Goal: Feedback & Contribution: Contribute content

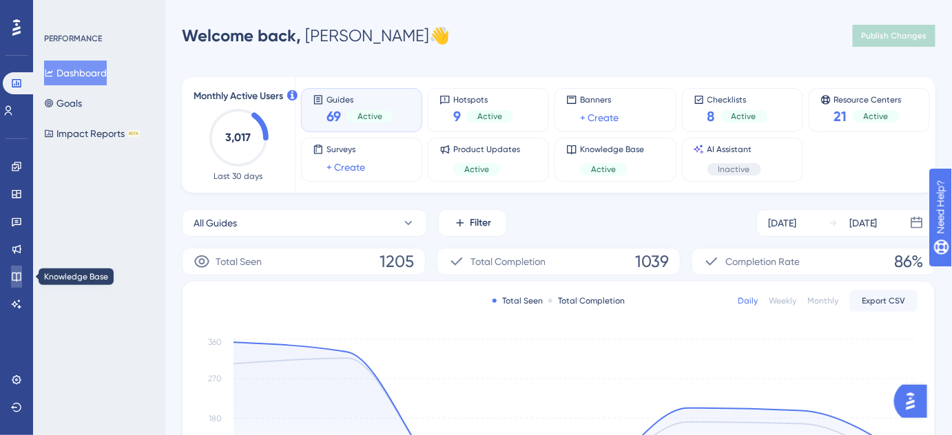
click at [15, 277] on icon at bounding box center [16, 276] width 11 height 11
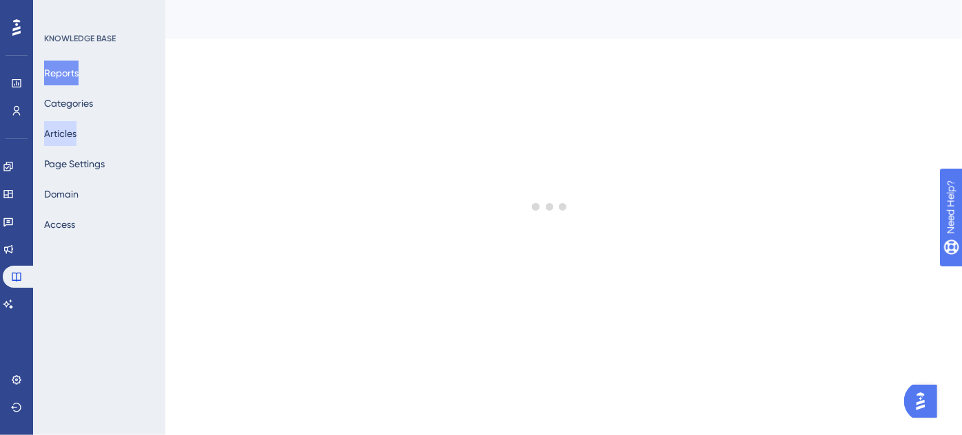
click at [58, 132] on button "Articles" at bounding box center [60, 133] width 32 height 25
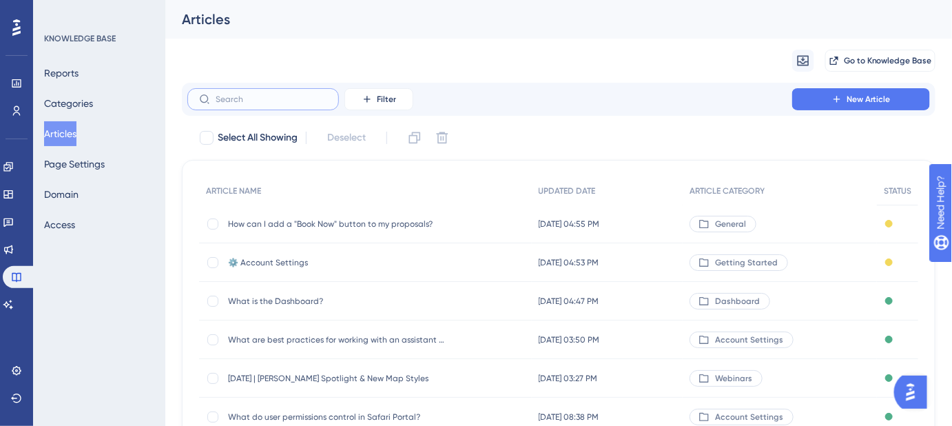
click at [274, 101] on input "text" at bounding box center [272, 99] width 112 height 10
click at [278, 260] on span "⚙️ Account Settings" at bounding box center [338, 262] width 220 height 11
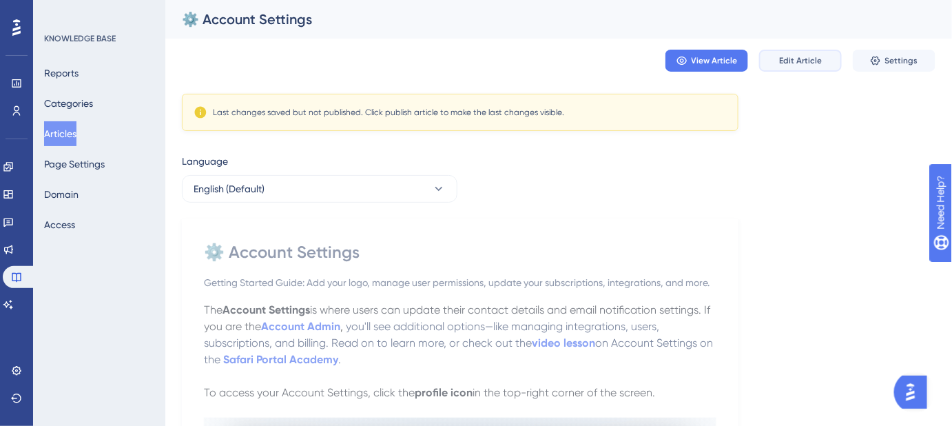
click at [784, 60] on span "Edit Article" at bounding box center [800, 60] width 43 height 11
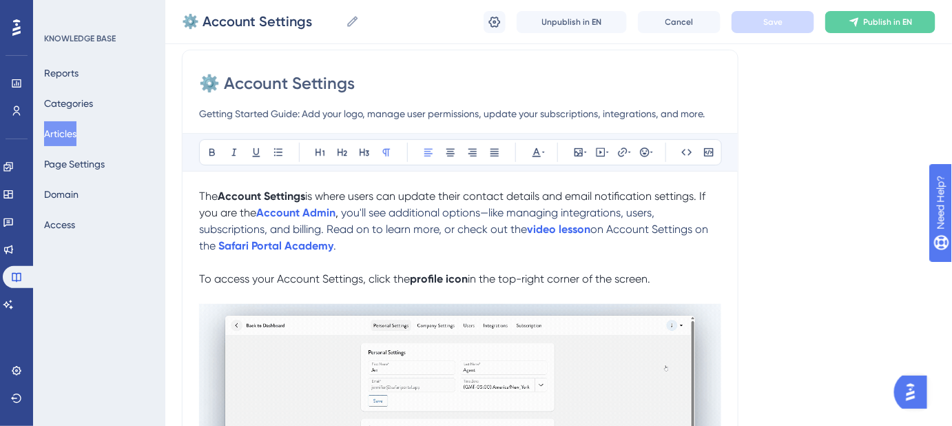
scroll to position [125, 0]
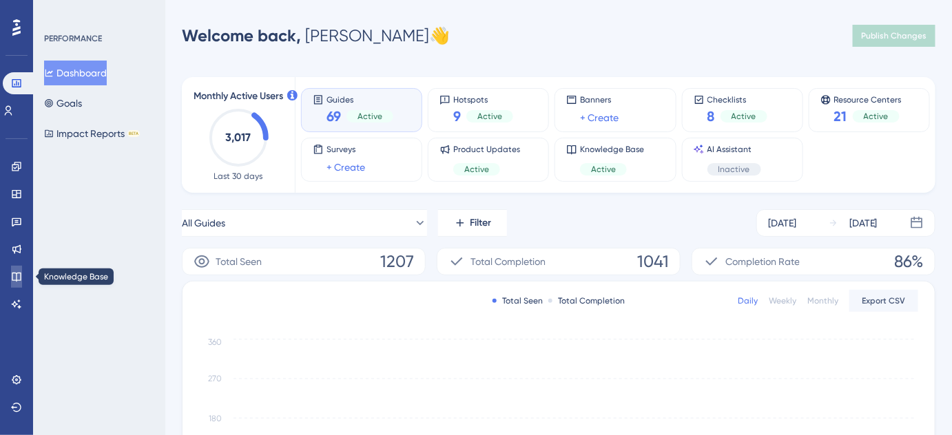
click at [17, 276] on icon at bounding box center [16, 276] width 11 height 11
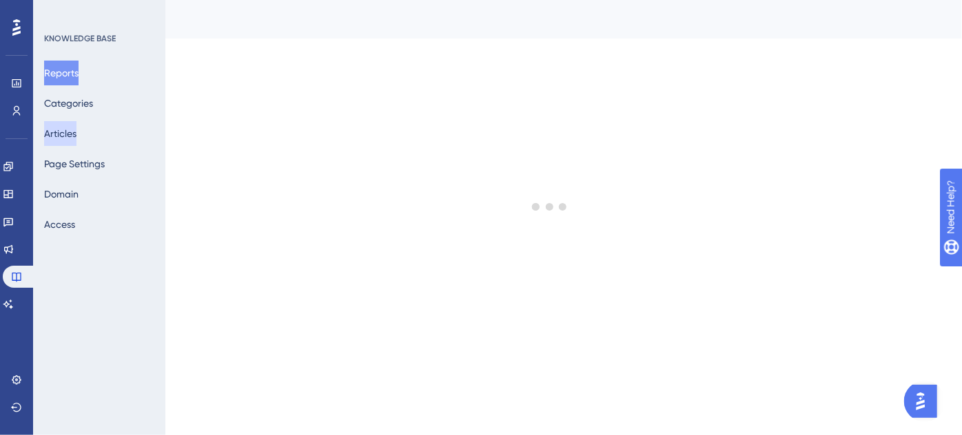
click at [61, 128] on button "Articles" at bounding box center [60, 133] width 32 height 25
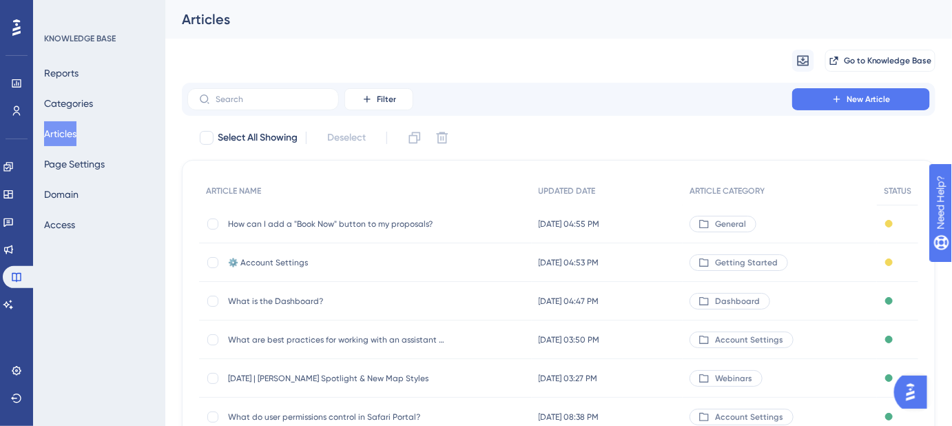
click at [302, 225] on span "How can I add a "Book Now" button to my proposals?" at bounding box center [338, 223] width 220 height 11
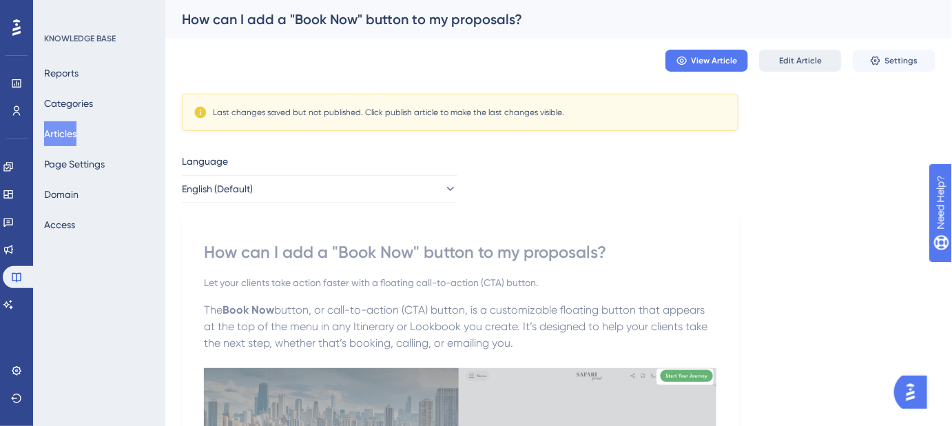
click at [777, 61] on button "Edit Article" at bounding box center [800, 61] width 83 height 22
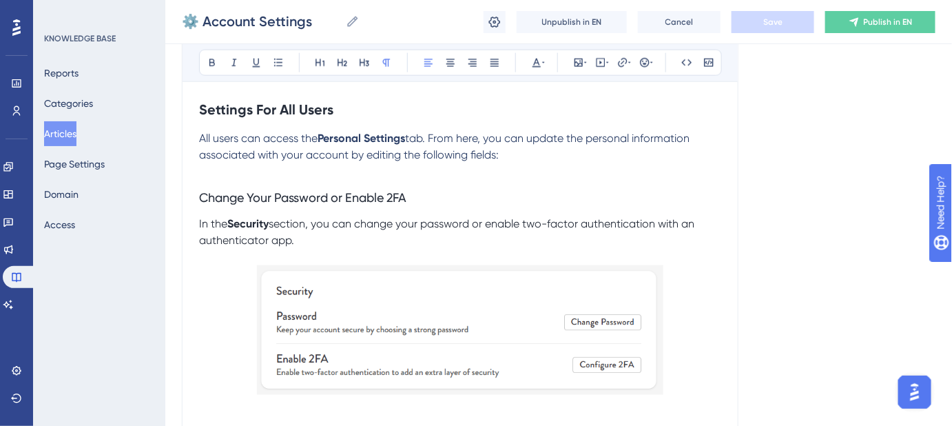
scroll to position [564, 0]
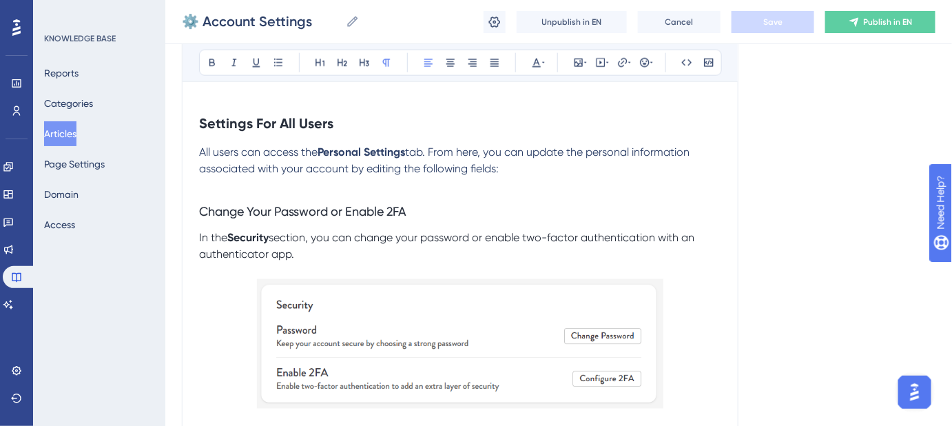
click at [508, 165] on p "All users can access the Personal Settings tab. From here, you can update the p…" at bounding box center [460, 160] width 522 height 33
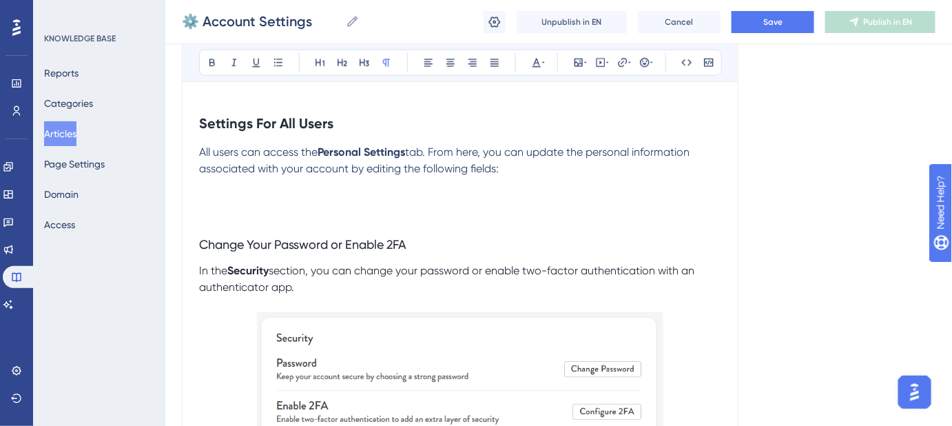
click at [259, 203] on p at bounding box center [460, 202] width 522 height 17
click at [395, 153] on strong "Personal Settings" at bounding box center [361, 151] width 87 height 13
click at [252, 194] on p at bounding box center [460, 202] width 522 height 17
click at [262, 244] on span "Change Your Password or Enable 2FA" at bounding box center [302, 244] width 207 height 14
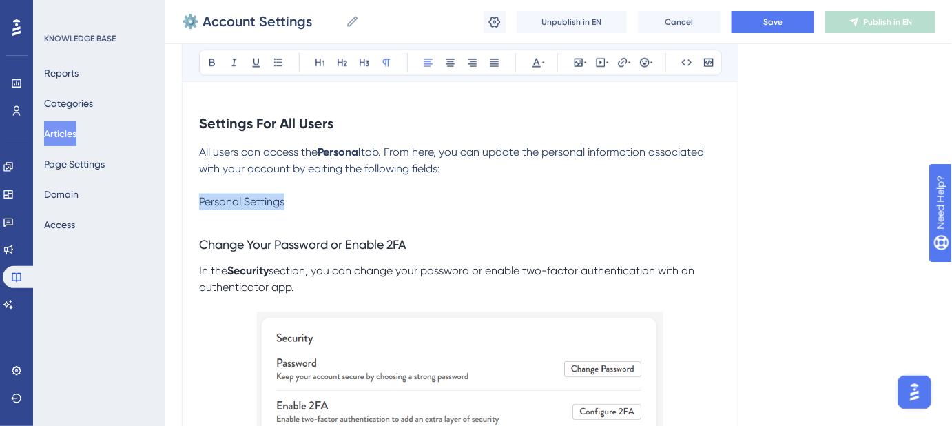
drag, startPoint x: 309, startPoint y: 199, endPoint x: 201, endPoint y: 198, distance: 107.5
click at [201, 198] on p "Personal Settings" at bounding box center [460, 202] width 522 height 17
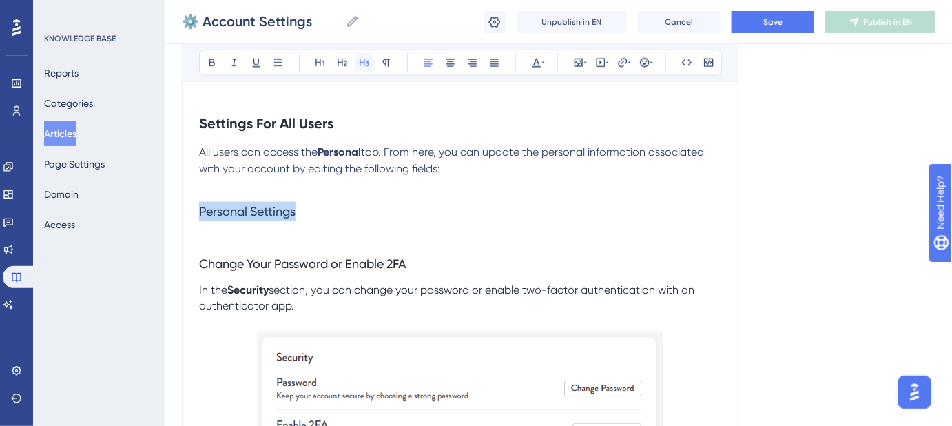
click at [362, 63] on icon at bounding box center [364, 62] width 11 height 11
click at [306, 122] on strong "Settings For All Users" at bounding box center [266, 123] width 134 height 17
drag, startPoint x: 306, startPoint y: 208, endPoint x: 196, endPoint y: 211, distance: 109.6
click at [384, 267] on span "Change Your Password or Enable 2FA" at bounding box center [302, 263] width 207 height 14
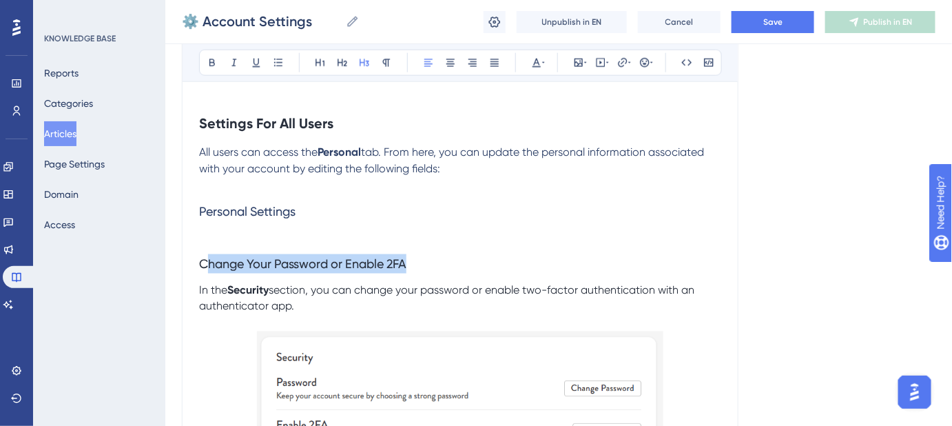
drag, startPoint x: 352, startPoint y: 258, endPoint x: 209, endPoint y: 258, distance: 142.6
click at [209, 258] on h3 "Change Your Password or Enable 2FA" at bounding box center [460, 264] width 522 height 36
click at [300, 212] on h3 "Personal Settings" at bounding box center [460, 212] width 522 height 36
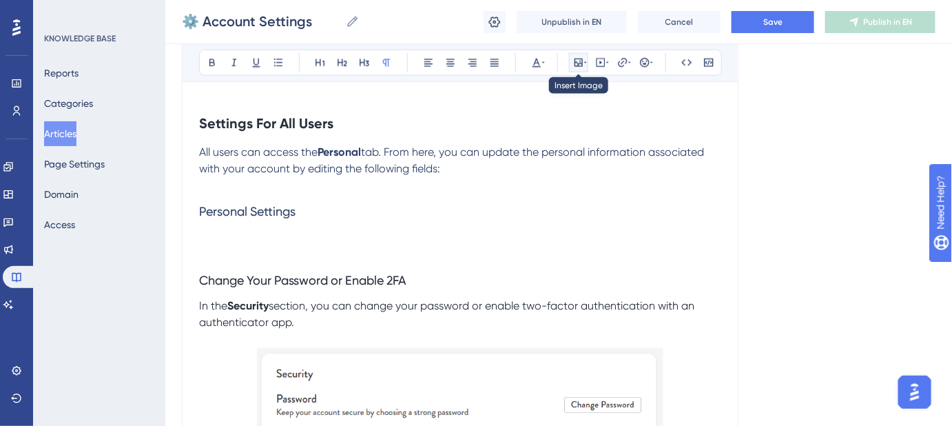
click at [580, 60] on icon at bounding box center [578, 62] width 11 height 11
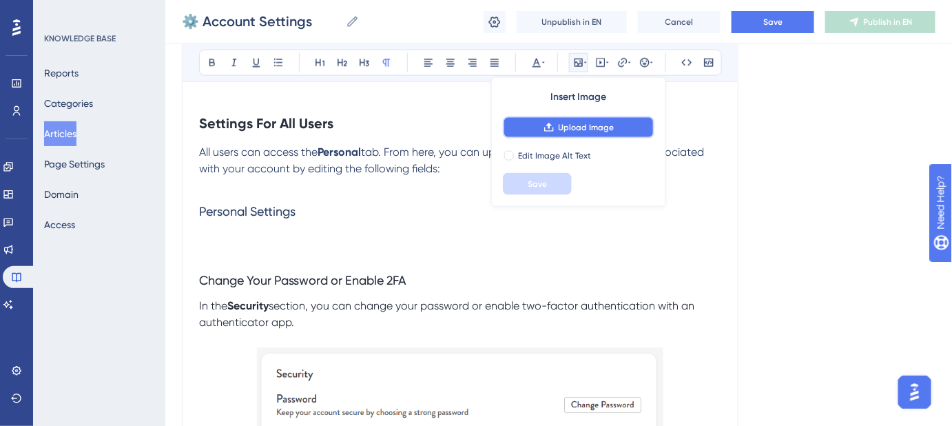
click at [566, 128] on span "Upload Image" at bounding box center [587, 127] width 56 height 11
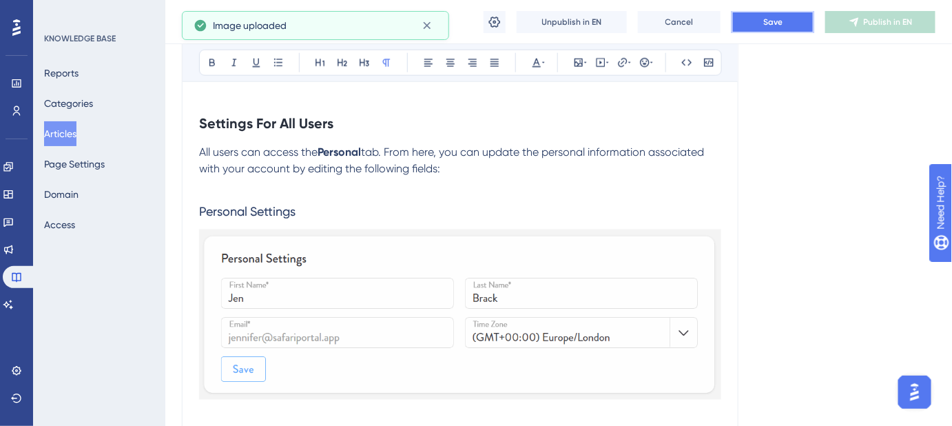
click at [768, 25] on span "Save" at bounding box center [772, 22] width 19 height 11
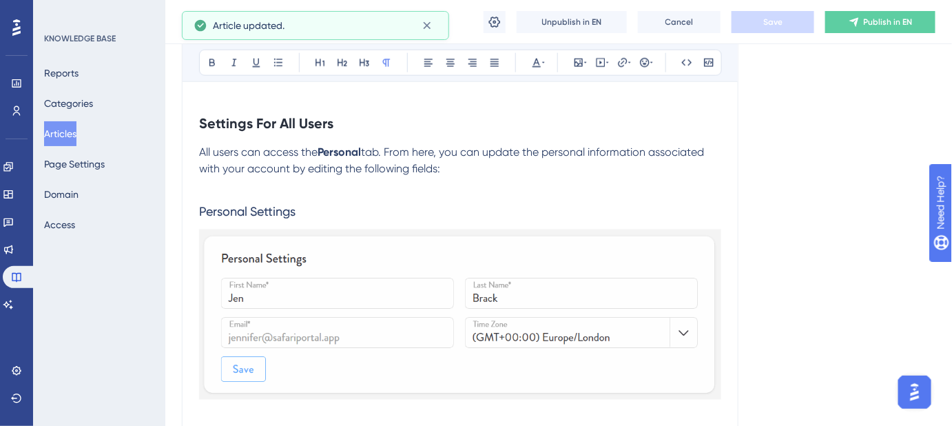
click at [330, 207] on h3 "Personal Settings" at bounding box center [460, 212] width 522 height 36
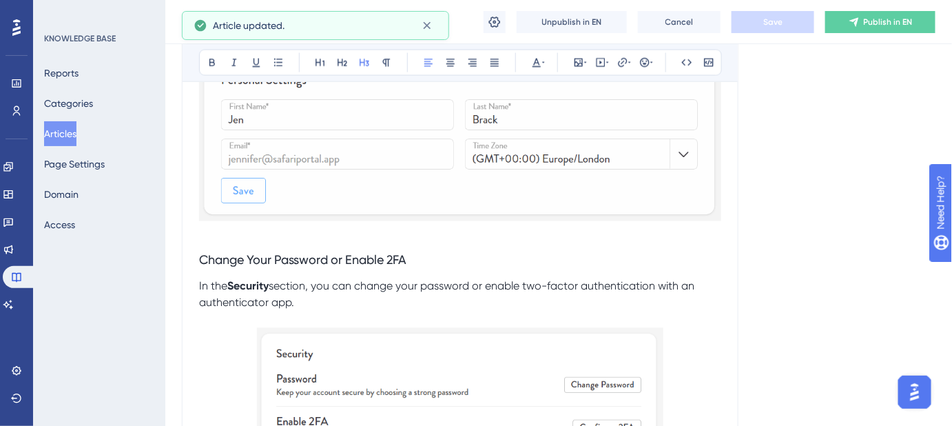
scroll to position [751, 0]
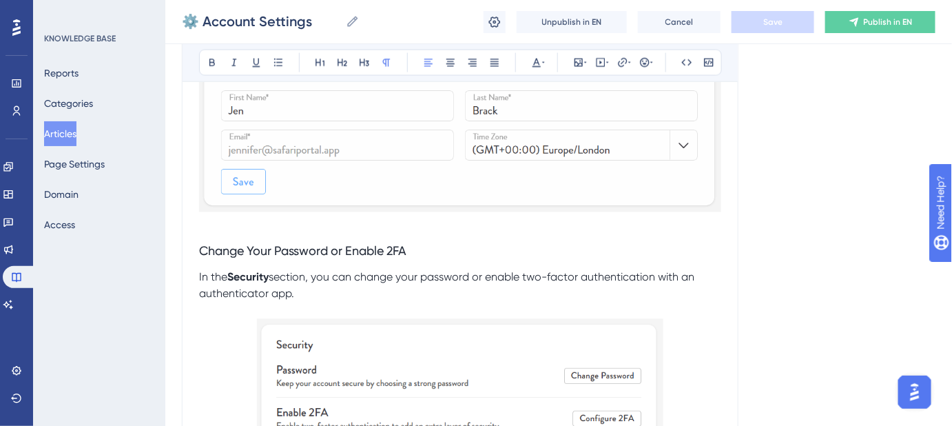
drag, startPoint x: 314, startPoint y: 293, endPoint x: 197, endPoint y: 279, distance: 118.0
copy p "In the Security section, you can change your password or enable two-factor auth…"
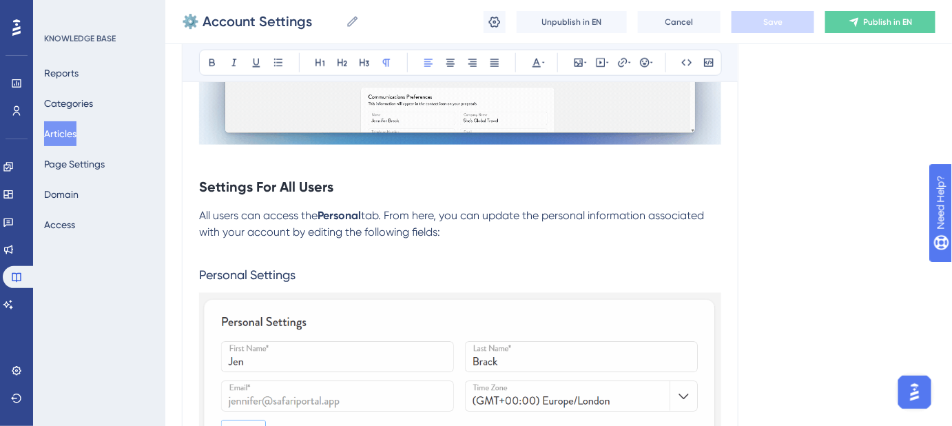
scroll to position [501, 0]
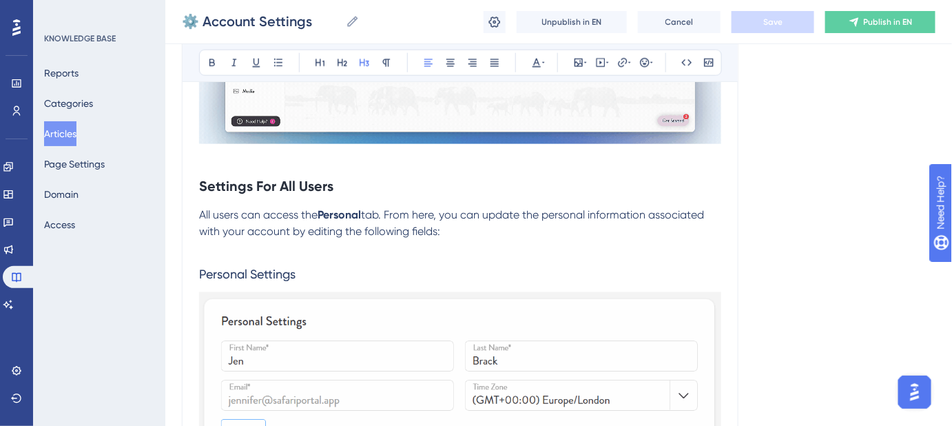
click at [312, 271] on h3 "Personal Settings" at bounding box center [460, 274] width 522 height 36
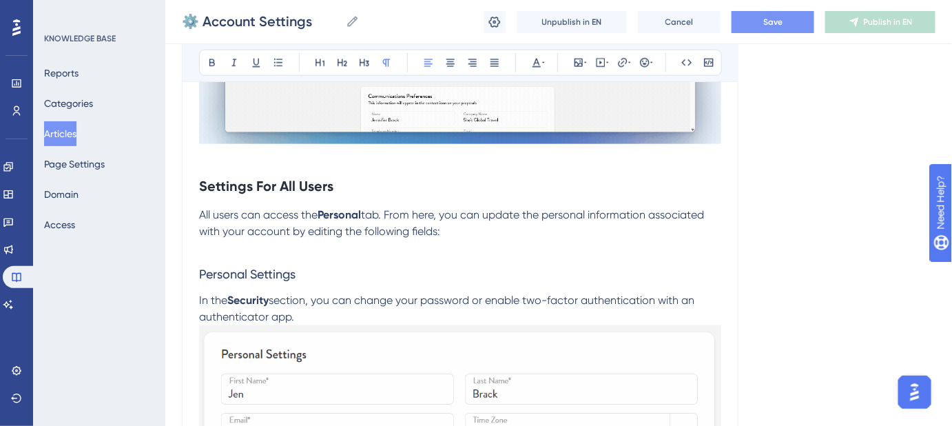
click at [259, 297] on strong "Security" at bounding box center [247, 299] width 41 height 13
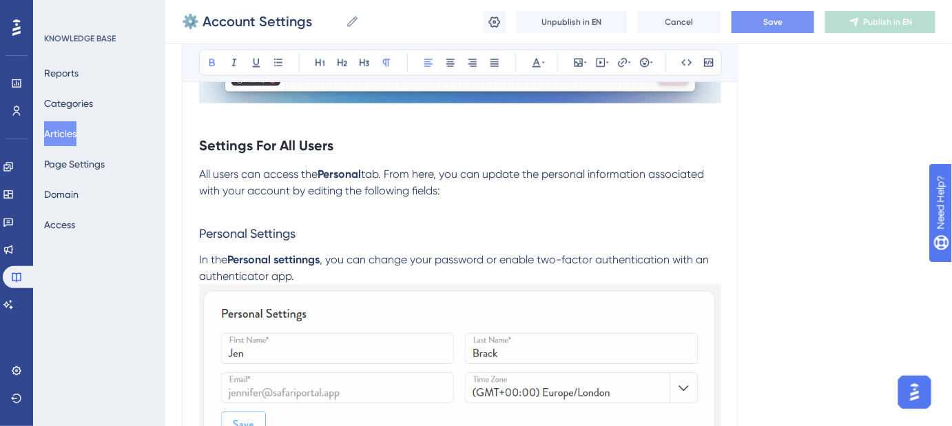
scroll to position [564, 0]
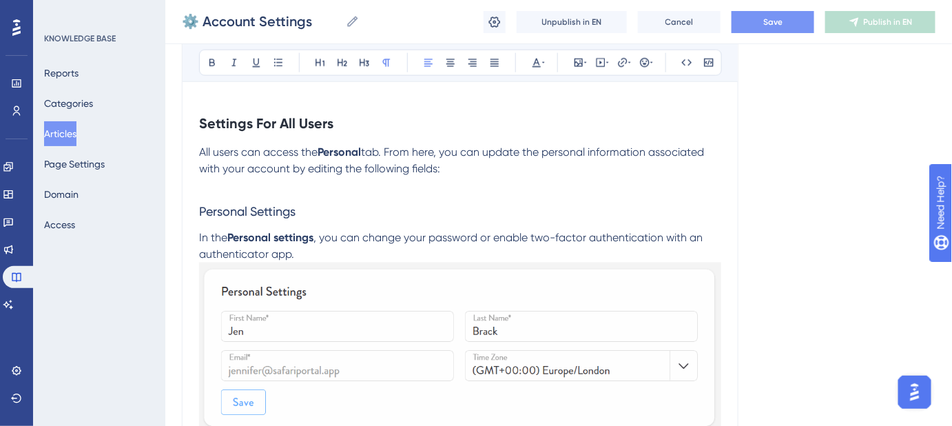
click at [431, 237] on span ", you can change your password or enable two-factor authentication with an auth…" at bounding box center [452, 246] width 506 height 30
click at [596, 238] on span ", you can change your name as t appears throughtout safari POrtal password or e…" at bounding box center [459, 246] width 521 height 30
click at [637, 236] on span ", you can change your name as t appears throughtout Safari POrtal password or e…" at bounding box center [460, 246] width 522 height 30
click at [569, 238] on span ", you can change your name as t appears throughtout Safari Portal password or e…" at bounding box center [458, 246] width 519 height 30
click at [780, 19] on span "Save" at bounding box center [772, 22] width 19 height 11
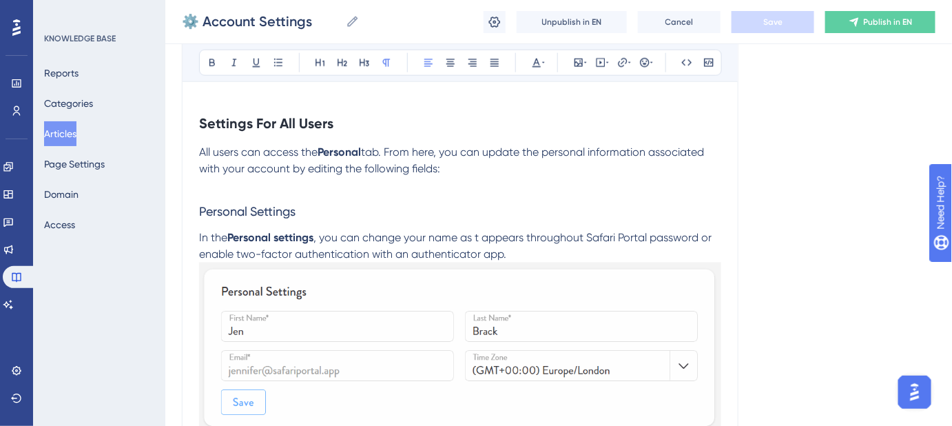
click at [478, 236] on span ", you can change your name as t appears throughout Safari Portal password or en…" at bounding box center [456, 246] width 515 height 30
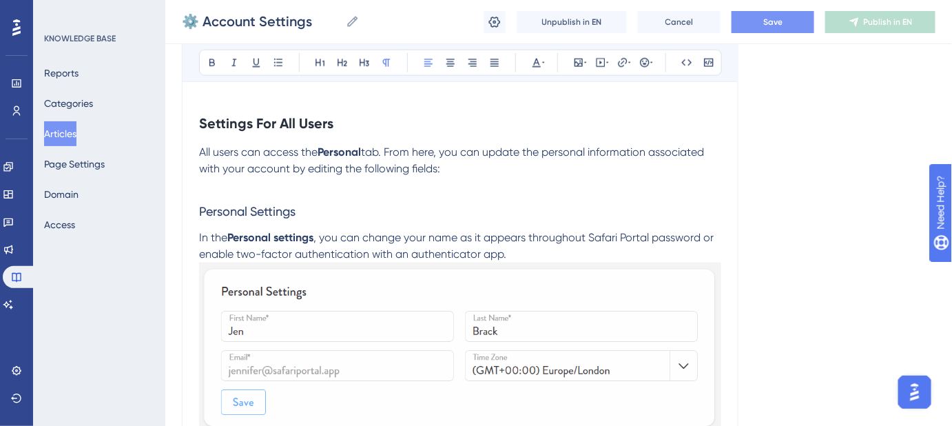
click at [655, 234] on span ", you can change your name as it appears throughout Safari Portal password or e…" at bounding box center [457, 246] width 517 height 30
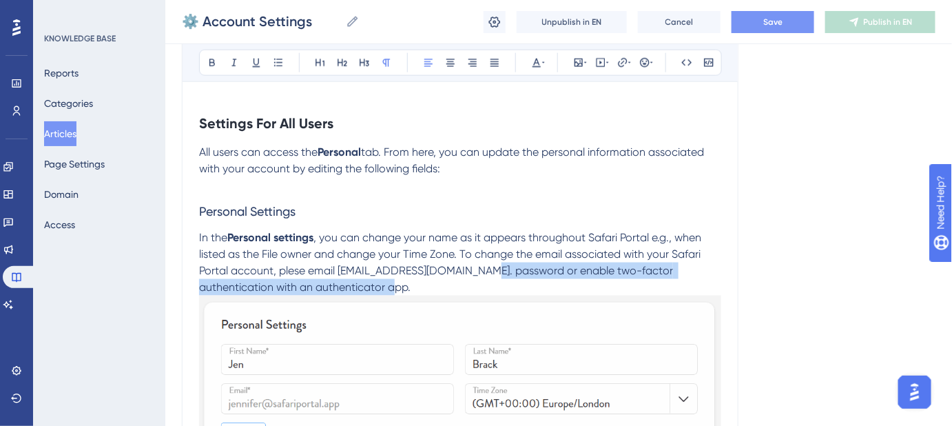
drag, startPoint x: 474, startPoint y: 269, endPoint x: 474, endPoint y: 280, distance: 11.7
click at [474, 280] on p "In the Personal settings , you can change your name as it appears throughout Sa…" at bounding box center [460, 262] width 522 height 66
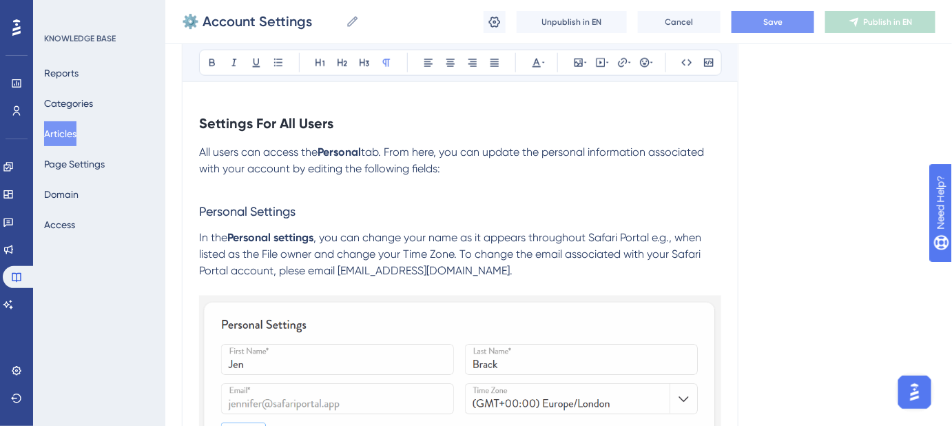
click at [295, 273] on span ", you can change your name as it appears throughout Safari Portal e.g., when li…" at bounding box center [451, 254] width 505 height 46
click at [767, 21] on span "Save" at bounding box center [772, 22] width 19 height 11
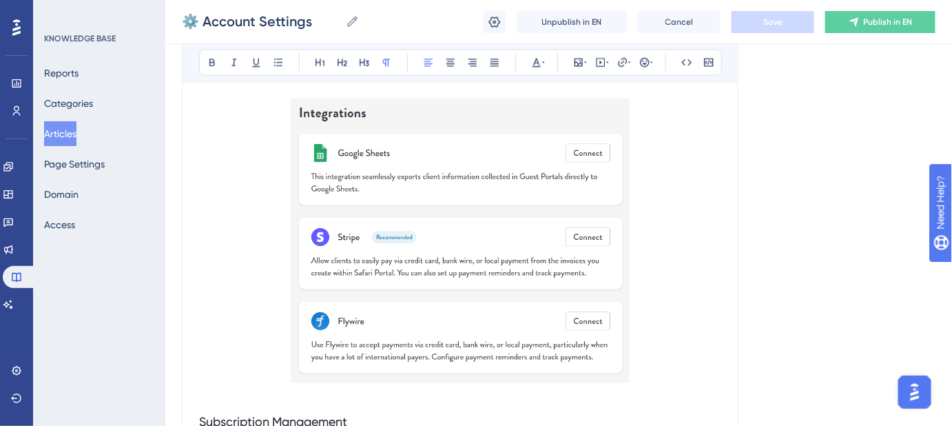
scroll to position [4258, 0]
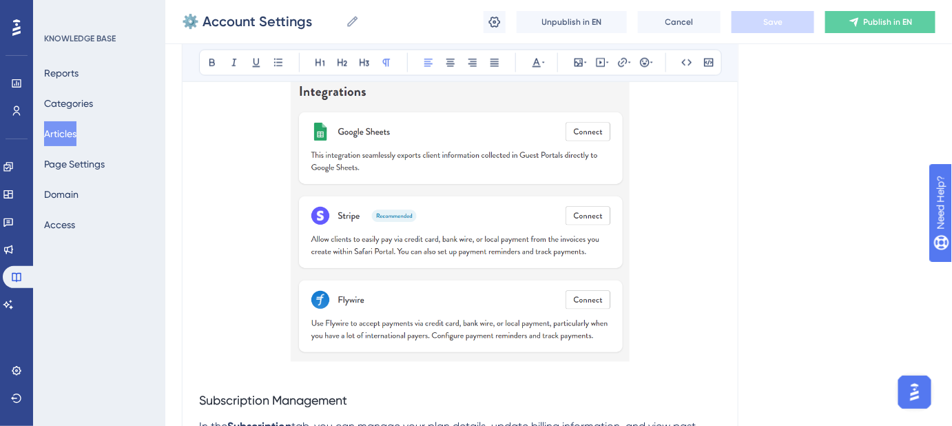
click at [418, 211] on img at bounding box center [460, 219] width 339 height 285
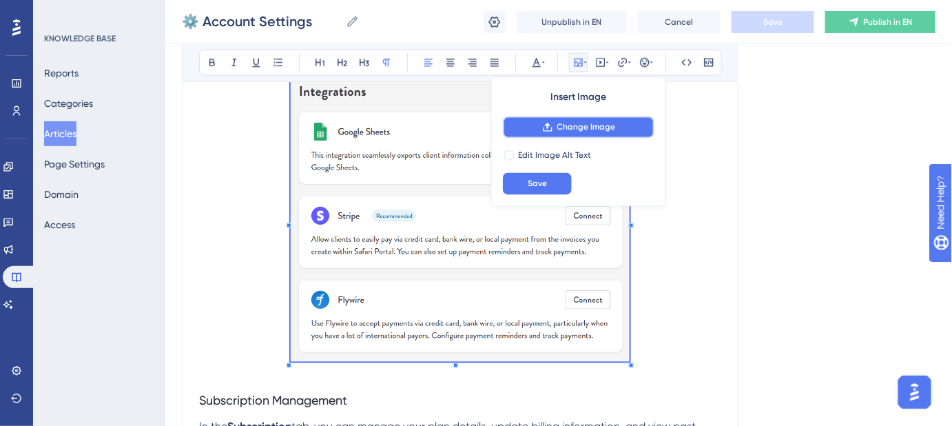
click at [569, 129] on span "Change Image" at bounding box center [586, 127] width 59 height 11
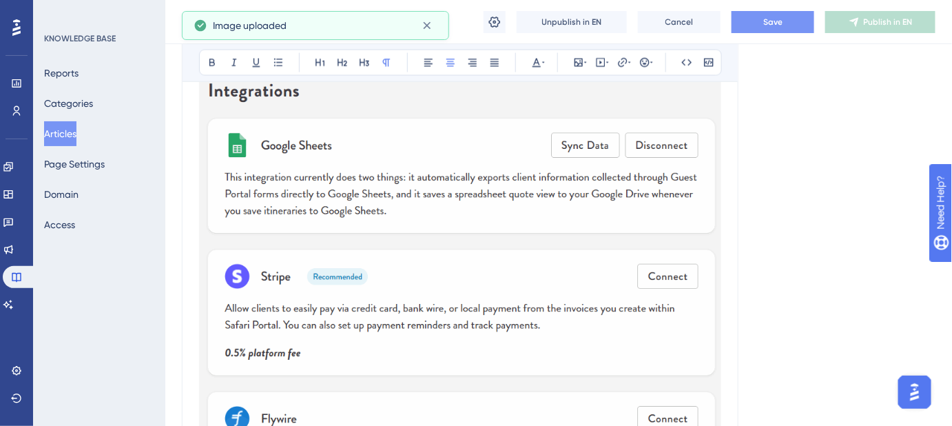
click at [368, 189] on img at bounding box center [460, 296] width 522 height 439
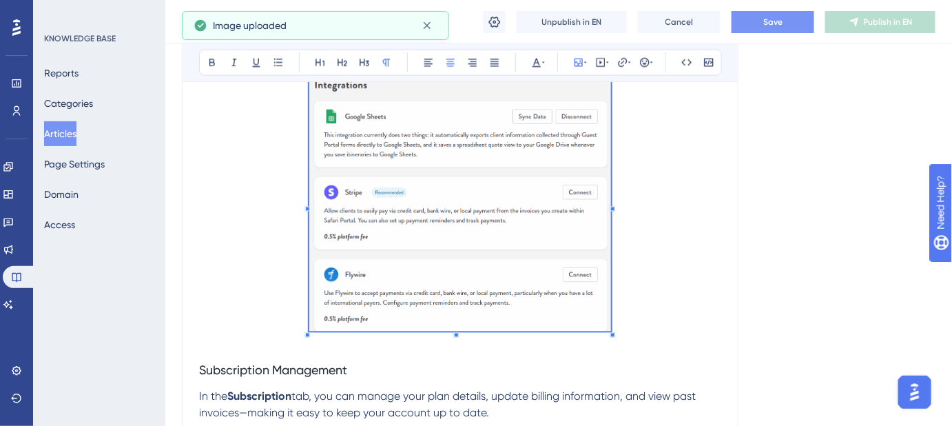
click at [417, 185] on span at bounding box center [460, 206] width 302 height 258
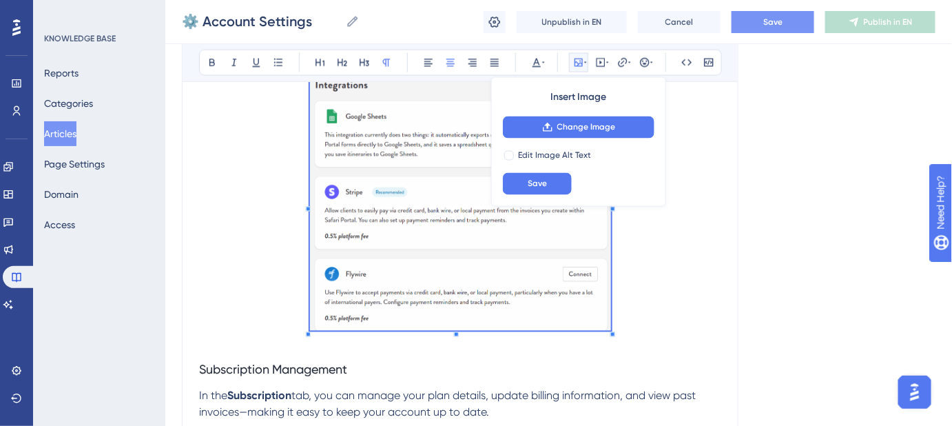
click at [779, 23] on span "Save" at bounding box center [772, 22] width 19 height 11
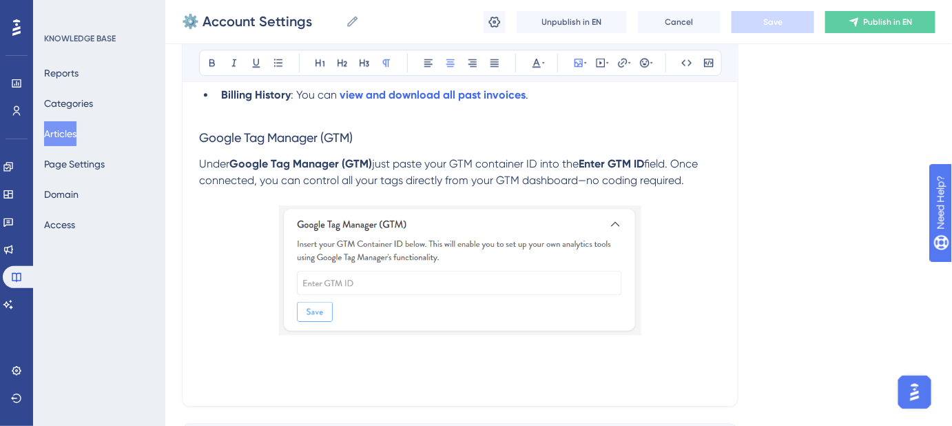
scroll to position [4697, 0]
drag, startPoint x: 689, startPoint y: 194, endPoint x: 201, endPoint y: 156, distance: 489.2
copy div "Google Tag Manager (GTM) Under Google Tag Manager (GTM) just paste your GTM con…"
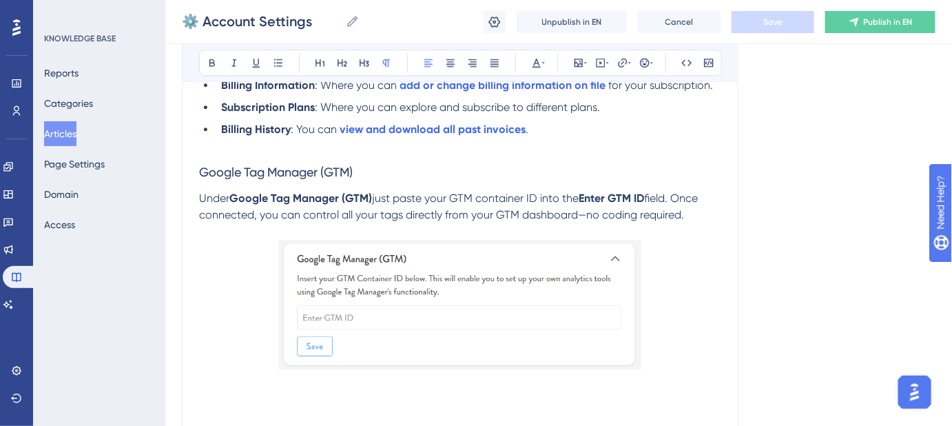
scroll to position [4628, 0]
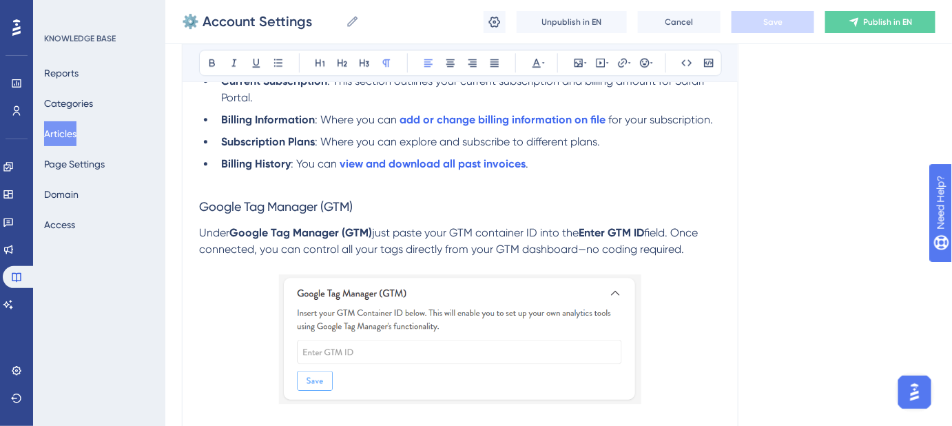
copy div "Google Tag Manager (GTM) Under Google Tag Manager (GTM) just paste your GTM con…"
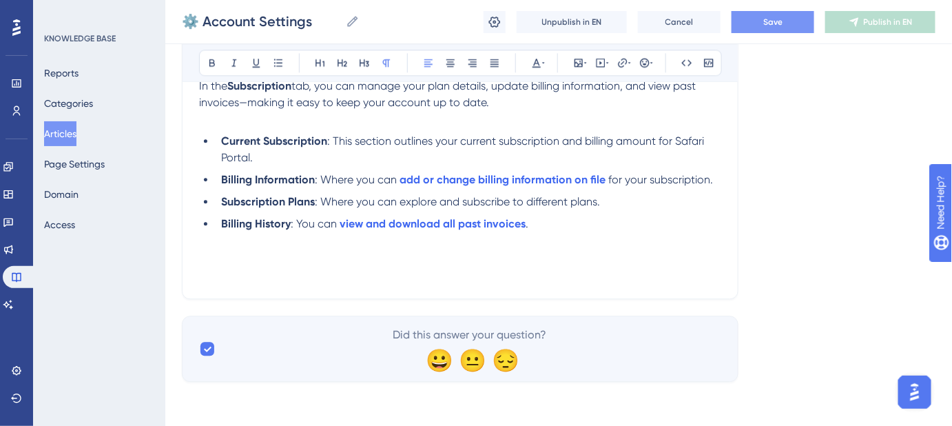
scroll to position [4580, 0]
click at [408, 255] on span "eywords: Account, account settings, users, notifications, subscription, integra…" at bounding box center [455, 265] width 512 height 30
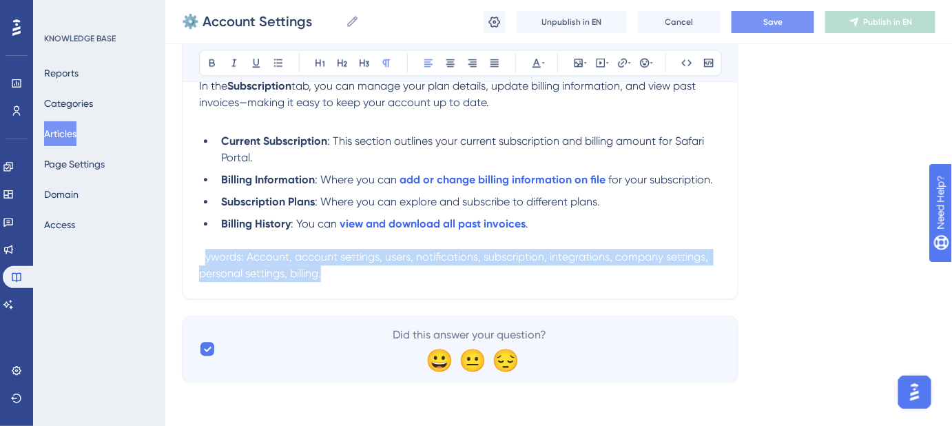
drag, startPoint x: 205, startPoint y: 258, endPoint x: 329, endPoint y: 274, distance: 125.0
click at [329, 274] on p "eywords: Account, account settings, users, notifications, subscription, integra…" at bounding box center [460, 265] width 522 height 33
click at [475, 273] on p "eywords: Account, account settings, users, notifications, subscription, integra…" at bounding box center [460, 265] width 522 height 33
drag, startPoint x: 372, startPoint y: 278, endPoint x: 182, endPoint y: 256, distance: 191.5
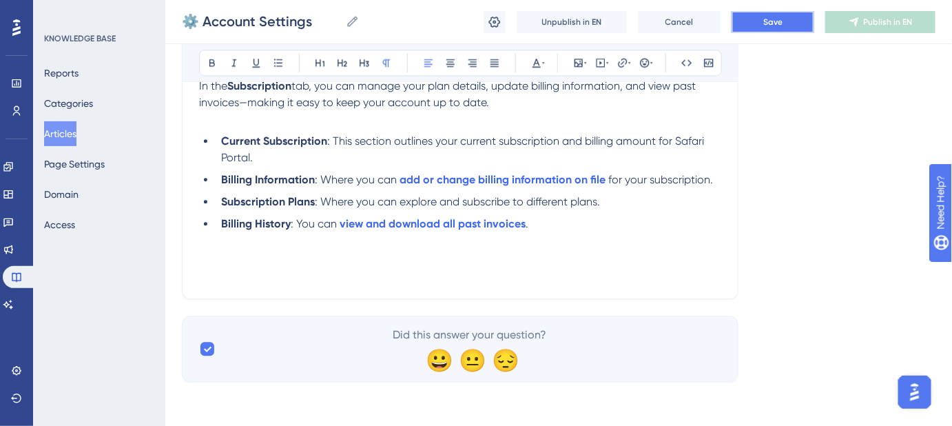
drag, startPoint x: 764, startPoint y: 27, endPoint x: 497, endPoint y: 214, distance: 325.9
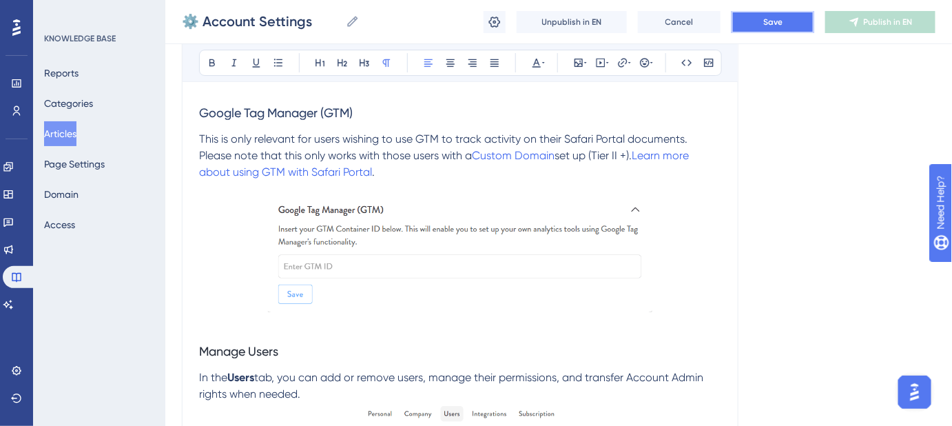
scroll to position [3265, 0]
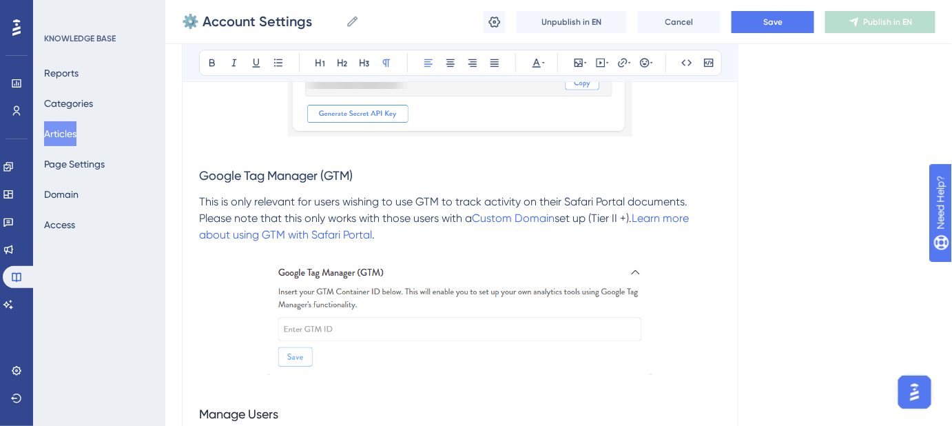
click at [411, 243] on p "This is only relevant for users wishing to use GTM to track activity on their S…" at bounding box center [460, 219] width 522 height 50
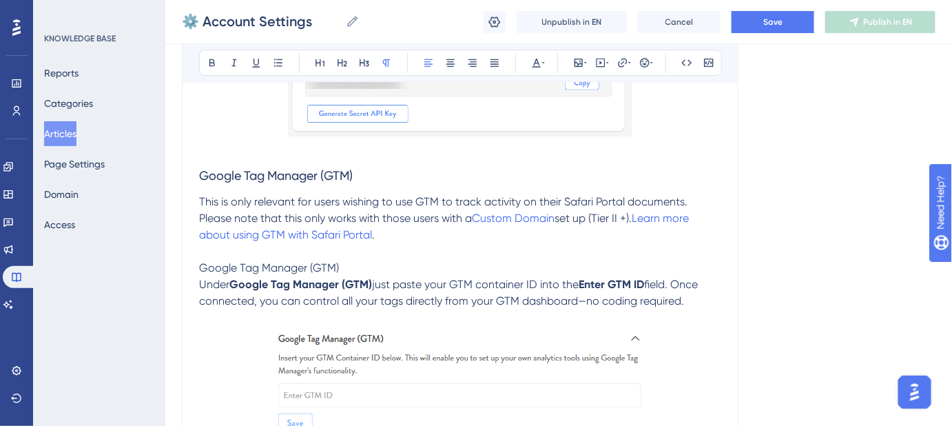
drag, startPoint x: 497, startPoint y: 316, endPoint x: 178, endPoint y: 287, distance: 320.2
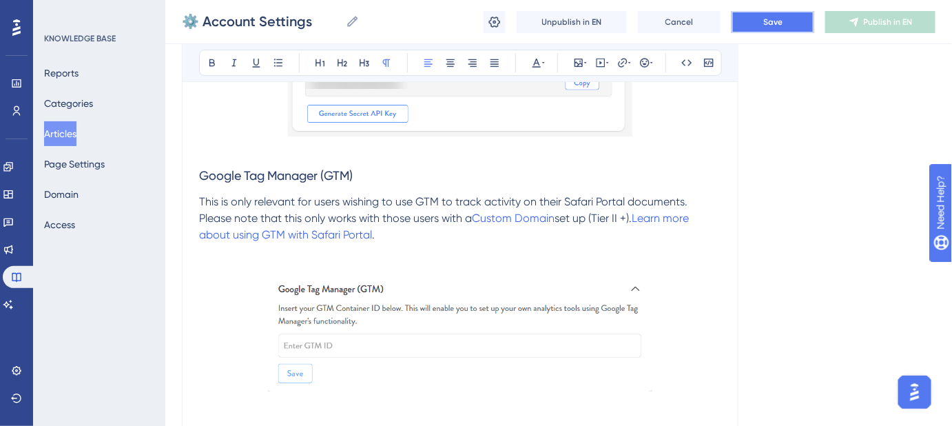
click at [754, 19] on button "Save" at bounding box center [773, 22] width 83 height 22
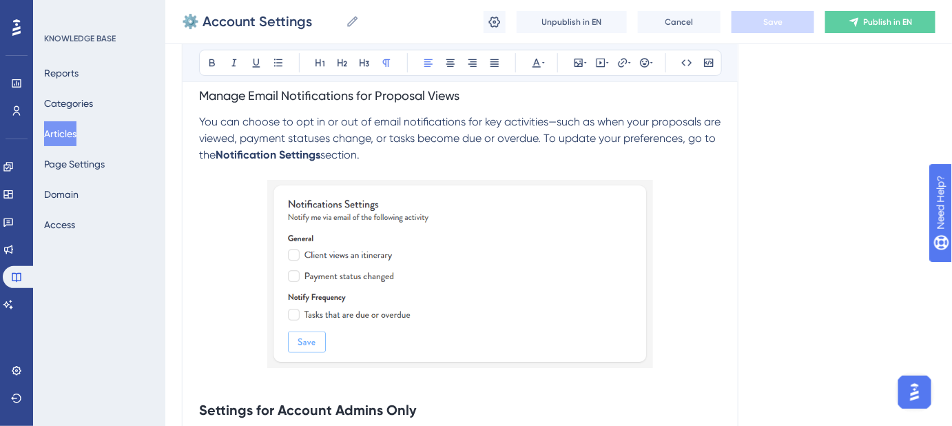
scroll to position [1511, 0]
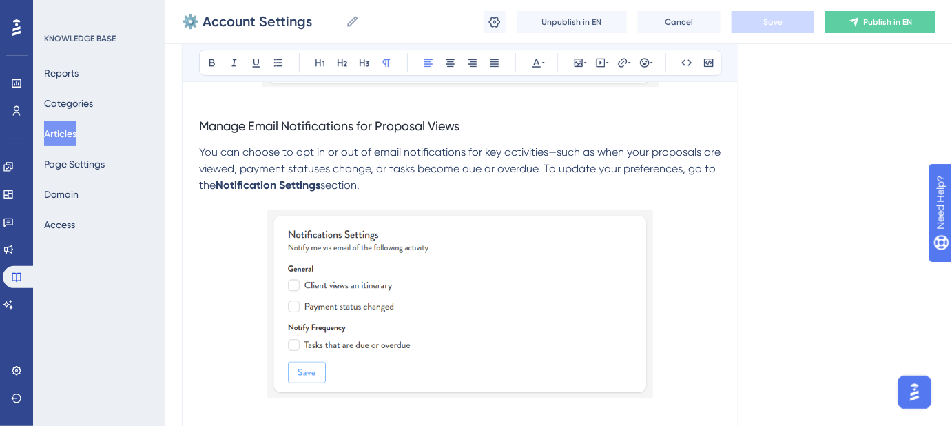
click at [496, 255] on img at bounding box center [460, 304] width 386 height 189
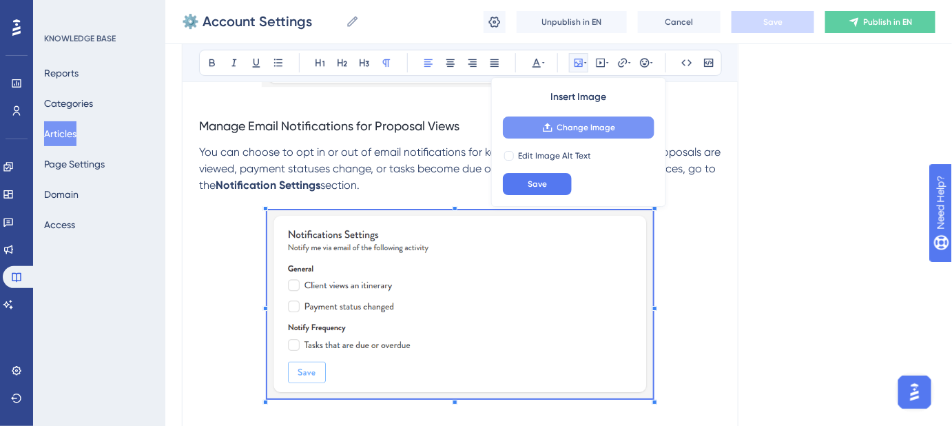
click at [567, 130] on span "Change Image" at bounding box center [586, 127] width 59 height 11
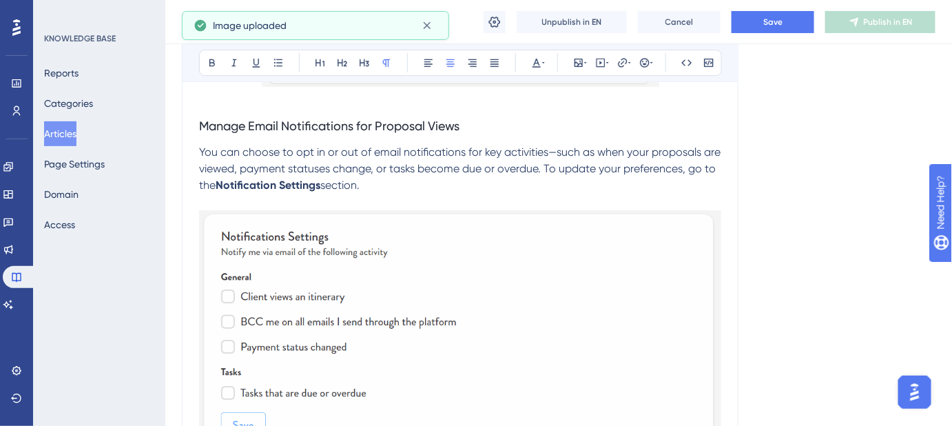
click at [375, 264] on img at bounding box center [460, 331] width 522 height 243
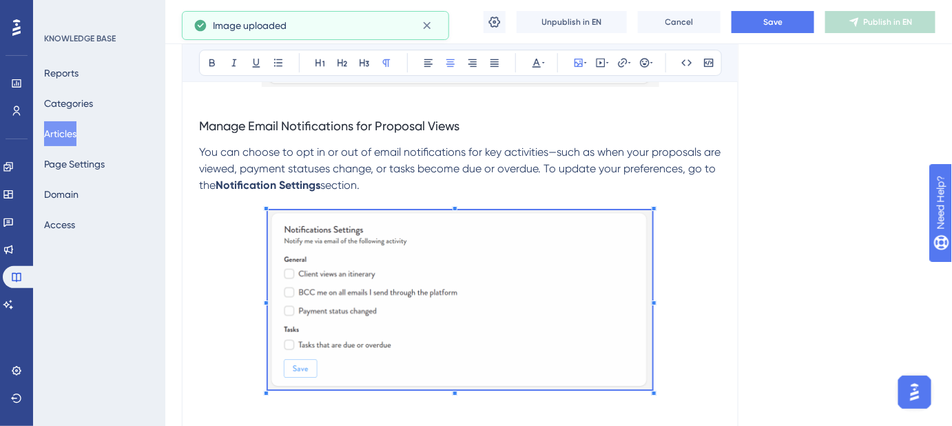
click at [335, 247] on span at bounding box center [460, 302] width 384 height 184
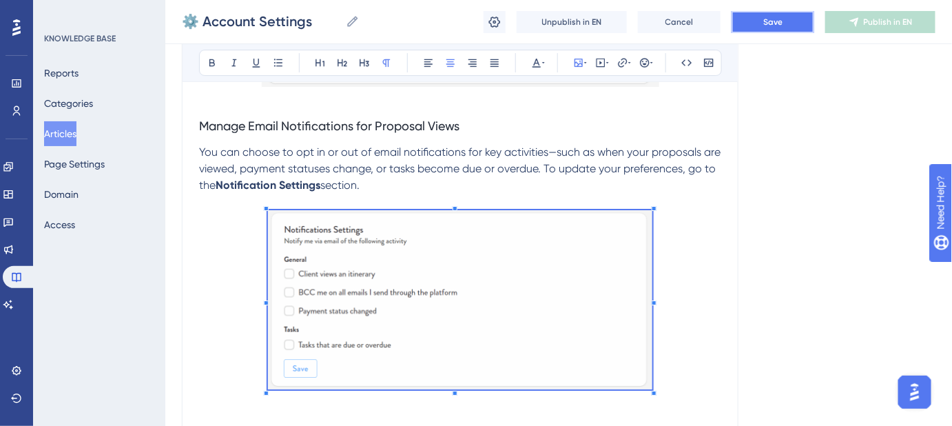
click at [773, 25] on span "Save" at bounding box center [772, 22] width 19 height 11
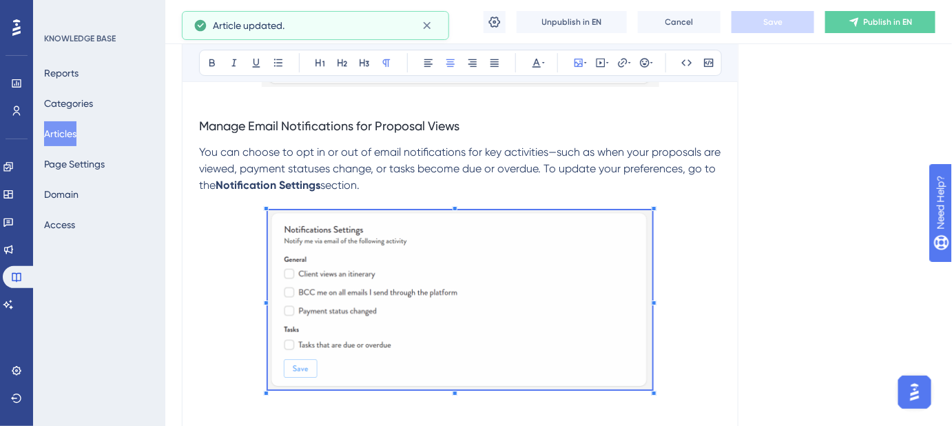
click at [700, 165] on span "You can choose to opt in or out of email notifications for key activities—such …" at bounding box center [461, 168] width 524 height 46
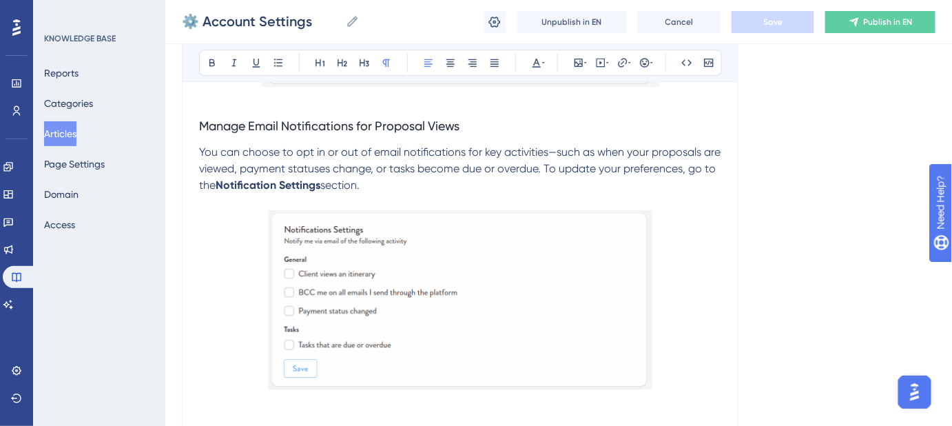
click at [378, 166] on span "You can choose to opt in or out of email notifications for key activities—such …" at bounding box center [461, 168] width 524 height 46
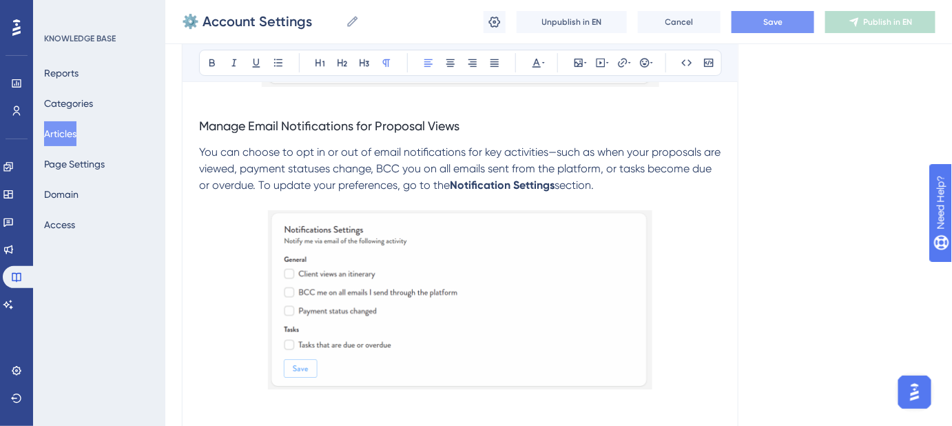
click at [619, 165] on span "You can choose to opt in or out of email notifications for key activities—such …" at bounding box center [461, 168] width 524 height 46
drag, startPoint x: 630, startPoint y: 183, endPoint x: 281, endPoint y: 189, distance: 348.6
click at [281, 189] on p "You can choose to opt in or out of email notifications for key activities—such …" at bounding box center [460, 169] width 522 height 50
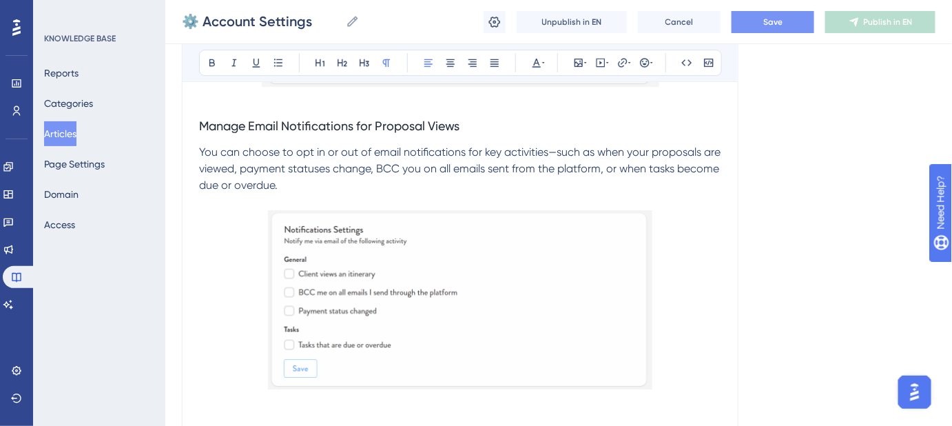
click at [774, 27] on span "Save" at bounding box center [772, 22] width 19 height 11
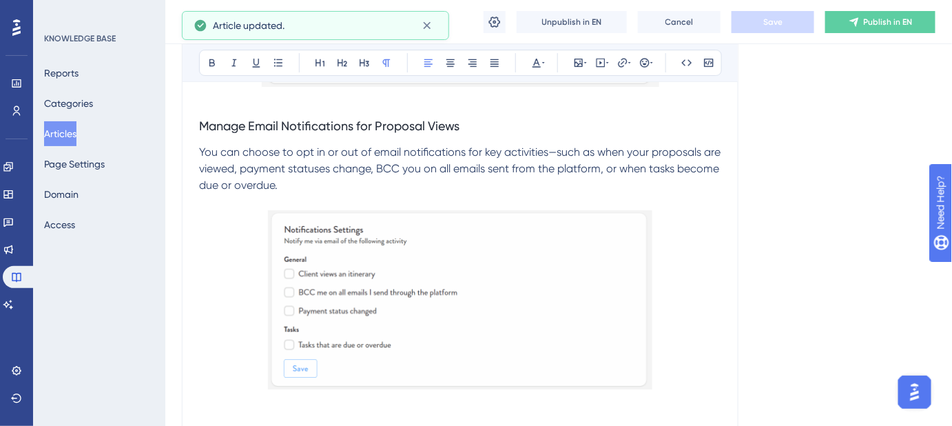
click at [201, 147] on span "You can choose to opt in or out of email notifications for key activities—such …" at bounding box center [461, 168] width 524 height 46
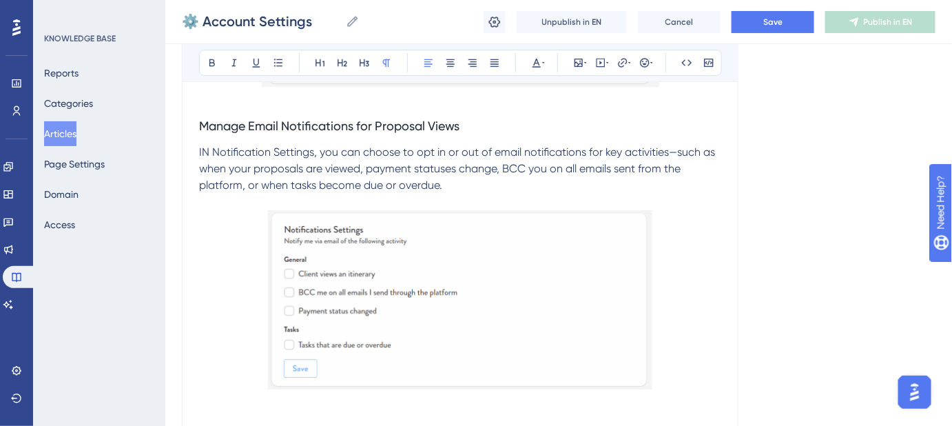
click at [205, 151] on span "IN Notification Settings, you can choose to opt in or out of email notification…" at bounding box center [458, 168] width 519 height 46
drag, startPoint x: 312, startPoint y: 146, endPoint x: 209, endPoint y: 152, distance: 102.8
click at [209, 152] on span "In Notification Settings, you can choose to opt in or out of email notification…" at bounding box center [457, 168] width 517 height 46
click at [754, 29] on button "Save" at bounding box center [773, 22] width 83 height 22
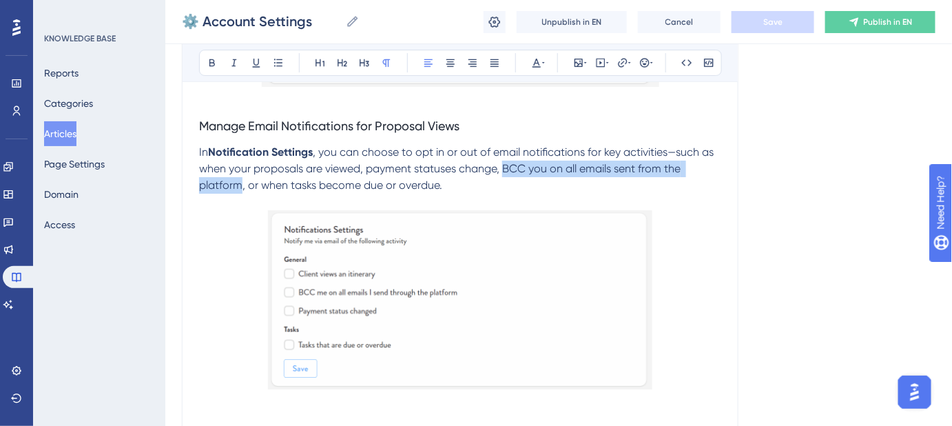
drag, startPoint x: 504, startPoint y: 167, endPoint x: 242, endPoint y: 185, distance: 262.4
click at [242, 185] on span ", you can choose to opt in or out of email notifications for key activities—suc…" at bounding box center [457, 168] width 517 height 46
copy span "BCC you on all emails sent from the platform"
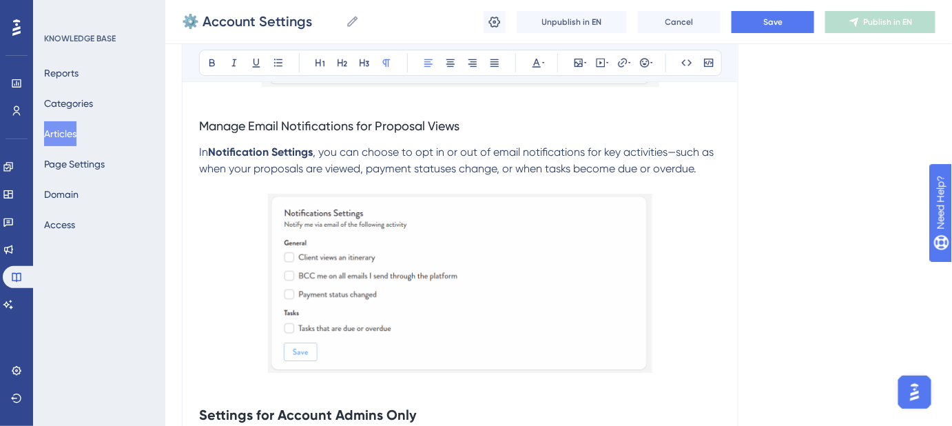
click at [709, 171] on p "In Notification Settings , you can choose to opt in or out of email notificatio…" at bounding box center [460, 160] width 522 height 33
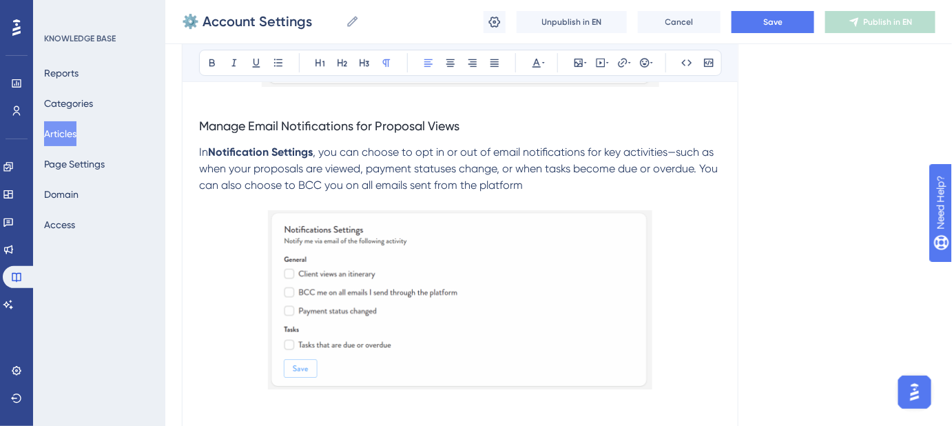
click at [331, 184] on span ", you can choose to opt in or out of email notifications for key activities—suc…" at bounding box center [460, 168] width 522 height 46
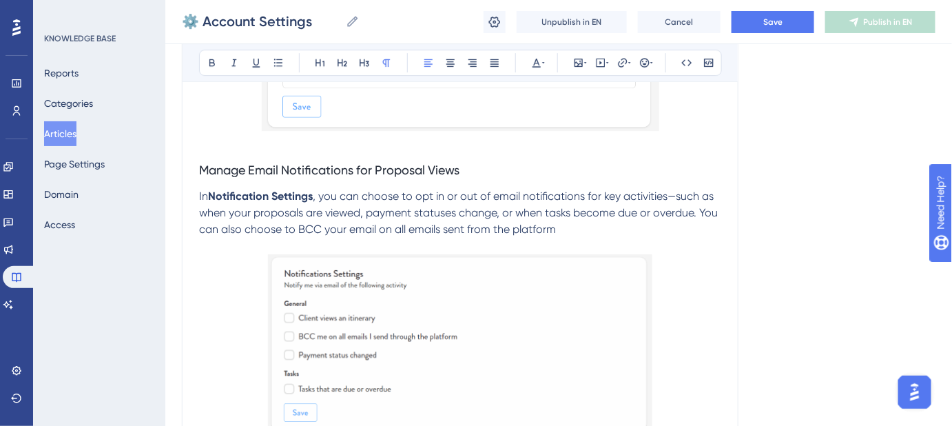
scroll to position [1449, 0]
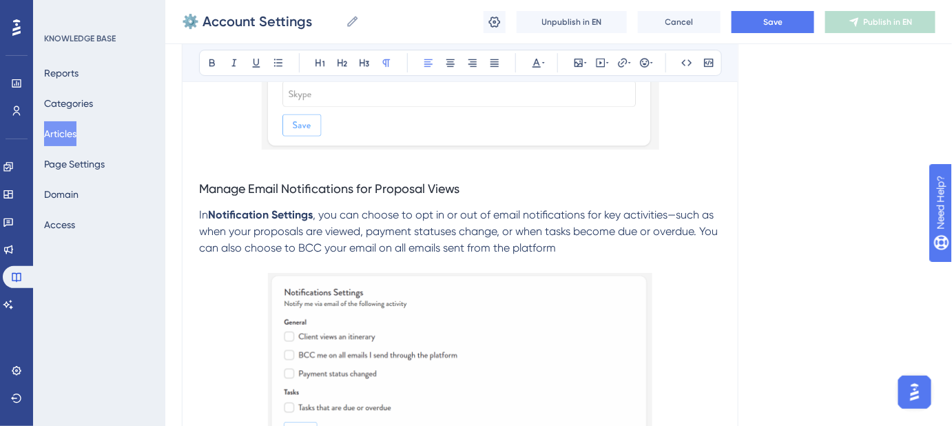
click at [568, 249] on p "In Notification Settings , you can choose to opt in or out of email notificatio…" at bounding box center [460, 232] width 522 height 50
click at [786, 21] on button "Save" at bounding box center [773, 22] width 83 height 22
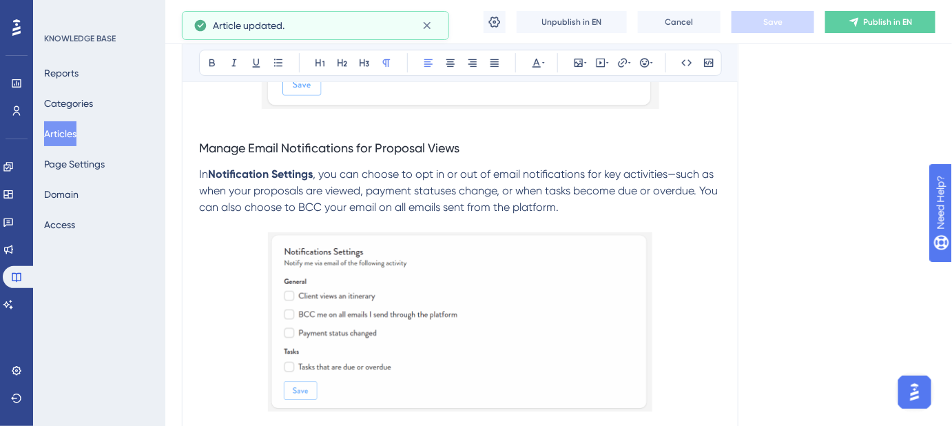
scroll to position [1511, 0]
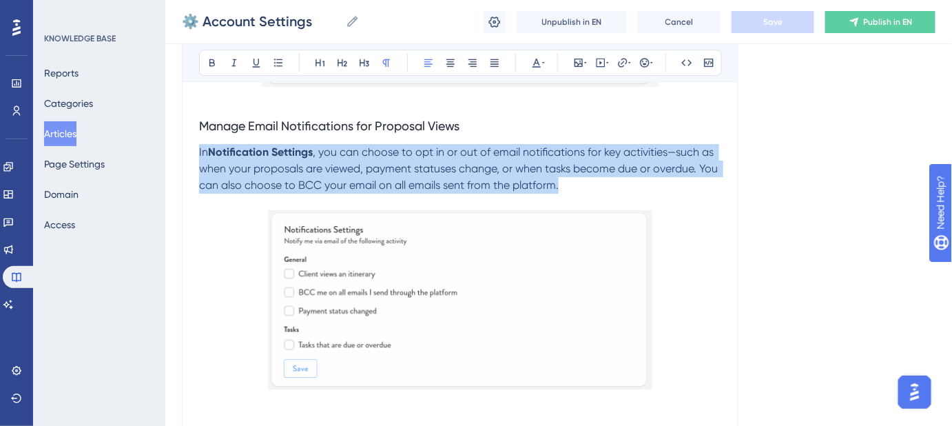
drag, startPoint x: 579, startPoint y: 187, endPoint x: 198, endPoint y: 156, distance: 382.2
click at [199, 156] on p "In Notification Settings , you can choose to opt in or out of email notificatio…" at bounding box center [460, 169] width 522 height 50
copy p "In Notification Settings , you can choose to opt in or out of email notificatio…"
click at [591, 194] on p at bounding box center [460, 202] width 522 height 17
drag, startPoint x: 572, startPoint y: 185, endPoint x: 183, endPoint y: 153, distance: 390.6
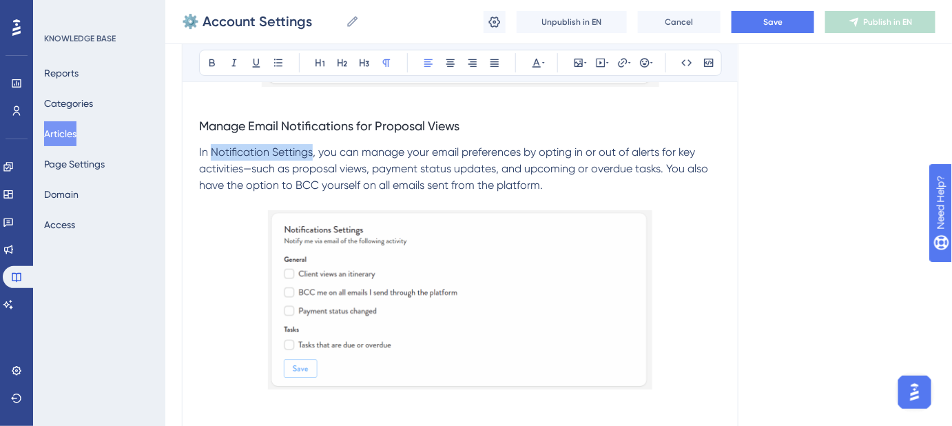
drag, startPoint x: 309, startPoint y: 149, endPoint x: 213, endPoint y: 152, distance: 95.8
click at [213, 152] on span "In Notification Settings, you can manage your email preferences by opting in or…" at bounding box center [455, 168] width 512 height 46
click at [781, 30] on button "Save" at bounding box center [773, 22] width 83 height 22
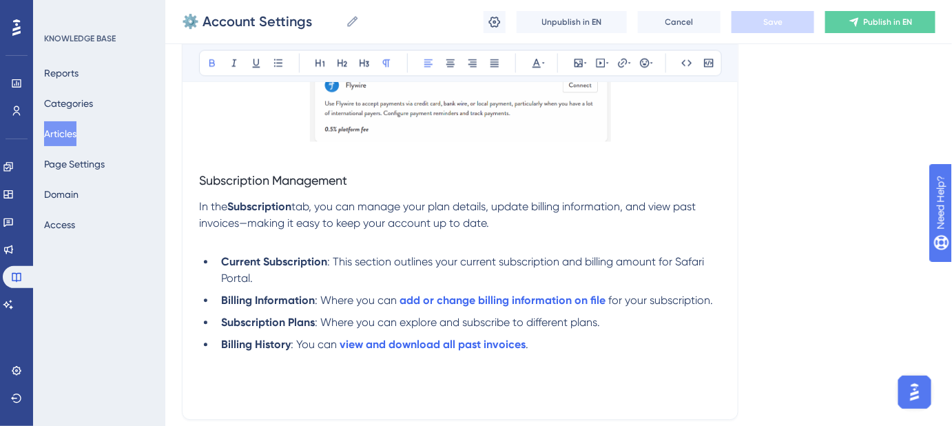
scroll to position [4517, 0]
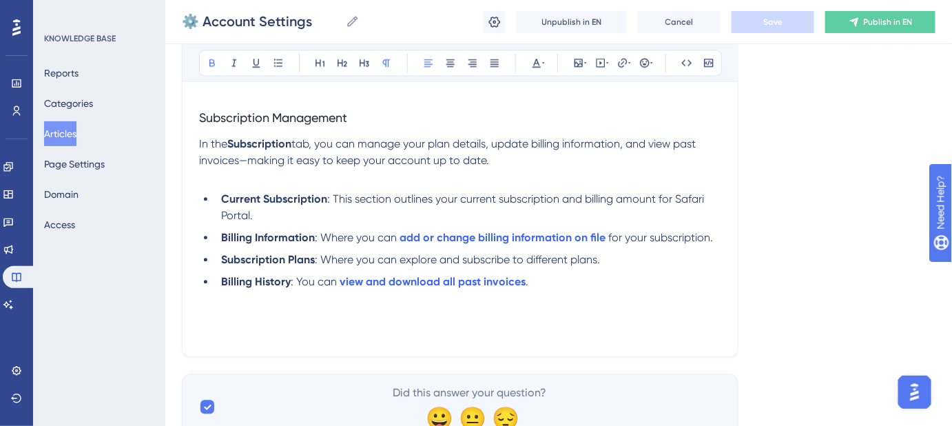
click at [397, 307] on p at bounding box center [460, 298] width 522 height 17
drag, startPoint x: 568, startPoint y: 339, endPoint x: 254, endPoint y: 335, distance: 314.9
click at [254, 335] on p "Keywords: Account, account settings, users, notifications, subscription, integr…" at bounding box center [460, 323] width 522 height 33
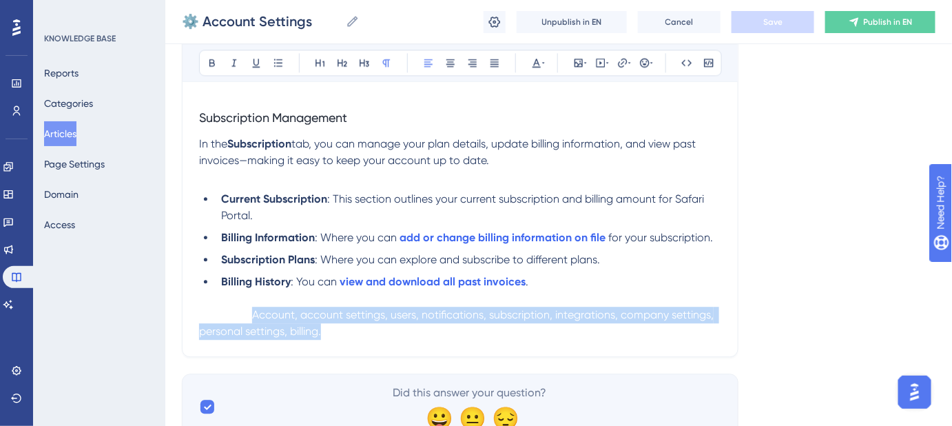
click at [358, 340] on p "Keywords: Account, account settings, users, notifications, subscription, integr…" at bounding box center [460, 323] width 522 height 33
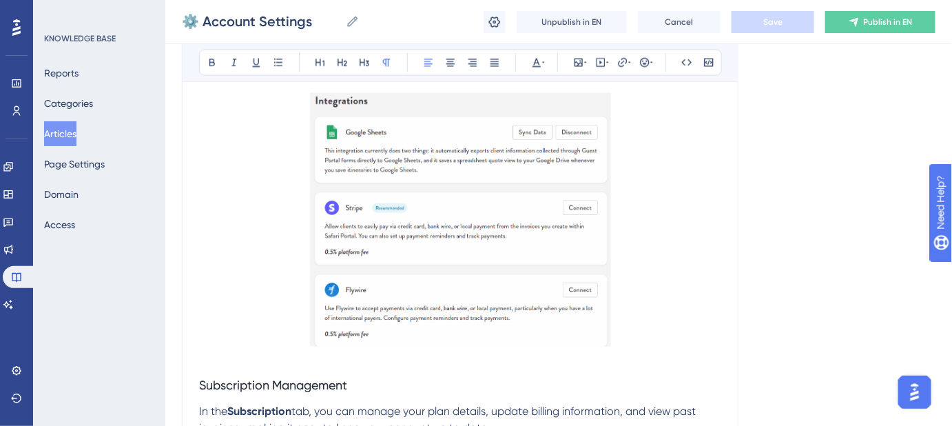
scroll to position [3766, 0]
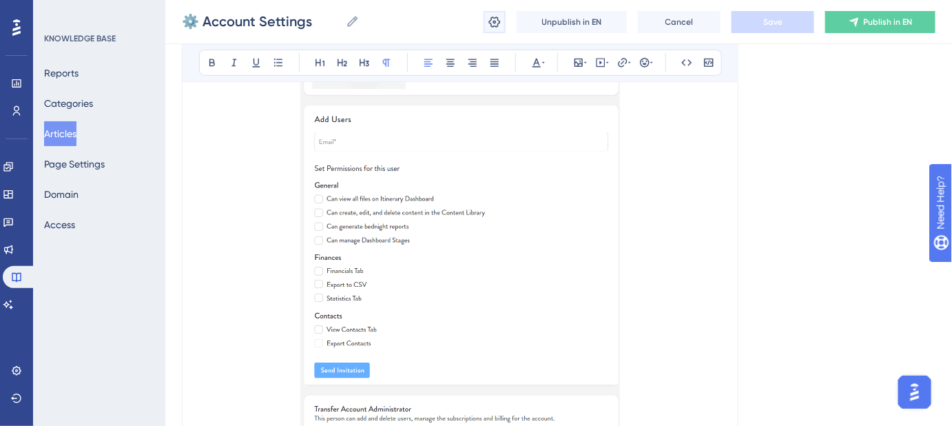
click at [498, 21] on icon at bounding box center [495, 22] width 14 height 14
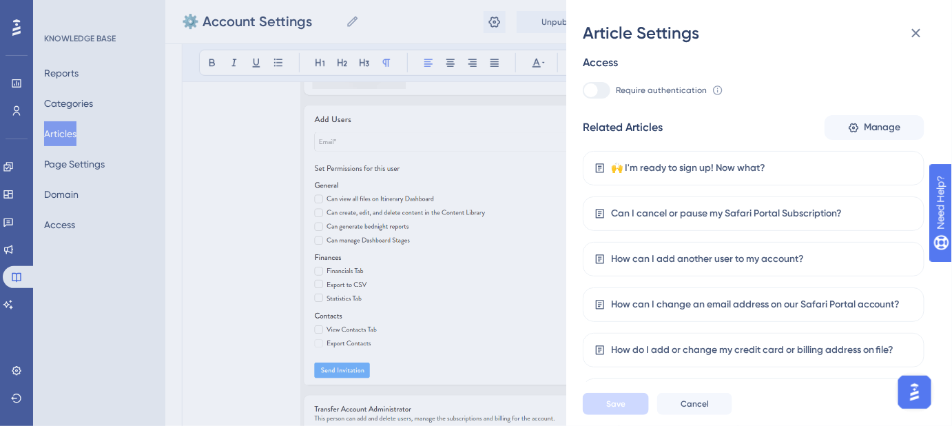
scroll to position [79, 0]
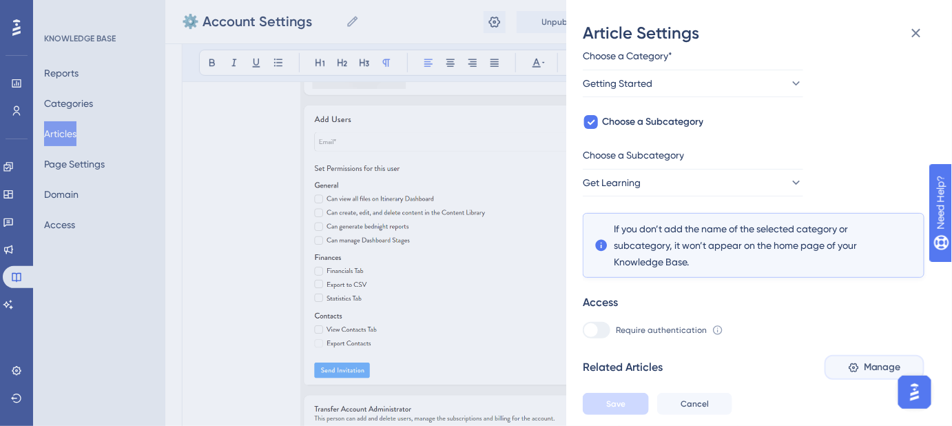
click at [871, 365] on span "Manage" at bounding box center [882, 367] width 37 height 17
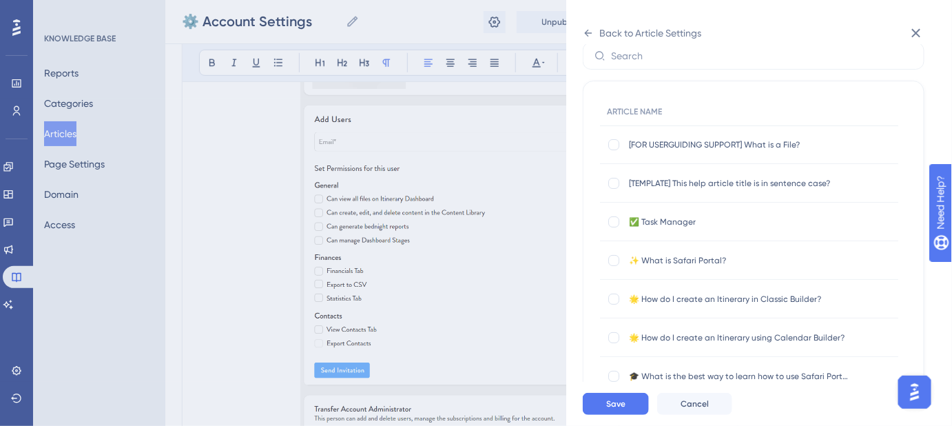
scroll to position [0, 0]
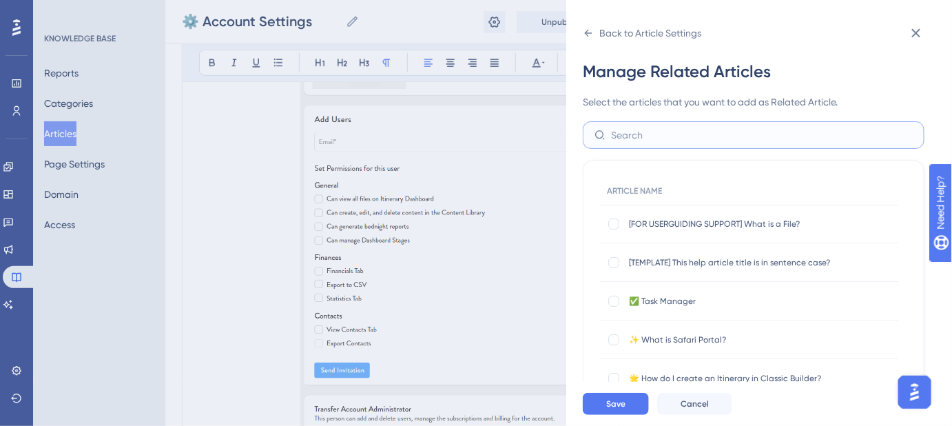
click at [678, 127] on input "text" at bounding box center [762, 134] width 302 height 15
type input "I'"
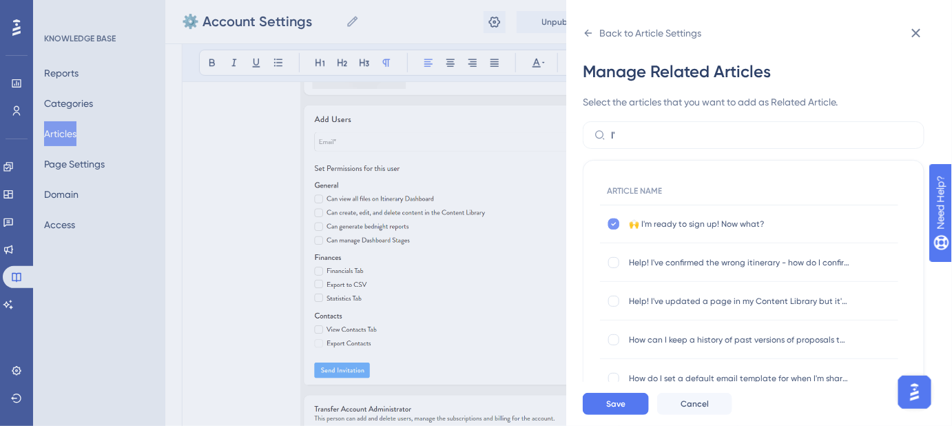
click at [612, 225] on icon at bounding box center [614, 223] width 6 height 11
checkbox input "false"
click at [628, 409] on button "Save" at bounding box center [616, 404] width 66 height 22
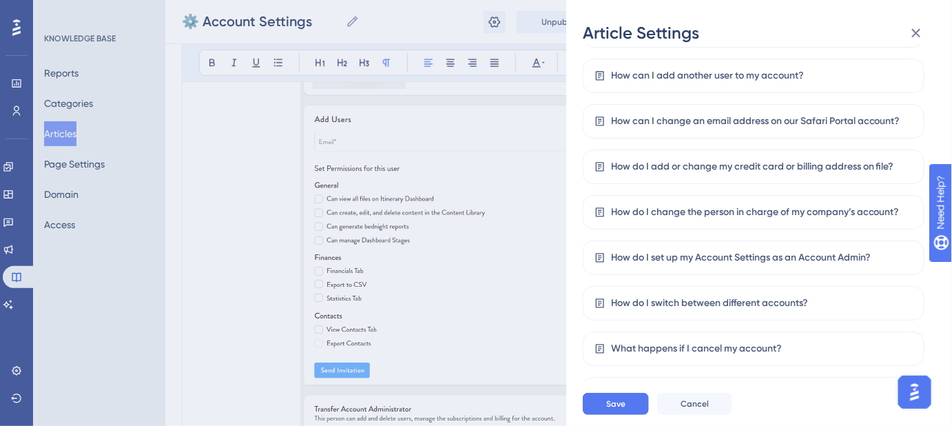
scroll to position [473, 0]
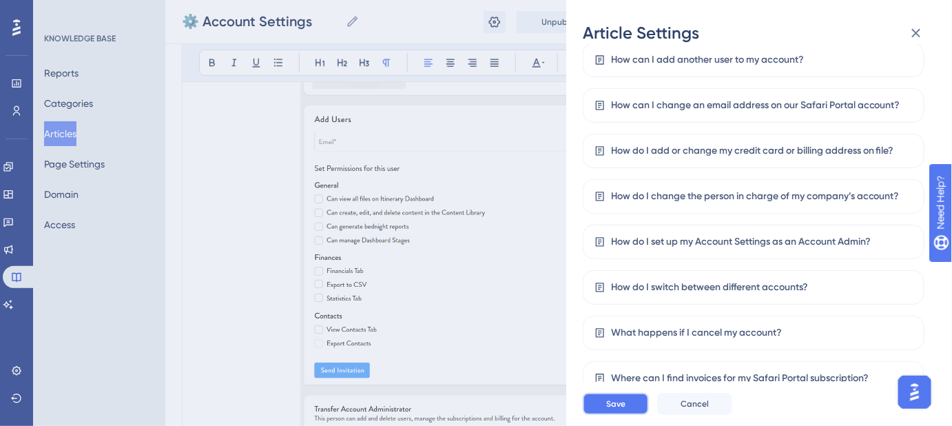
click at [614, 409] on span "Save" at bounding box center [615, 403] width 19 height 11
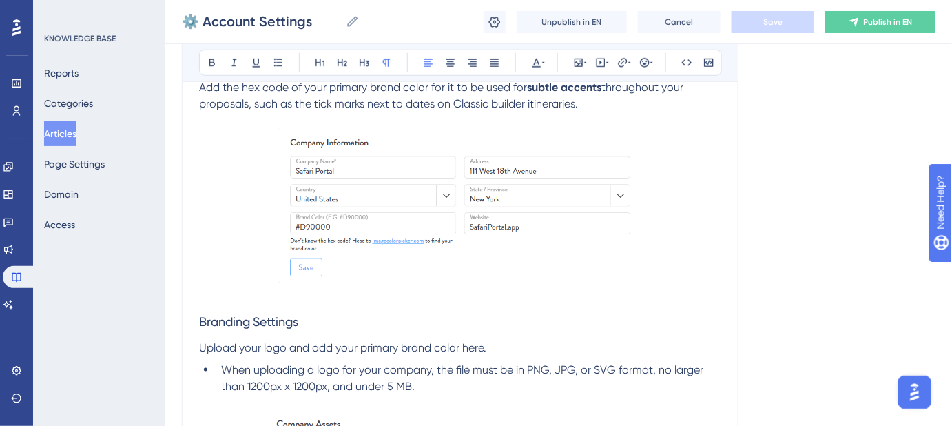
scroll to position [2075, 0]
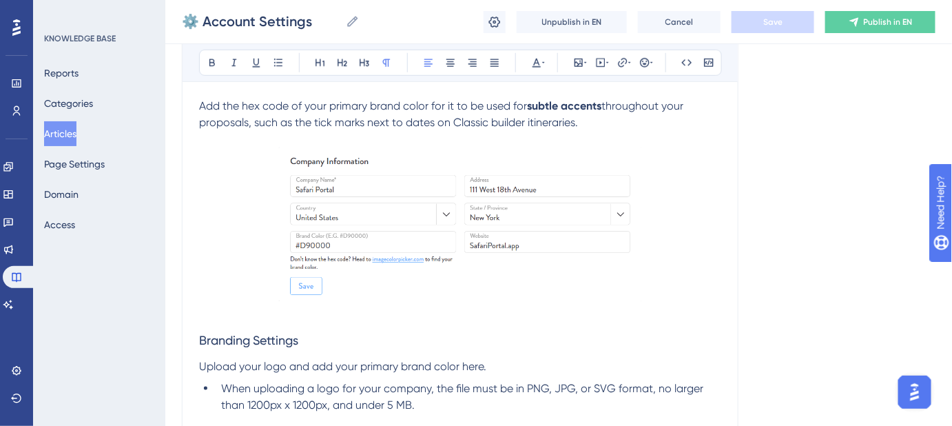
click at [421, 201] on img at bounding box center [460, 224] width 363 height 154
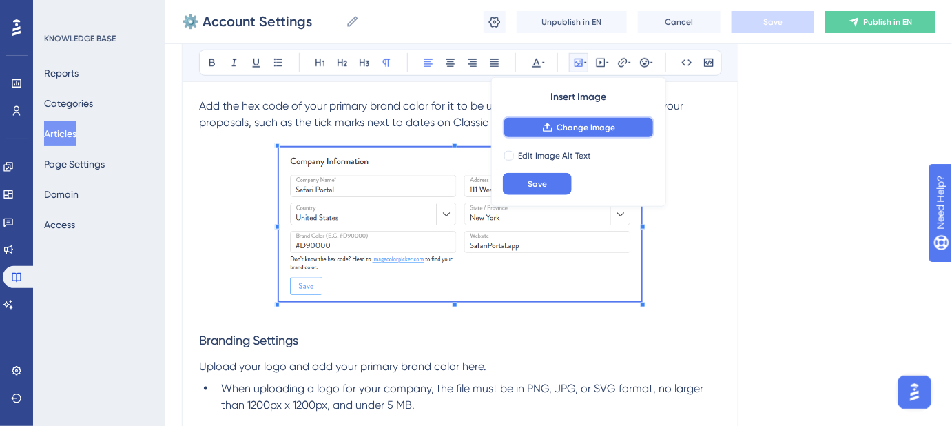
click at [558, 123] on span "Change Image" at bounding box center [586, 127] width 59 height 11
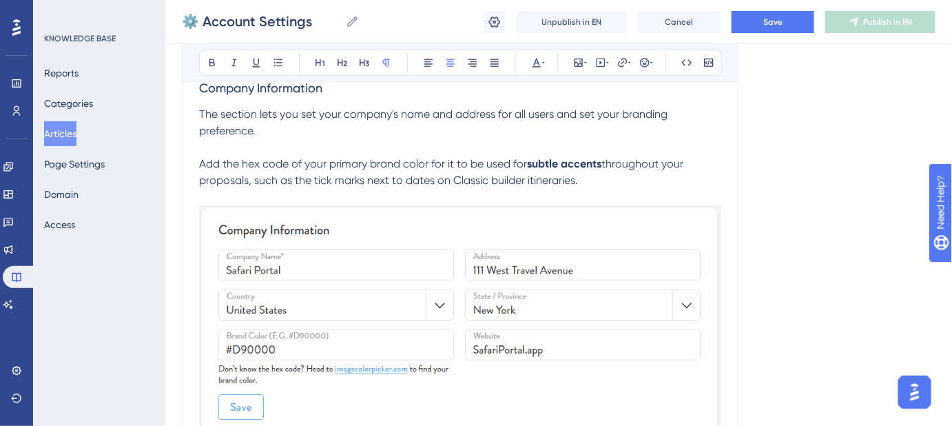
scroll to position [2012, 0]
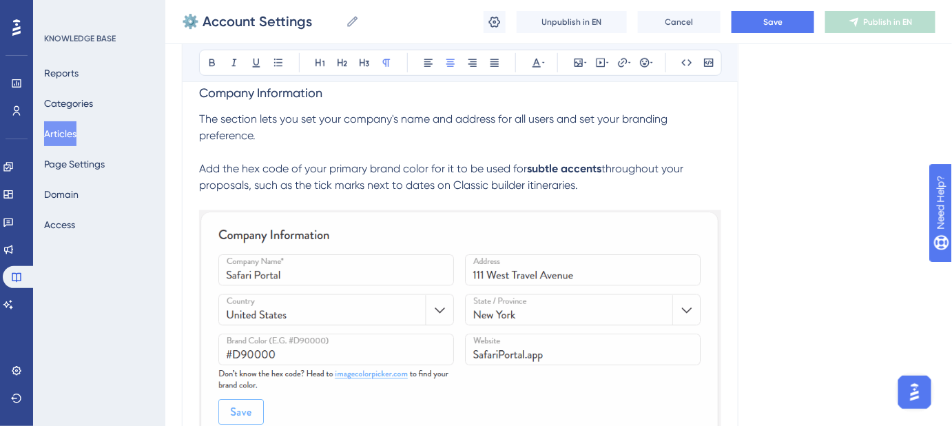
click at [453, 245] on img at bounding box center [460, 324] width 522 height 229
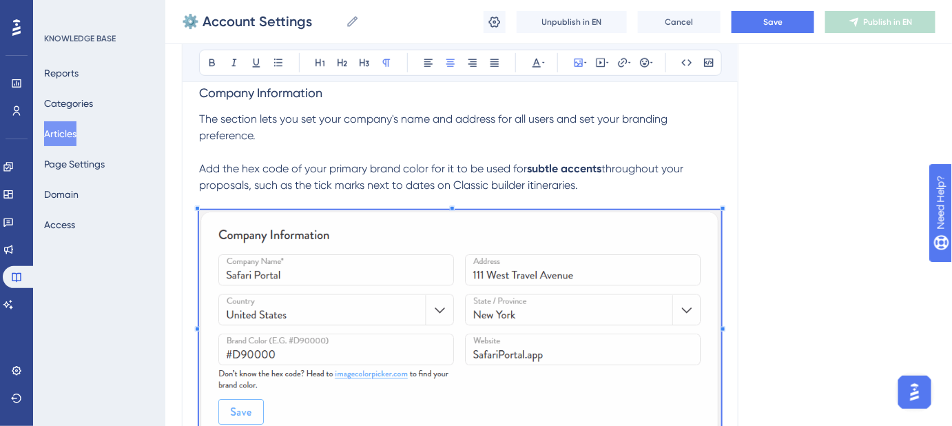
click at [503, 251] on img at bounding box center [460, 324] width 522 height 229
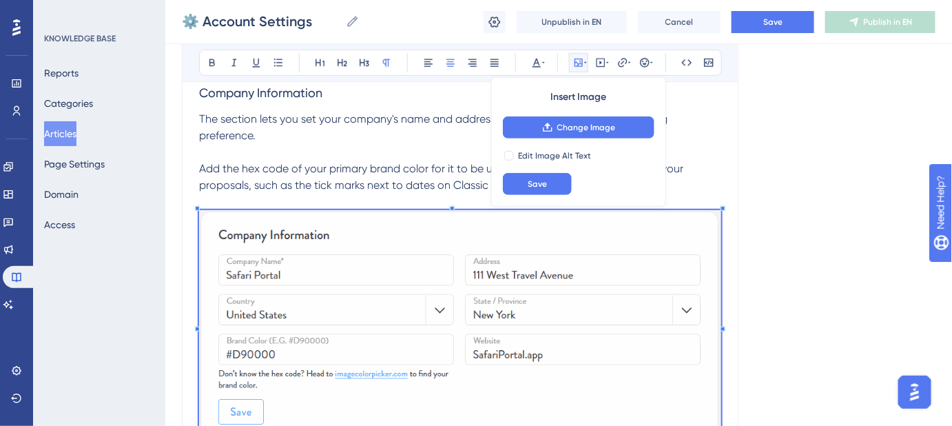
click at [199, 181] on span "throughout your proposals, such as the tick marks next to dates on Classic buil…" at bounding box center [442, 177] width 487 height 30
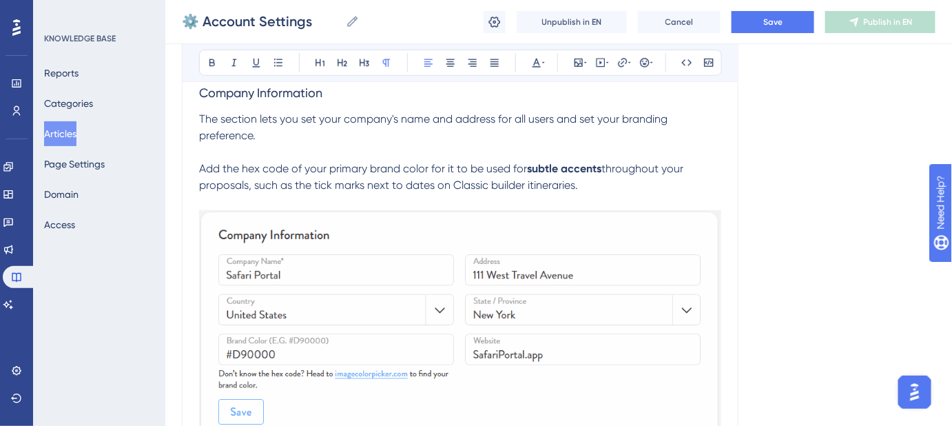
click at [206, 220] on img at bounding box center [460, 324] width 522 height 229
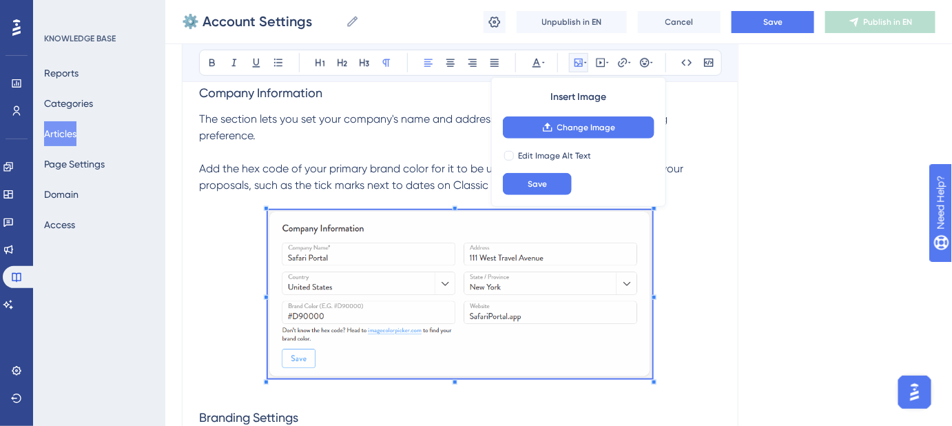
click at [335, 237] on span at bounding box center [460, 296] width 384 height 173
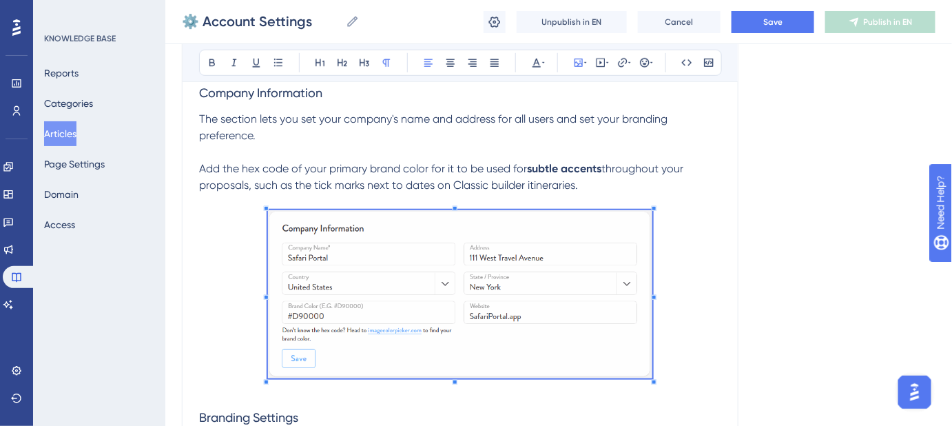
click at [770, 25] on span "Save" at bounding box center [772, 22] width 19 height 11
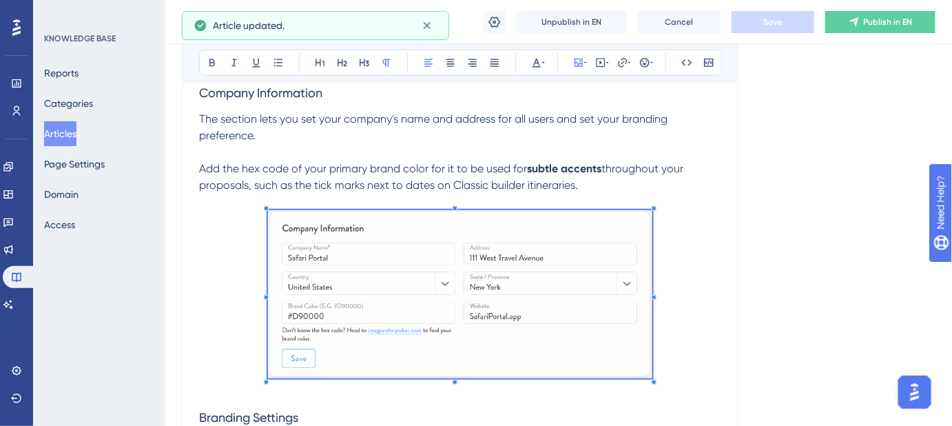
click at [707, 268] on p at bounding box center [460, 296] width 522 height 173
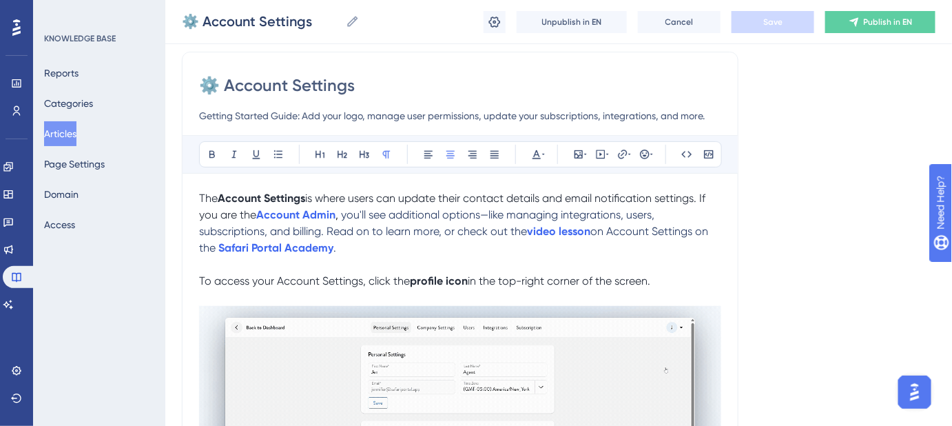
scroll to position [125, 0]
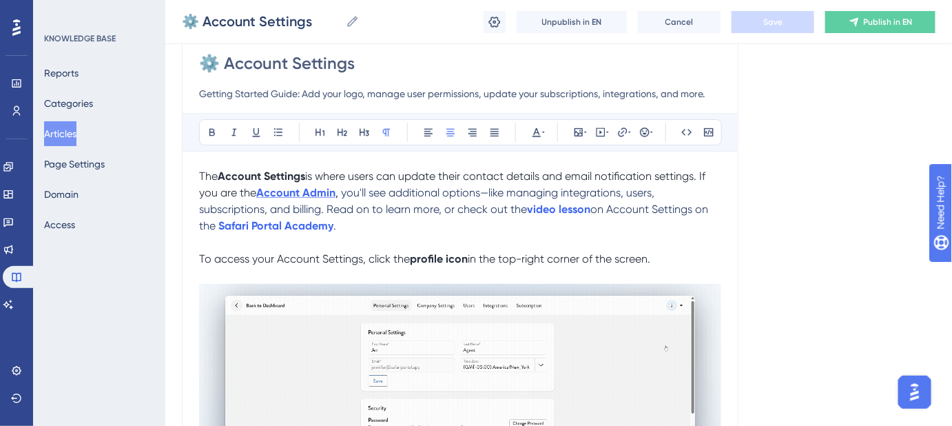
click at [314, 189] on strong "Account Admin" at bounding box center [295, 192] width 79 height 13
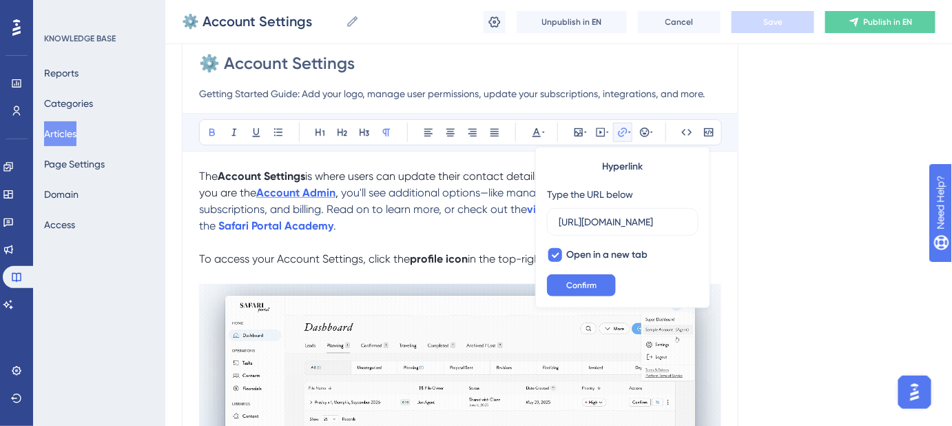
scroll to position [0, 332]
click at [574, 287] on span "Confirm" at bounding box center [581, 285] width 30 height 11
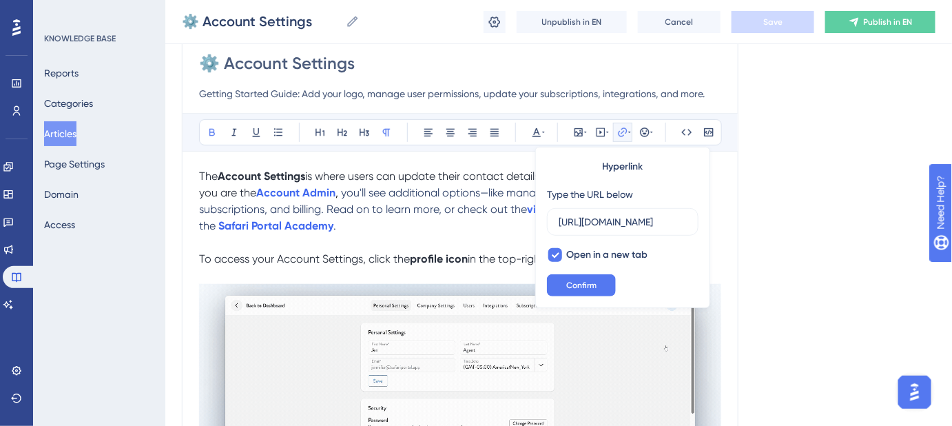
scroll to position [0, 0]
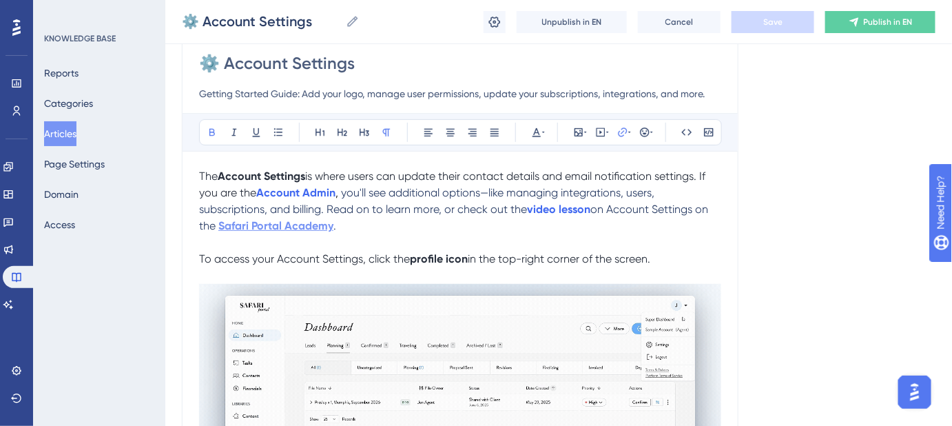
click at [294, 229] on strong "Safari Portal Academy" at bounding box center [275, 225] width 115 height 13
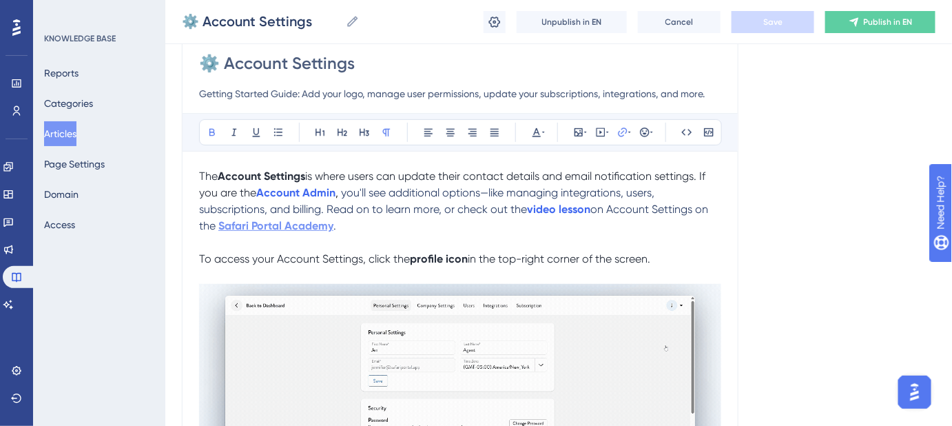
click at [307, 227] on strong "Safari Portal Academy" at bounding box center [275, 225] width 115 height 13
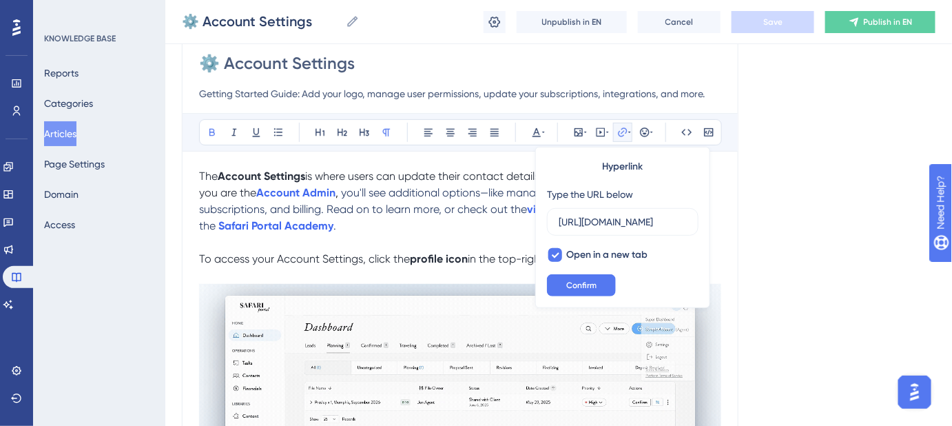
scroll to position [0, 61]
click at [601, 284] on button "Confirm" at bounding box center [581, 285] width 69 height 22
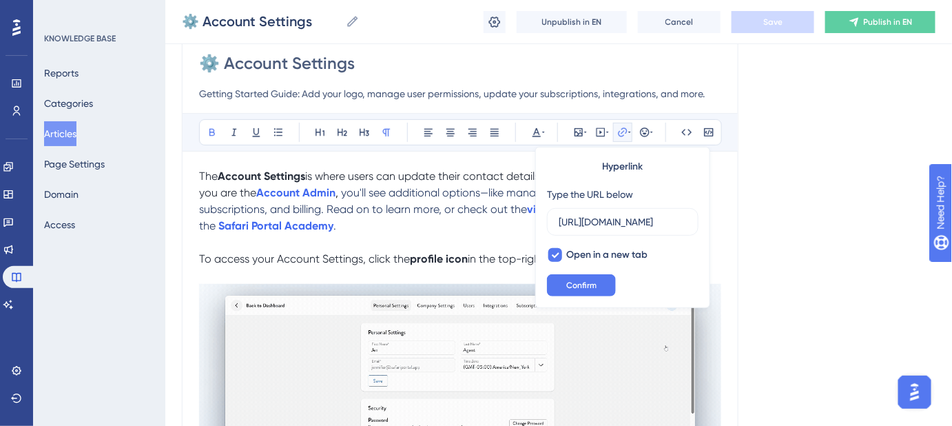
scroll to position [0, 0]
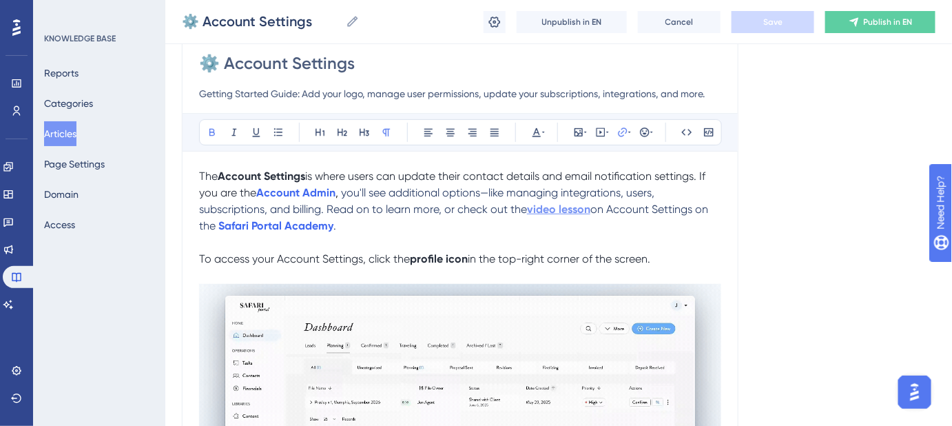
click at [564, 208] on strong "video lesson" at bounding box center [558, 209] width 63 height 13
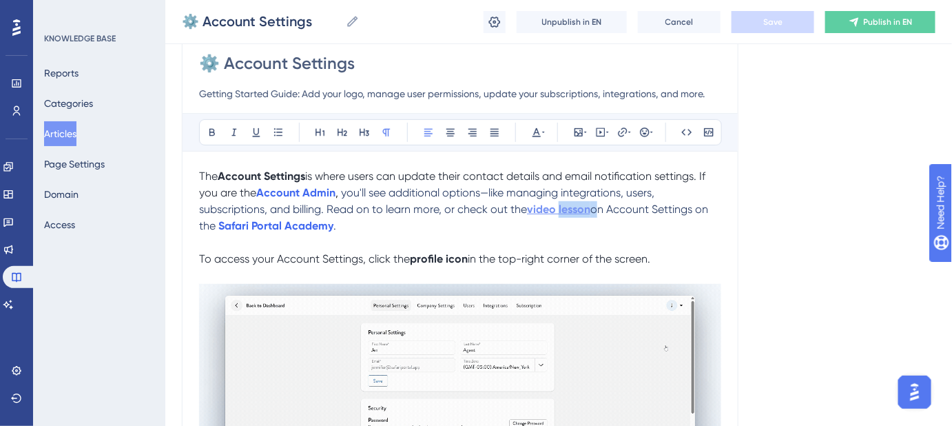
click at [564, 208] on strong "video lesson" at bounding box center [558, 209] width 63 height 13
click at [558, 211] on strong "video lesson" at bounding box center [558, 209] width 63 height 13
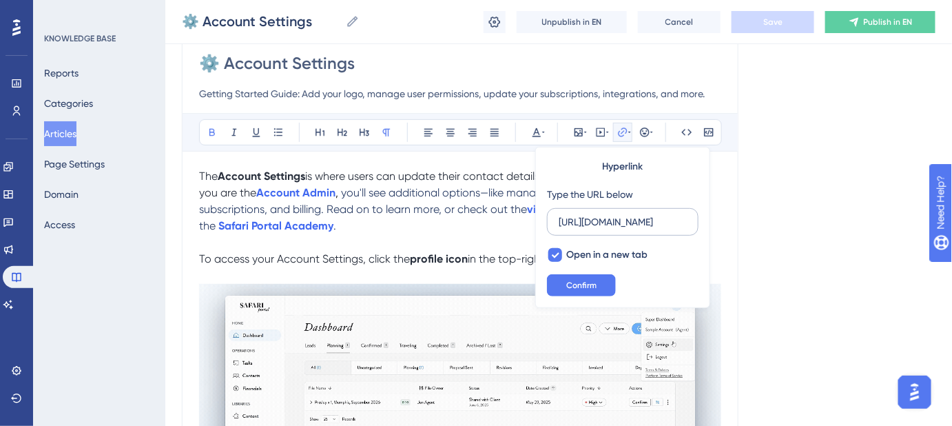
scroll to position [0, 289]
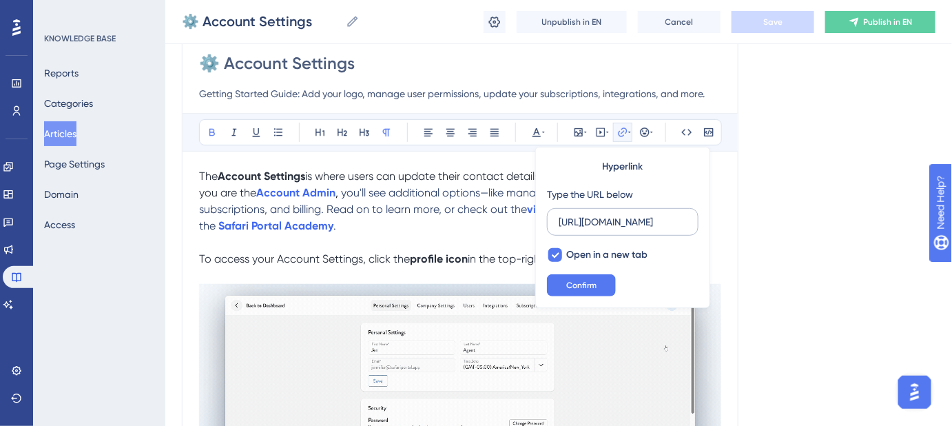
click at [584, 217] on input "https://academy.safariportal.app/c/get-setup-for-success/sections/460913/lesson…" at bounding box center [623, 221] width 128 height 15
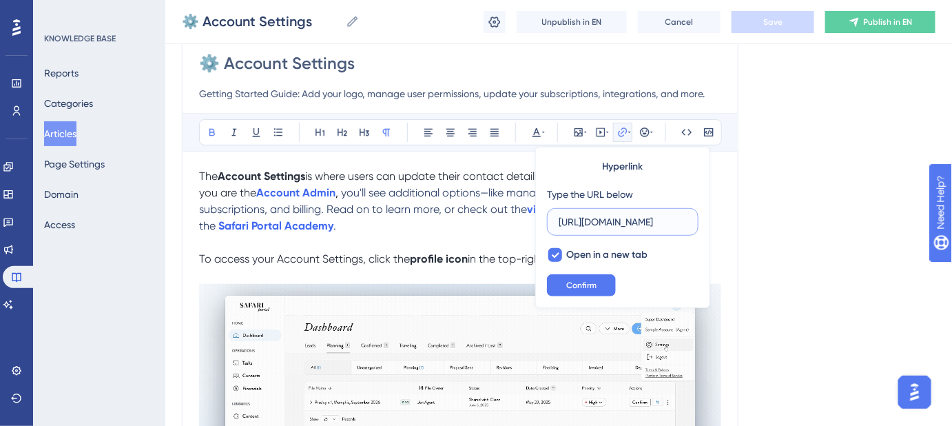
scroll to position [0, 0]
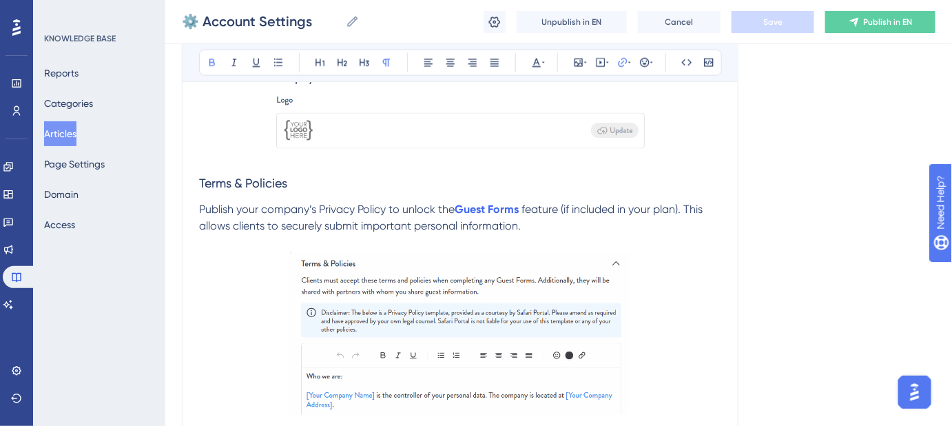
scroll to position [2129, 0]
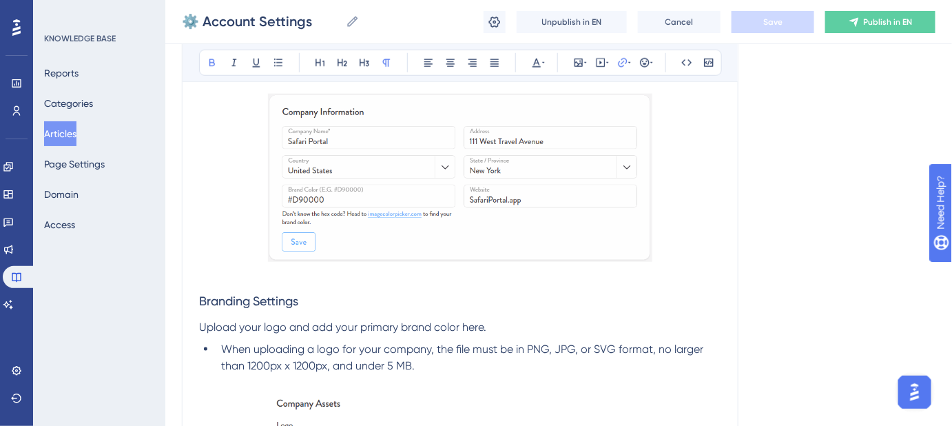
click at [470, 146] on img at bounding box center [460, 178] width 384 height 168
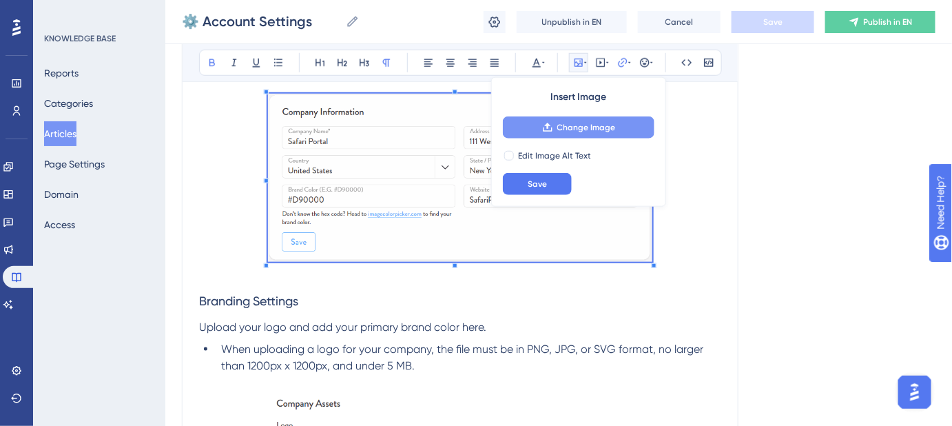
click at [530, 132] on button "Change Image" at bounding box center [579, 127] width 152 height 22
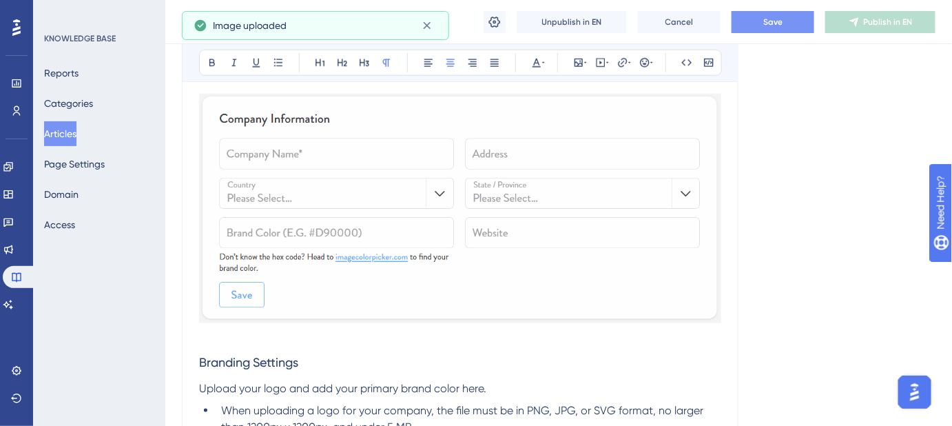
click at [262, 154] on img at bounding box center [460, 209] width 522 height 230
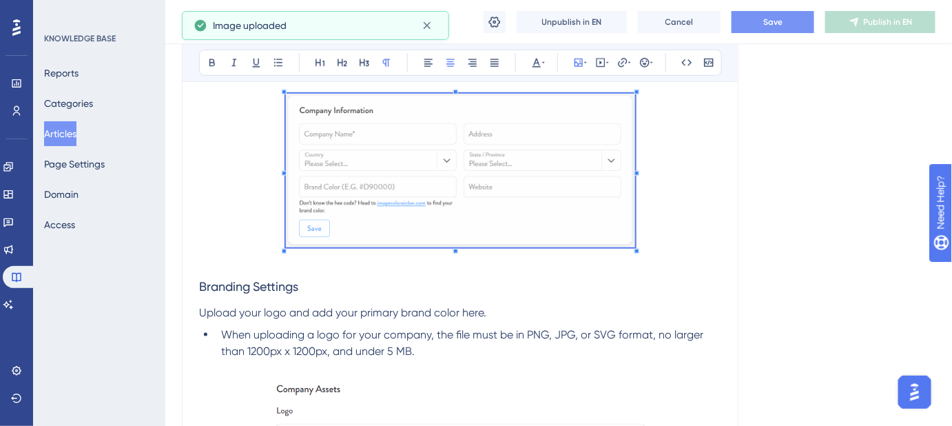
click at [369, 151] on span at bounding box center [460, 173] width 349 height 158
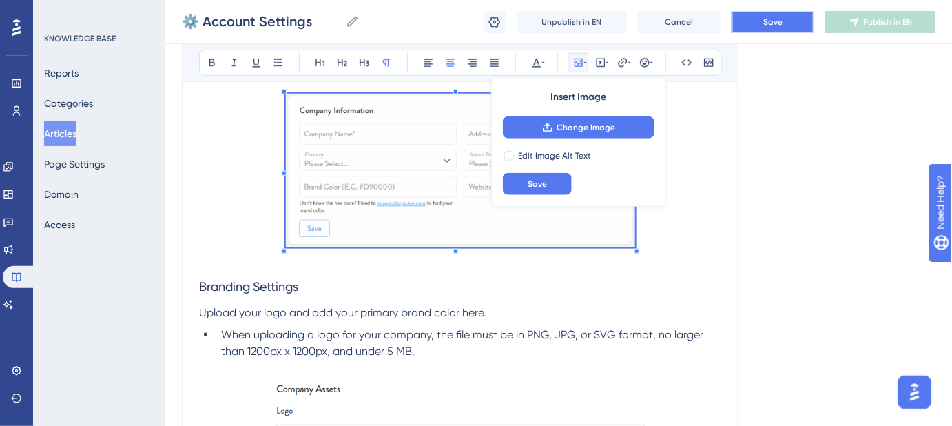
click at [784, 18] on button "Save" at bounding box center [773, 22] width 83 height 22
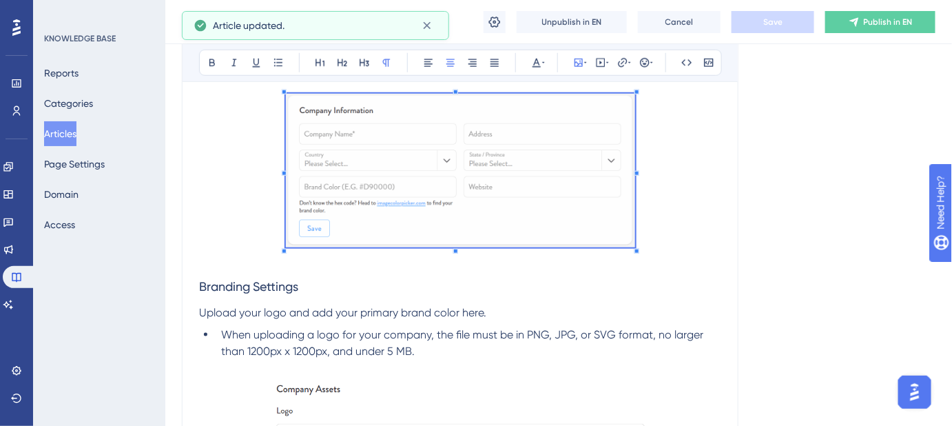
click at [775, 225] on div "Language English (Default) ⚙️ Account Settings Getting Started Guide: Add your …" at bounding box center [559, 393] width 754 height 4869
click at [751, 218] on div "Language English (Default) ⚙️ Account Settings Getting Started Guide: Add your …" at bounding box center [559, 393] width 754 height 4869
click at [696, 231] on p at bounding box center [460, 173] width 522 height 158
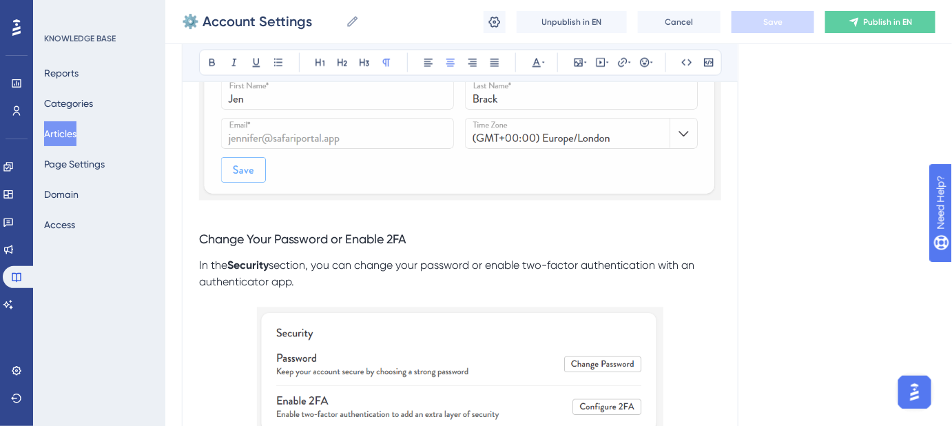
scroll to position [703, 0]
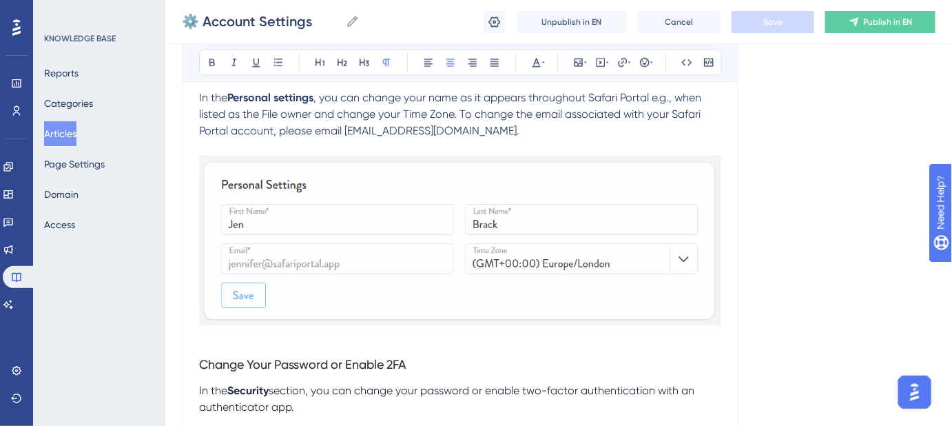
click at [450, 183] on img at bounding box center [460, 241] width 522 height 170
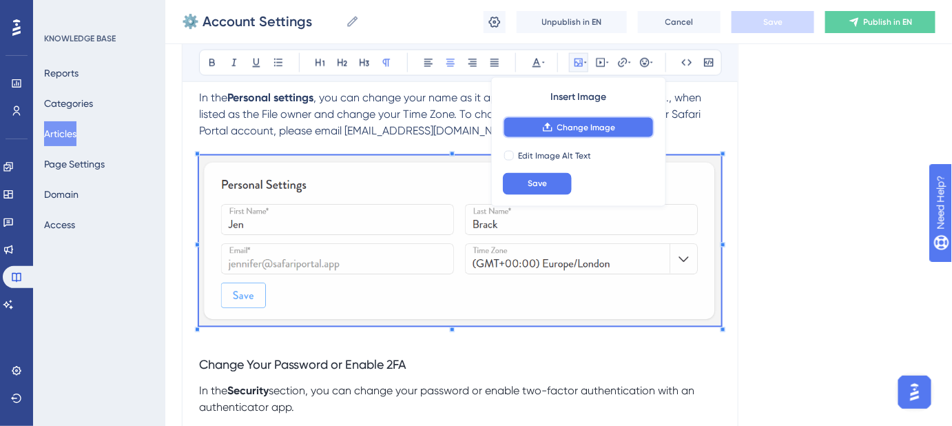
click at [539, 129] on button "Change Image" at bounding box center [579, 127] width 152 height 22
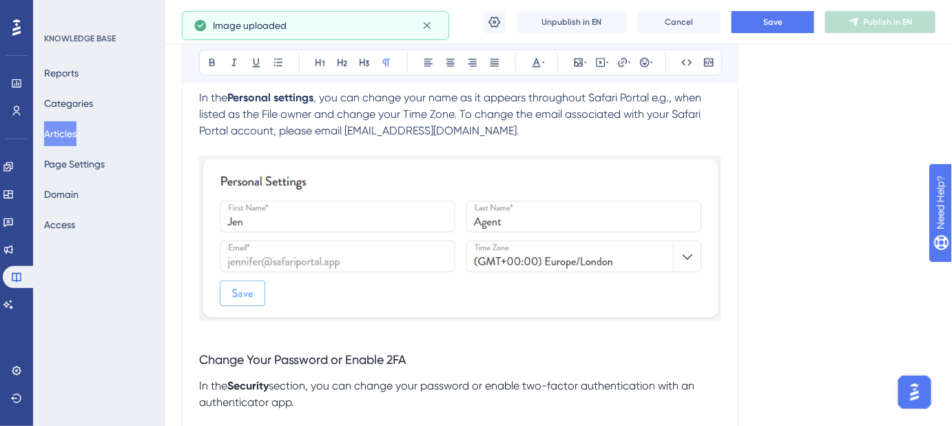
click at [266, 170] on img at bounding box center [460, 238] width 522 height 165
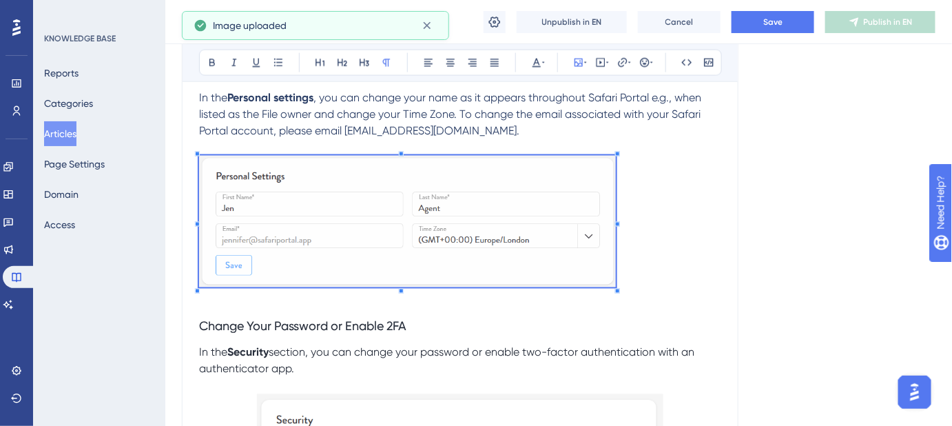
click at [304, 177] on span at bounding box center [407, 224] width 417 height 136
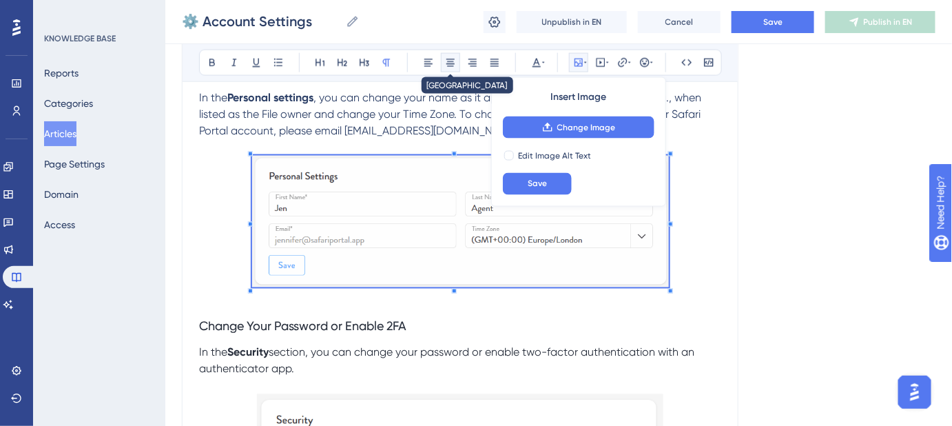
click at [453, 62] on icon at bounding box center [450, 62] width 11 height 11
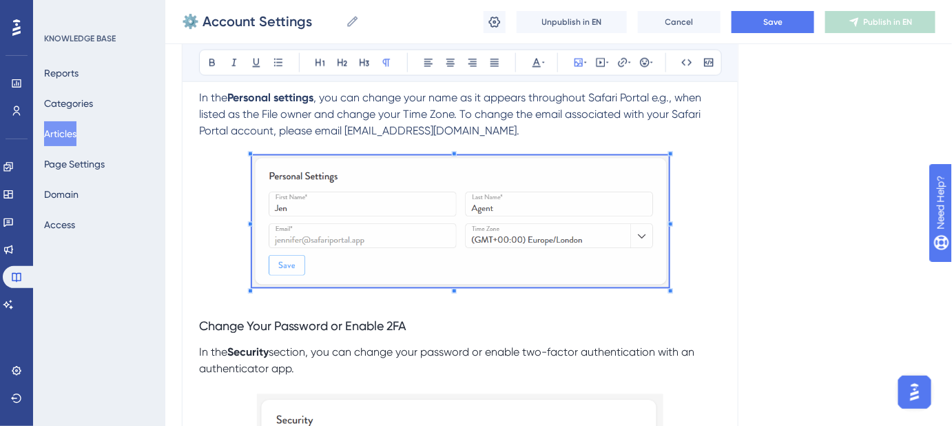
click at [772, 28] on button "Save" at bounding box center [773, 22] width 83 height 22
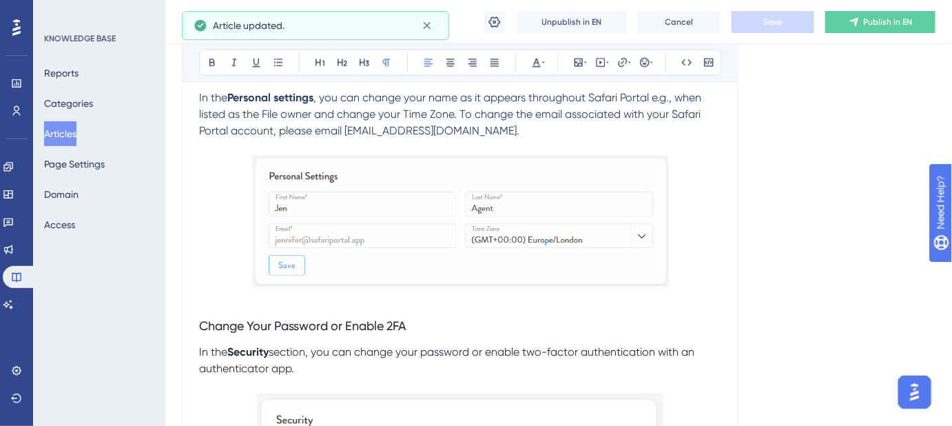
click at [612, 116] on span ", you can change your name as it appears throughout Safari Portal e.g., when li…" at bounding box center [451, 114] width 505 height 46
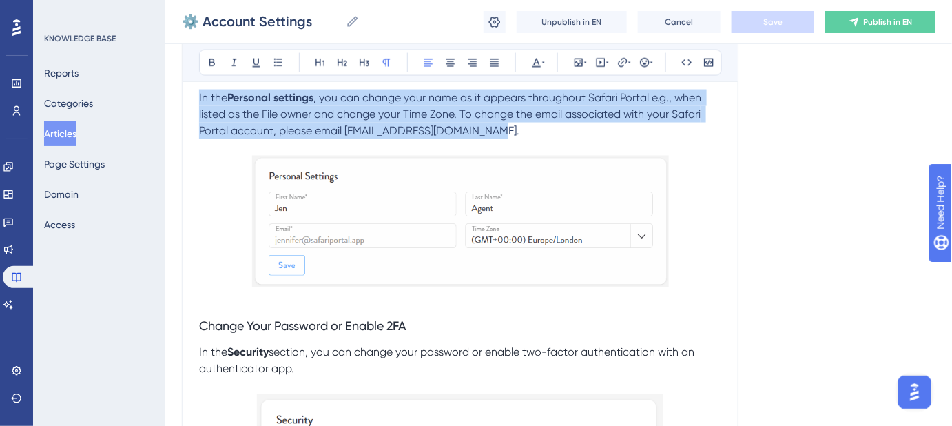
drag, startPoint x: 429, startPoint y: 135, endPoint x: 196, endPoint y: 94, distance: 237.2
copy p "In the Personal settings , you can change your name as it appears throughout Sa…"
click at [510, 128] on p "In the Personal settings , you can change your name as it appears throughout Sa…" at bounding box center [460, 115] width 522 height 50
drag, startPoint x: 503, startPoint y: 131, endPoint x: 196, endPoint y: 102, distance: 307.9
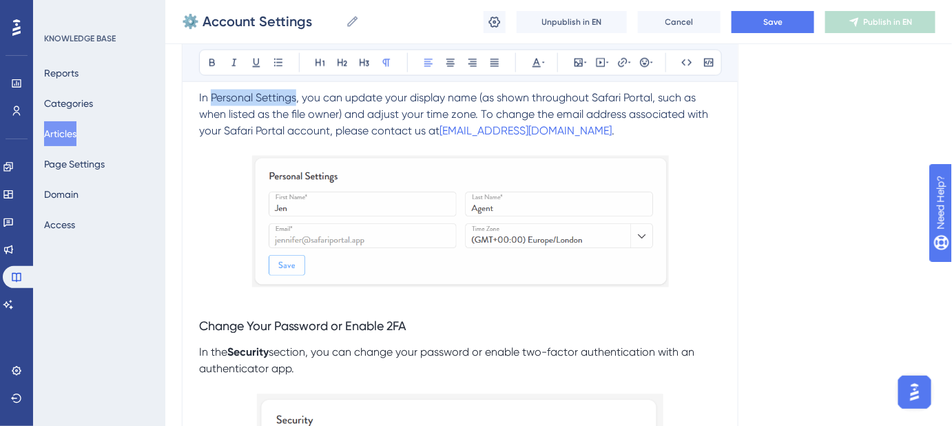
drag, startPoint x: 295, startPoint y: 94, endPoint x: 212, endPoint y: 102, distance: 83.0
click at [212, 102] on span "In Personal Settings, you can update your display name (as shown throughout Saf…" at bounding box center [455, 114] width 512 height 46
drag, startPoint x: 801, startPoint y: 138, endPoint x: 772, endPoint y: 94, distance: 52.2
click at [757, 23] on button "Save" at bounding box center [773, 22] width 83 height 22
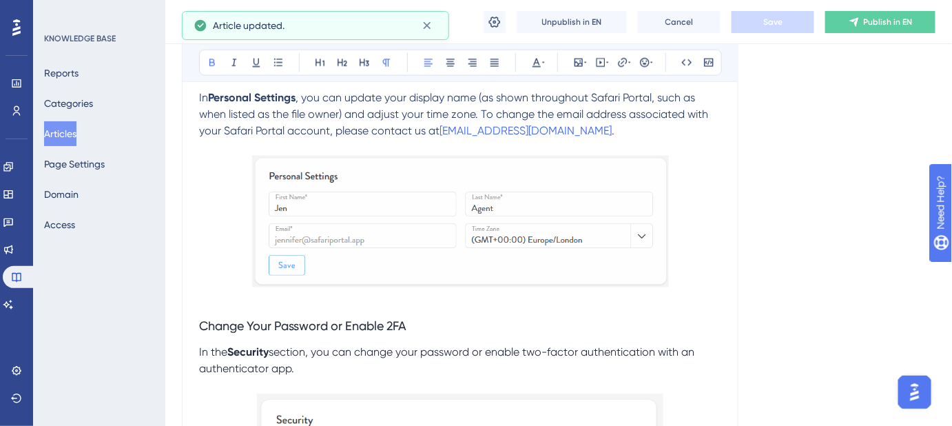
click at [293, 115] on span ", you can update your display name (as shown throughout Safari Portal, such as …" at bounding box center [455, 114] width 512 height 46
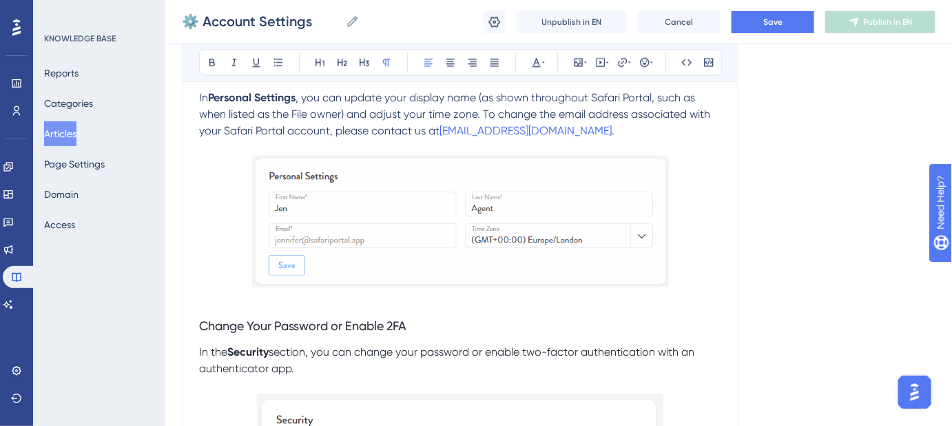
click at [775, 26] on span "Save" at bounding box center [772, 22] width 19 height 11
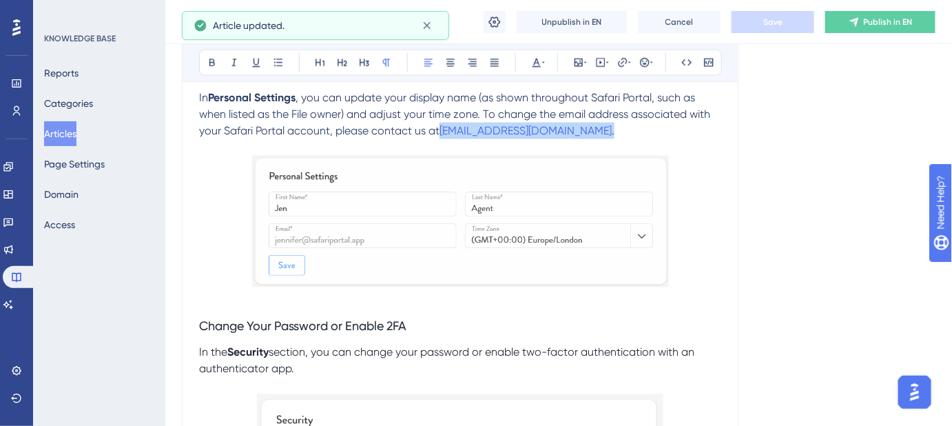
drag, startPoint x: 573, startPoint y: 128, endPoint x: 440, endPoint y: 128, distance: 133.6
click at [440, 128] on p "In Personal Settings , you can update your display name (as shown throughout Sa…" at bounding box center [460, 115] width 522 height 50
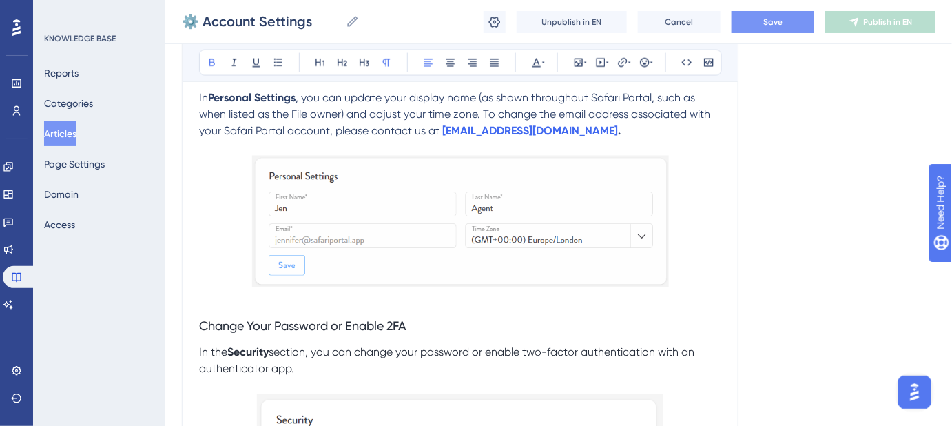
click at [766, 18] on span "Save" at bounding box center [772, 22] width 19 height 11
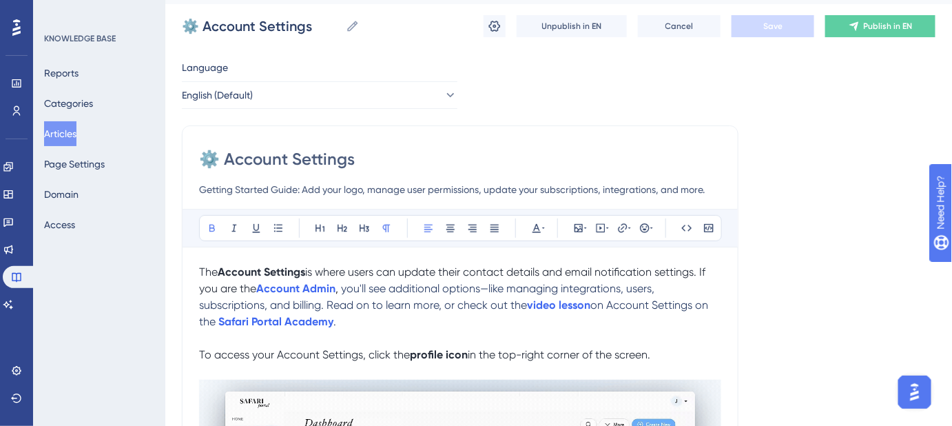
scroll to position [0, 0]
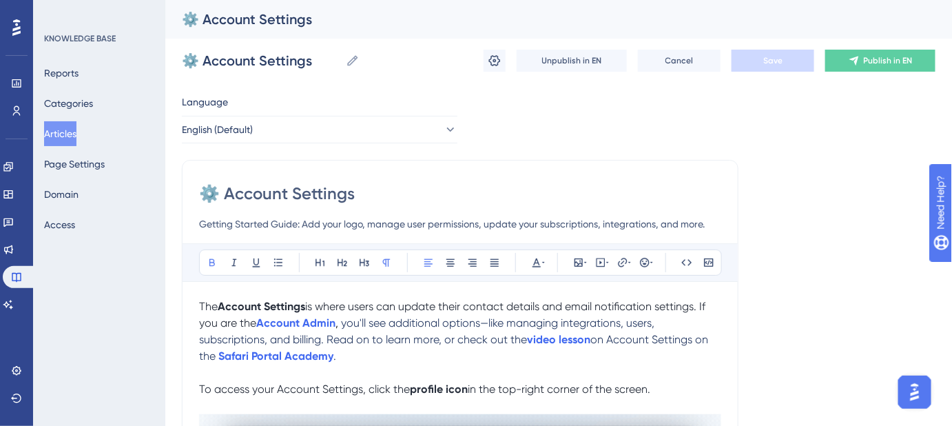
click at [70, 132] on button "Articles" at bounding box center [60, 133] width 32 height 25
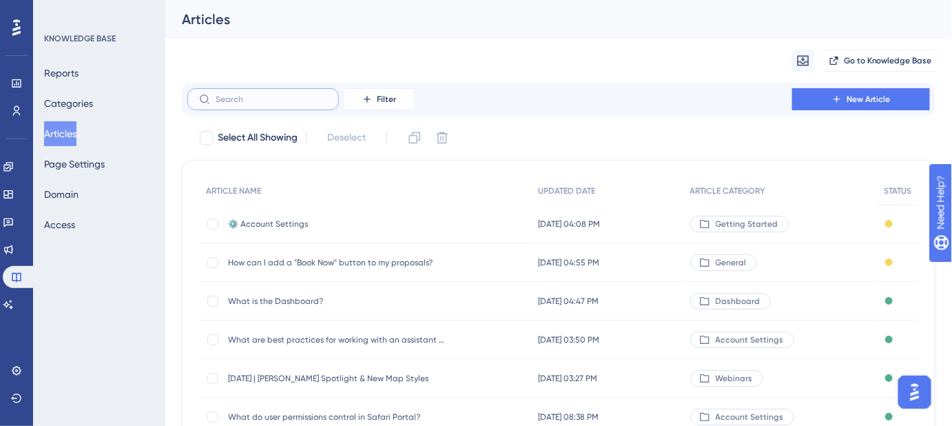
click at [274, 96] on input "text" at bounding box center [272, 99] width 112 height 10
type input "{"
checkbox input "true"
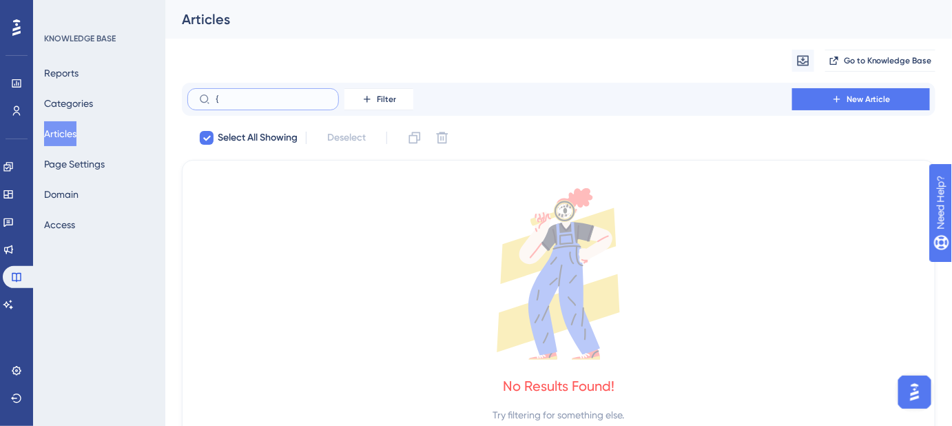
checkbox input "false"
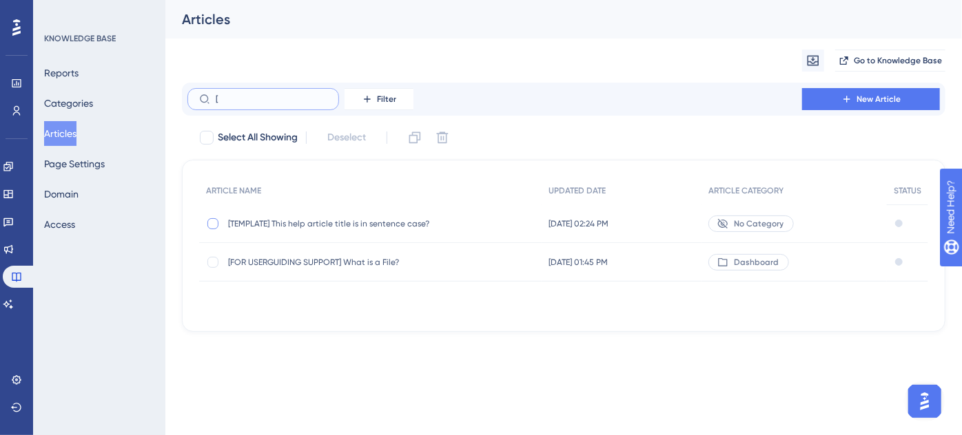
type input "["
click at [206, 221] on div at bounding box center [213, 224] width 14 height 14
click at [413, 140] on icon at bounding box center [415, 138] width 14 height 14
checkbox input "false"
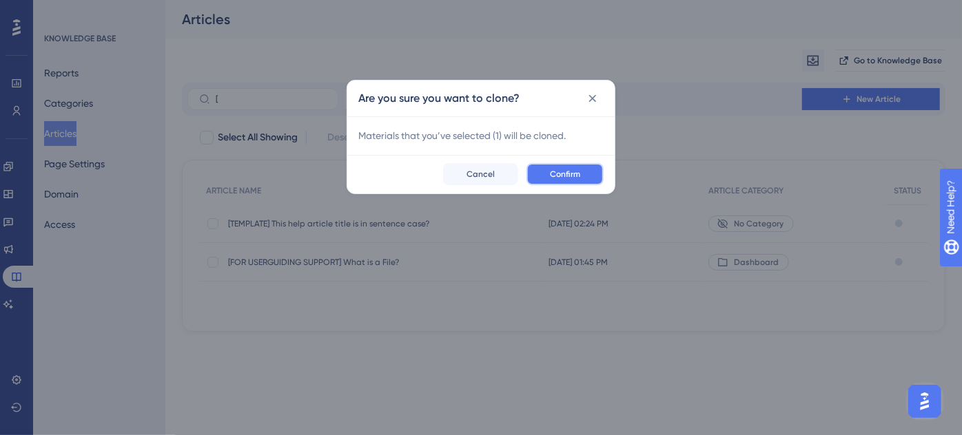
click at [548, 169] on button "Confirm" at bounding box center [564, 174] width 77 height 22
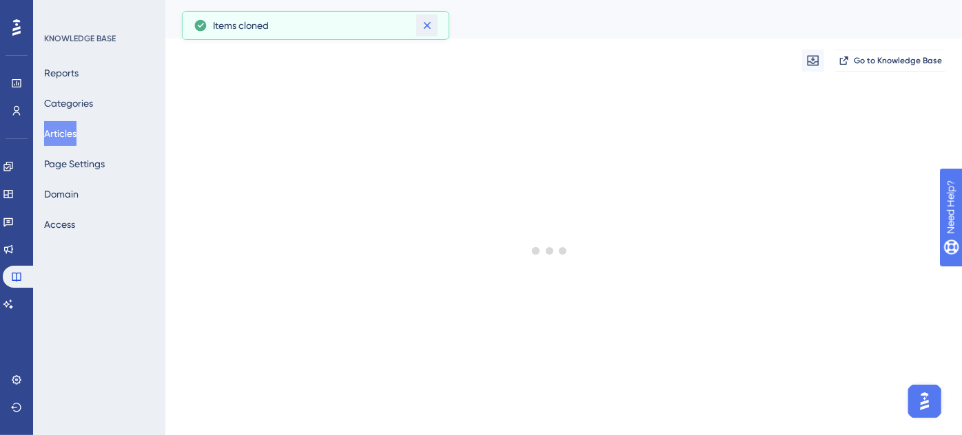
click at [430, 26] on icon at bounding box center [427, 26] width 14 height 14
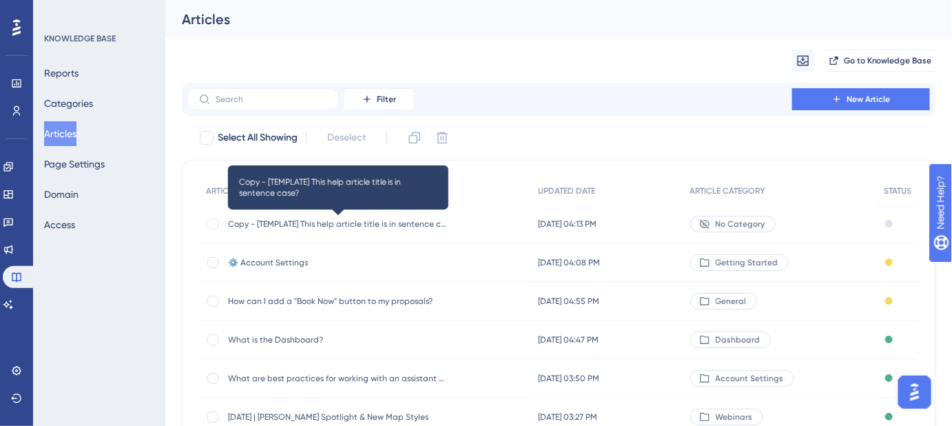
click at [353, 226] on span "Copy - [TEMPLATE] This help article title is in sentence case?" at bounding box center [338, 223] width 220 height 11
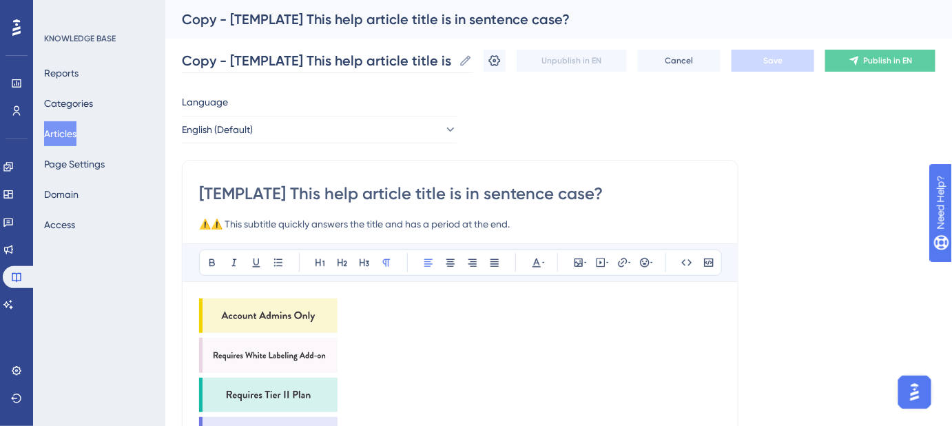
click at [471, 63] on icon at bounding box center [466, 60] width 10 height 10
click at [453, 63] on input "Copy - [TEMPLATE] This help article title is in sentence case?" at bounding box center [317, 60] width 271 height 19
click at [444, 59] on input "Copy - [TEMPLATE] This help article title is in sentence case?" at bounding box center [317, 60] width 271 height 19
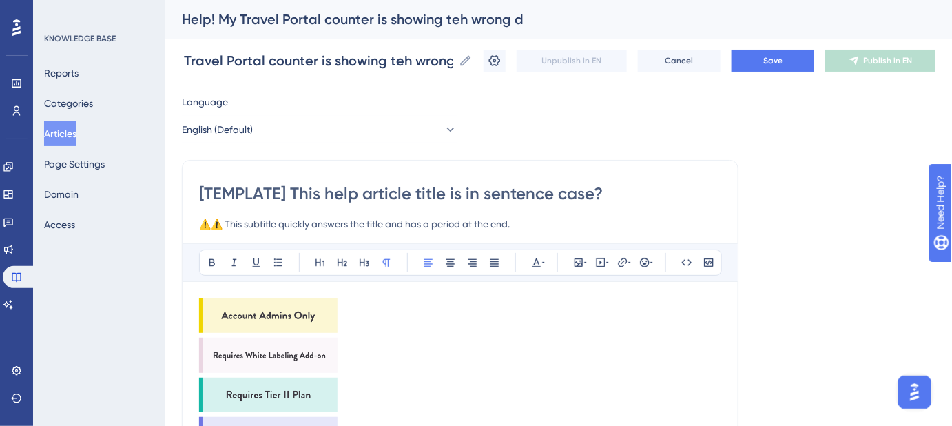
scroll to position [0, 0]
click at [453, 63] on input "Help! My Travel Portal counter is showing teh wrong d" at bounding box center [317, 60] width 271 height 19
click at [776, 64] on span "Save" at bounding box center [772, 60] width 19 height 11
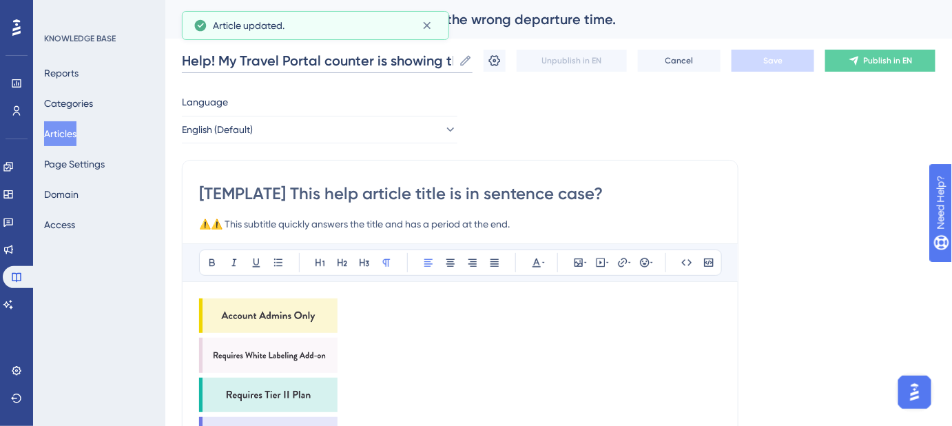
click at [338, 67] on input "Help! My Travel Portal counter is showing the wrong departure time." at bounding box center [317, 60] width 271 height 19
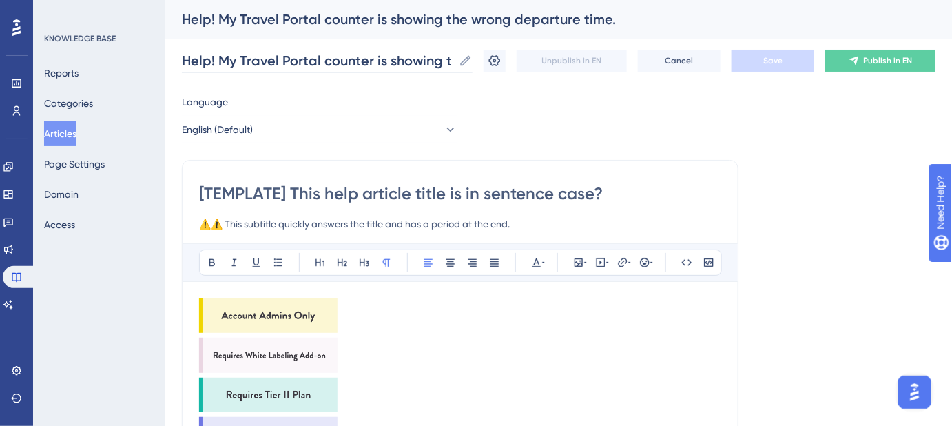
click at [471, 62] on icon at bounding box center [466, 60] width 10 height 10
click at [453, 62] on input "Help! My Travel Portal counter is showing the wrong departure time." at bounding box center [317, 60] width 271 height 19
paste input "down"
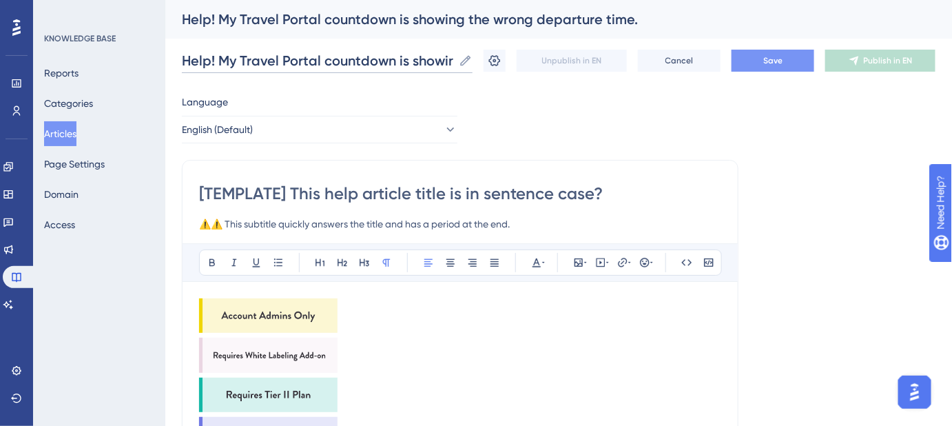
scroll to position [0, 169]
type input "Help! My Travel Portal countdown is showing the wrong departure time."
click at [527, 185] on input "[TEMPLATE] This help article title is in sentence case?" at bounding box center [460, 194] width 522 height 22
paste input "Help! My Travel Portal countdown is showing the wrong departure time."
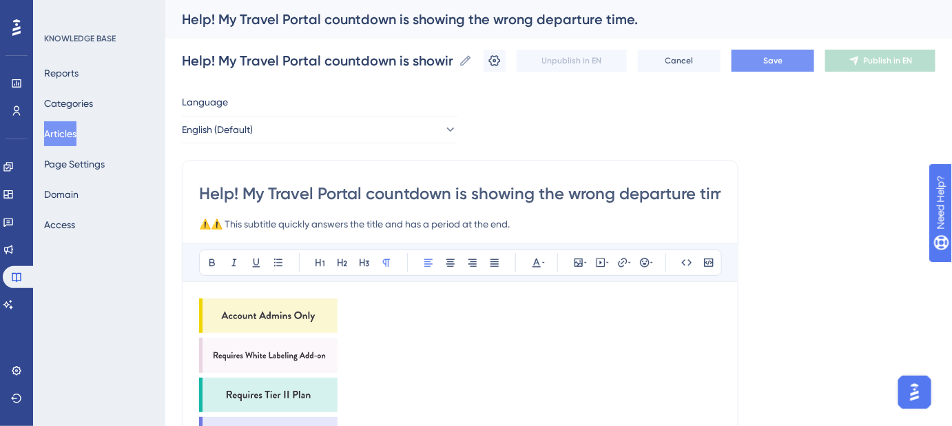
scroll to position [0, 18]
type input "Help! My Travel Portal countdown is showing the wrong departure time."
click at [771, 69] on button "Save" at bounding box center [773, 61] width 83 height 22
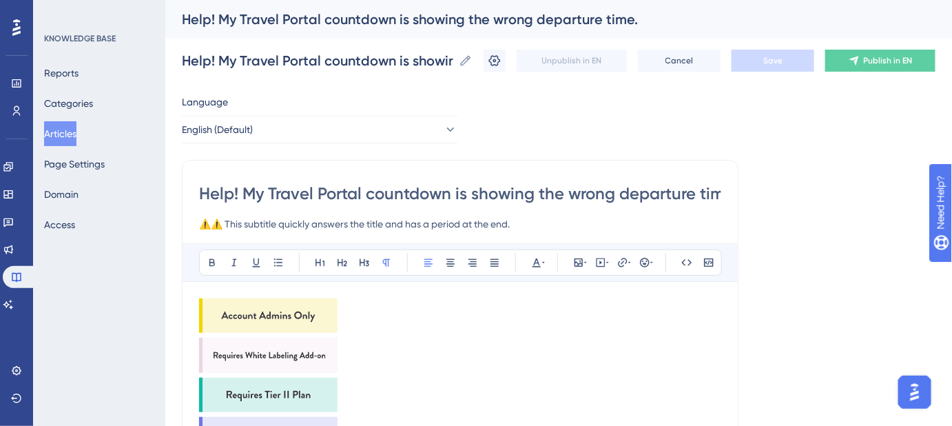
drag, startPoint x: 541, startPoint y: 223, endPoint x: 532, endPoint y: 221, distance: 9.7
click at [533, 222] on input "⚠️⚠️ This subtitle quickly answers the title and has a period at the end." at bounding box center [460, 224] width 522 height 17
drag, startPoint x: 529, startPoint y: 222, endPoint x: 171, endPoint y: 227, distance: 358.3
paste input "Understanding how the departure timer works"
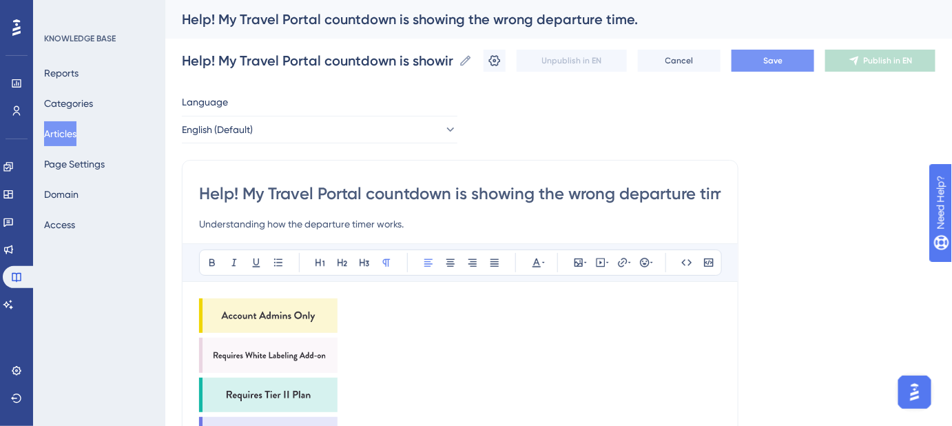
type input "Understanding how the departure timer works."
click at [795, 67] on button "Save" at bounding box center [773, 61] width 83 height 22
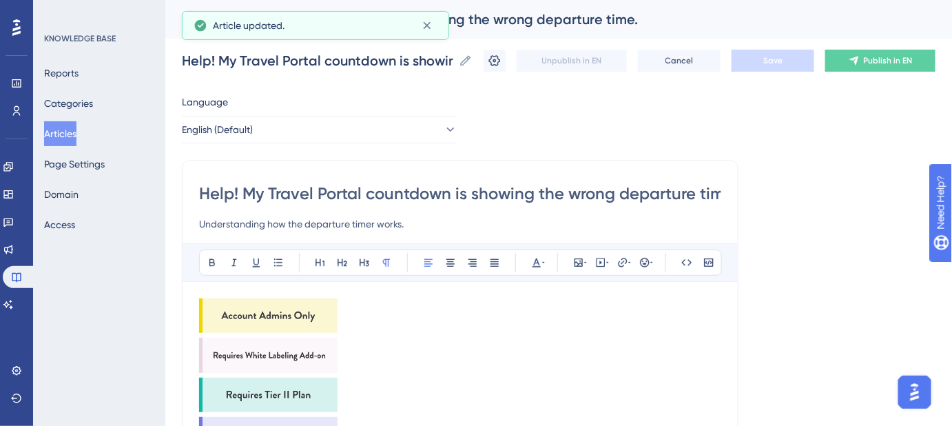
click at [307, 306] on img at bounding box center [268, 315] width 138 height 34
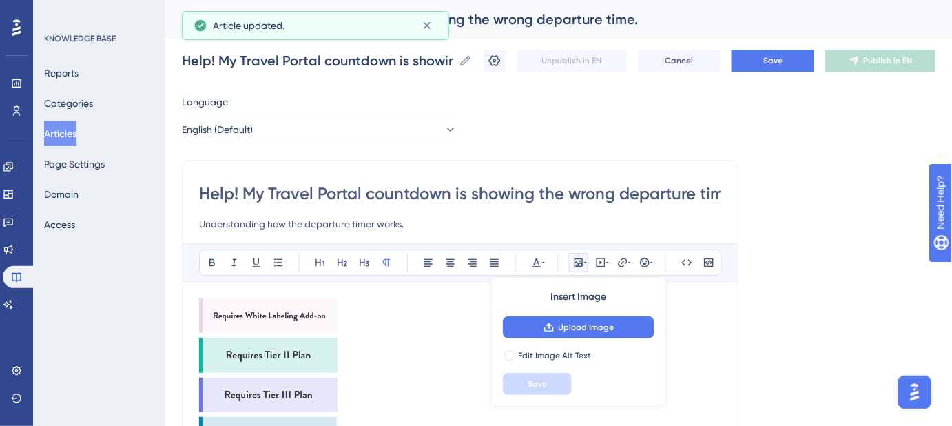
click at [311, 305] on img at bounding box center [268, 315] width 138 height 34
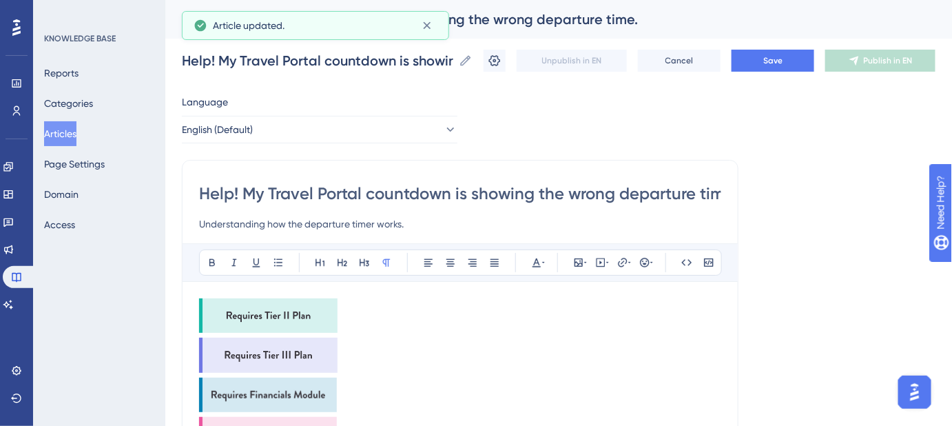
click at [311, 305] on img at bounding box center [268, 315] width 138 height 34
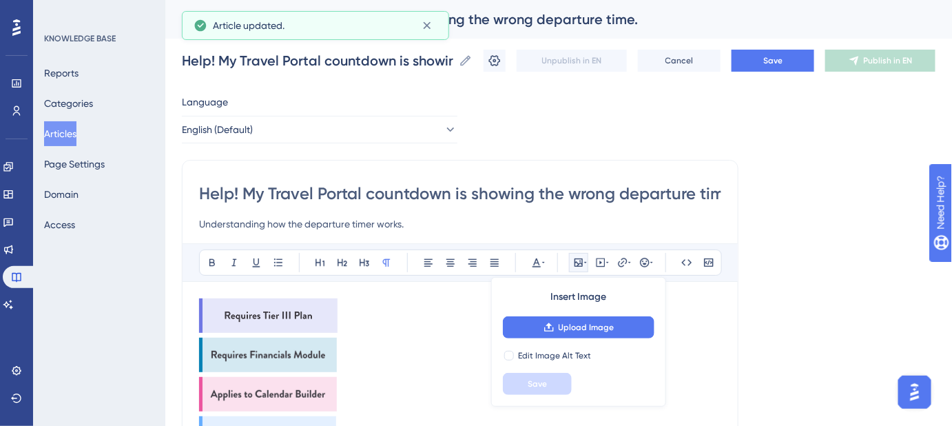
click at [311, 305] on img at bounding box center [268, 315] width 138 height 34
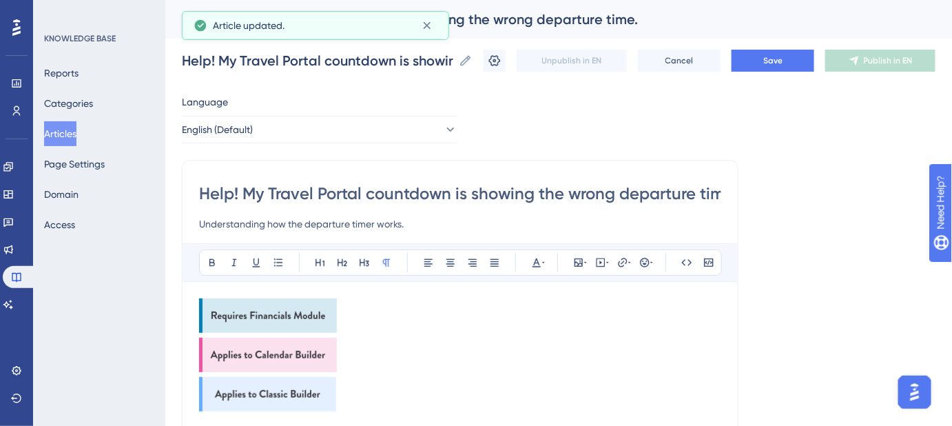
click at [311, 305] on img at bounding box center [268, 315] width 138 height 34
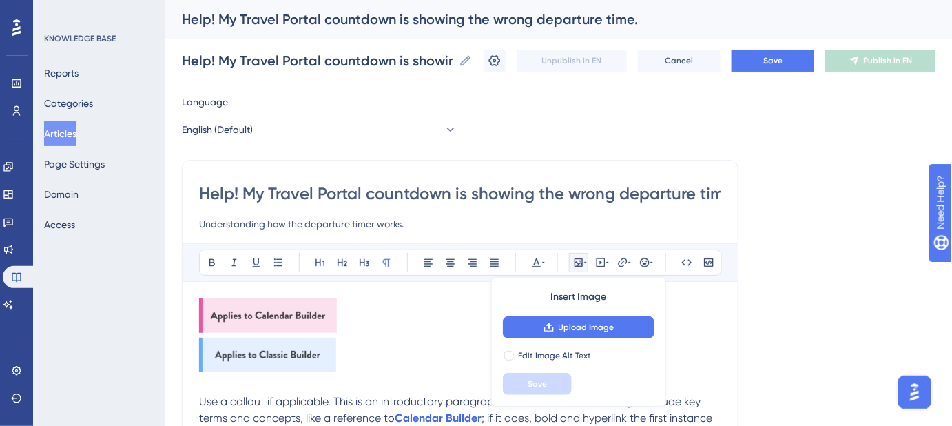
click at [311, 305] on img at bounding box center [268, 315] width 138 height 34
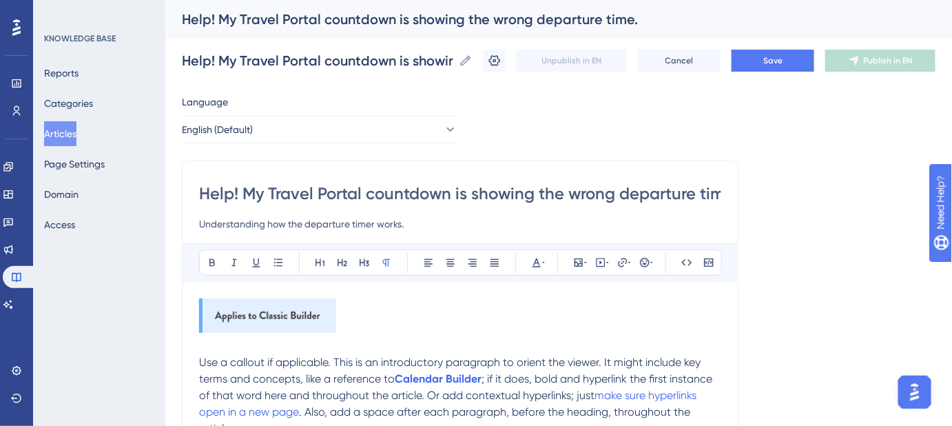
click at [311, 305] on img at bounding box center [267, 315] width 137 height 34
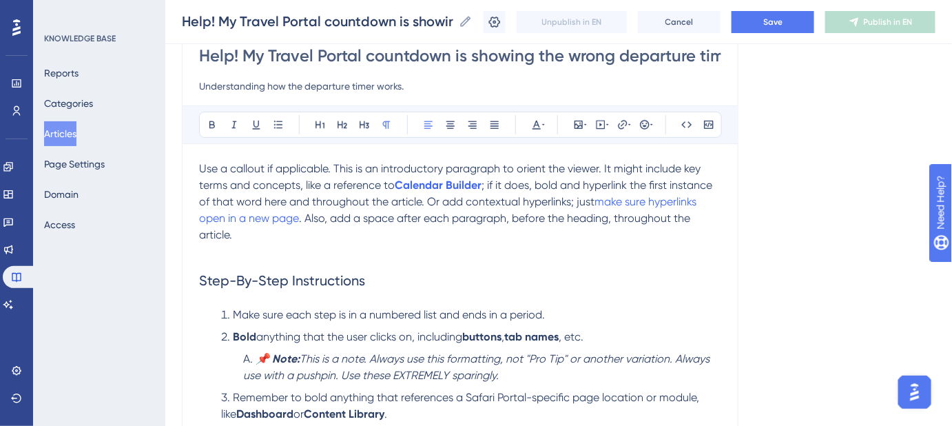
scroll to position [125, 0]
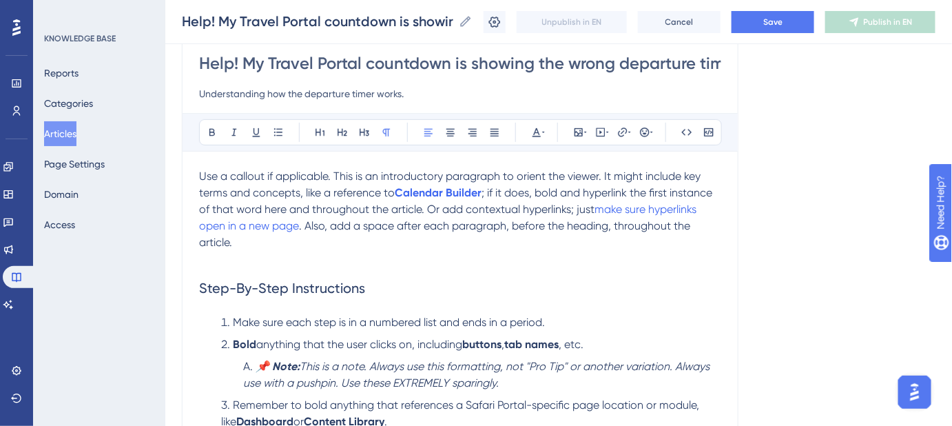
click at [211, 285] on span "Step-By-Step Instructions" at bounding box center [282, 288] width 166 height 17
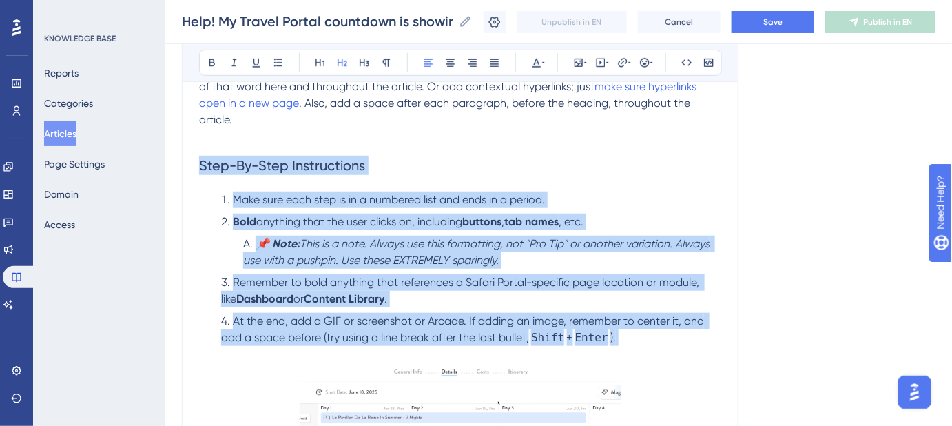
scroll to position [313, 0]
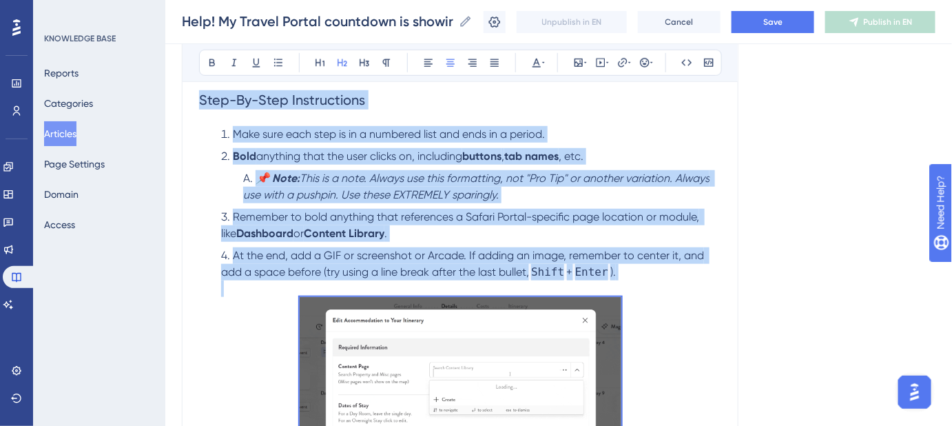
drag, startPoint x: 205, startPoint y: 284, endPoint x: 626, endPoint y: 317, distance: 422.2
click at [626, 317] on div "Use a callout if applicable. This is an introductory paragraph to orient the vi…" at bounding box center [460, 415] width 522 height 871
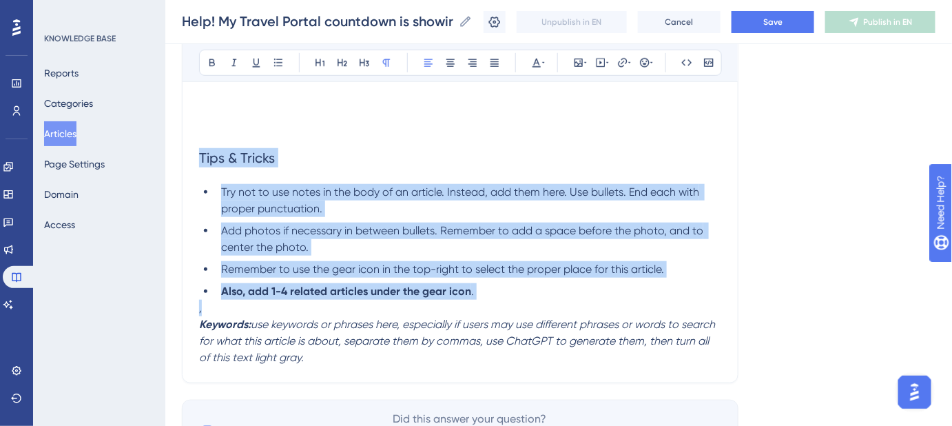
drag, startPoint x: 236, startPoint y: 312, endPoint x: 169, endPoint y: 154, distance: 172.0
click at [169, 154] on div "Performance Users Engagement Widgets Feedback Product Updates Knowledge Base AI…" at bounding box center [558, 87] width 787 height 801
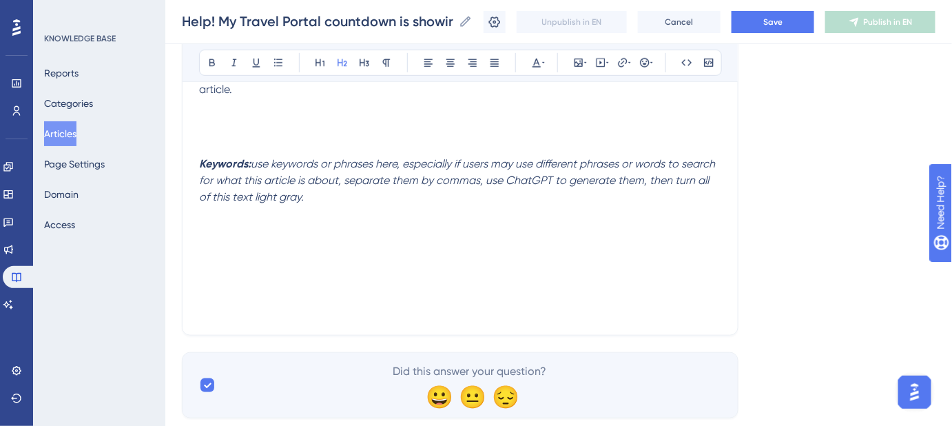
scroll to position [187, 0]
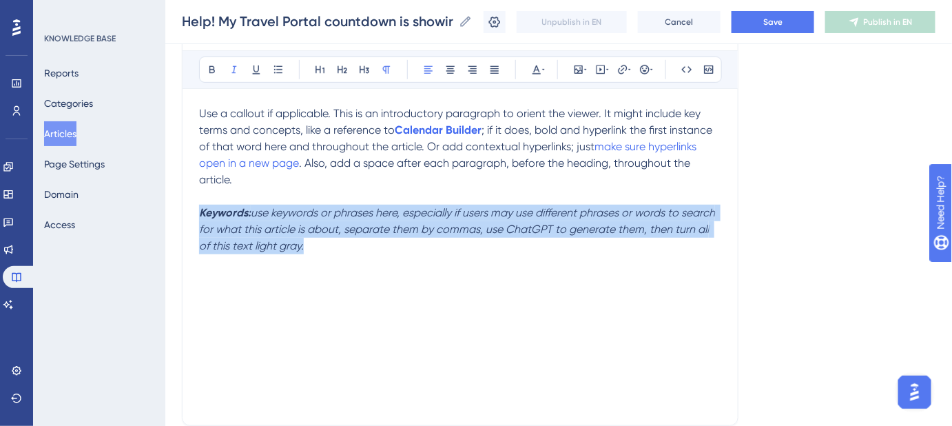
drag, startPoint x: 334, startPoint y: 247, endPoint x: 194, endPoint y: 217, distance: 143.1
click at [194, 217] on div "Help! My Travel Portal countdown is showing the wrong departure time. Understan…" at bounding box center [460, 196] width 557 height 459
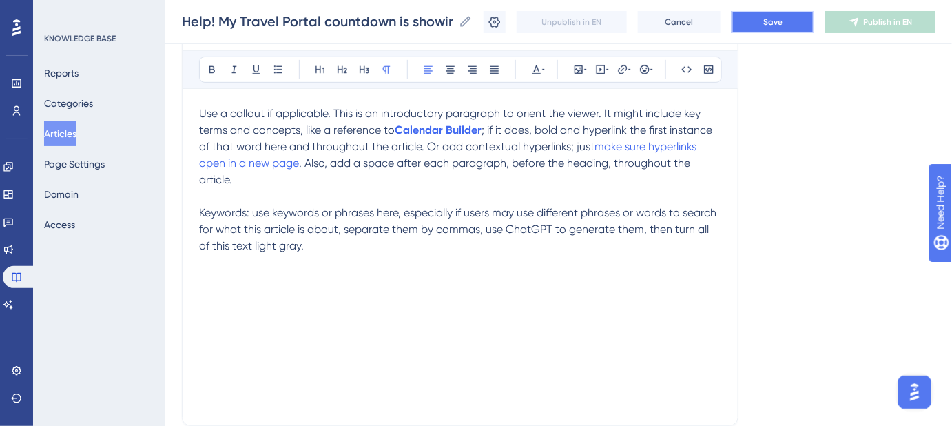
click at [801, 18] on button "Save" at bounding box center [773, 22] width 83 height 22
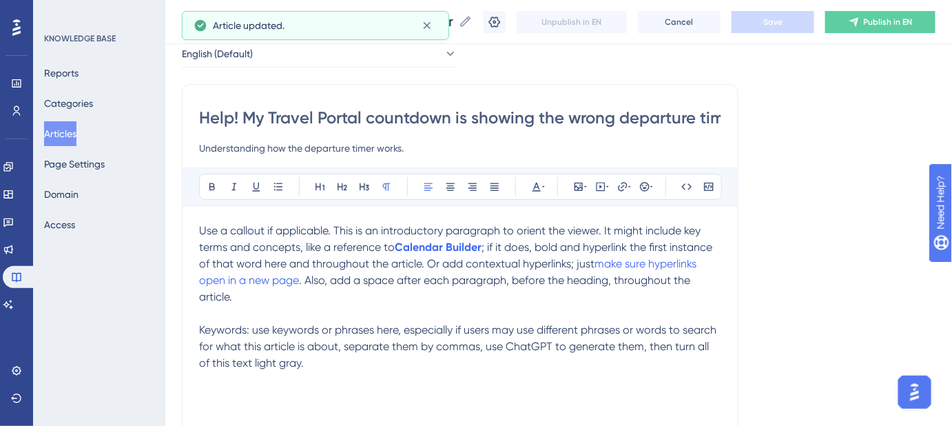
scroll to position [62, 0]
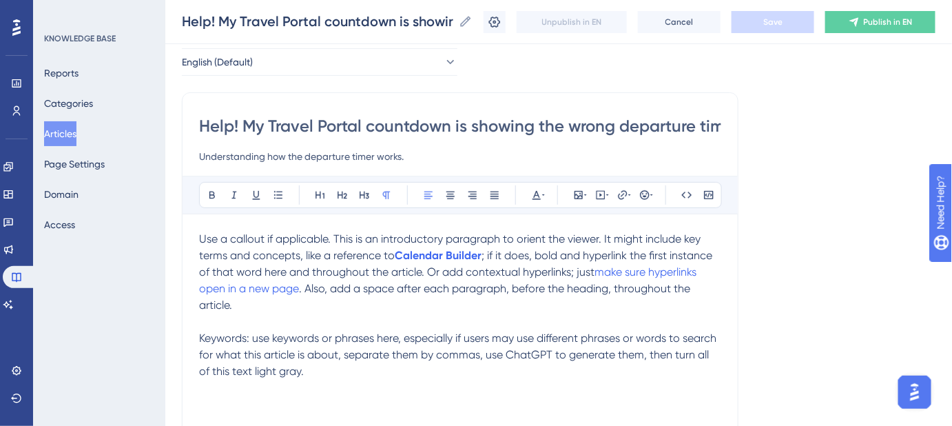
click at [265, 300] on p "Use a callout if applicable. This is an introductory paragraph to orient the vi…" at bounding box center [460, 272] width 522 height 83
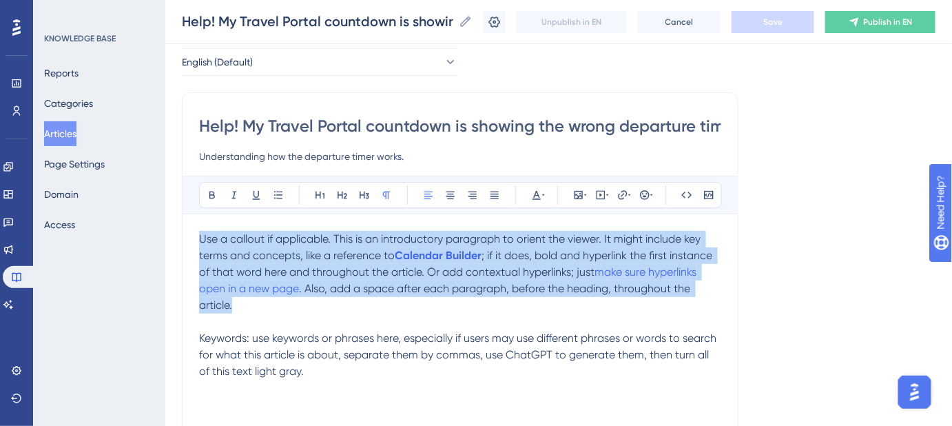
drag, startPoint x: 247, startPoint y: 304, endPoint x: 187, endPoint y: 238, distance: 88.7
click at [187, 238] on div "Help! My Travel Portal countdown is showing the wrong departure time. Understan…" at bounding box center [460, 321] width 557 height 459
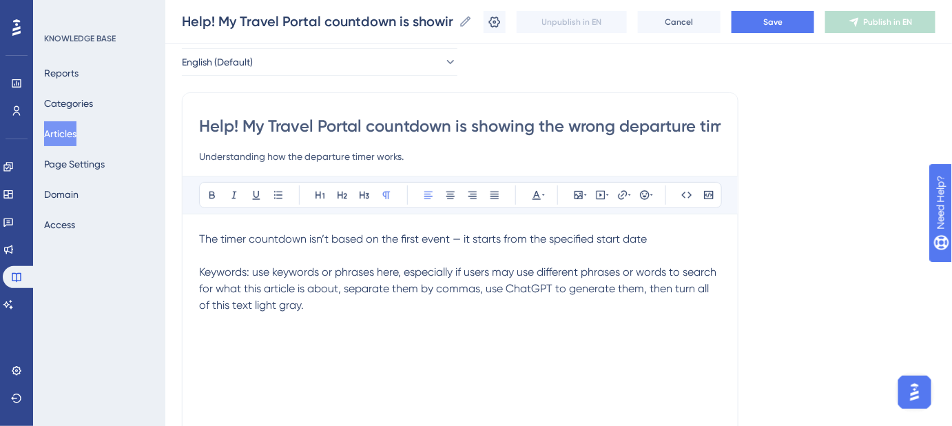
click at [223, 238] on span "The timer countdown isn’t based on the first event — it starts from the specifi…" at bounding box center [423, 238] width 448 height 13
click at [314, 309] on p "Keywords: use keywords or phrases here, especially if users may use different p…" at bounding box center [460, 289] width 522 height 50
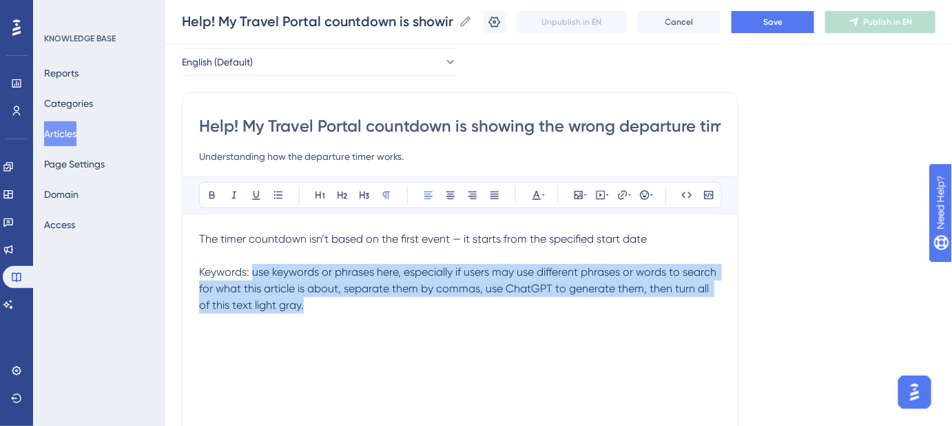
drag, startPoint x: 313, startPoint y: 308, endPoint x: 253, endPoint y: 273, distance: 70.1
click at [253, 273] on p "Keywords: use keywords or phrases here, especially if users may use different p…" at bounding box center [460, 289] width 522 height 50
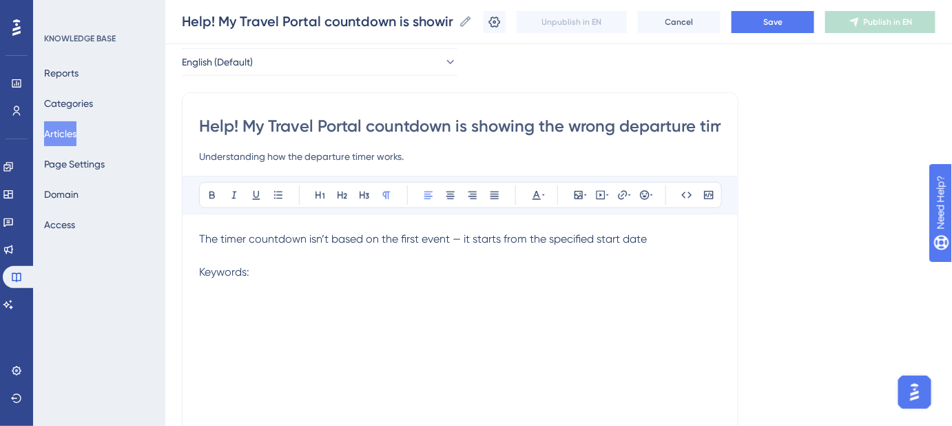
click at [221, 238] on span "The timer countdown isn’t based on the first event — it starts from the specifi…" at bounding box center [423, 238] width 448 height 13
drag, startPoint x: 270, startPoint y: 121, endPoint x: 453, endPoint y: 118, distance: 183.3
click at [453, 118] on input "Help! My Travel Portal countdown is showing the wrong departure time." at bounding box center [460, 126] width 522 height 22
drag, startPoint x: 289, startPoint y: 242, endPoint x: 267, endPoint y: 242, distance: 22.0
click at [288, 242] on span "The timer countdown isn’t based on the first event — it starts from the specifi…" at bounding box center [423, 238] width 448 height 13
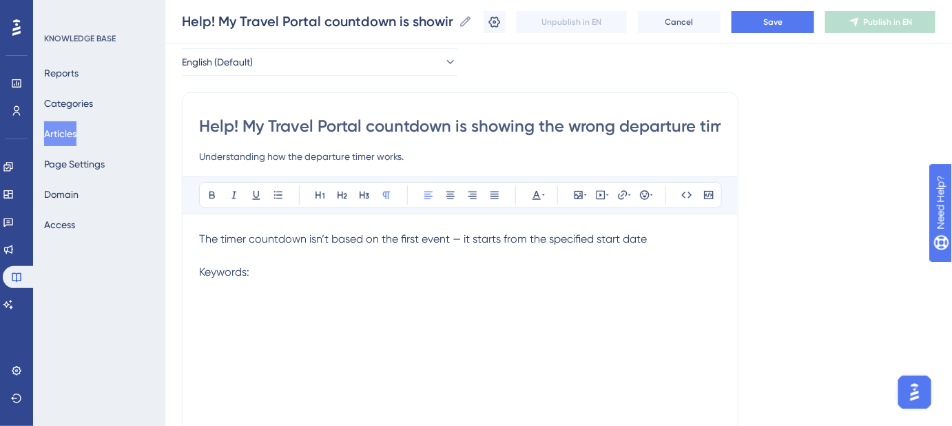
click at [240, 236] on span "The timer countdown isn’t based on the first event — it starts from the specifi…" at bounding box center [423, 238] width 448 height 13
click at [239, 236] on span "The timer countdown isn’t based on the first event — it starts from the specifi…" at bounding box center [423, 238] width 448 height 13
paste div
click at [369, 236] on span "The Travel Portal countdown countdown isn’t based on the first event — it start…" at bounding box center [459, 247] width 520 height 30
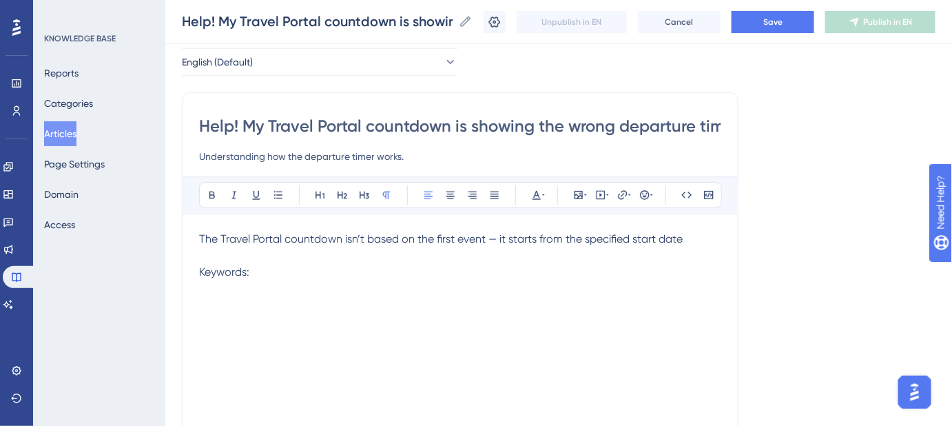
click at [697, 237] on p "The Travel Portal countdown isn’t based on the first event — it starts from the…" at bounding box center [460, 239] width 522 height 17
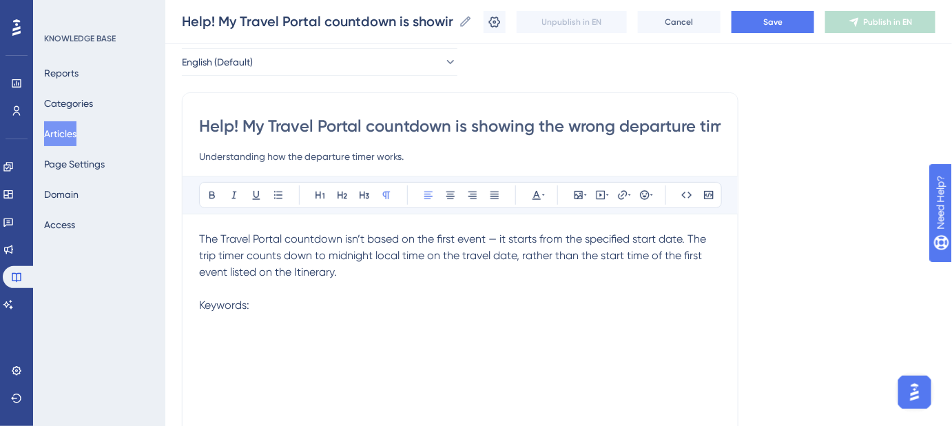
click at [238, 256] on span "The Travel Portal countdown isn’t based on the first event — it starts from the…" at bounding box center [454, 255] width 510 height 46
click at [382, 276] on p "The Travel Portal countdown isn’t based on the first event — it starts from the…" at bounding box center [460, 256] width 522 height 50
click at [375, 256] on span "The Travel Portal countdown isn’t based on the first event — it starts from the…" at bounding box center [454, 255] width 510 height 46
click at [380, 257] on span "The Travel Portal countdown isn’t based on the first event — it starts from the…" at bounding box center [456, 255] width 514 height 46
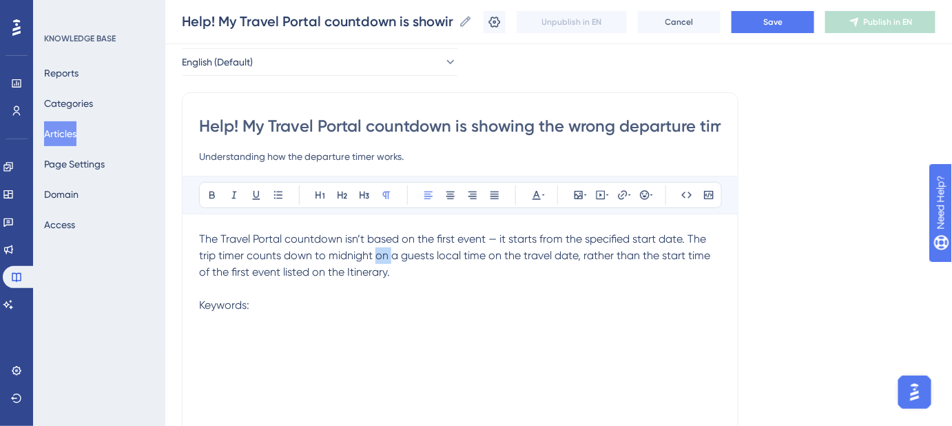
click at [380, 257] on span "The Travel Portal countdown isn’t based on the first event — it starts from the…" at bounding box center [456, 255] width 514 height 46
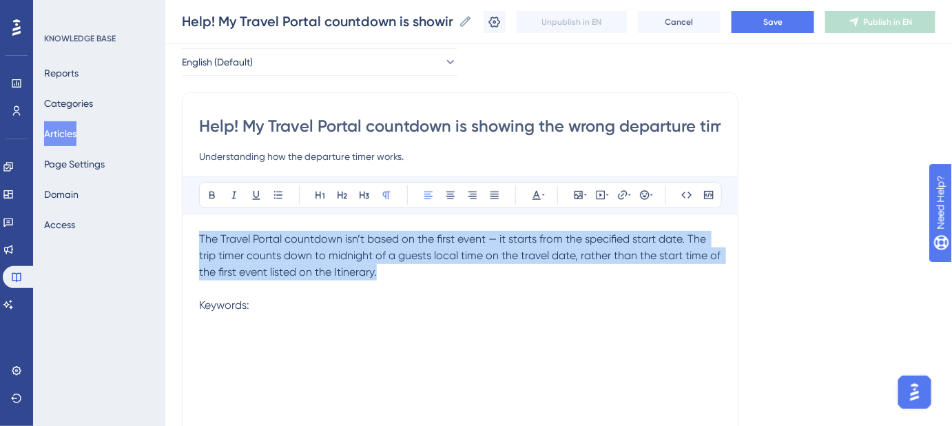
drag, startPoint x: 409, startPoint y: 274, endPoint x: 198, endPoint y: 236, distance: 213.5
click at [199, 236] on p "The Travel Portal countdown isn’t based on the first event — it starts from the…" at bounding box center [460, 256] width 522 height 50
copy span "The Travel Portal countdown isn’t based on the first event — it starts from the…"
click at [419, 269] on p "The Travel Portal countdown isn’t based on the first event — it starts from the…" at bounding box center [460, 256] width 522 height 50
drag, startPoint x: 373, startPoint y: 269, endPoint x: 198, endPoint y: 238, distance: 176.9
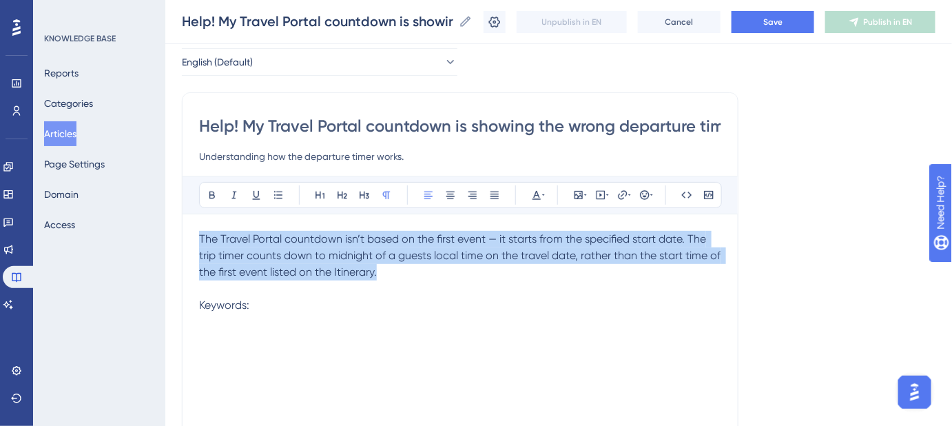
click at [198, 238] on div "Help! My Travel Portal countdown is showing the wrong departure time. Understan…" at bounding box center [460, 321] width 557 height 459
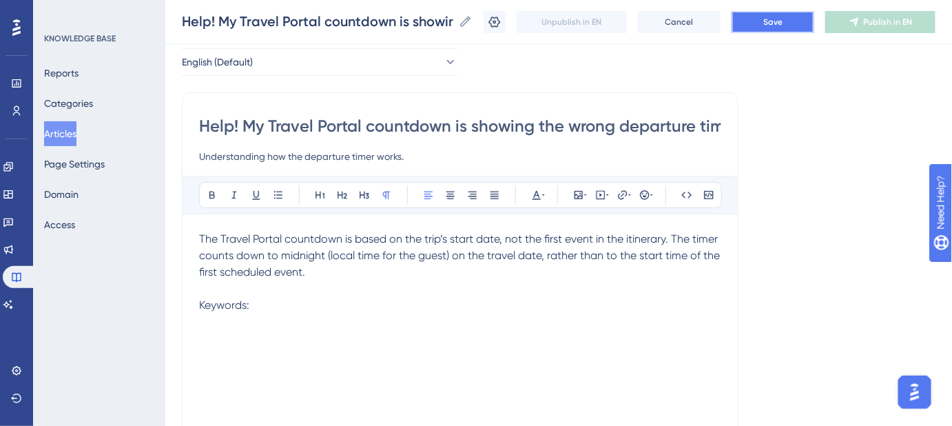
click at [762, 18] on button "Save" at bounding box center [773, 22] width 83 height 22
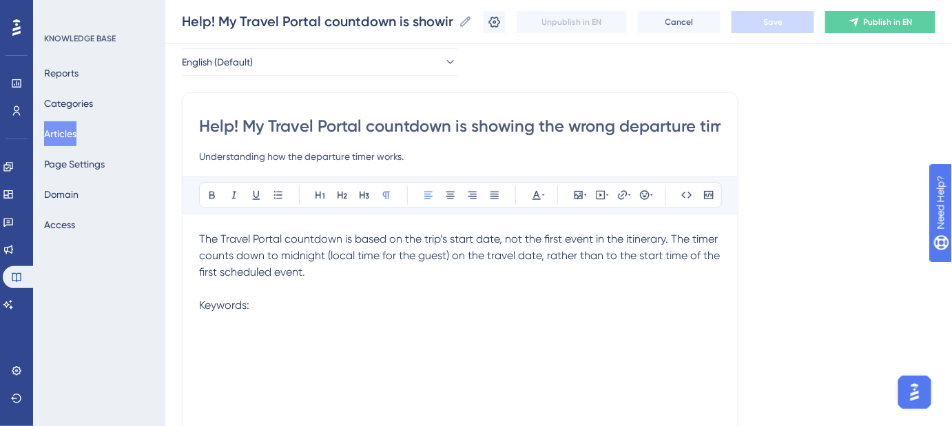
click at [314, 273] on p "The Travel Portal countdown is based on the trip’s start date, not the first ev…" at bounding box center [460, 256] width 522 height 50
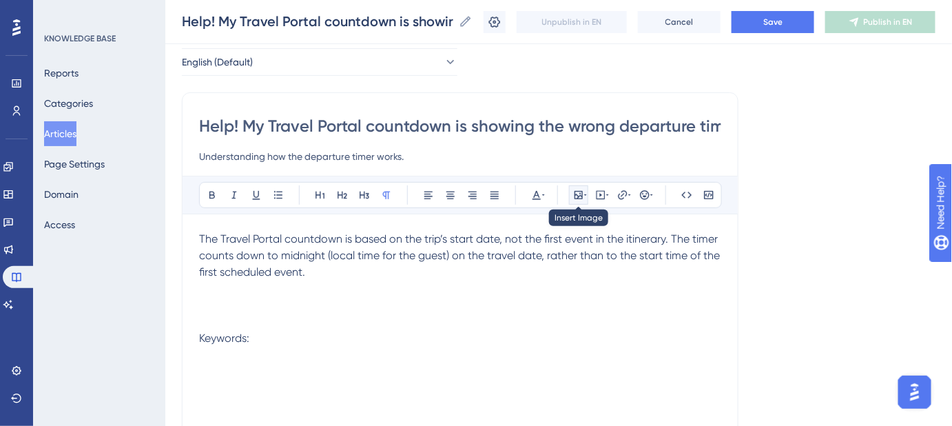
click at [582, 192] on icon at bounding box center [579, 195] width 8 height 8
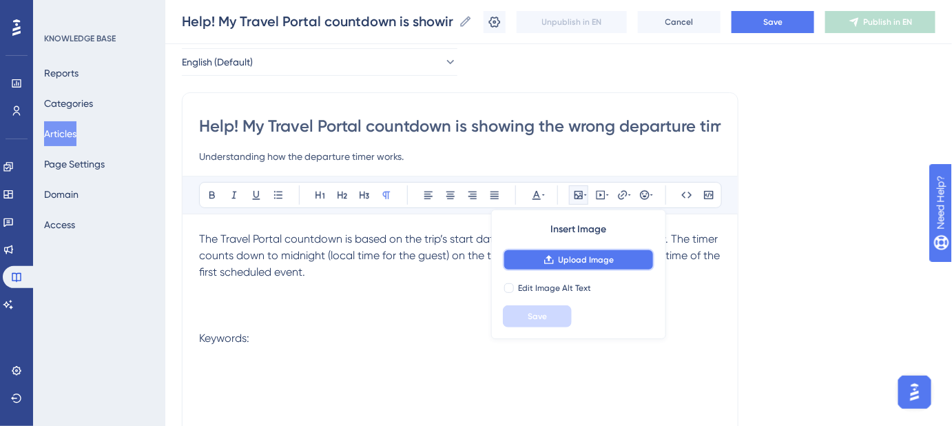
click at [581, 254] on span "Upload Image" at bounding box center [587, 259] width 56 height 11
click at [566, 258] on span "Upload Image" at bounding box center [587, 259] width 56 height 11
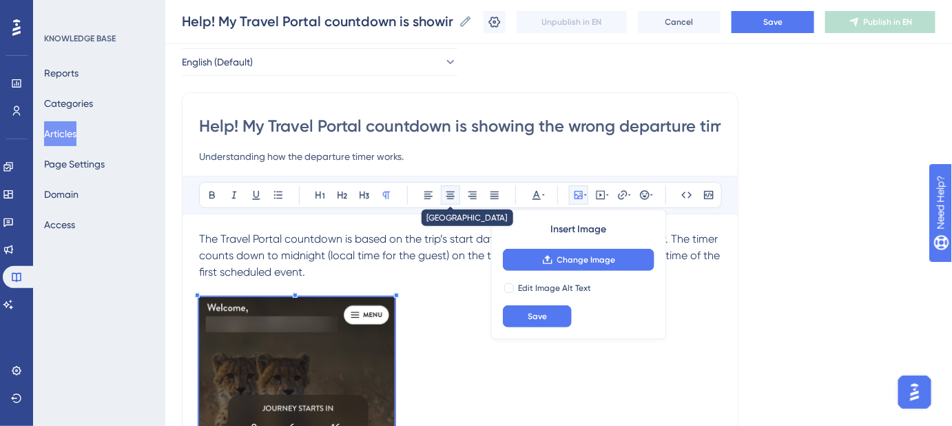
click at [455, 194] on icon at bounding box center [450, 194] width 11 height 11
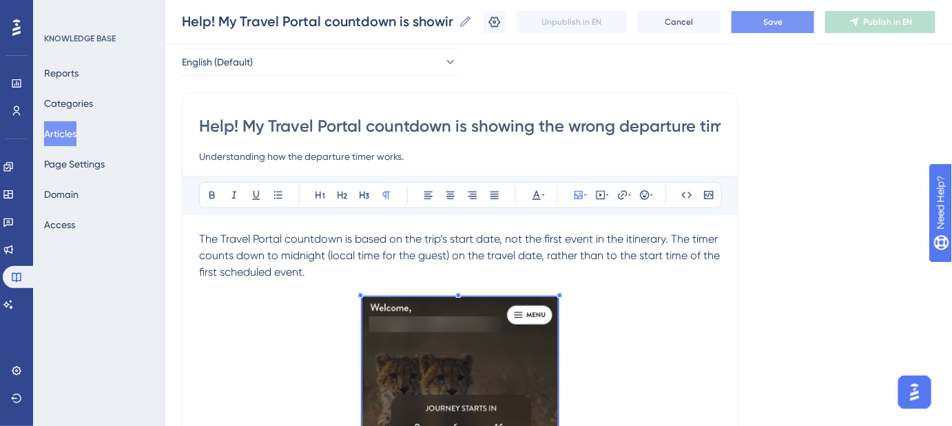
click at [780, 23] on span "Save" at bounding box center [772, 22] width 19 height 11
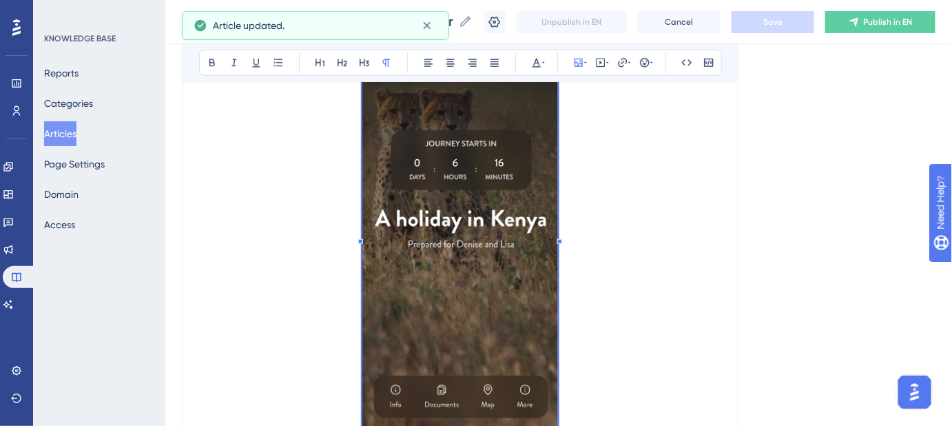
click at [676, 300] on p at bounding box center [460, 235] width 522 height 407
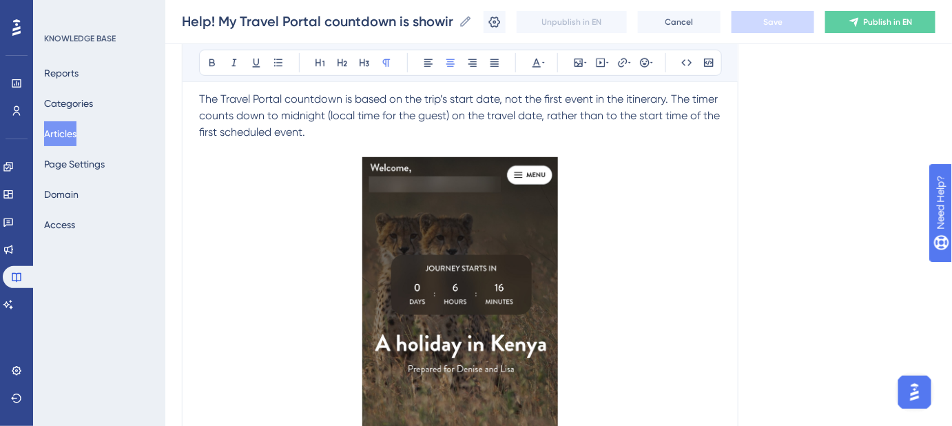
scroll to position [202, 0]
click at [471, 249] on img at bounding box center [460, 358] width 196 height 402
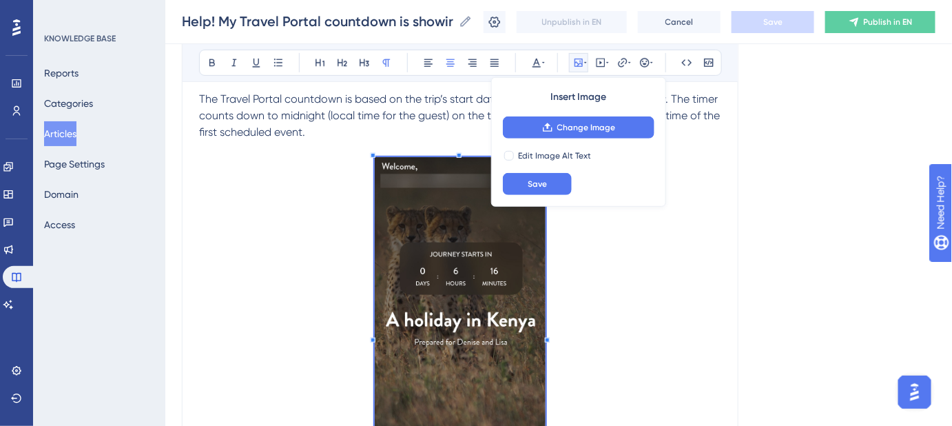
click at [386, 189] on span at bounding box center [460, 335] width 171 height 356
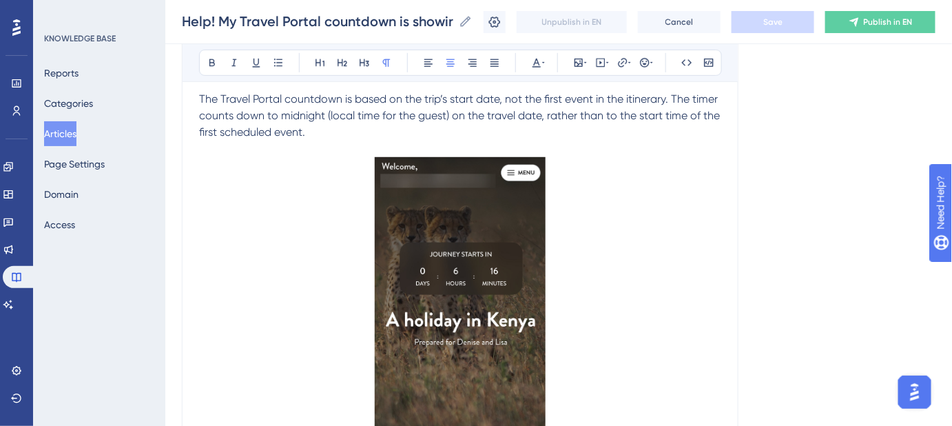
scroll to position [276, 0]
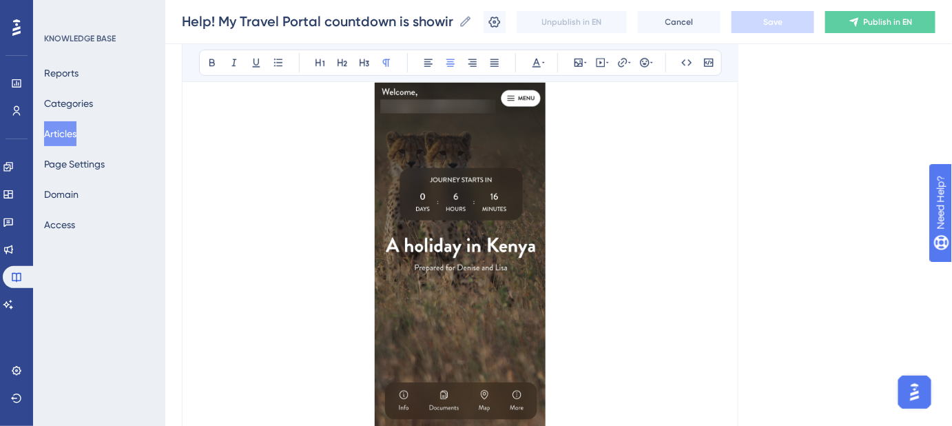
click at [652, 235] on p at bounding box center [460, 261] width 522 height 356
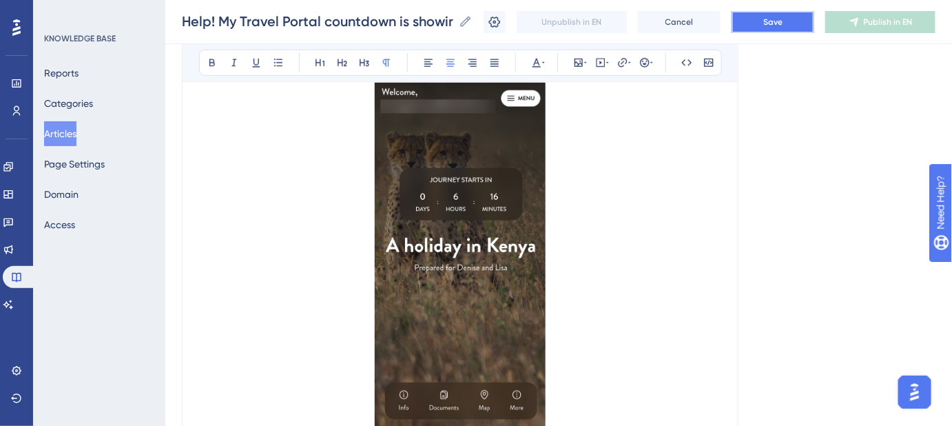
click at [783, 25] on span "Save" at bounding box center [772, 22] width 19 height 11
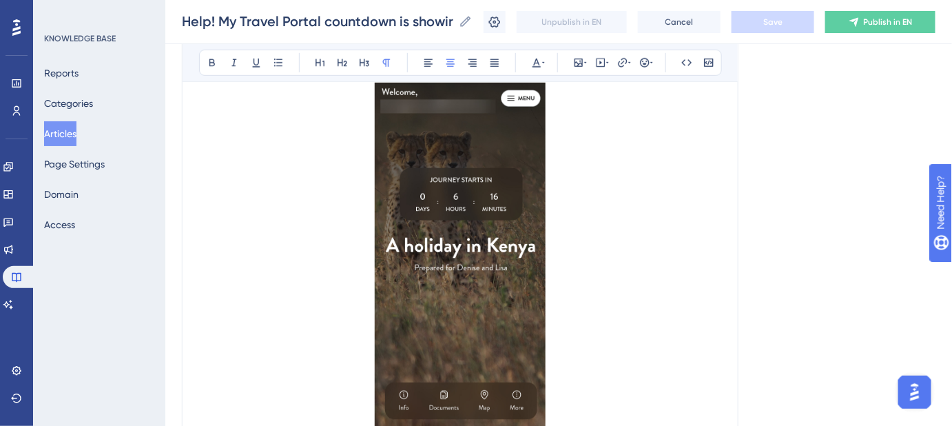
click at [441, 184] on img at bounding box center [460, 258] width 171 height 351
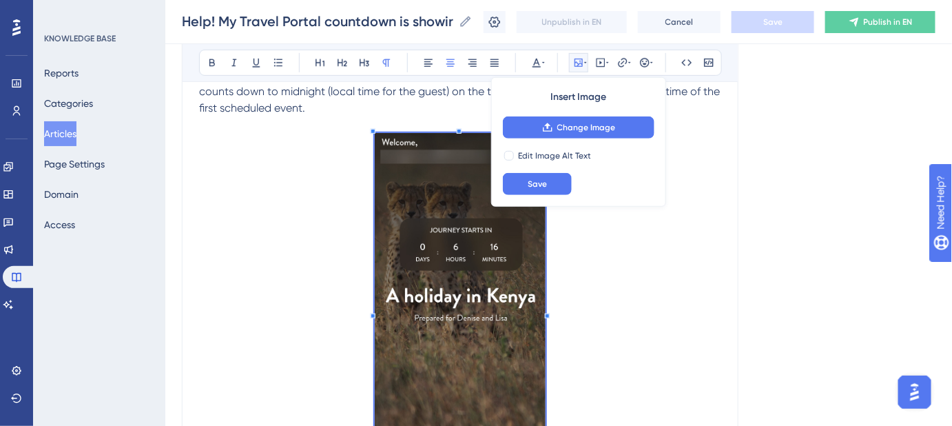
scroll to position [214, 0]
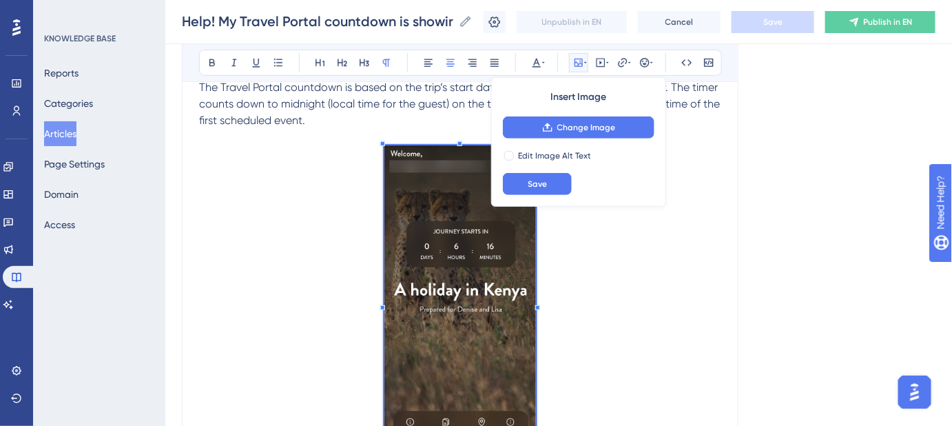
click at [394, 194] on span at bounding box center [460, 303] width 152 height 316
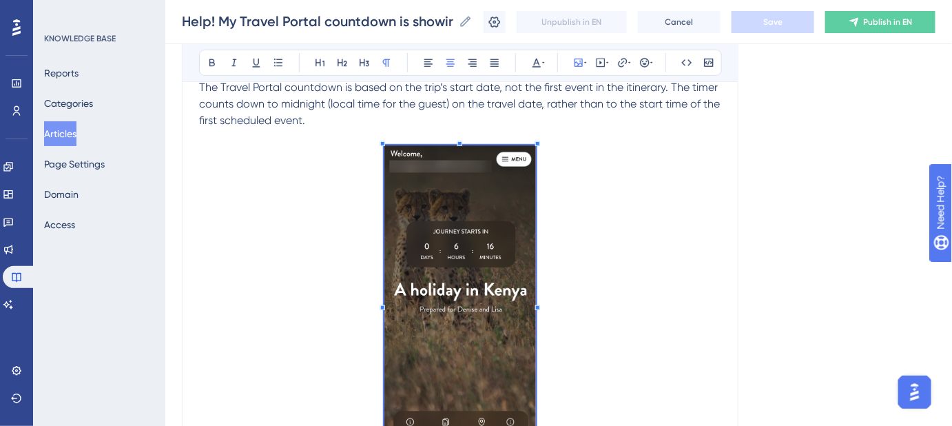
click at [773, 233] on div "Language English (Default) Help! My Travel Portal countdown is showing the wron…" at bounding box center [559, 235] width 754 height 720
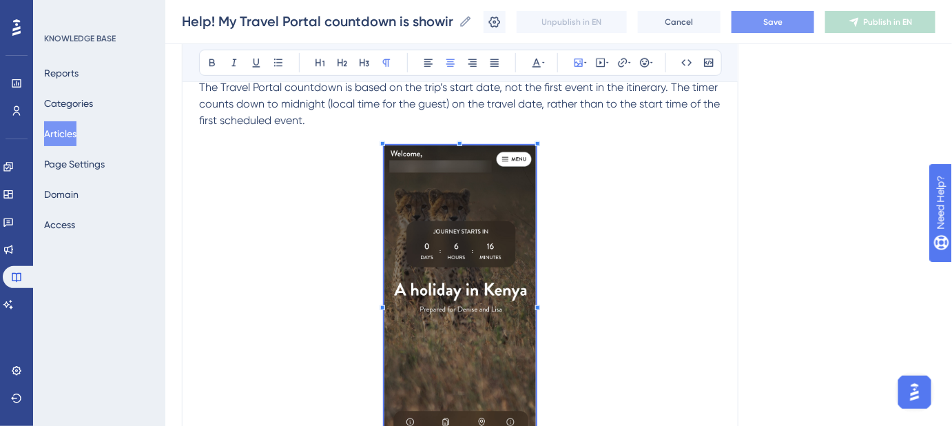
click at [780, 14] on button "Save" at bounding box center [773, 22] width 83 height 22
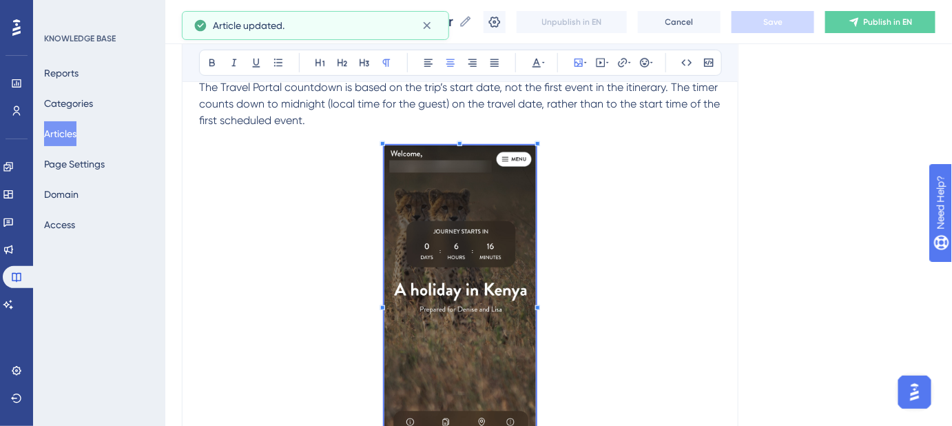
click at [364, 116] on p "The Travel Portal countdown is based on the trip’s start date, not the first ev…" at bounding box center [460, 104] width 522 height 50
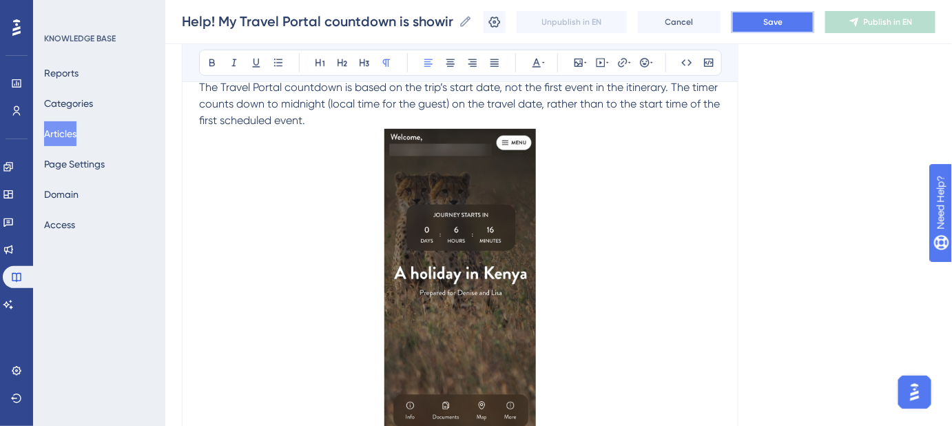
click at [762, 16] on button "Save" at bounding box center [773, 22] width 83 height 22
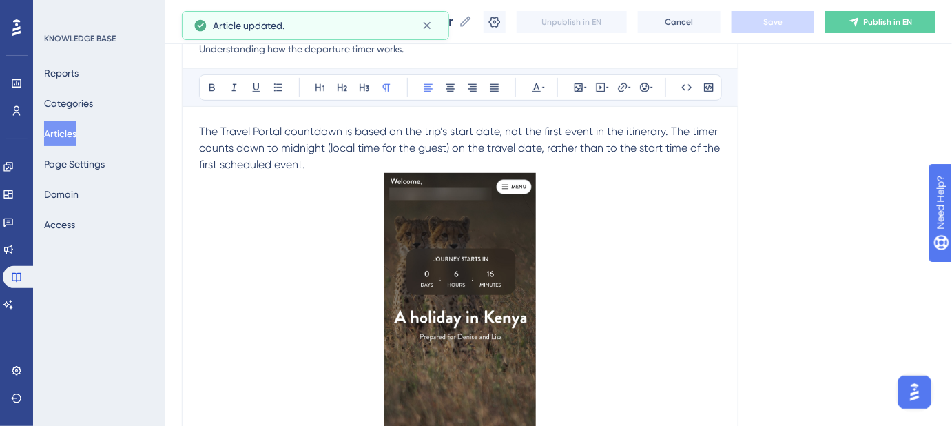
scroll to position [151, 0]
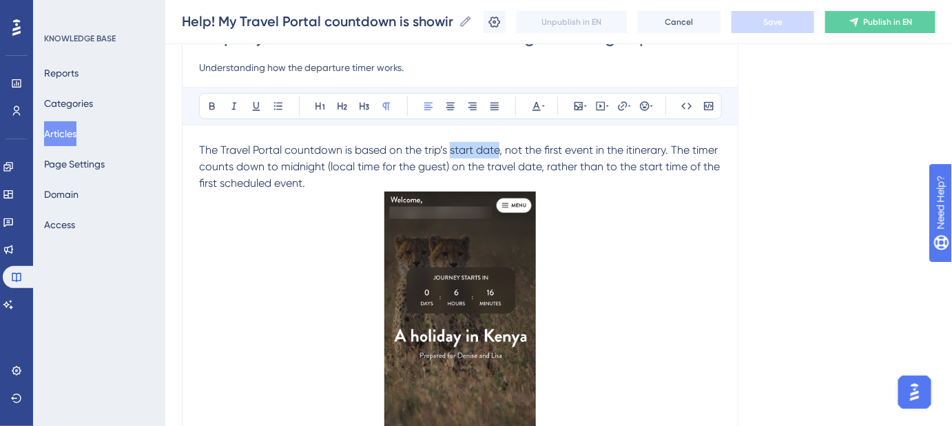
drag, startPoint x: 451, startPoint y: 146, endPoint x: 499, endPoint y: 150, distance: 48.4
click at [499, 150] on span "The Travel Portal countdown is based on the trip’s start date, not the first ev…" at bounding box center [461, 166] width 524 height 46
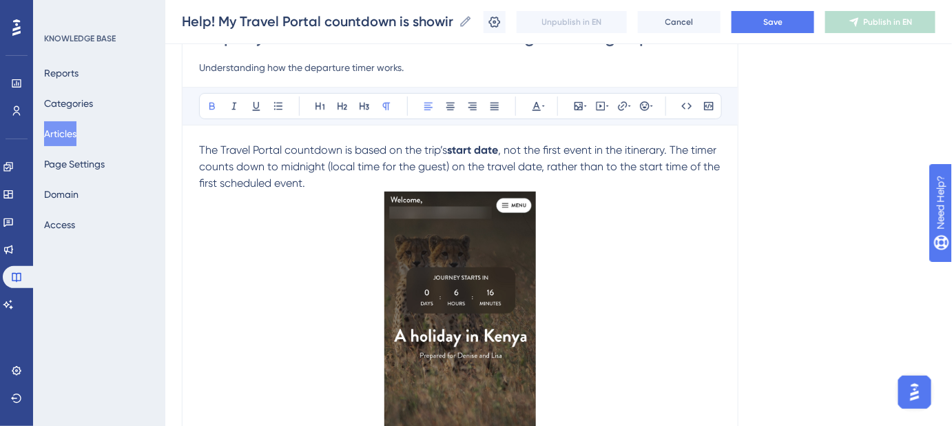
scroll to position [220, 0]
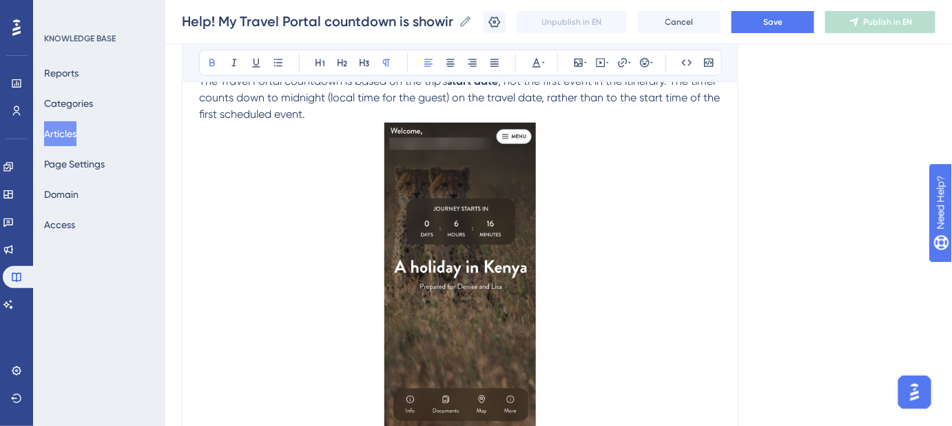
click at [663, 218] on p at bounding box center [460, 281] width 522 height 316
click at [783, 25] on span "Save" at bounding box center [772, 22] width 19 height 11
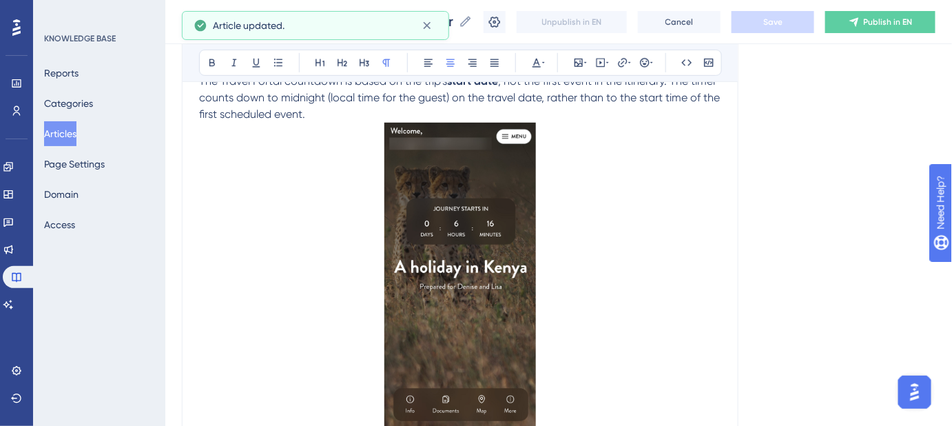
scroll to position [157, 0]
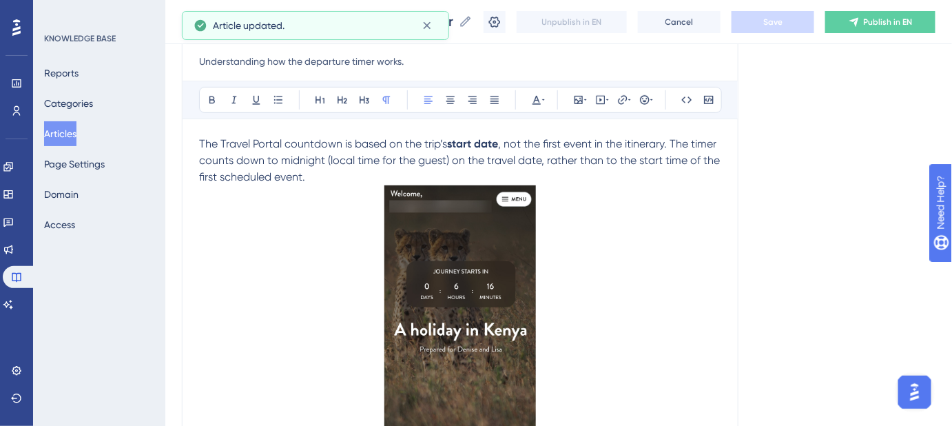
click at [631, 141] on span ", not the first event in the itinerary. The timer counts down to midnight (loca…" at bounding box center [461, 160] width 524 height 46
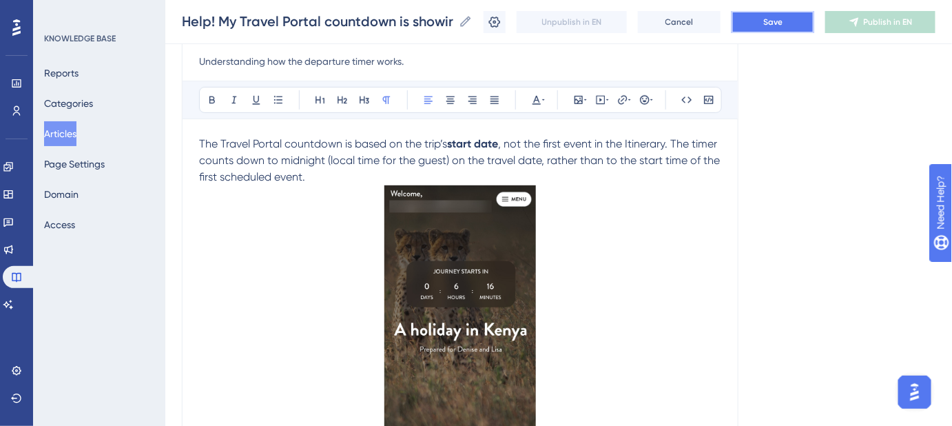
click at [797, 22] on button "Save" at bounding box center [773, 22] width 83 height 22
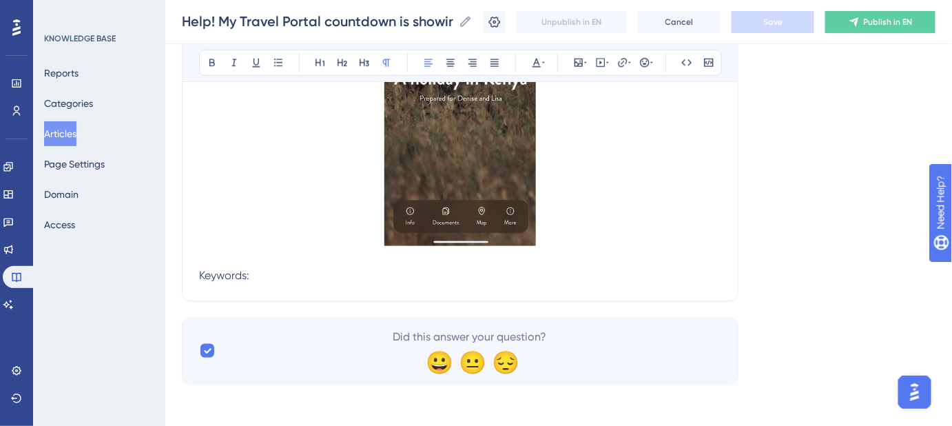
scroll to position [408, 0]
click at [296, 269] on p "Keywords:" at bounding box center [460, 275] width 522 height 17
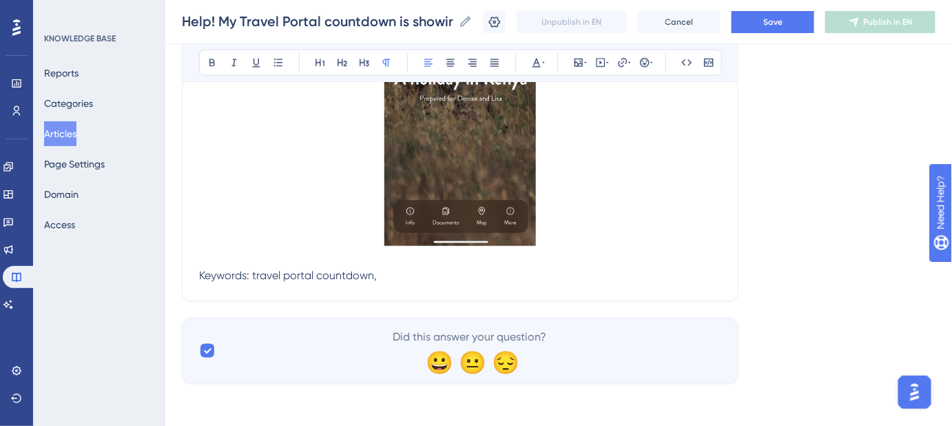
click at [441, 277] on p "Keywords: travel portal countdown," at bounding box center [460, 275] width 522 height 17
click at [488, 275] on p "Keywords: travel portal countdown, trip timer," at bounding box center [460, 275] width 522 height 17
click at [568, 271] on p "Keywords: travel portal countdown, trip timer, departure countdown," at bounding box center [460, 275] width 522 height 17
drag, startPoint x: 667, startPoint y: 273, endPoint x: 198, endPoint y: 273, distance: 468.5
click at [198, 273] on div "Help! My Travel Portal countdown is showing the wrong departure time. Understan…" at bounding box center [460, 23] width 557 height 555
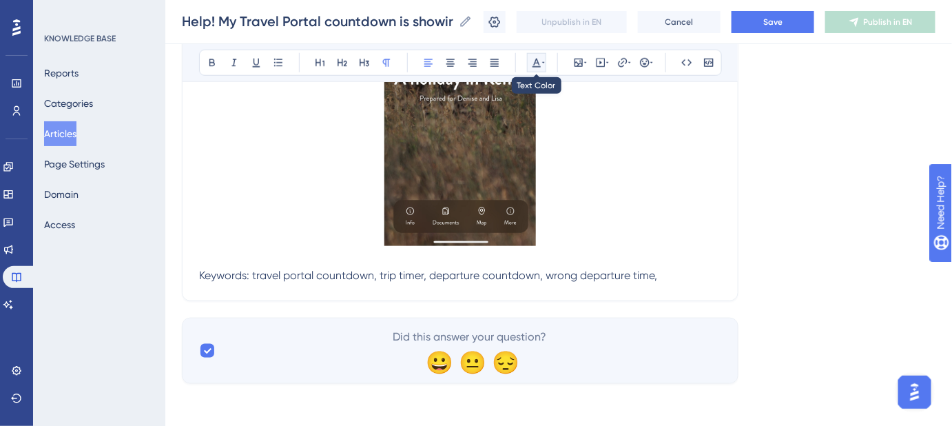
click at [544, 57] on icon at bounding box center [543, 62] width 3 height 11
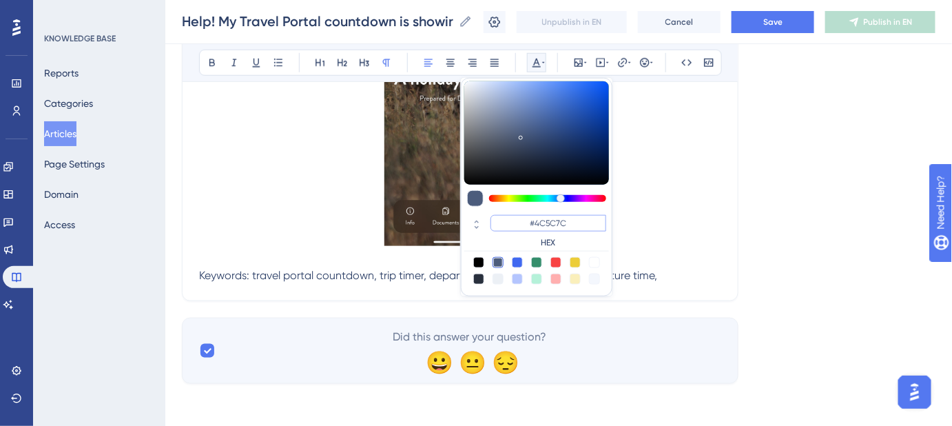
drag, startPoint x: 571, startPoint y: 223, endPoint x: 536, endPoint y: 223, distance: 35.1
click at [536, 223] on input "#4C5C7C" at bounding box center [549, 223] width 116 height 17
type input "#FFFFFF"
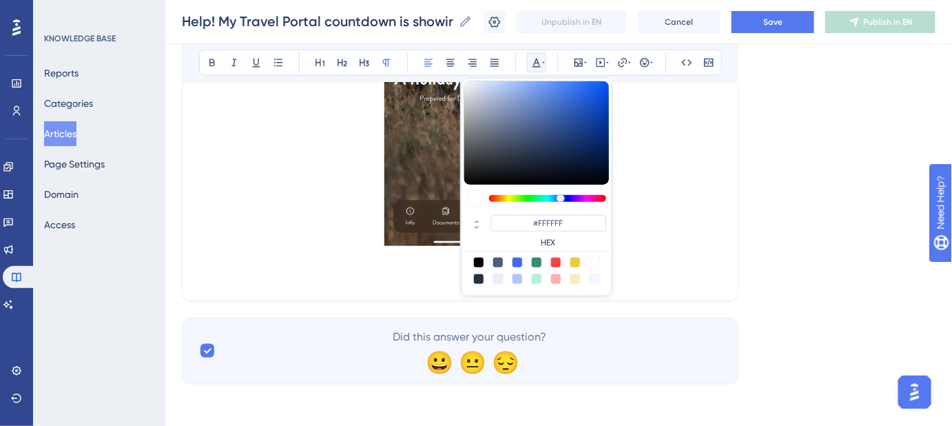
click at [756, 219] on div "Language English (Default) Help! My Travel Portal countdown is showing the wron…" at bounding box center [559, 31] width 754 height 703
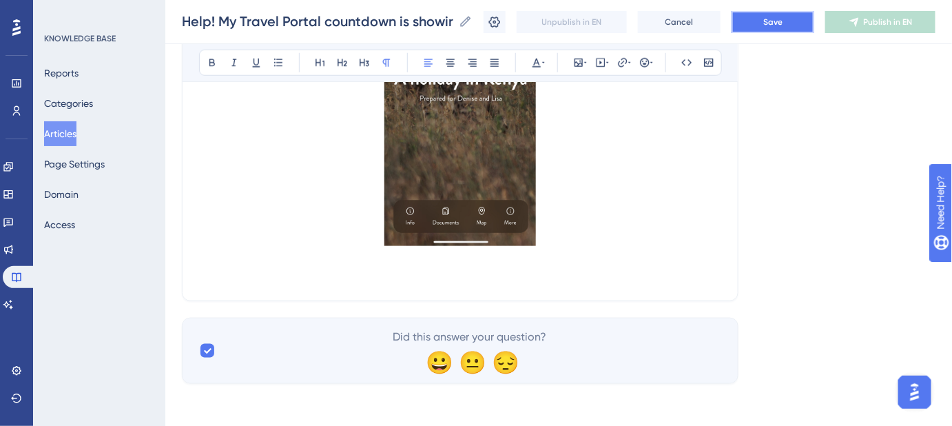
click at [768, 21] on button "Save" at bounding box center [773, 22] width 83 height 22
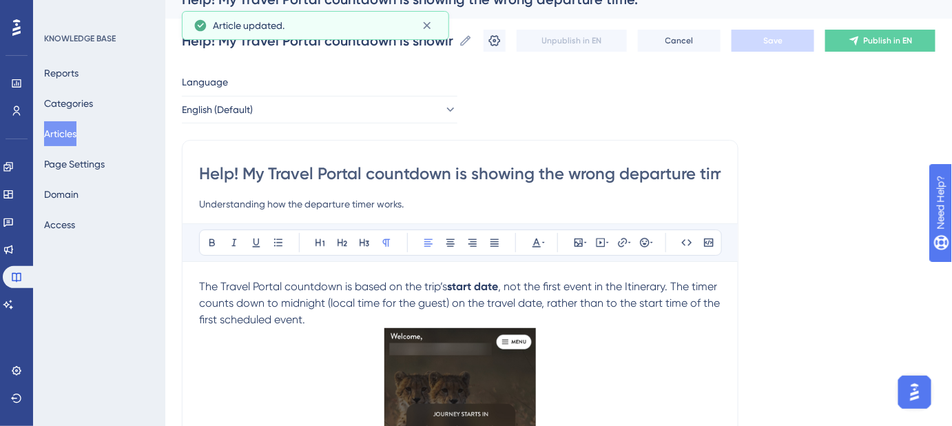
scroll to position [0, 0]
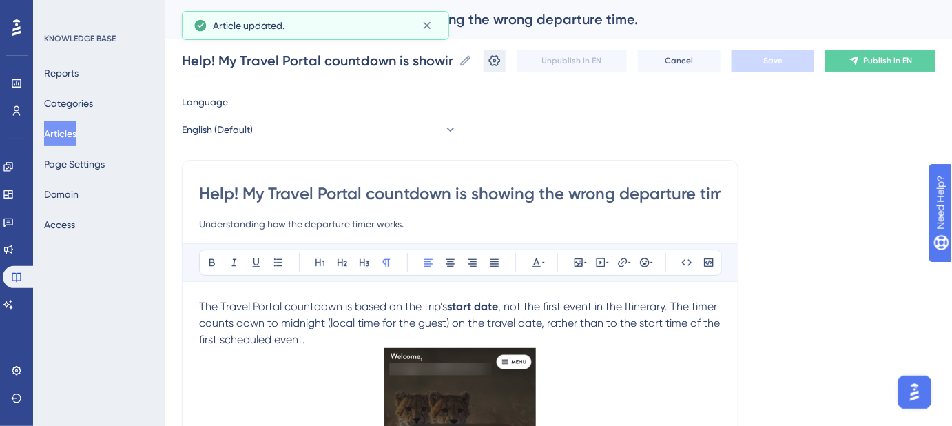
click at [502, 63] on icon at bounding box center [495, 61] width 14 height 14
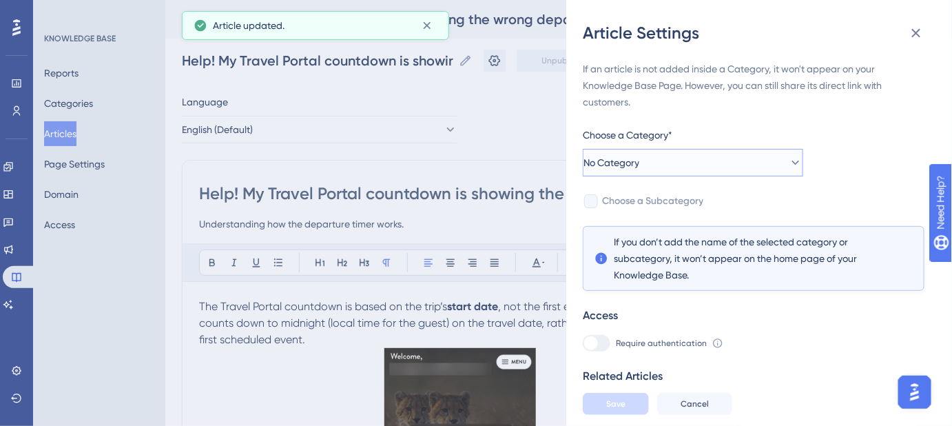
click at [685, 161] on button "No Category" at bounding box center [693, 163] width 220 height 28
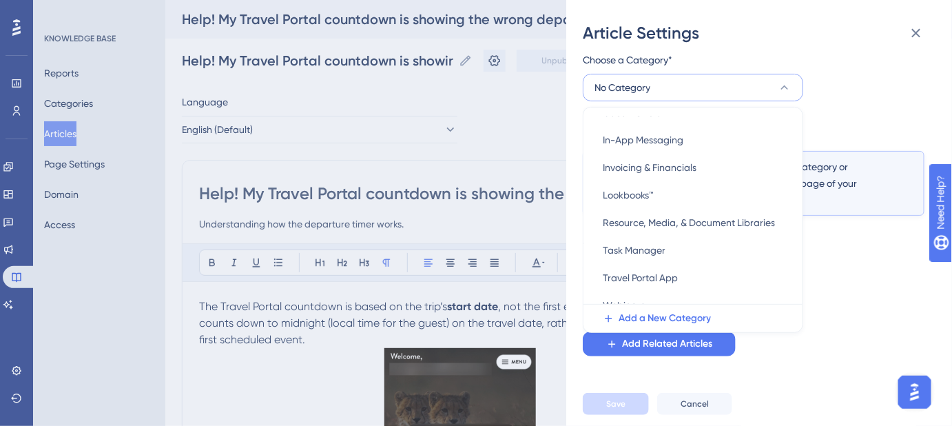
scroll to position [389, 0]
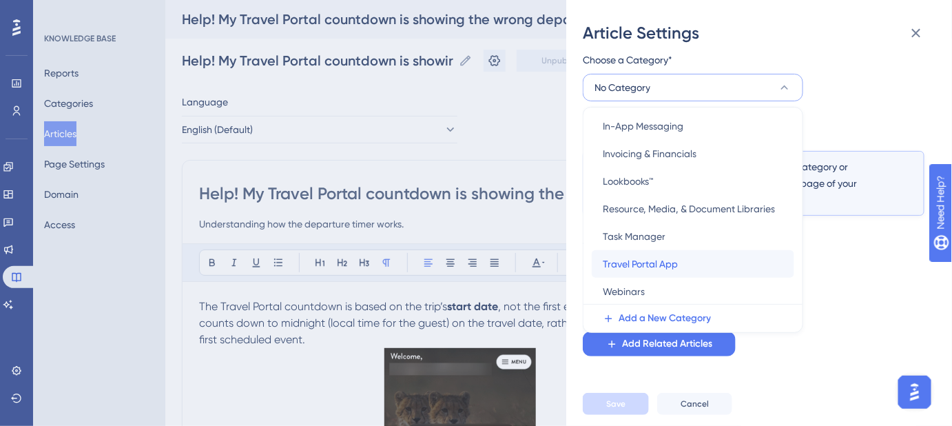
click at [659, 264] on span "Travel Portal App" at bounding box center [640, 264] width 75 height 17
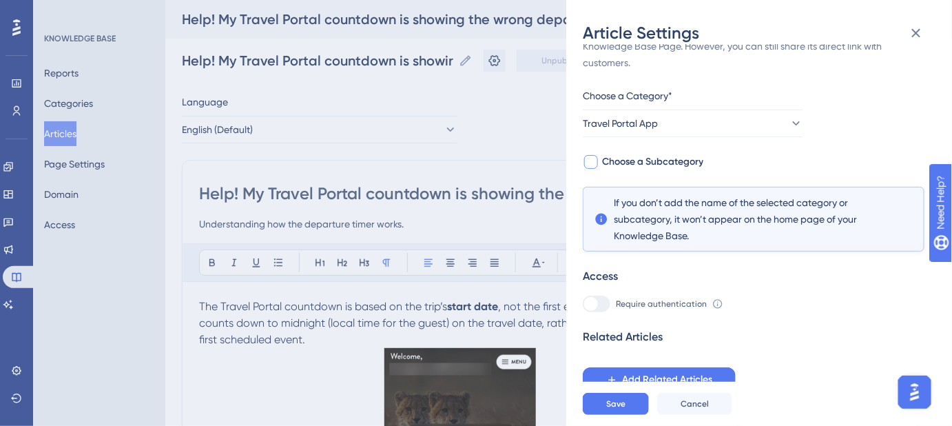
click at [651, 158] on span "Choose a Subcategory" at bounding box center [652, 162] width 101 height 17
checkbox input "true"
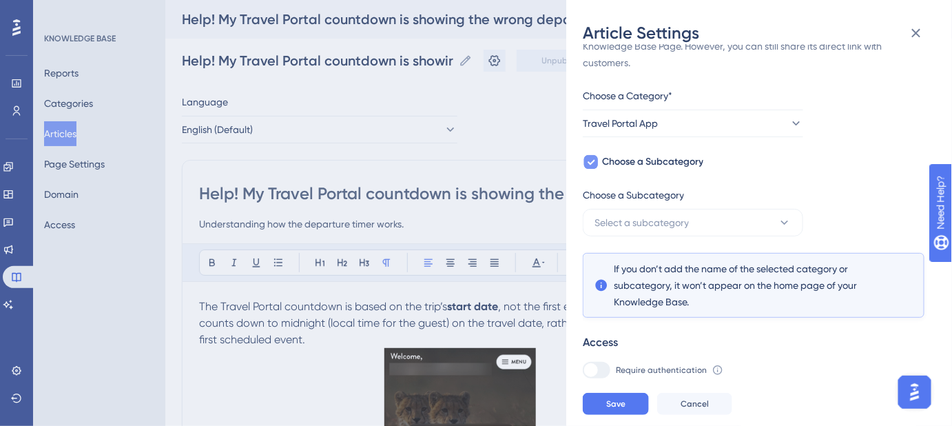
scroll to position [75, 0]
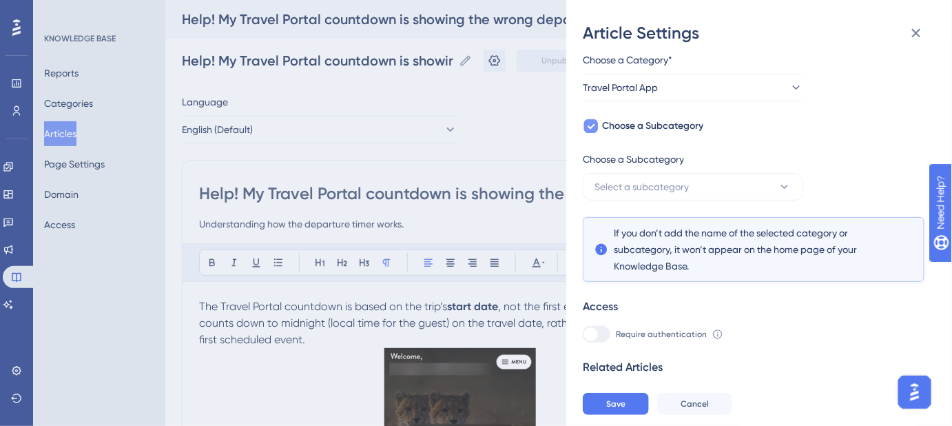
click at [651, 158] on span "Choose a Subcategory" at bounding box center [633, 159] width 101 height 17
click at [652, 194] on span "Select a subcategory" at bounding box center [642, 186] width 94 height 17
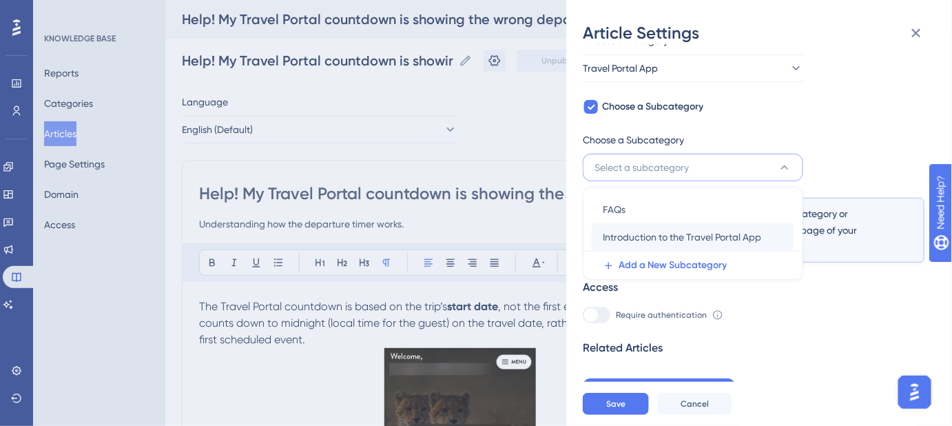
scroll to position [105, 0]
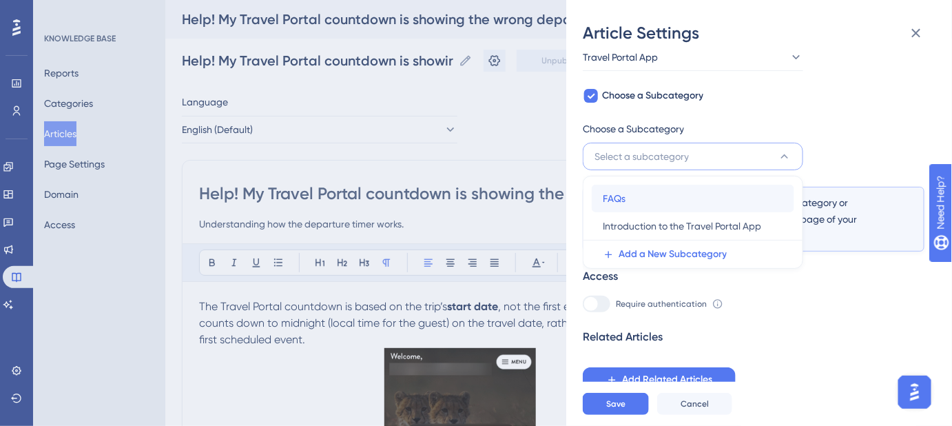
click at [725, 193] on div "FAQs FAQs" at bounding box center [693, 199] width 180 height 28
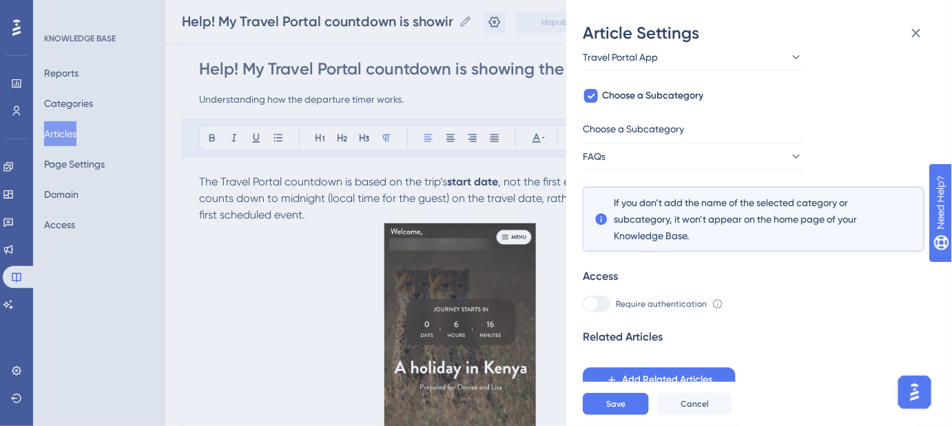
scroll to position [62, 0]
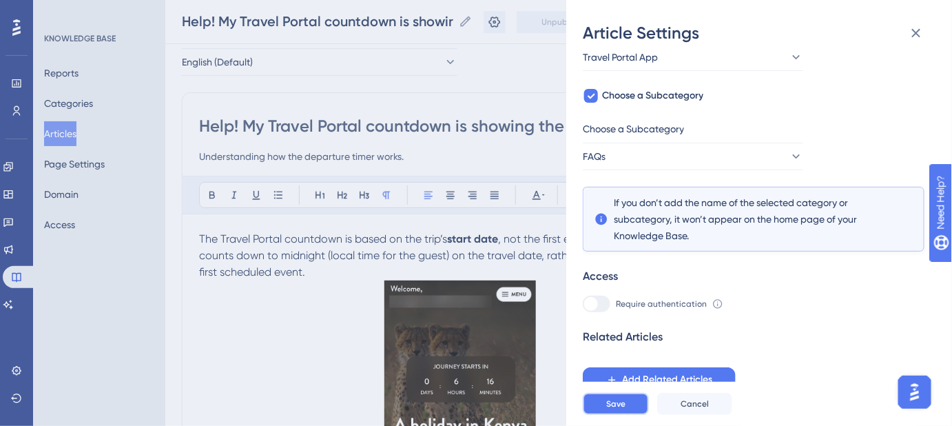
click at [617, 409] on span "Save" at bounding box center [615, 403] width 19 height 11
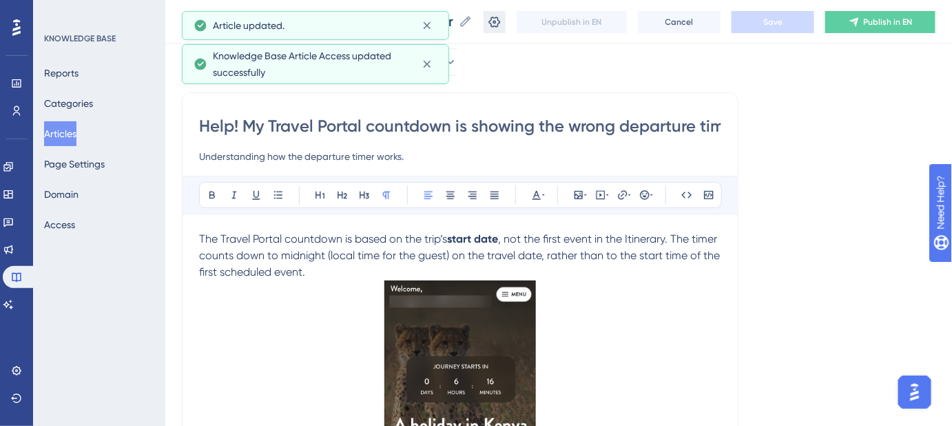
click at [502, 26] on icon at bounding box center [495, 22] width 14 height 14
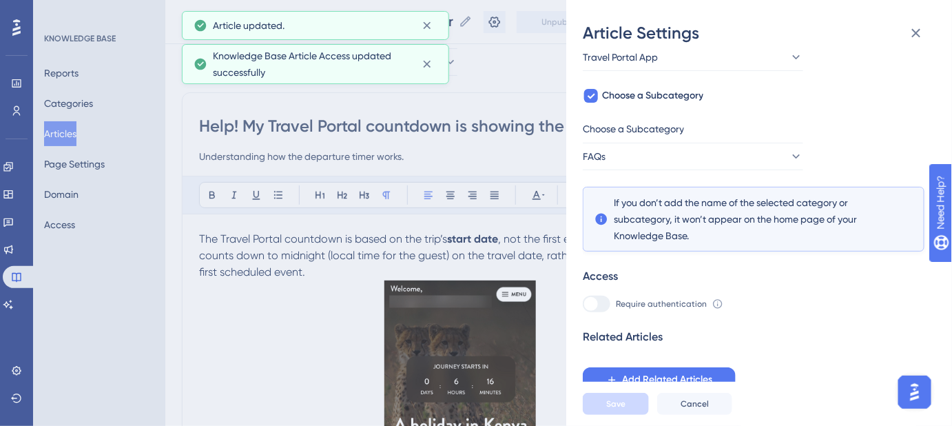
scroll to position [375, 0]
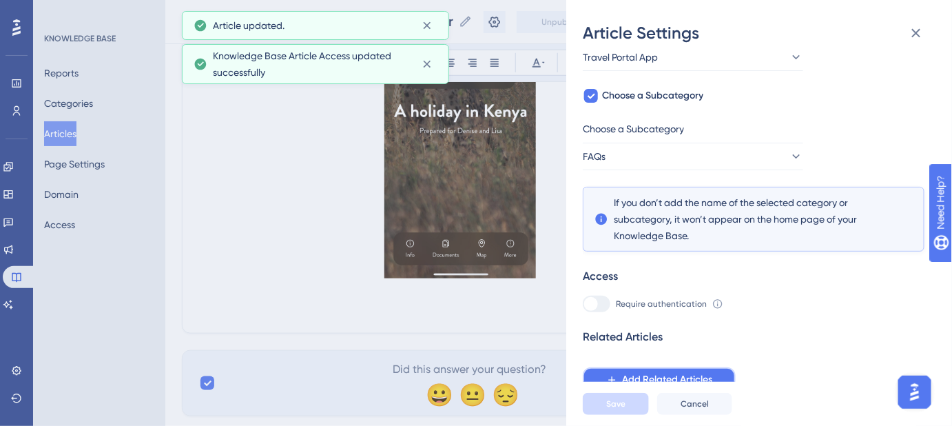
click at [668, 372] on span "Add Related Articles" at bounding box center [667, 379] width 90 height 17
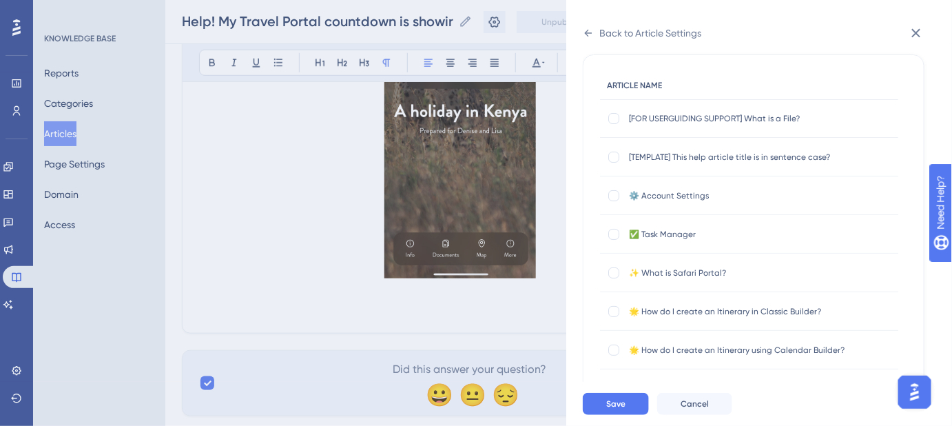
click at [665, 87] on div "ARTICLE NAME" at bounding box center [749, 86] width 298 height 28
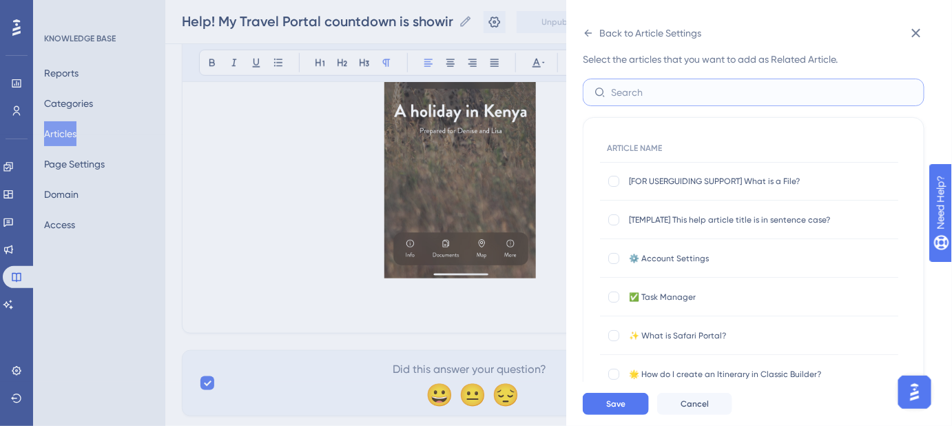
click at [647, 92] on input "text" at bounding box center [762, 92] width 302 height 15
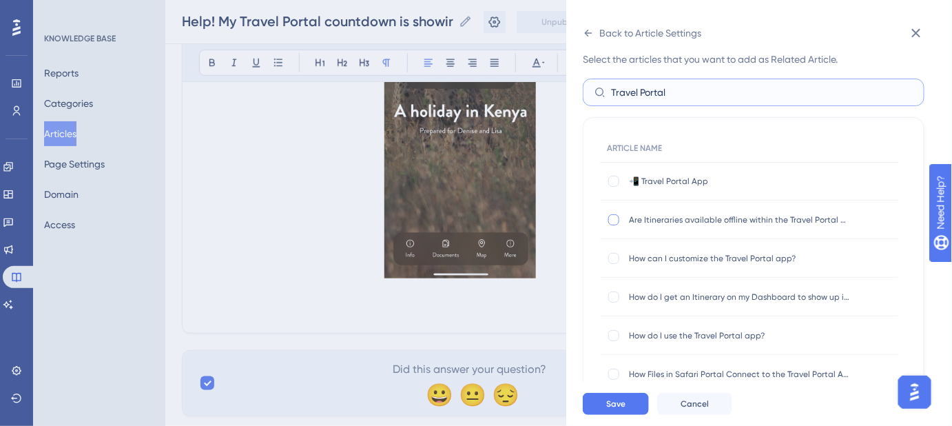
type input "Travel Portal"
click at [614, 220] on div at bounding box center [613, 219] width 11 height 11
checkbox input "true"
click at [613, 258] on div at bounding box center [613, 258] width 11 height 11
checkbox input "true"
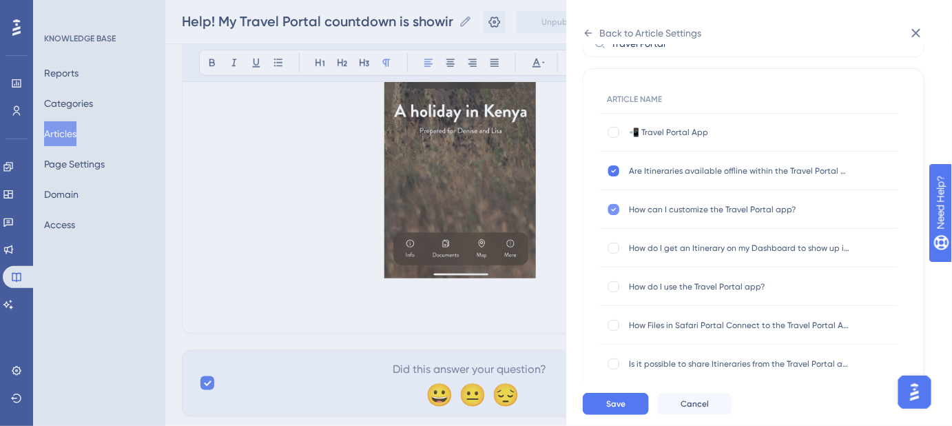
scroll to position [105, 0]
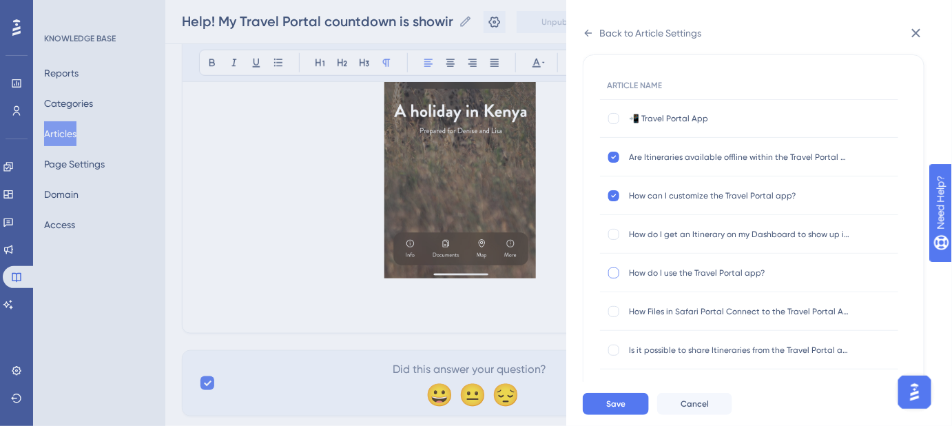
click at [613, 273] on div at bounding box center [613, 272] width 11 height 11
checkbox input "true"
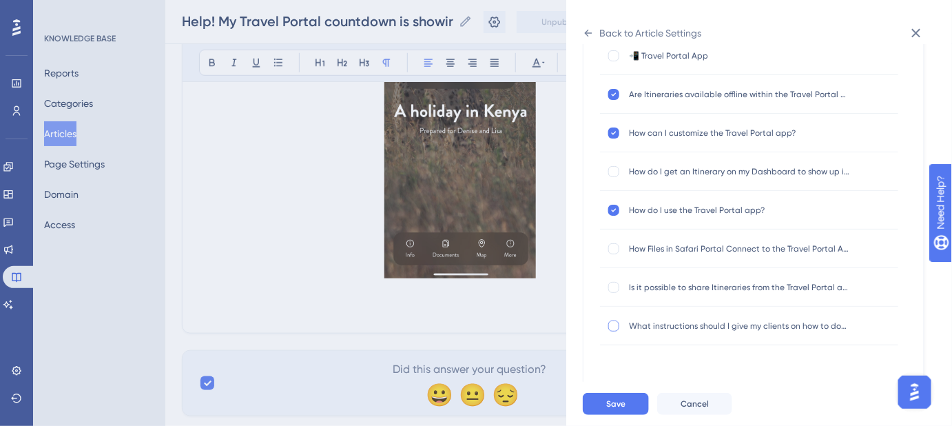
click at [616, 329] on div at bounding box center [613, 325] width 11 height 11
checkbox input "true"
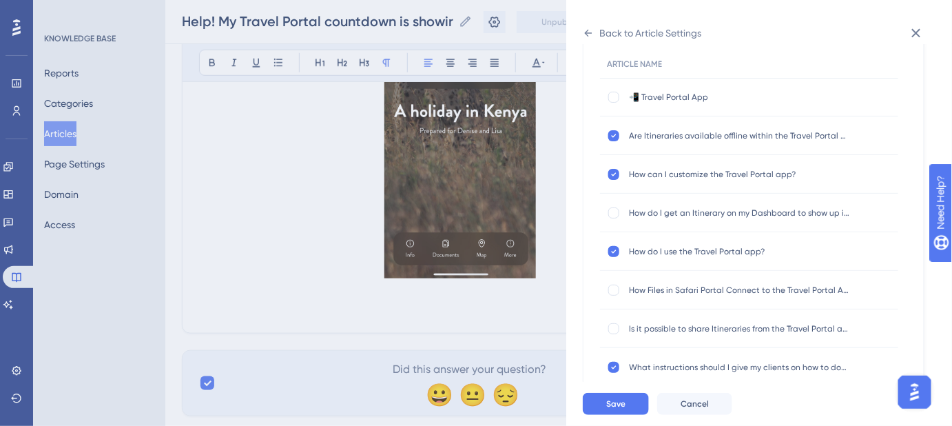
scroll to position [105, 0]
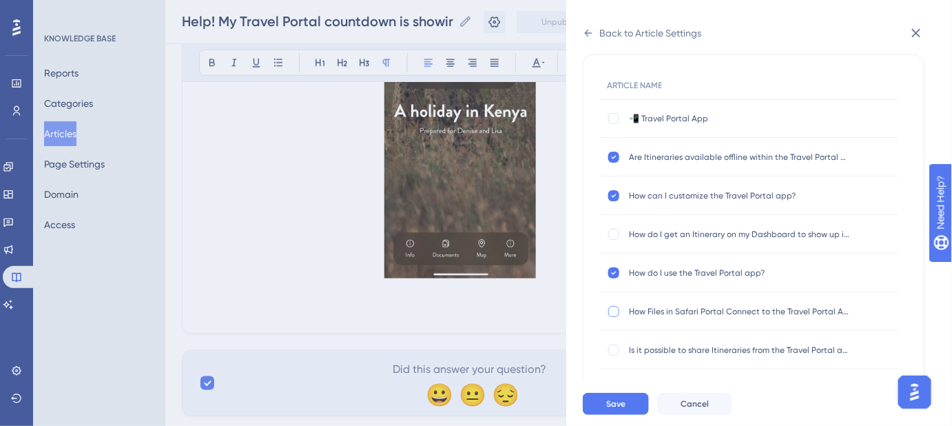
click at [615, 310] on div at bounding box center [613, 311] width 11 height 11
checkbox input "true"
click at [615, 351] on div at bounding box center [613, 349] width 11 height 11
checkbox input "true"
click at [615, 231] on div at bounding box center [613, 234] width 11 height 11
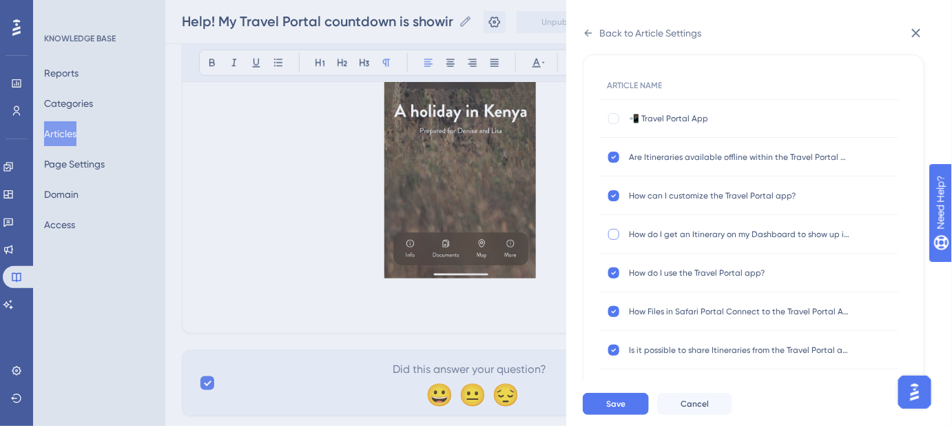
checkbox input "true"
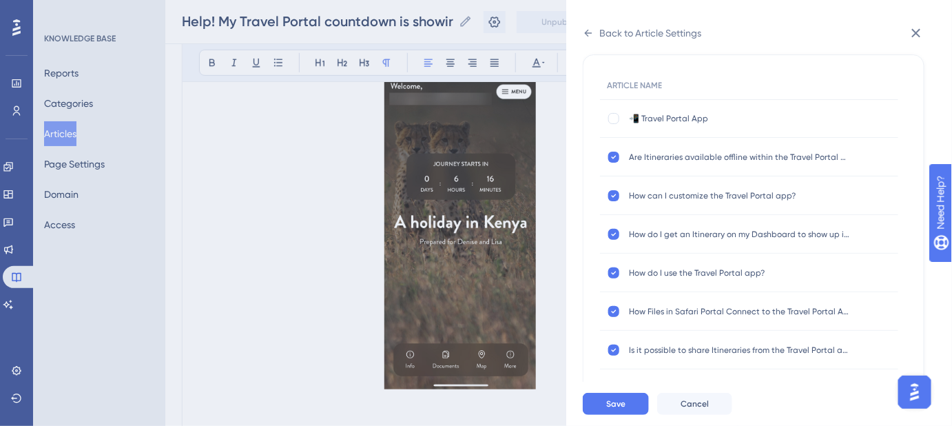
scroll to position [250, 0]
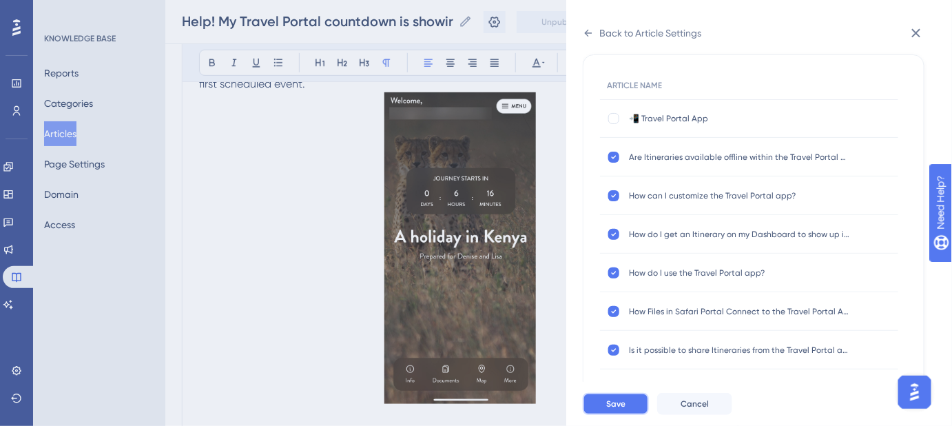
click at [610, 409] on span "Save" at bounding box center [615, 403] width 19 height 11
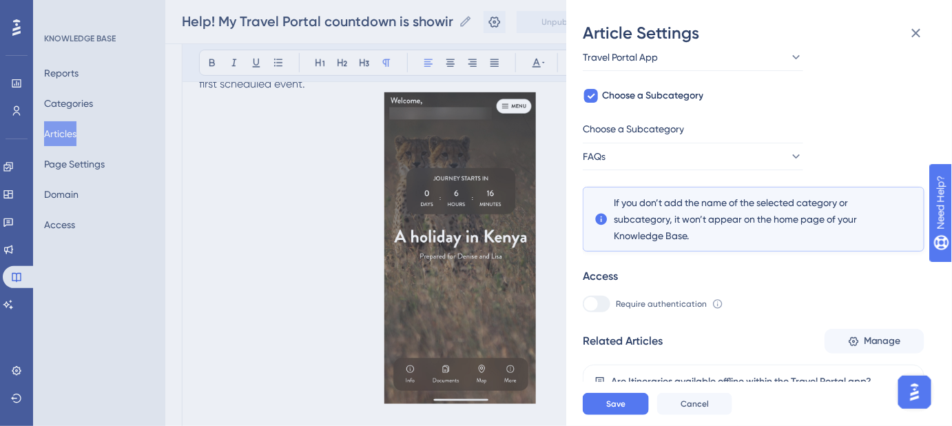
scroll to position [382, 0]
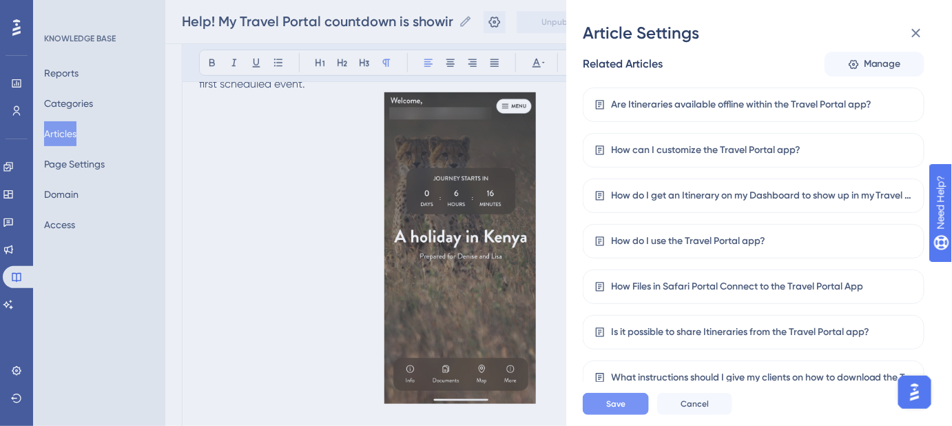
click at [626, 409] on button "Save" at bounding box center [616, 404] width 66 height 22
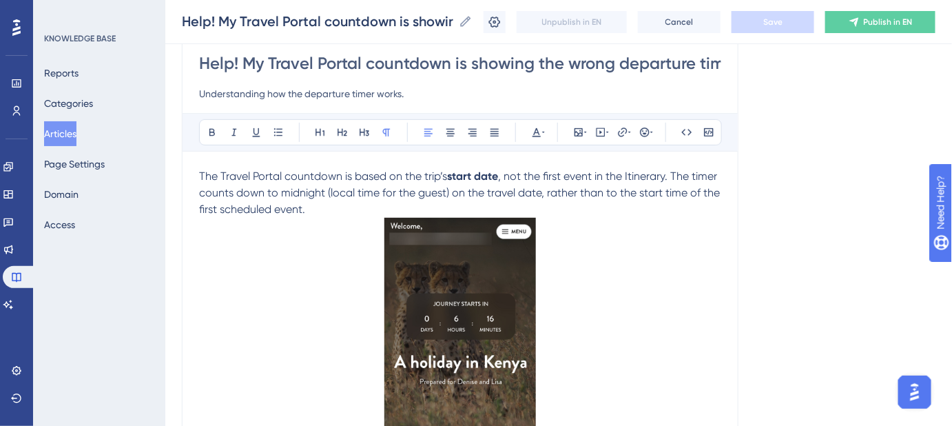
scroll to position [62, 0]
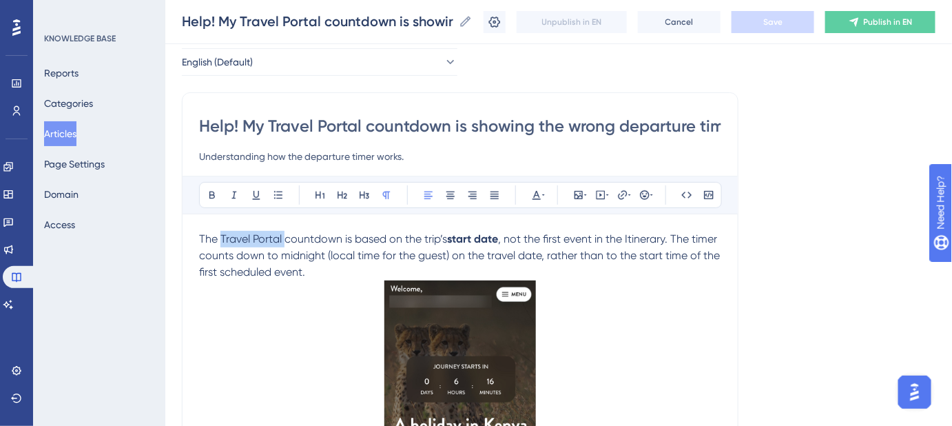
drag, startPoint x: 283, startPoint y: 237, endPoint x: 222, endPoint y: 237, distance: 61.3
click at [222, 237] on span "The Travel Portal countdown is based on the trip’s" at bounding box center [323, 238] width 248 height 13
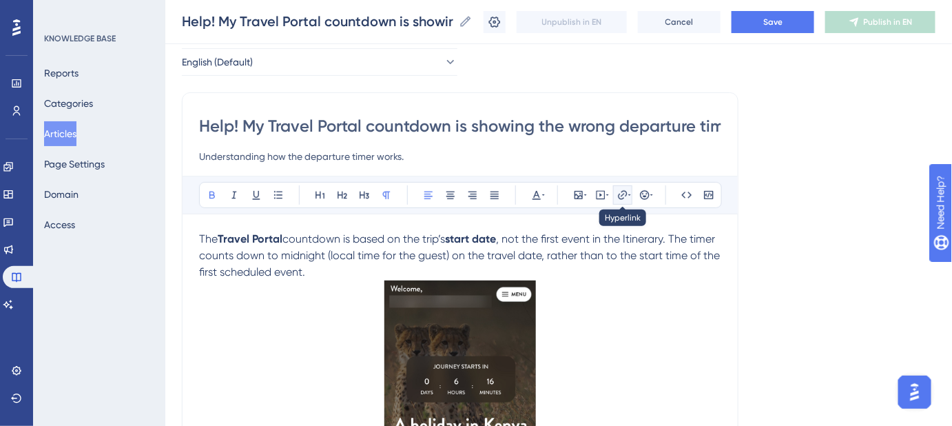
click at [627, 190] on icon at bounding box center [622, 194] width 11 height 11
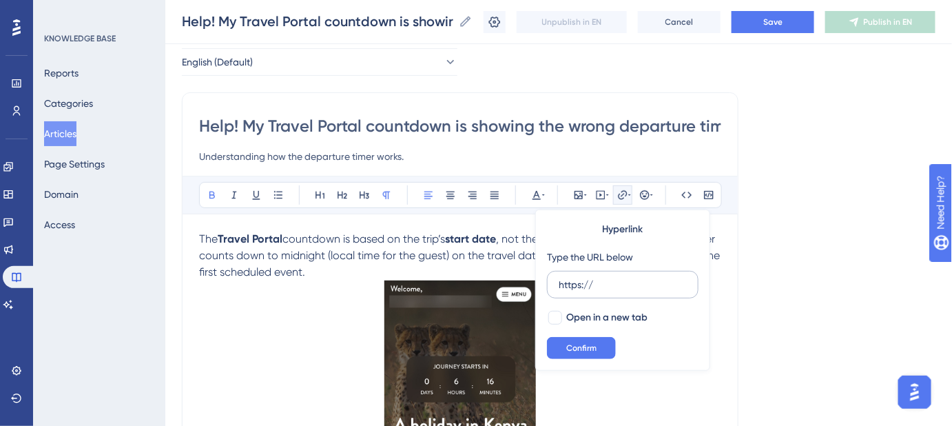
drag, startPoint x: 597, startPoint y: 280, endPoint x: 552, endPoint y: 285, distance: 45.7
click at [553, 285] on label "https://" at bounding box center [623, 285] width 152 height 28
click at [559, 285] on input "https://" at bounding box center [623, 284] width 128 height 15
type input "https://help.safariportal.app/en/articles/5627-how-do-i-use-the-travel-portal-a…"
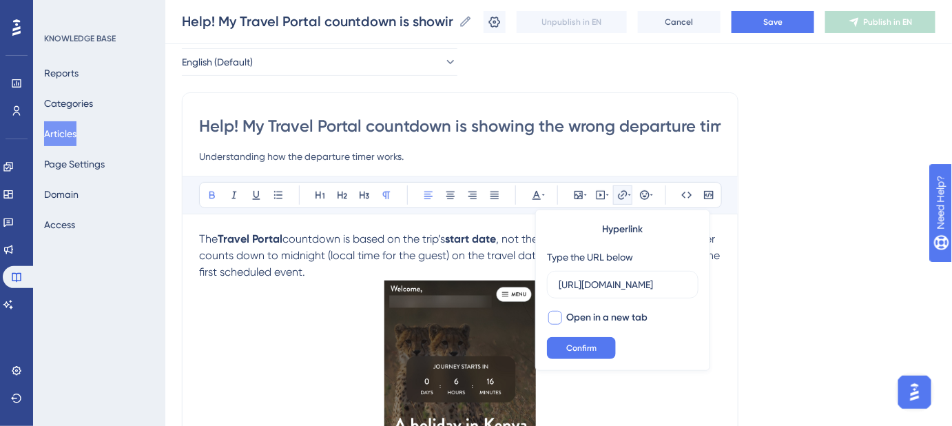
click at [558, 318] on div at bounding box center [555, 318] width 14 height 14
checkbox input "true"
click at [568, 348] on span "Confirm" at bounding box center [581, 347] width 30 height 11
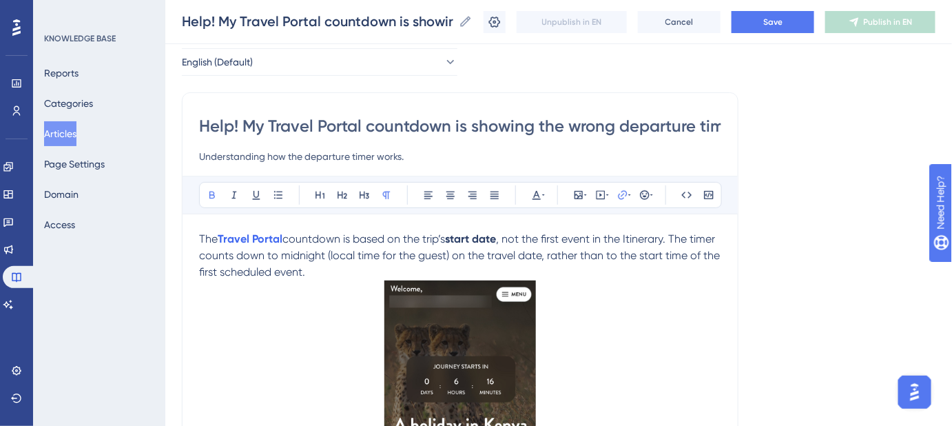
click at [290, 240] on span "countdown is based on the trip’s" at bounding box center [363, 238] width 163 height 13
click at [289, 240] on span "countdown is based on the trip’s" at bounding box center [363, 238] width 163 height 13
click at [798, 23] on button "Save" at bounding box center [773, 22] width 83 height 22
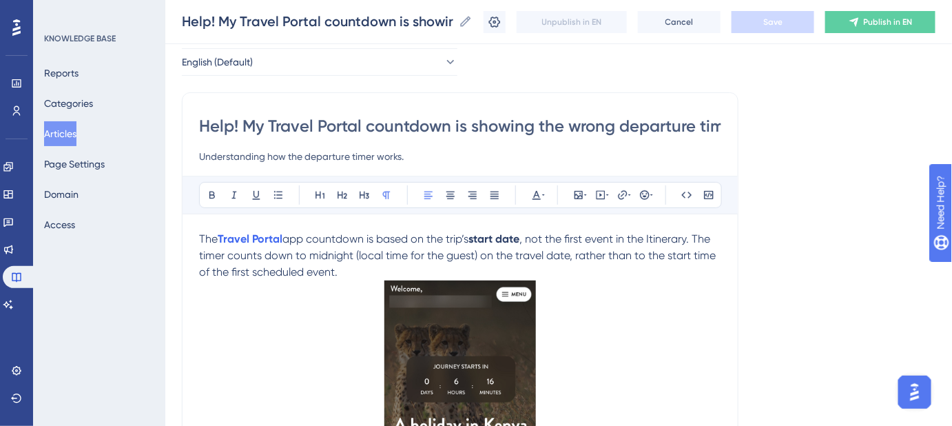
click at [668, 240] on span ", not the first event in the Itinerary. The timer counts down to midnight (loca…" at bounding box center [458, 255] width 519 height 46
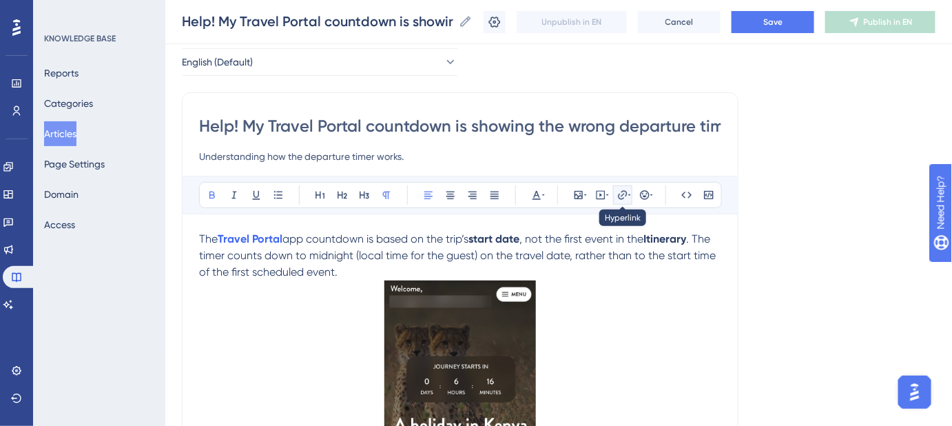
click at [623, 194] on icon at bounding box center [622, 194] width 11 height 11
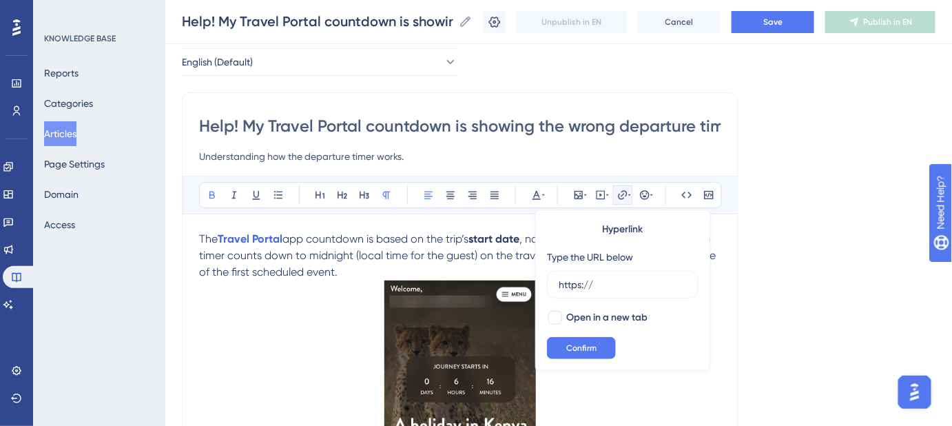
drag, startPoint x: 611, startPoint y: 277, endPoint x: 546, endPoint y: 289, distance: 66.6
click at [546, 289] on div "Hyperlink Type the URL below https:// Open in a new tab Confirm" at bounding box center [622, 289] width 175 height 161
type input "https://help.safariportal.app/en/articles/5662--itineraries"
click at [557, 317] on div at bounding box center [555, 318] width 14 height 14
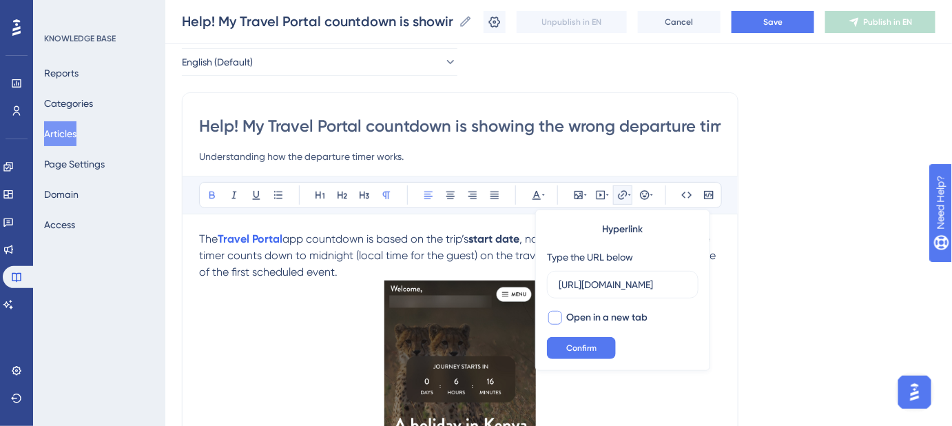
checkbox input "true"
click at [575, 349] on span "Confirm" at bounding box center [581, 347] width 30 height 11
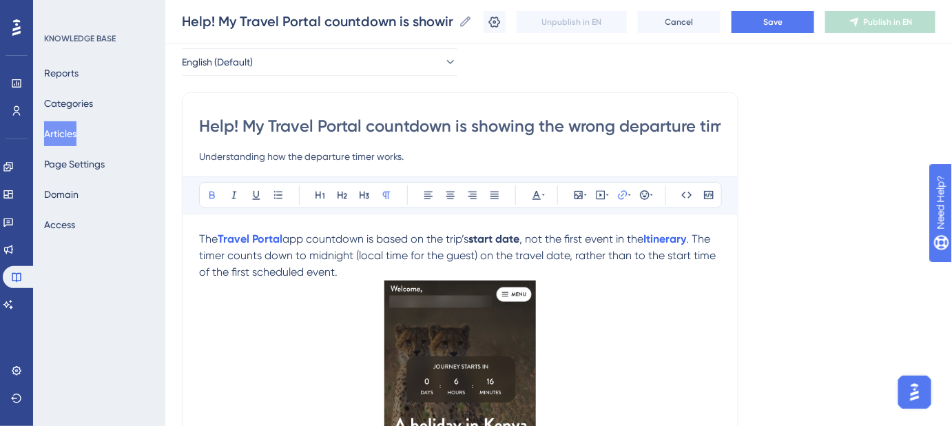
click at [826, 278] on div "Language English (Default) Help! My Travel Portal countdown is showing the wron…" at bounding box center [559, 377] width 754 height 703
click at [770, 28] on button "Save" at bounding box center [773, 22] width 83 height 22
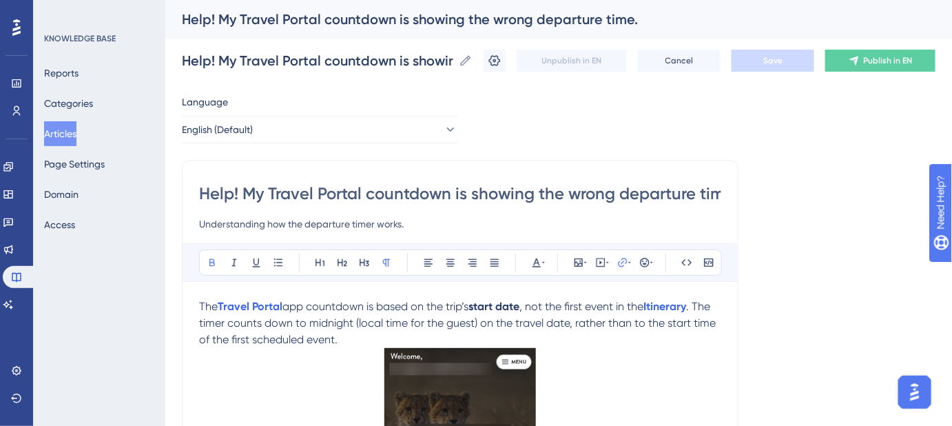
click at [639, 194] on input "Help! My Travel Portal countdown is showing the wrong departure time." at bounding box center [460, 194] width 522 height 22
click at [423, 64] on input "Help! My Travel Portal countdown is showing the wrong departure time." at bounding box center [317, 60] width 271 height 19
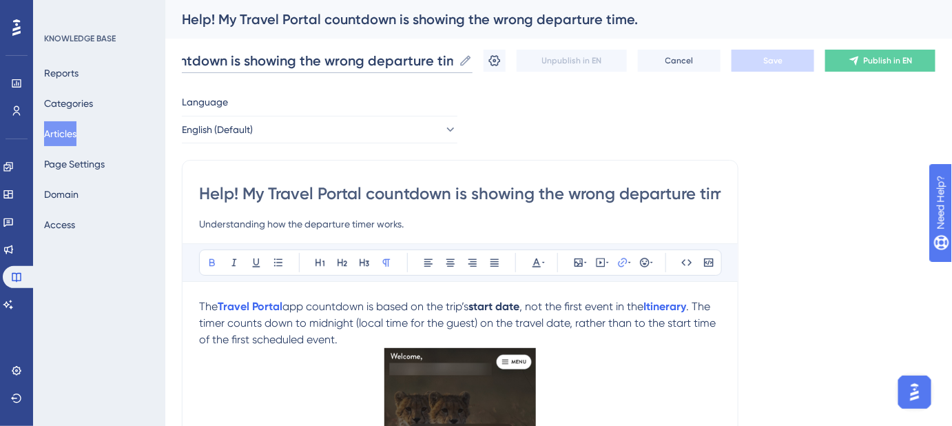
drag, startPoint x: 366, startPoint y: 60, endPoint x: 518, endPoint y: 62, distance: 151.6
click at [518, 62] on div "Help! My Travel Portal countdown is showing the wrong departure time. Help! My …" at bounding box center [559, 61] width 754 height 44
click at [599, 192] on input "Help! My Travel Portal countdown is showing the wrong departure time." at bounding box center [460, 194] width 522 height 22
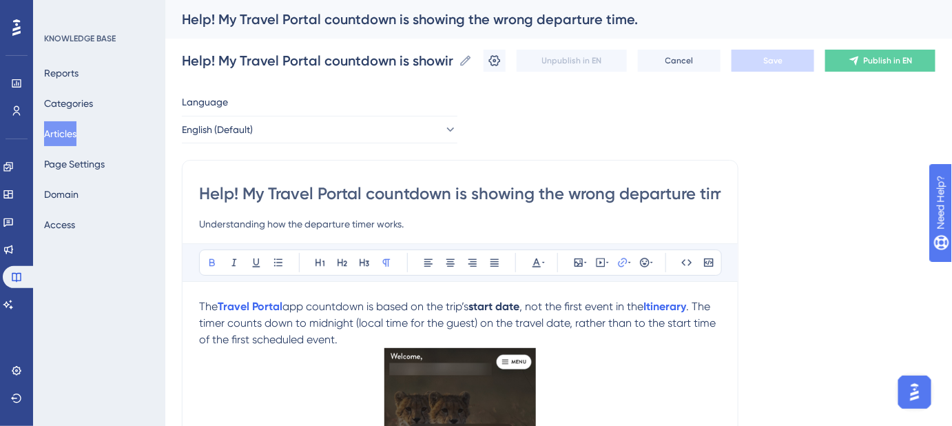
scroll to position [0, 18]
drag, startPoint x: 578, startPoint y: 193, endPoint x: 754, endPoint y: 193, distance: 176.4
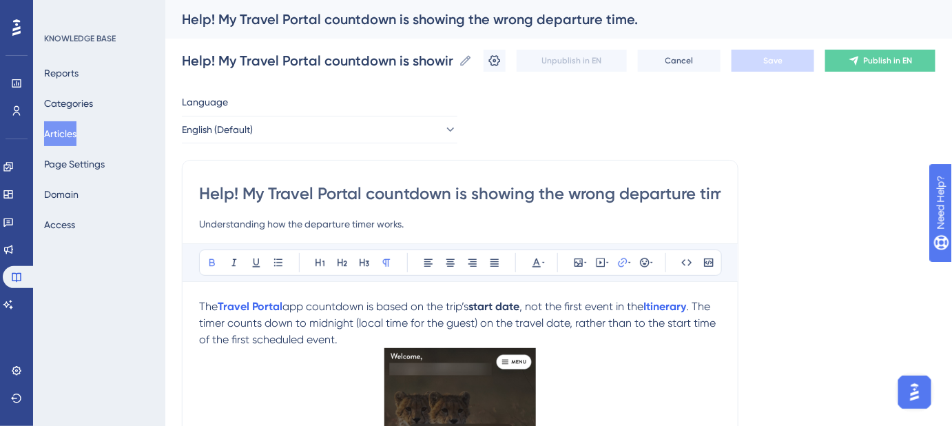
click at [307, 223] on input "Understanding how the departure timer works." at bounding box center [460, 224] width 522 height 17
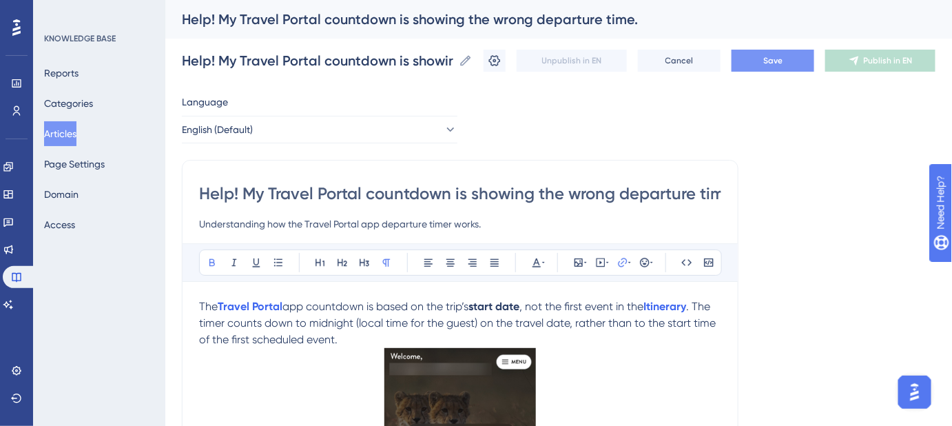
type input "Understanding how the Travel Portal app departure timer works."
click at [777, 61] on span "Save" at bounding box center [772, 60] width 19 height 11
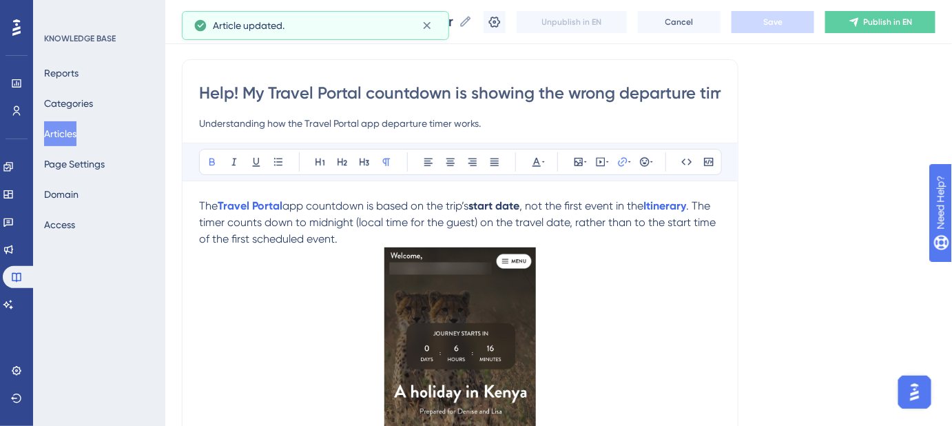
scroll to position [125, 0]
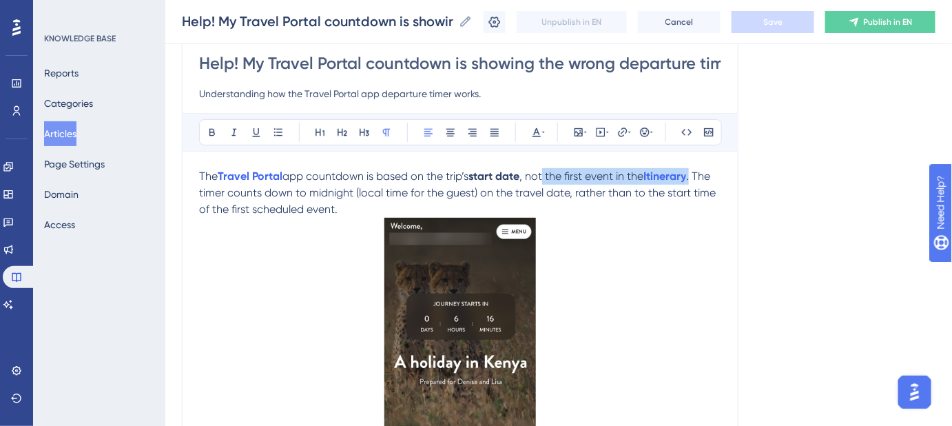
drag, startPoint x: 698, startPoint y: 174, endPoint x: 549, endPoint y: 175, distance: 148.8
click at [549, 175] on p "The Travel Portal app countdown is based on the trip’s start date , not the fir…" at bounding box center [460, 193] width 522 height 50
click at [619, 223] on p at bounding box center [460, 376] width 522 height 316
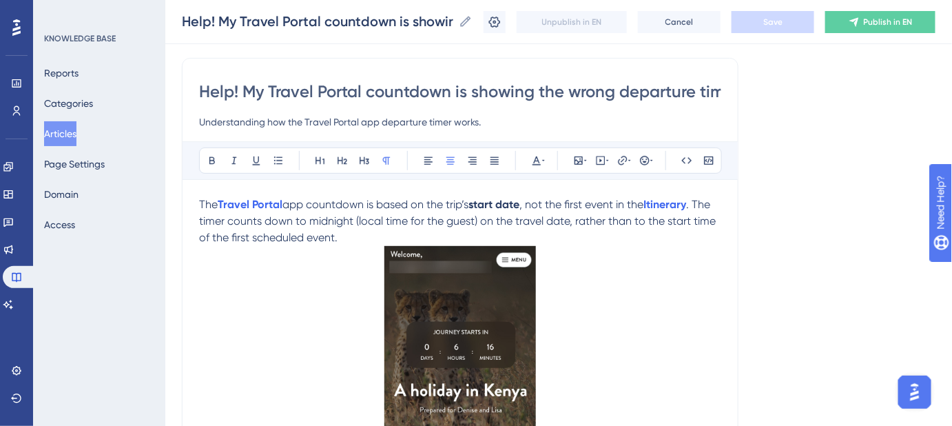
scroll to position [94, 0]
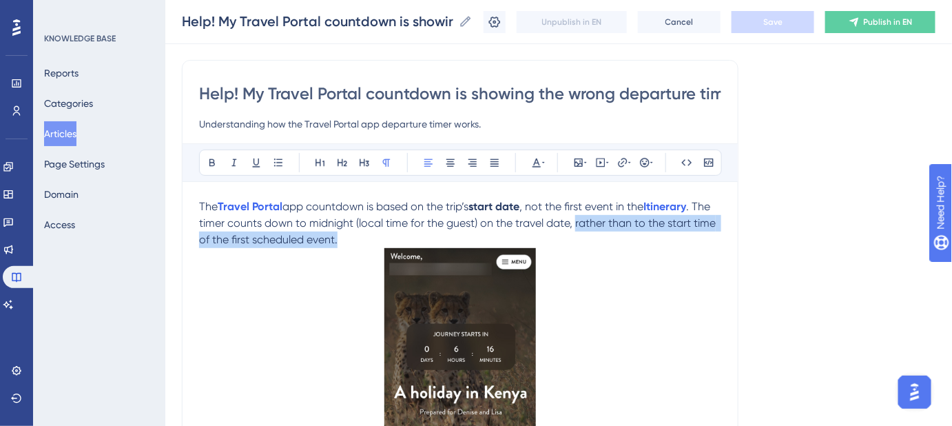
drag, startPoint x: 576, startPoint y: 222, endPoint x: 337, endPoint y: 242, distance: 239.9
click at [337, 242] on span ". The timer counts down to midnight (local time for the guest) on the travel da…" at bounding box center [458, 223] width 519 height 46
copy span "rather than to the start time of the first scheduled event."
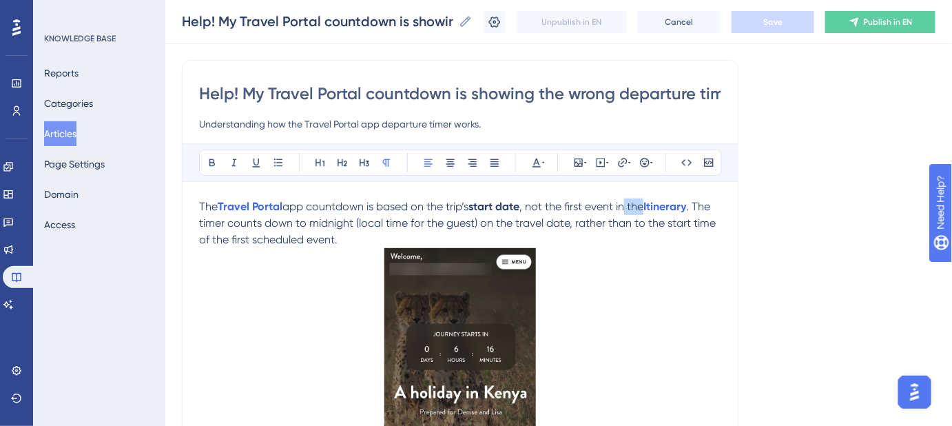
drag, startPoint x: 650, startPoint y: 205, endPoint x: 625, endPoint y: 207, distance: 24.8
click at [629, 207] on span ", not the first event in the" at bounding box center [581, 206] width 124 height 13
drag, startPoint x: 617, startPoint y: 212, endPoint x: 628, endPoint y: 212, distance: 11.0
click at [617, 212] on p "The Travel Portal app countdown is based on the trip’s start date , not the fir…" at bounding box center [460, 223] width 522 height 50
drag, startPoint x: 621, startPoint y: 207, endPoint x: 535, endPoint y: 206, distance: 86.8
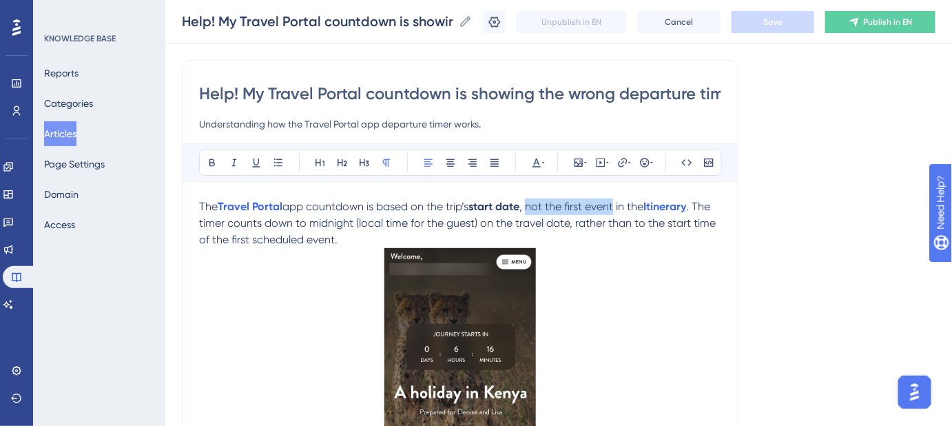
click at [535, 206] on span ", not the first event in the" at bounding box center [581, 206] width 124 height 13
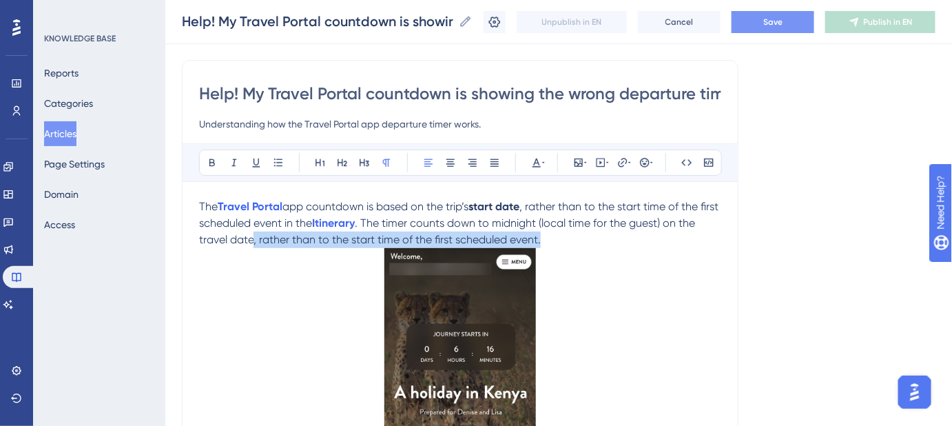
drag, startPoint x: 560, startPoint y: 237, endPoint x: 254, endPoint y: 239, distance: 306.6
click at [254, 239] on p "The Travel Portal app countdown is based on the trip’s start date , rather than…" at bounding box center [460, 223] width 522 height 50
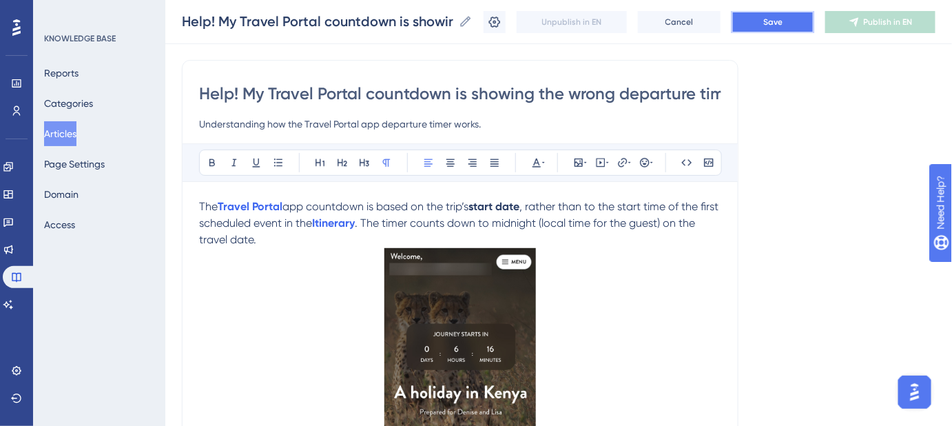
click at [778, 23] on span "Save" at bounding box center [772, 22] width 19 height 11
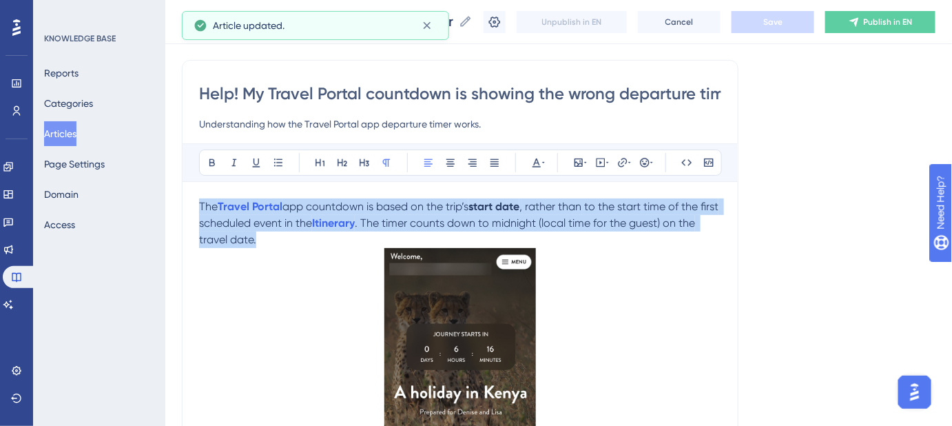
drag, startPoint x: 267, startPoint y: 244, endPoint x: 185, endPoint y: 209, distance: 88.9
click at [185, 209] on div "Help! My Travel Portal countdown is showing the wrong departure time. Understan…" at bounding box center [460, 337] width 557 height 555
copy p "The Travel Portal app countdown is based on the trip’s start date , rather than…"
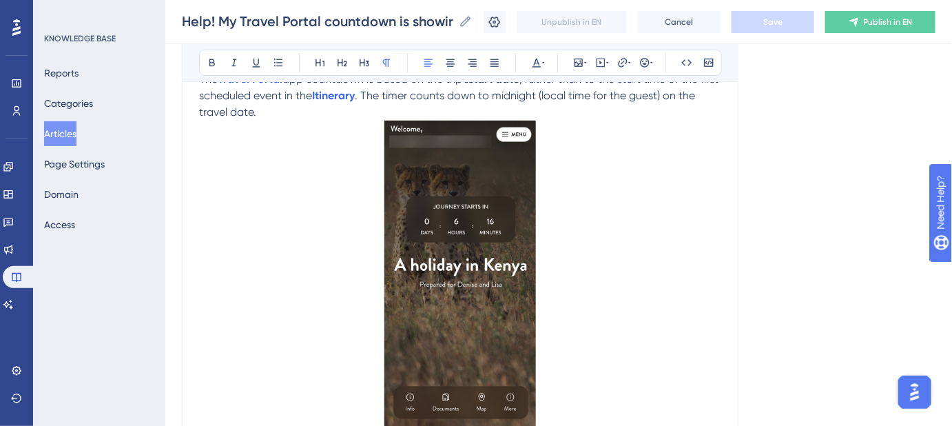
click at [307, 249] on p at bounding box center [460, 279] width 522 height 316
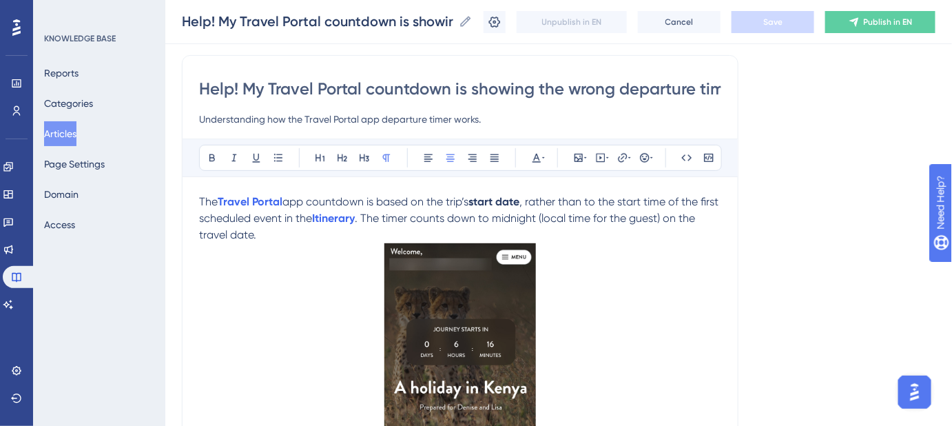
scroll to position [96, 0]
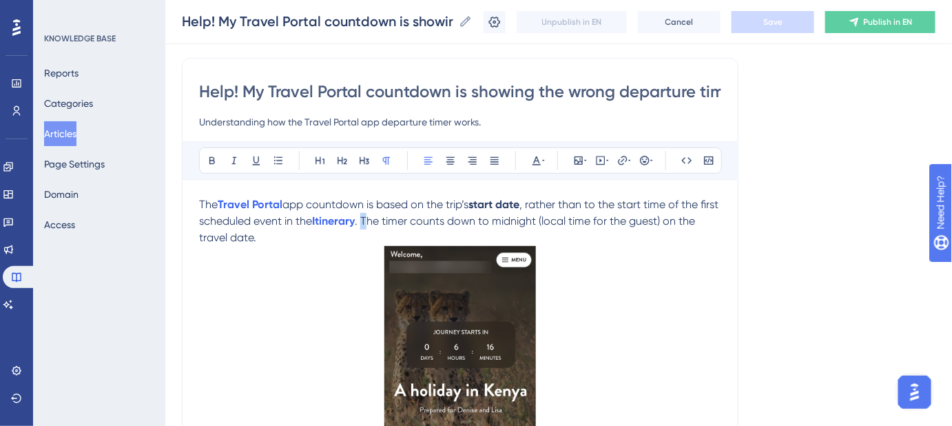
click at [391, 220] on span ". The timer counts down to midnight (local time for the guest) on the travel da…" at bounding box center [448, 229] width 499 height 30
click at [446, 222] on span ". The timer counts down to midnight (local time for the guest) on the travel da…" at bounding box center [448, 229] width 499 height 30
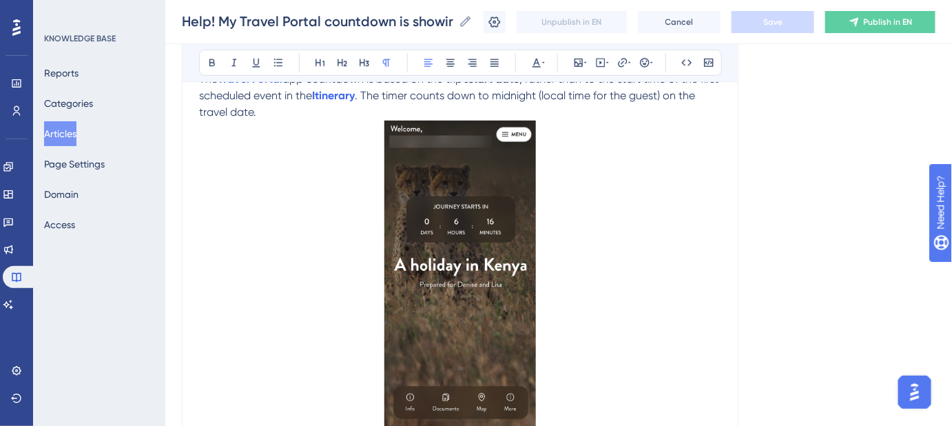
click at [316, 266] on p at bounding box center [460, 279] width 522 height 316
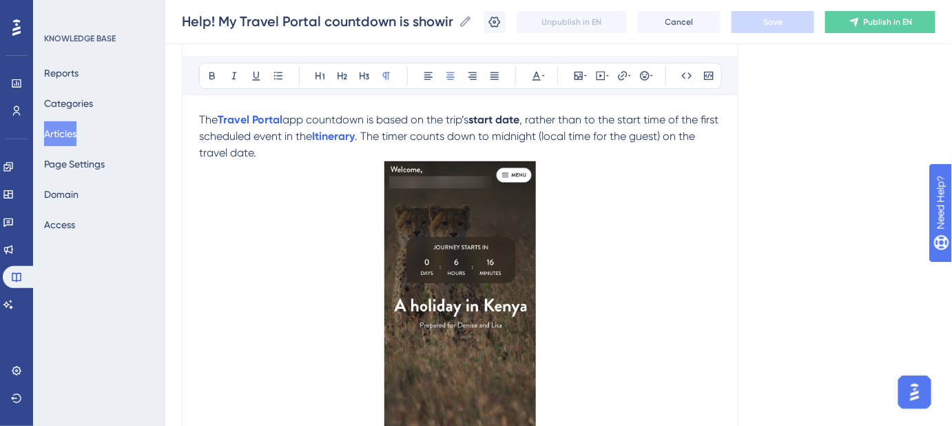
scroll to position [159, 0]
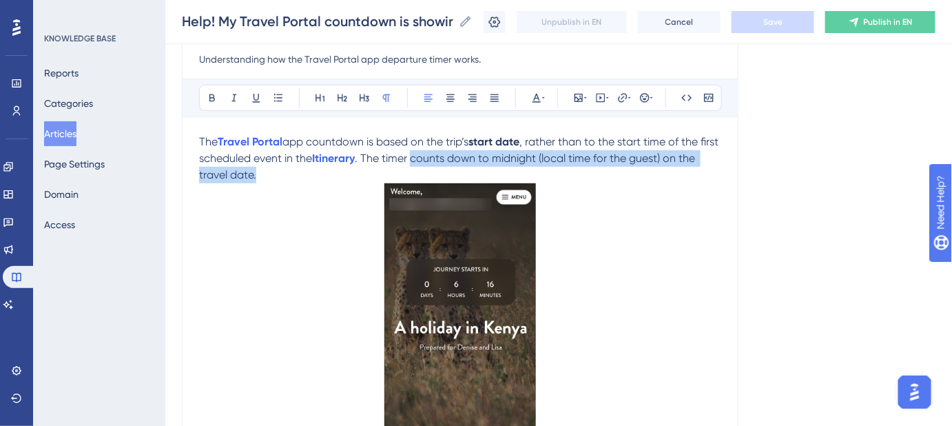
drag, startPoint x: 435, startPoint y: 156, endPoint x: 301, endPoint y: 176, distance: 135.8
click at [301, 176] on p "The Travel Portal app countdown is based on the trip’s start date , rather than…" at bounding box center [460, 159] width 522 height 50
copy span "counts down to midnight (local time for the guest) on the travel date."
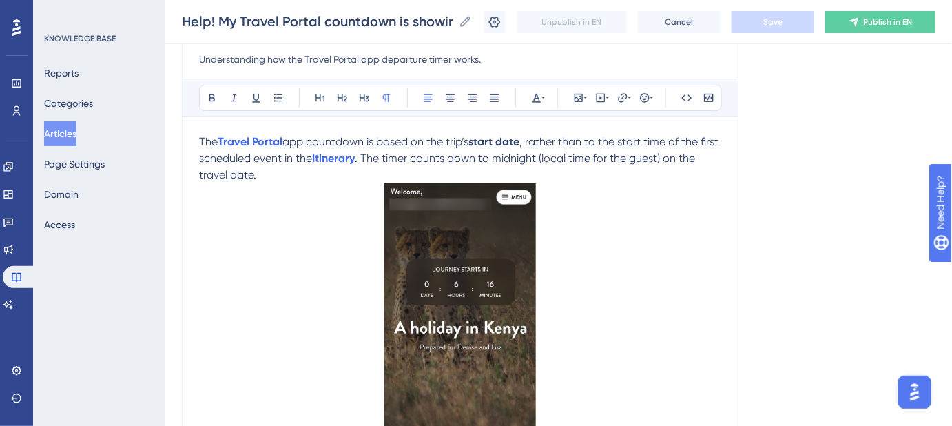
click at [309, 141] on span "app countdown is based on the trip’s" at bounding box center [375, 141] width 186 height 13
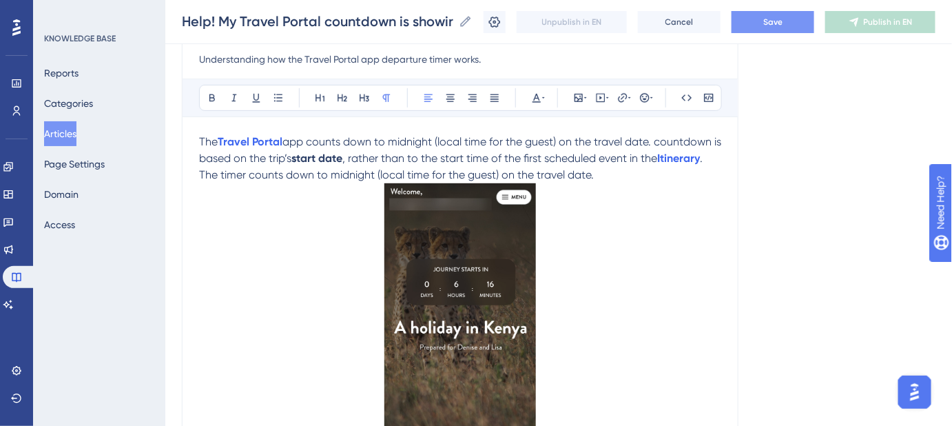
click at [197, 157] on div "Help! My Travel Portal countdown is showing the wrong departure time. Understan…" at bounding box center [460, 272] width 557 height 555
click at [200, 157] on span "app counts down to midnight (local time for the guest) on the travel date. coun…" at bounding box center [461, 150] width 525 height 30
click at [594, 179] on p "The Travel Portal app counts down to midnight (local time for the guest) on the…" at bounding box center [460, 159] width 522 height 50
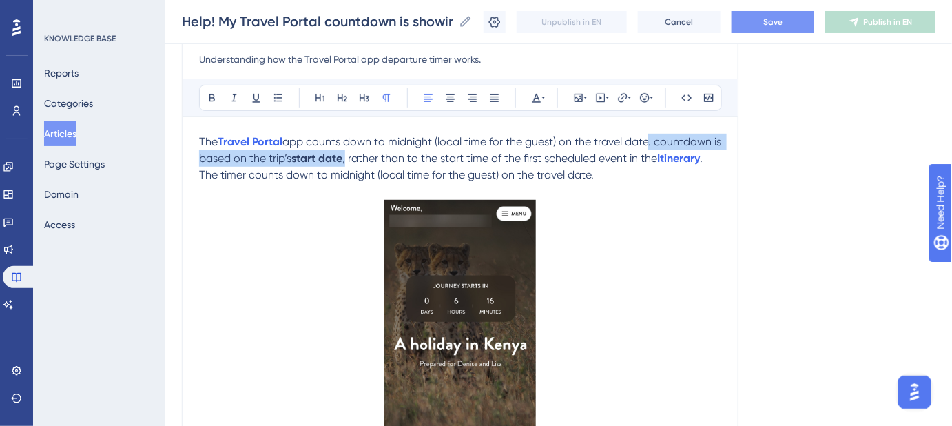
drag, startPoint x: 357, startPoint y: 158, endPoint x: 652, endPoint y: 148, distance: 295.0
click at [652, 148] on p "The Travel Portal app counts down to midnight (local time for the guest) on the…" at bounding box center [460, 159] width 522 height 50
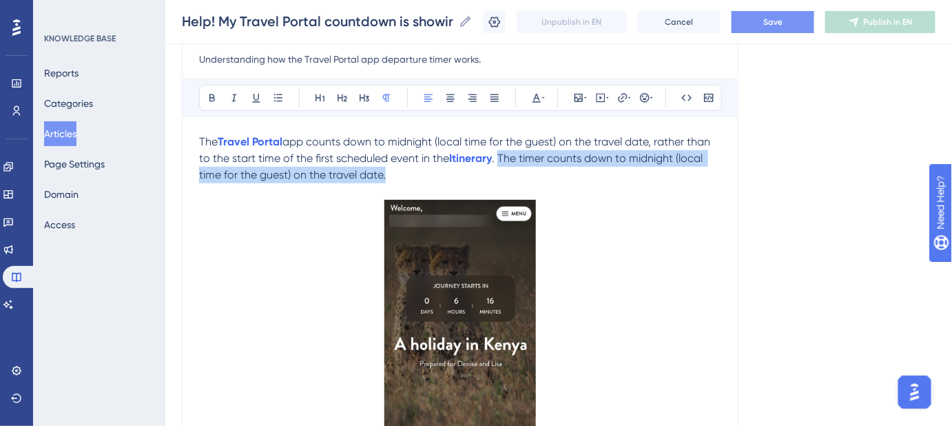
drag, startPoint x: 388, startPoint y: 175, endPoint x: 502, endPoint y: 159, distance: 114.8
click at [502, 159] on p "The Travel Portal app counts down to midnight (local time for the guest) on the…" at bounding box center [460, 159] width 522 height 50
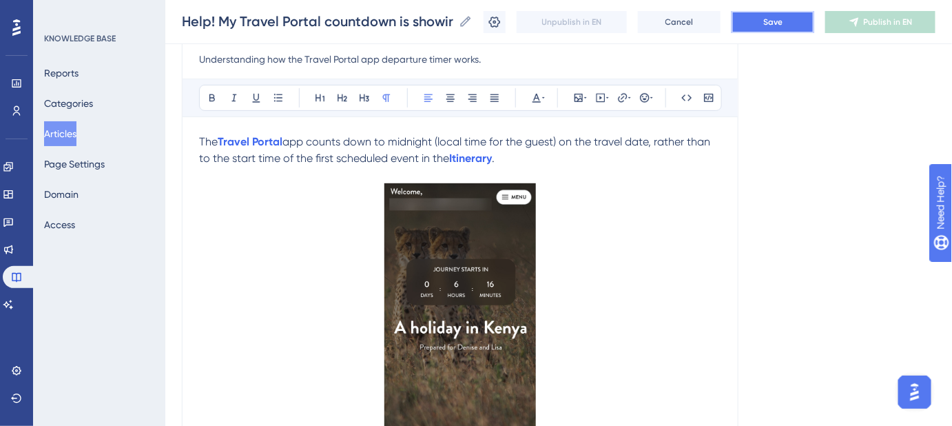
click at [756, 17] on button "Save" at bounding box center [773, 22] width 83 height 22
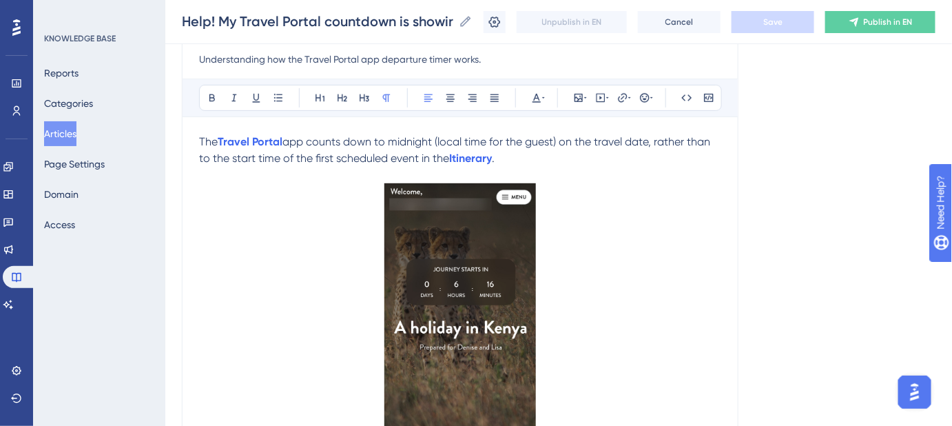
click at [200, 156] on span "app counts down to midnight (local time for the guest) on the travel date, rath…" at bounding box center [456, 150] width 514 height 30
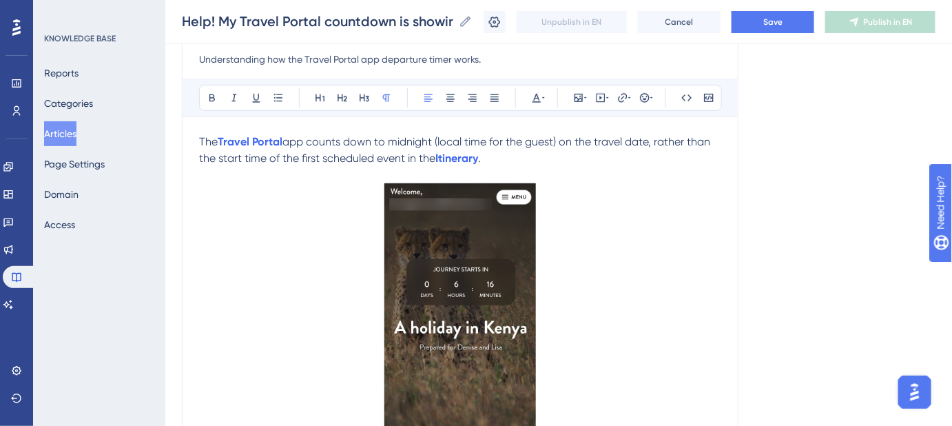
drag, startPoint x: 527, startPoint y: 156, endPoint x: 180, endPoint y: 148, distance: 346.6
click at [180, 148] on div "Performance Users Engagement Widgets Feedback Product Updates Knowledge Base AI…" at bounding box center [558, 248] width 787 height 814
click at [778, 32] on button "Save" at bounding box center [773, 22] width 83 height 22
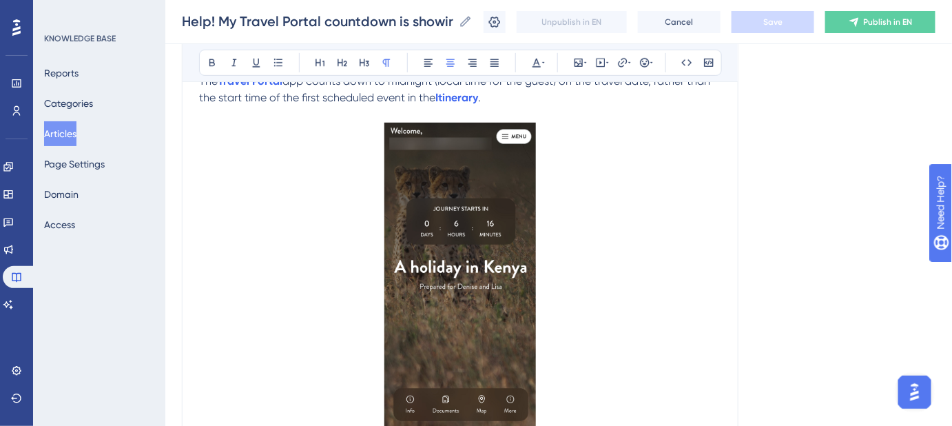
click at [720, 244] on p at bounding box center [460, 281] width 522 height 316
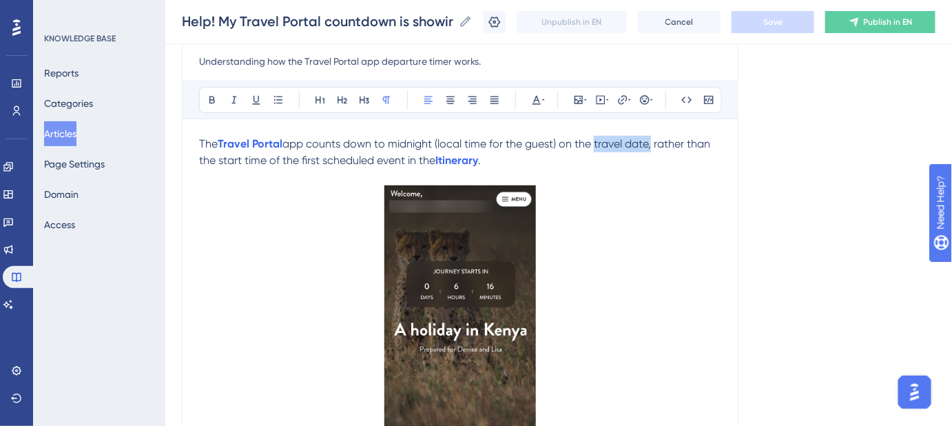
drag, startPoint x: 654, startPoint y: 143, endPoint x: 598, endPoint y: 145, distance: 55.8
click at [598, 145] on span "app counts down to midnight (local time for the guest) on the travel date, rath…" at bounding box center [456, 152] width 514 height 30
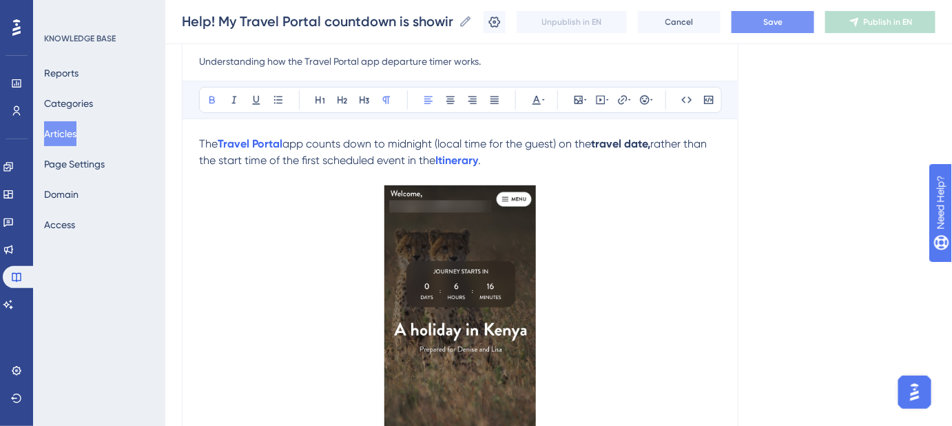
click at [778, 25] on span "Save" at bounding box center [772, 22] width 19 height 11
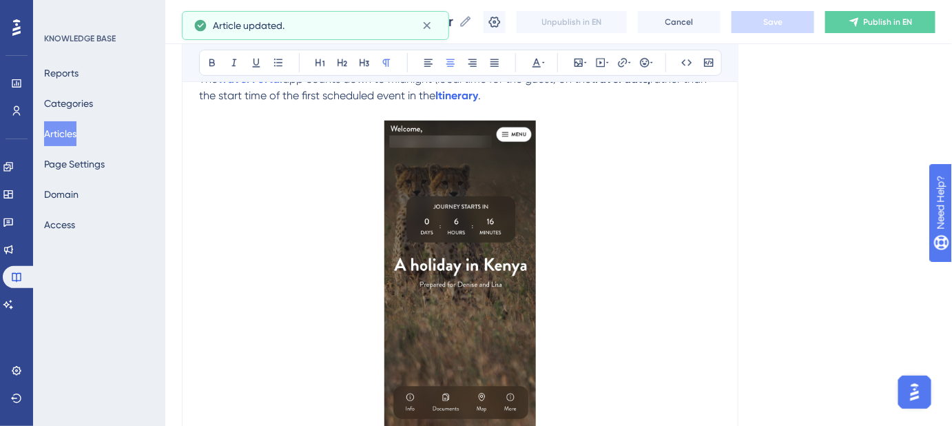
click at [261, 222] on p at bounding box center [460, 279] width 522 height 316
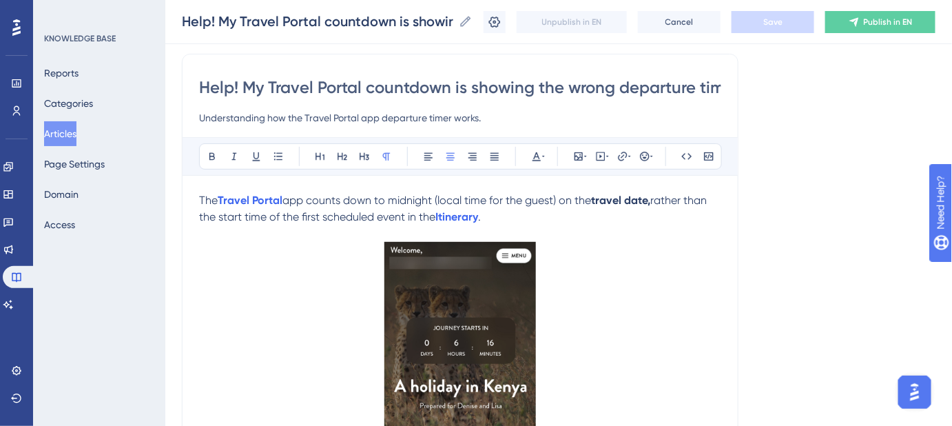
scroll to position [95, 0]
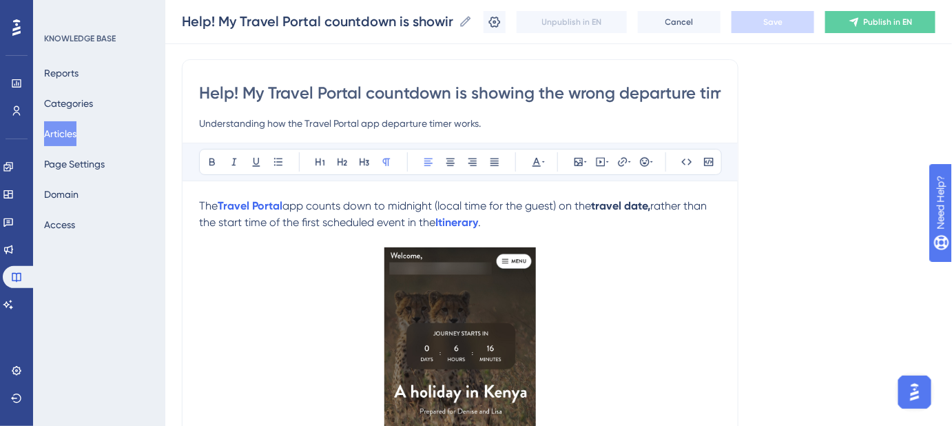
click at [676, 201] on span "rather than the start time of the first scheduled event in the" at bounding box center [454, 214] width 510 height 30
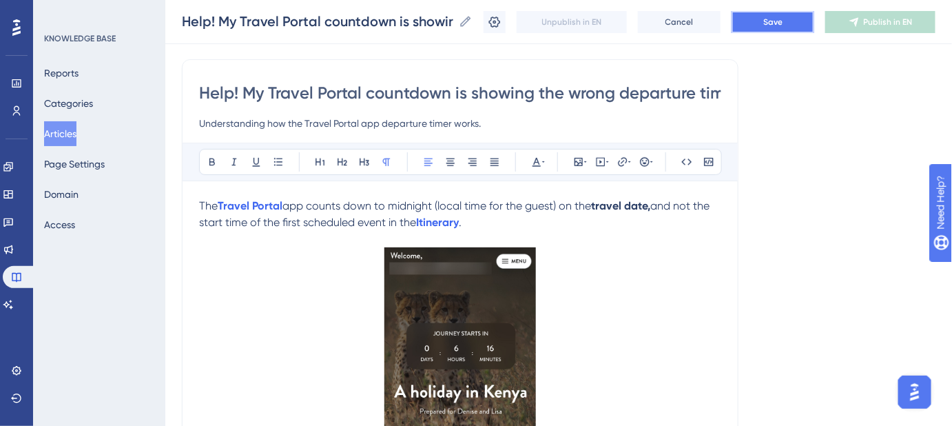
click at [789, 28] on button "Save" at bounding box center [773, 22] width 83 height 22
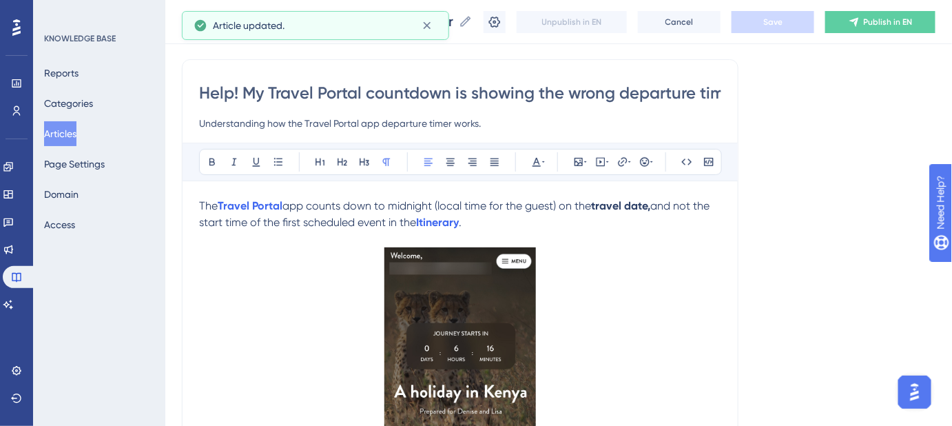
drag, startPoint x: 375, startPoint y: 224, endPoint x: 194, endPoint y: 212, distance: 182.2
click at [194, 212] on div "Help! My Travel Portal countdown is showing the wrong departure time. Understan…" at bounding box center [460, 336] width 557 height 555
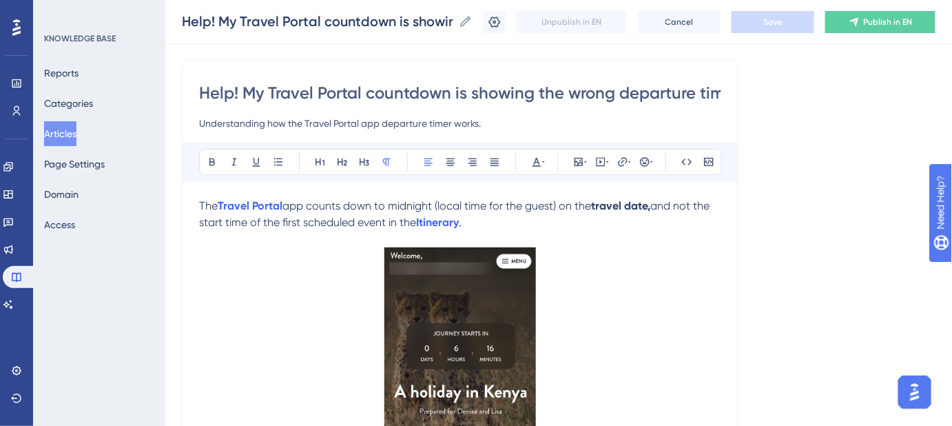
click at [670, 200] on span "and not the start time of the first scheduled event in the" at bounding box center [455, 214] width 513 height 30
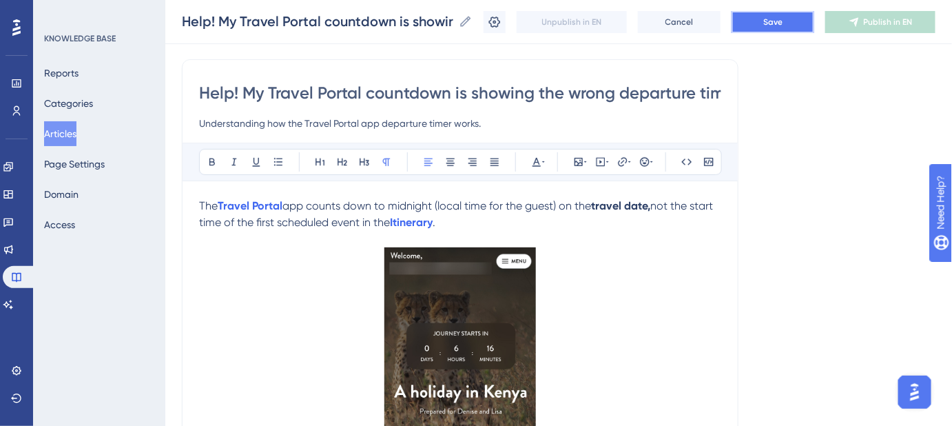
click at [776, 19] on span "Save" at bounding box center [772, 22] width 19 height 11
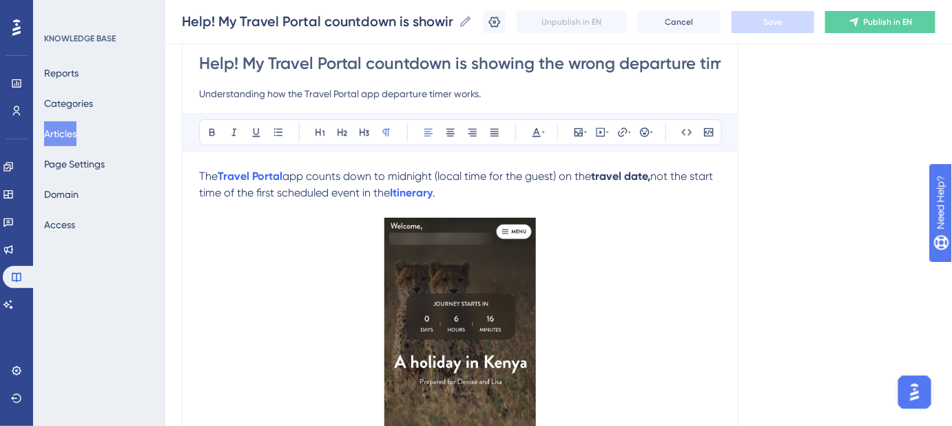
scroll to position [187, 0]
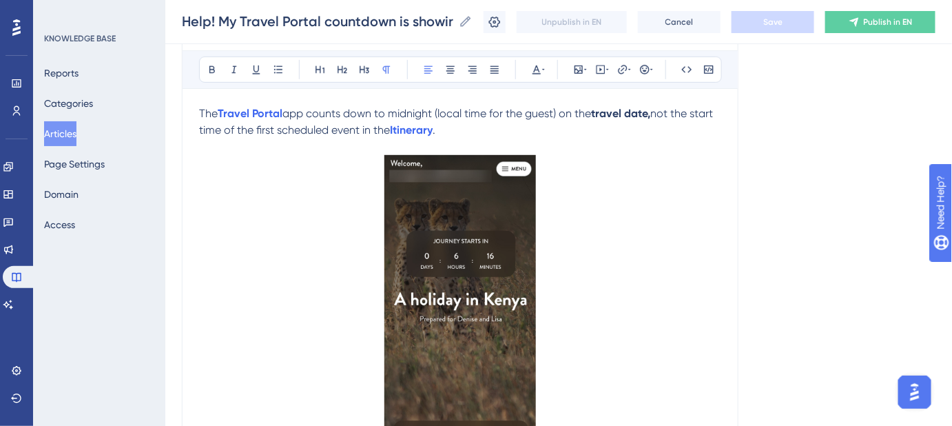
click at [435, 258] on img at bounding box center [460, 310] width 152 height 311
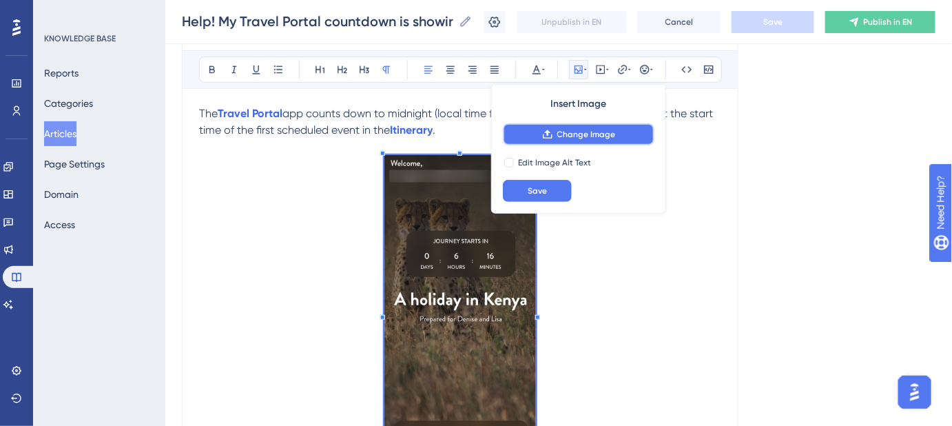
click at [571, 134] on span "Change Image" at bounding box center [586, 134] width 59 height 11
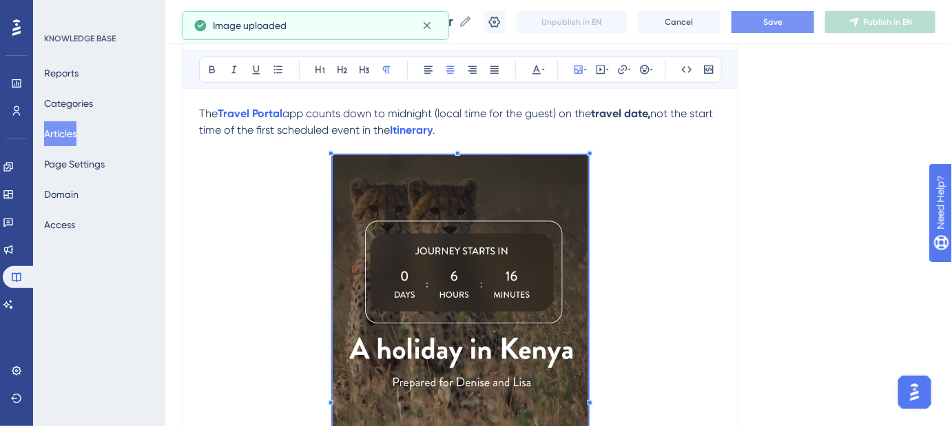
click at [464, 218] on span at bounding box center [461, 395] width 256 height 481
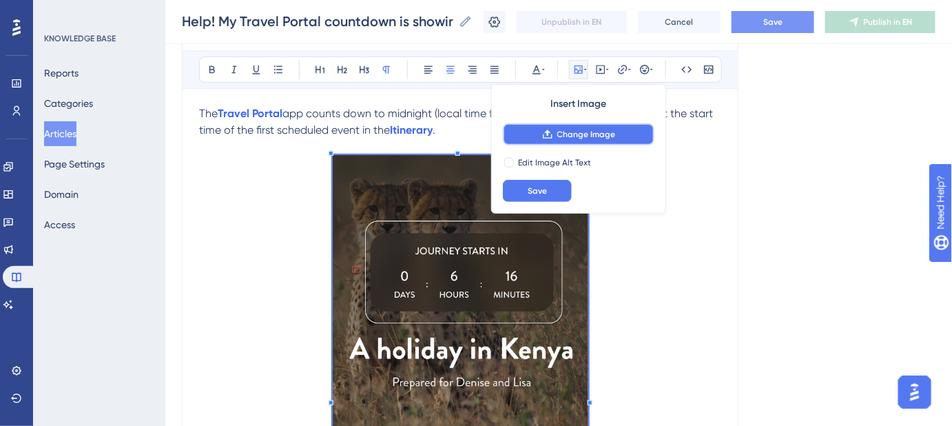
click at [581, 135] on span "Change Image" at bounding box center [586, 134] width 59 height 11
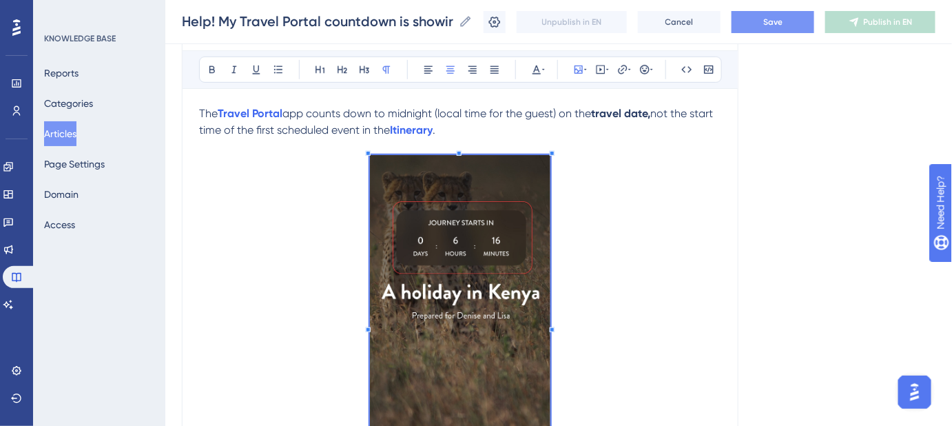
click at [539, 270] on span at bounding box center [460, 325] width 180 height 341
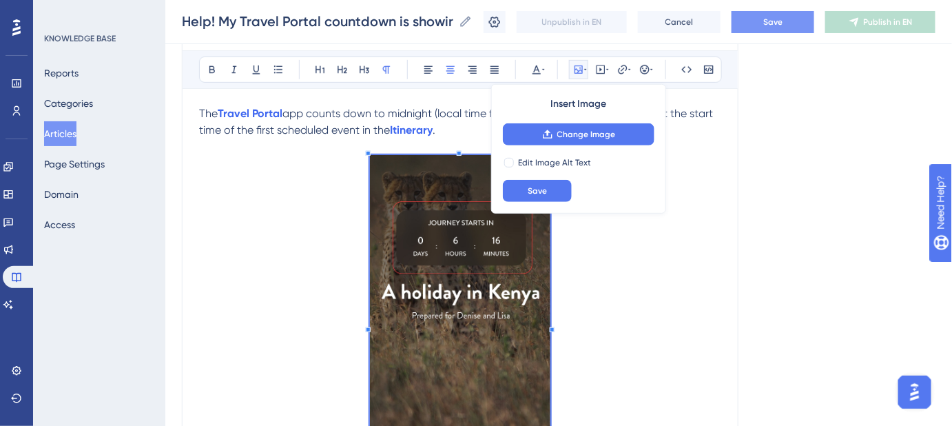
click at [778, 27] on button "Save" at bounding box center [773, 22] width 83 height 22
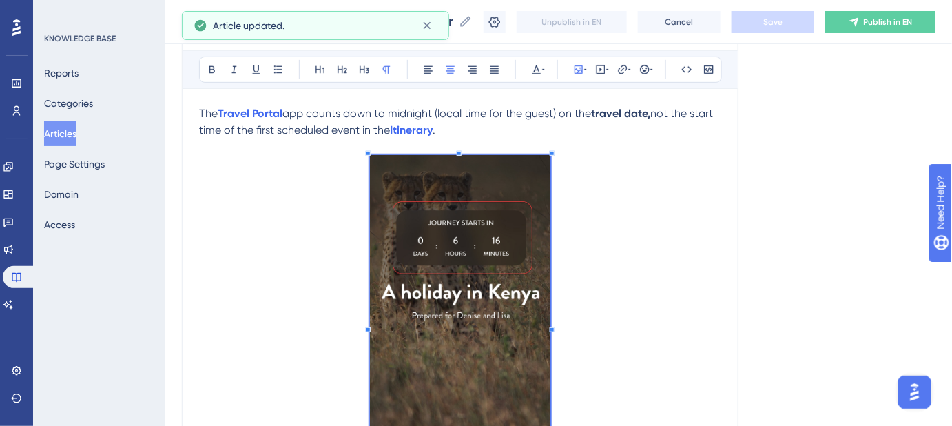
click at [755, 321] on div "Language English (Default) Help! My Travel Portal countdown is showing the wron…" at bounding box center [559, 265] width 754 height 728
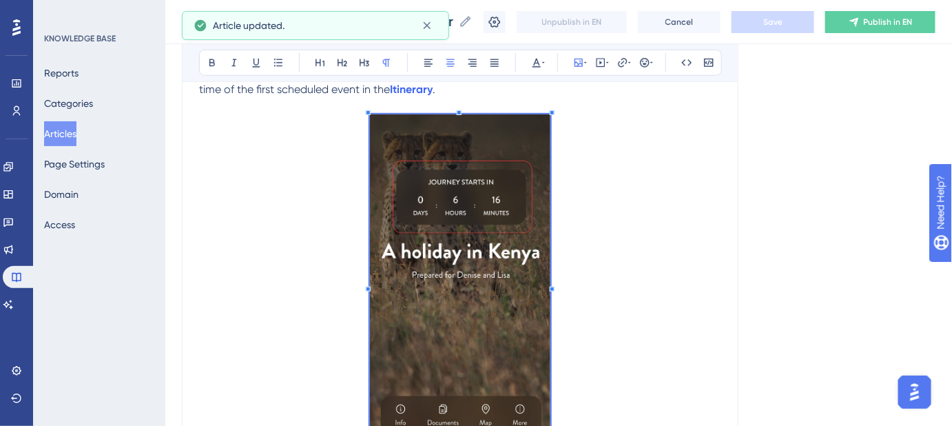
scroll to position [250, 0]
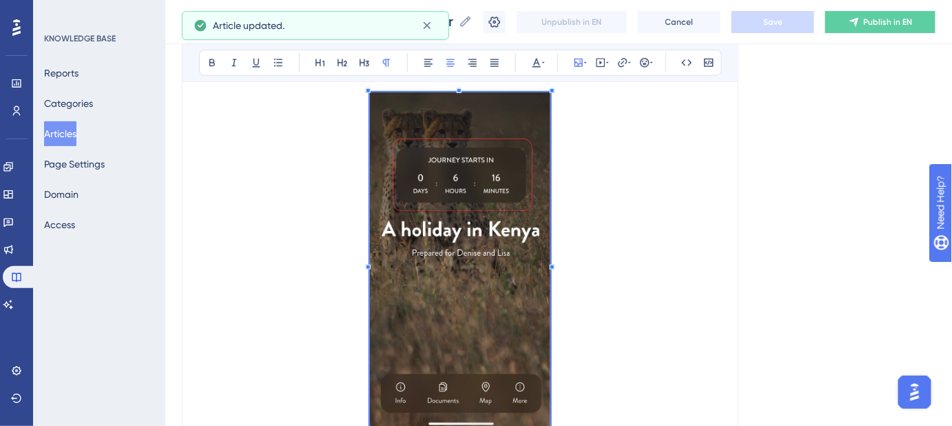
click at [751, 335] on div "Language English (Default) Help! My Travel Portal countdown is showing the wron…" at bounding box center [559, 202] width 754 height 728
click at [636, 327] on p at bounding box center [460, 262] width 522 height 341
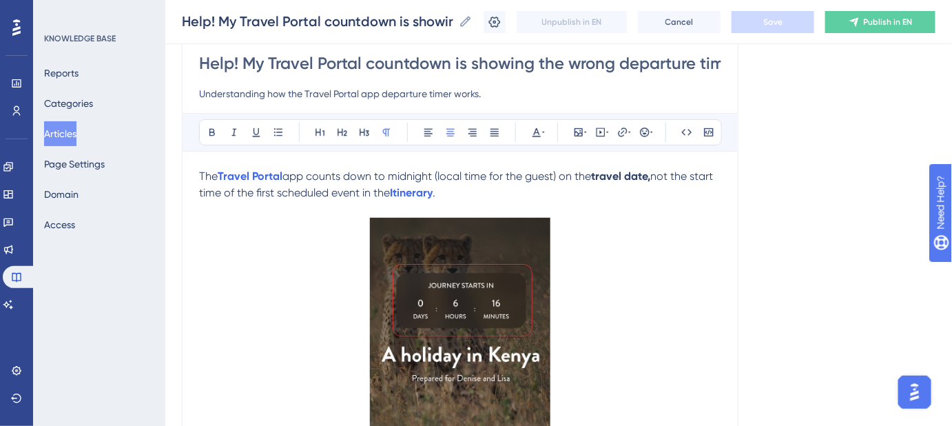
scroll to position [187, 0]
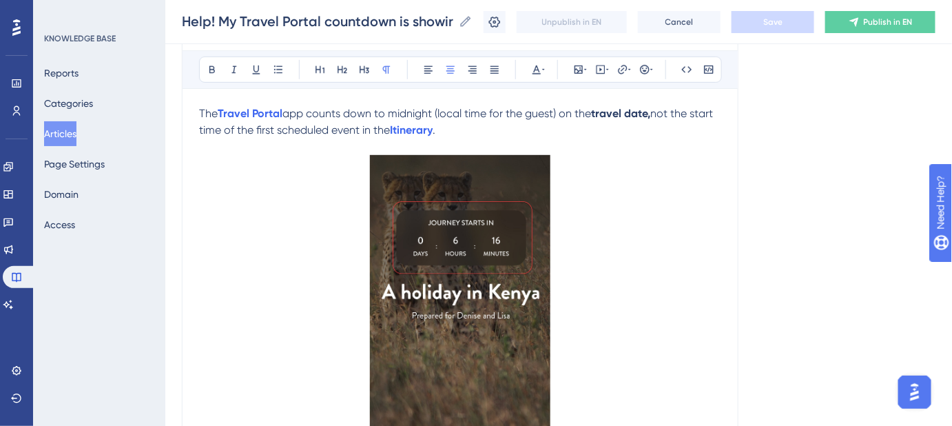
click at [477, 138] on p at bounding box center [460, 146] width 522 height 17
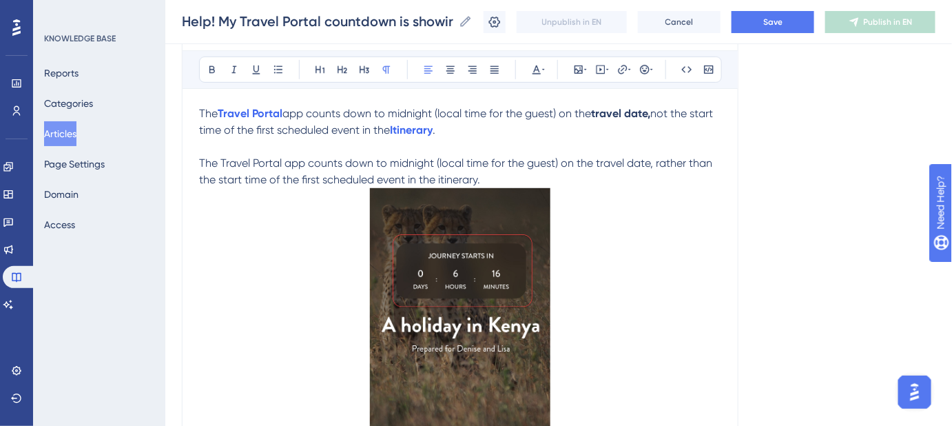
drag, startPoint x: 285, startPoint y: 109, endPoint x: 216, endPoint y: 105, distance: 68.3
click at [216, 105] on p "The Travel Portal app counts down to midnight (local time for the guest) on the…" at bounding box center [460, 121] width 522 height 33
click at [278, 162] on span "The Travel Portal app counts down to midnight (local time for the guest) on the…" at bounding box center [457, 171] width 516 height 30
drag, startPoint x: 282, startPoint y: 160, endPoint x: 218, endPoint y: 160, distance: 63.4
click at [218, 160] on span "The Travel Portal app counts down to midnight (local time for the guest) on the…" at bounding box center [457, 171] width 516 height 30
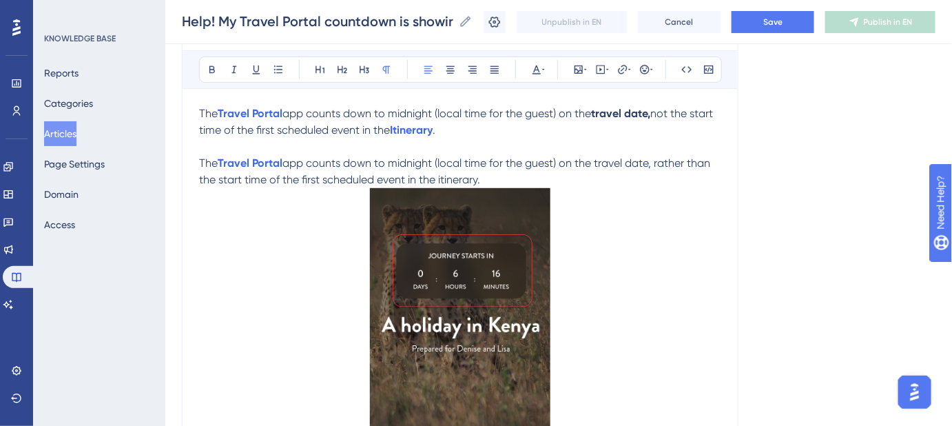
click at [218, 157] on span "The" at bounding box center [208, 162] width 19 height 13
drag, startPoint x: 463, startPoint y: 132, endPoint x: 417, endPoint y: 132, distance: 46.2
click at [417, 132] on p "The Travel Portal app counts down to midnight (local time for the guest) on the…" at bounding box center [460, 121] width 522 height 33
click at [457, 181] on span "app counts down to midnight (local time for the guest) on the travel date, rath…" at bounding box center [456, 171] width 514 height 30
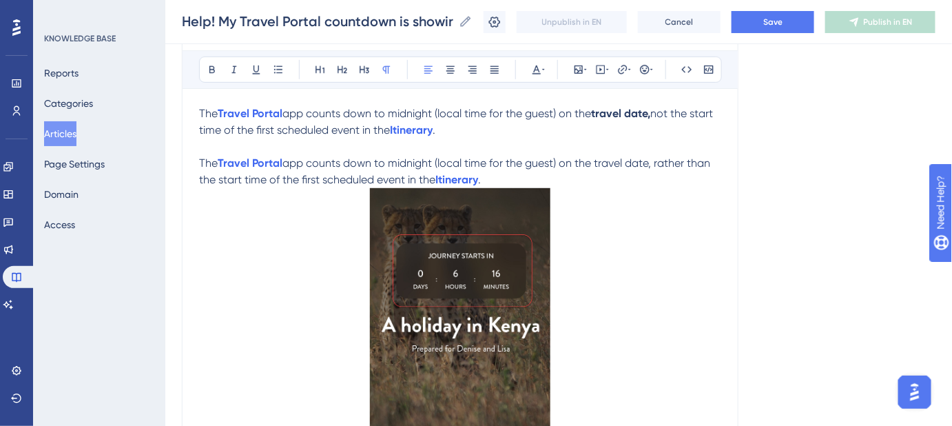
click at [437, 178] on span "app counts down to midnight (local time for the guest) on the travel date, rath…" at bounding box center [456, 171] width 514 height 30
click at [502, 172] on p "The Travel Portal app counts down to midnight (local time for the guest) on the…" at bounding box center [460, 171] width 522 height 33
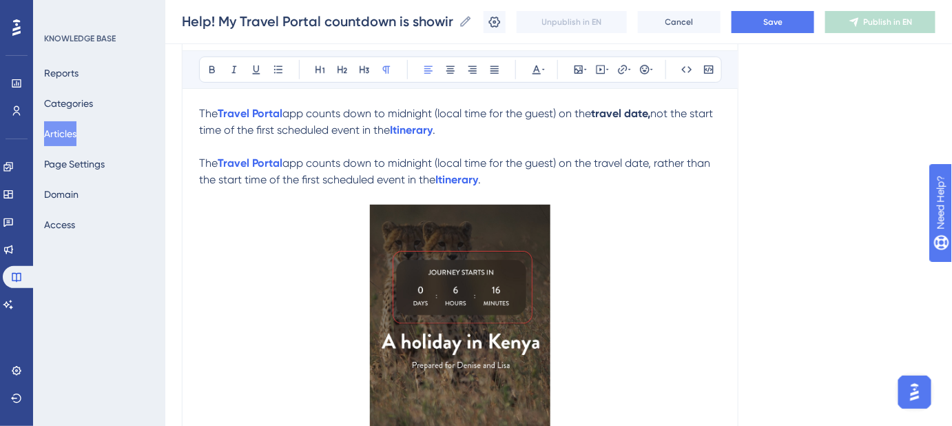
drag, startPoint x: 318, startPoint y: 134, endPoint x: 194, endPoint y: 103, distance: 128.3
click at [194, 103] on div "Help! My Travel Portal countdown is showing the wrong departure time. Understan…" at bounding box center [460, 281] width 557 height 629
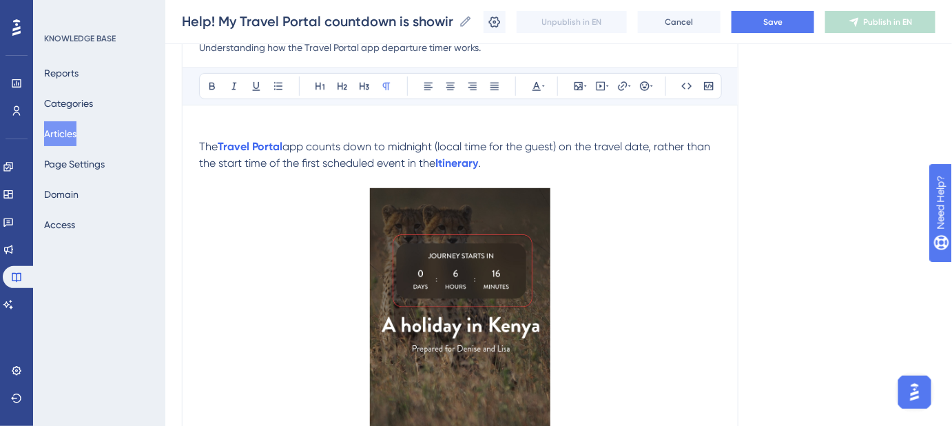
scroll to position [154, 0]
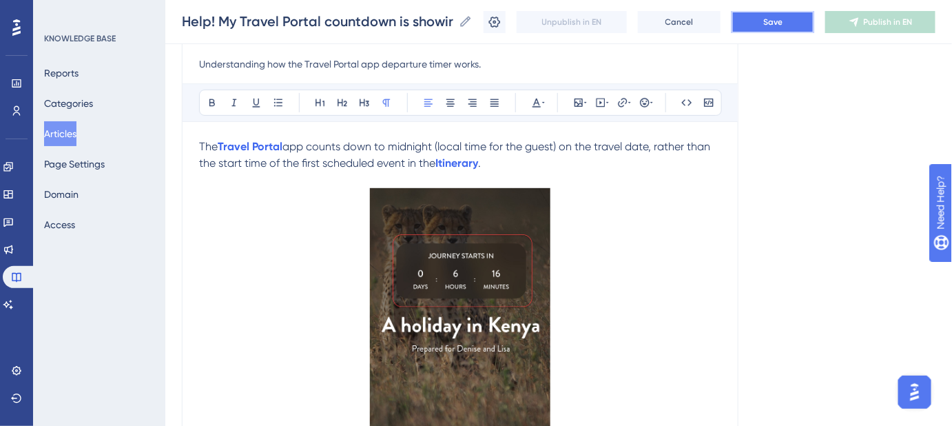
click at [769, 21] on button "Save" at bounding box center [773, 22] width 83 height 22
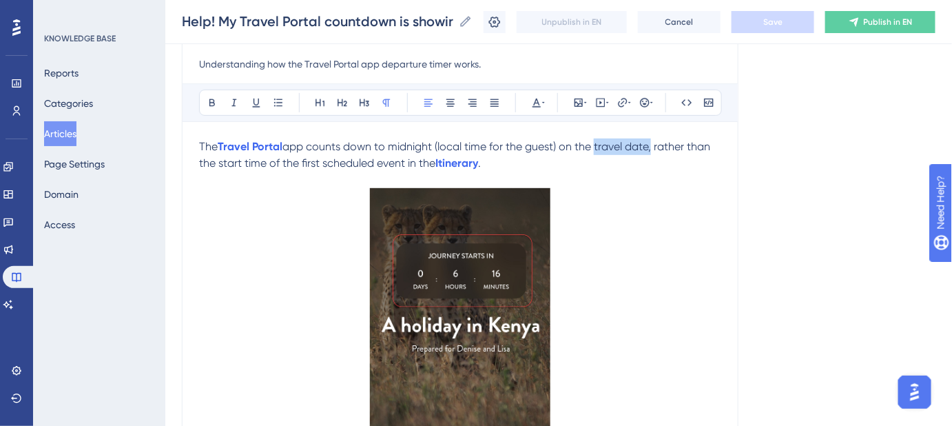
drag, startPoint x: 654, startPoint y: 146, endPoint x: 599, endPoint y: 150, distance: 56.0
click at [599, 150] on span "app counts down to midnight (local time for the guest) on the travel date, rath…" at bounding box center [456, 155] width 514 height 30
click at [824, 172] on div "Language English (Default) Help! My Travel Portal countdown is showing the wron…" at bounding box center [559, 298] width 754 height 728
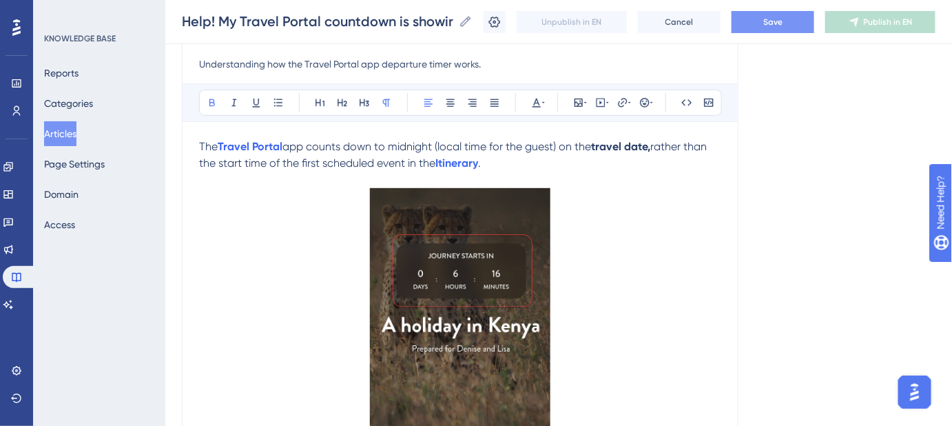
click at [798, 25] on button "Save" at bounding box center [773, 22] width 83 height 22
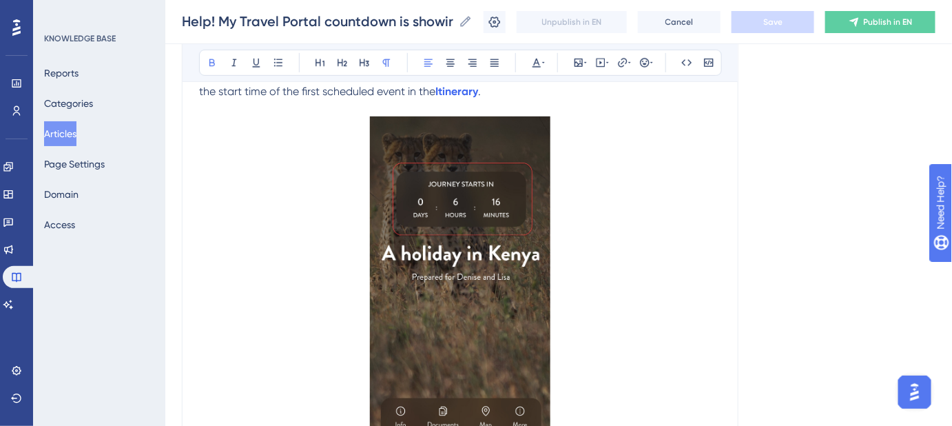
scroll to position [0, 0]
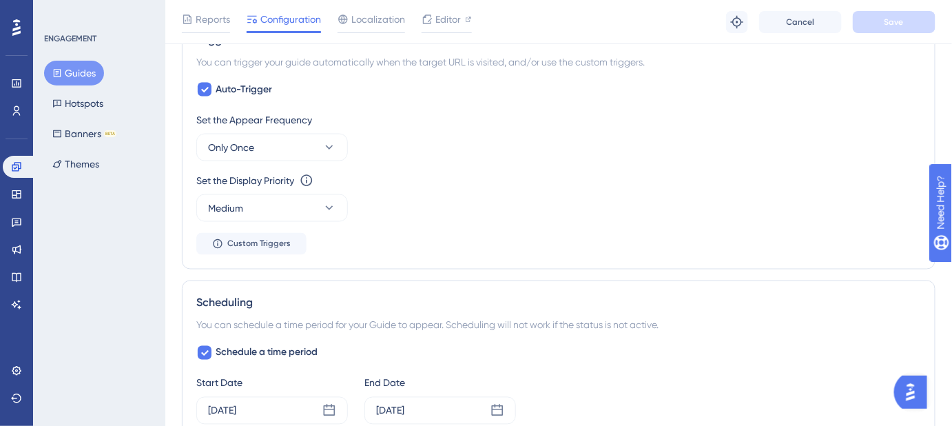
scroll to position [814, 0]
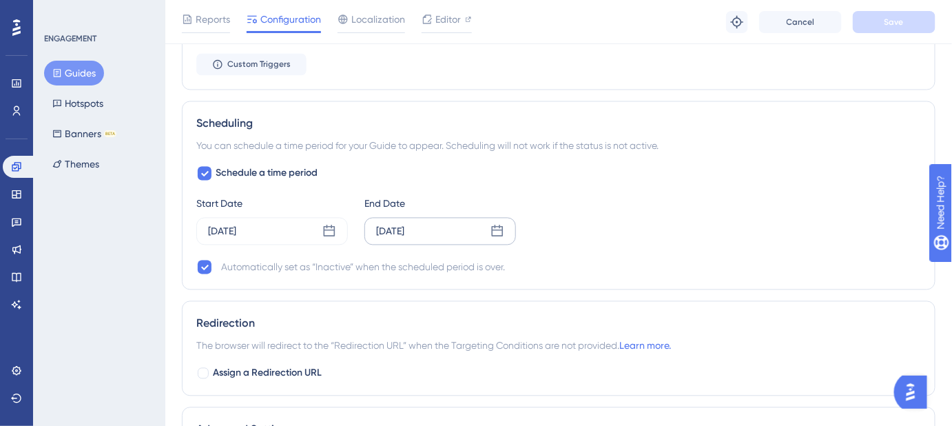
click at [448, 232] on div "Oct 15 2025" at bounding box center [440, 232] width 152 height 28
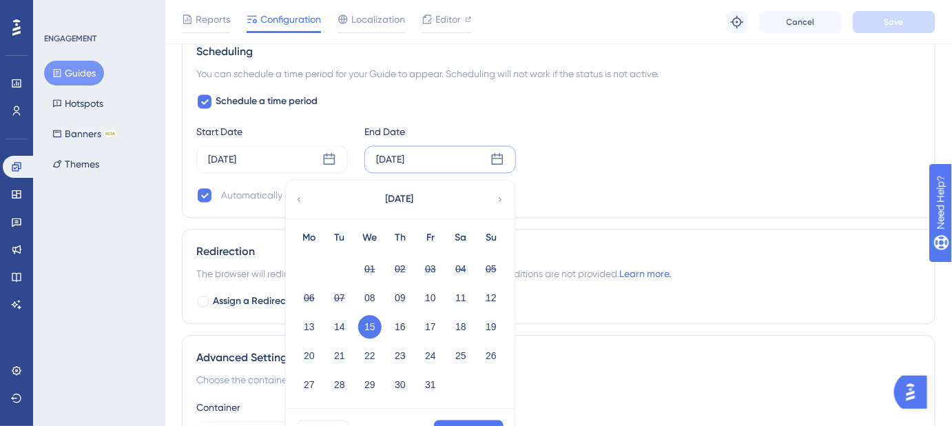
scroll to position [939, 0]
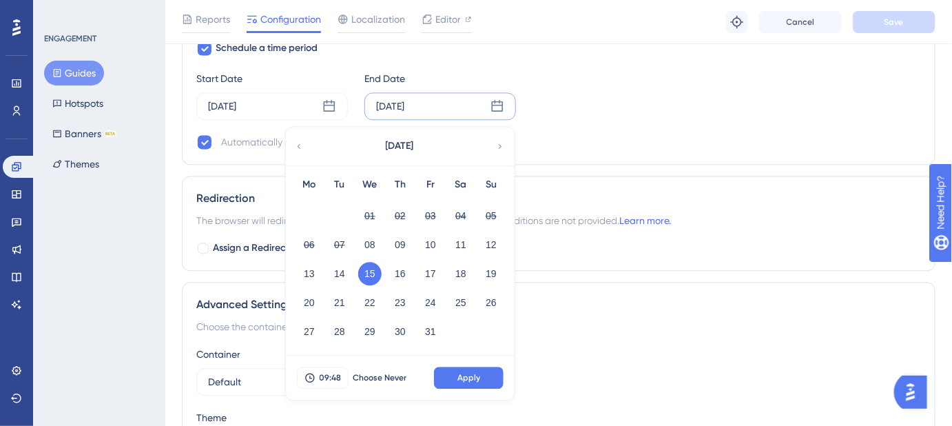
click at [630, 190] on div "Redirection" at bounding box center [558, 198] width 725 height 17
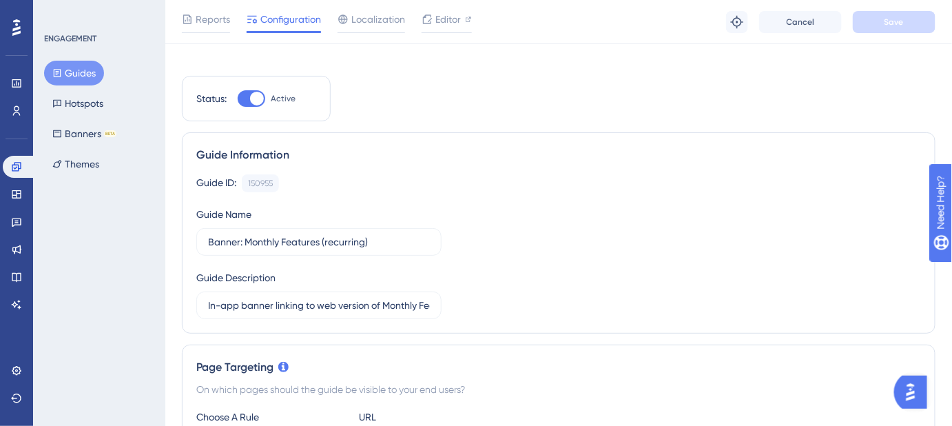
scroll to position [0, 0]
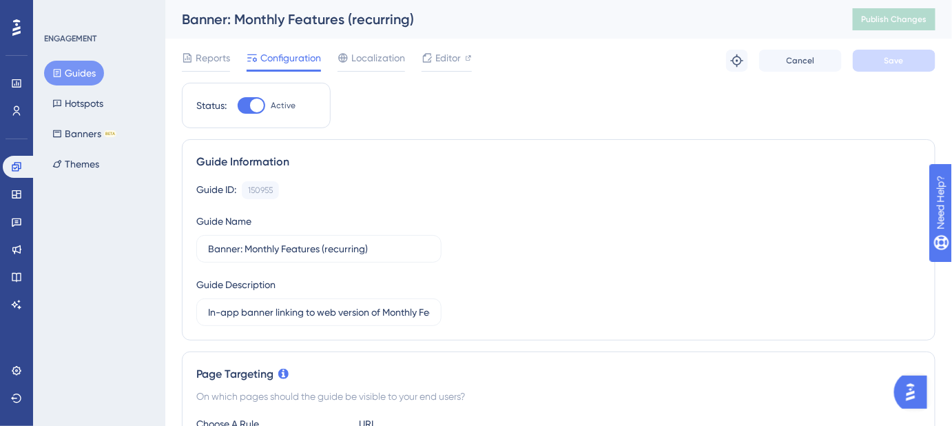
click at [241, 107] on div at bounding box center [252, 105] width 28 height 17
click at [238, 106] on input "Active" at bounding box center [237, 105] width 1 height 1
checkbox input "false"
click at [874, 61] on button "Save" at bounding box center [894, 61] width 83 height 22
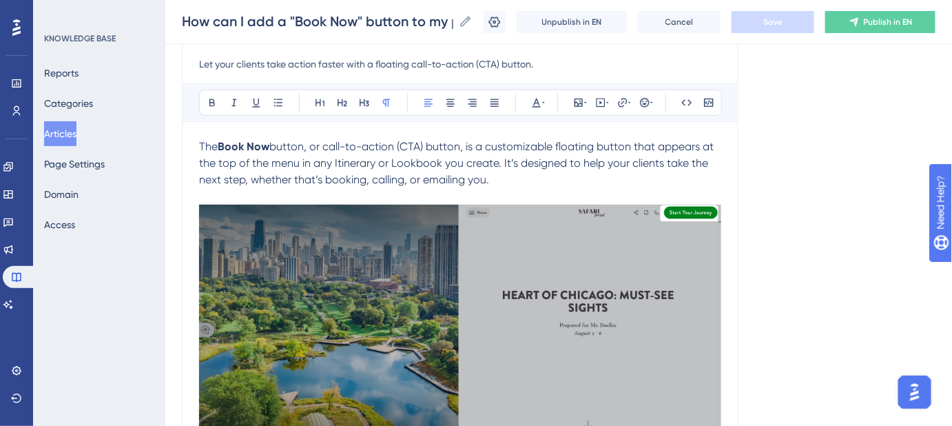
scroll to position [125, 0]
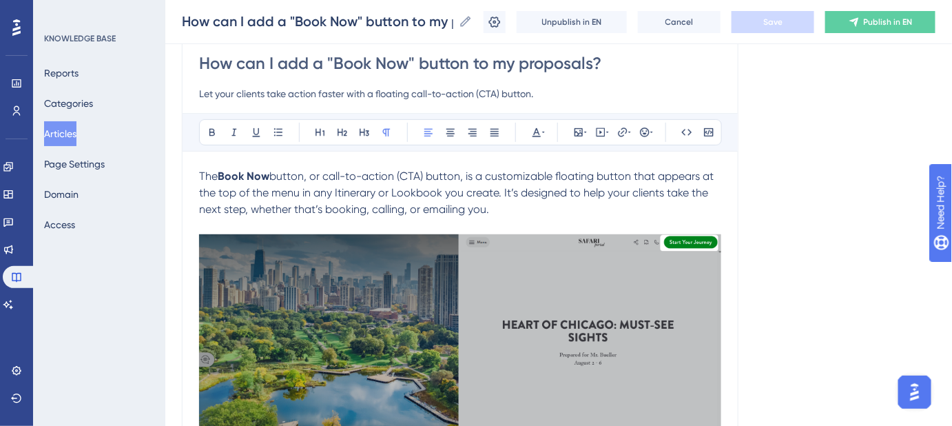
click at [448, 298] on img at bounding box center [460, 359] width 522 height 251
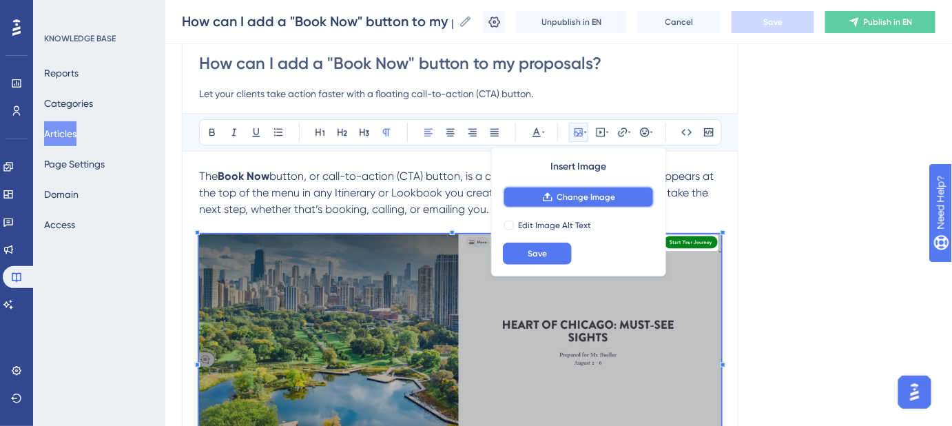
click at [606, 199] on span "Change Image" at bounding box center [586, 197] width 59 height 11
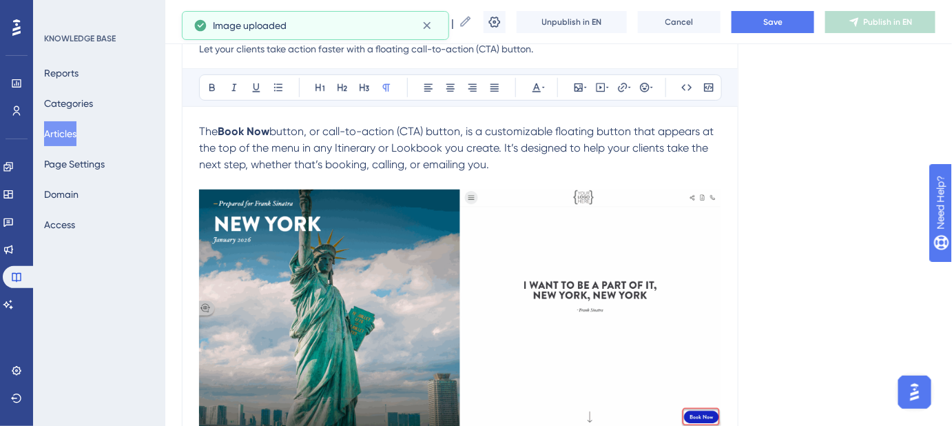
scroll to position [250, 0]
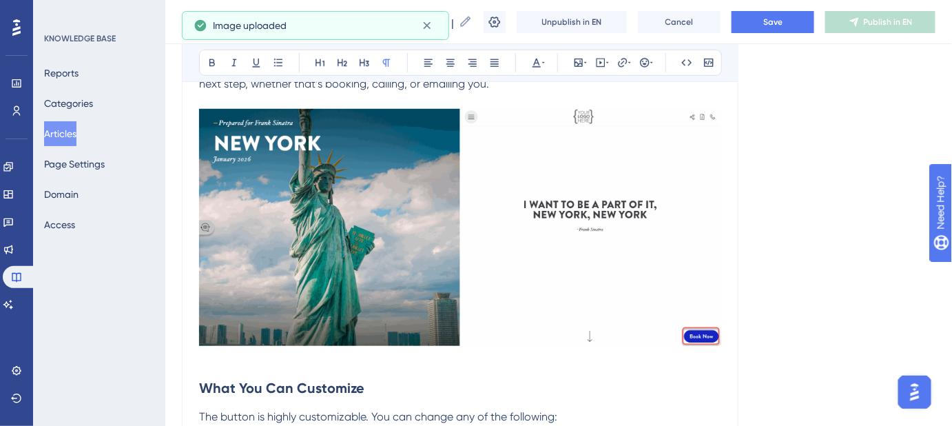
click at [375, 215] on img at bounding box center [460, 227] width 522 height 237
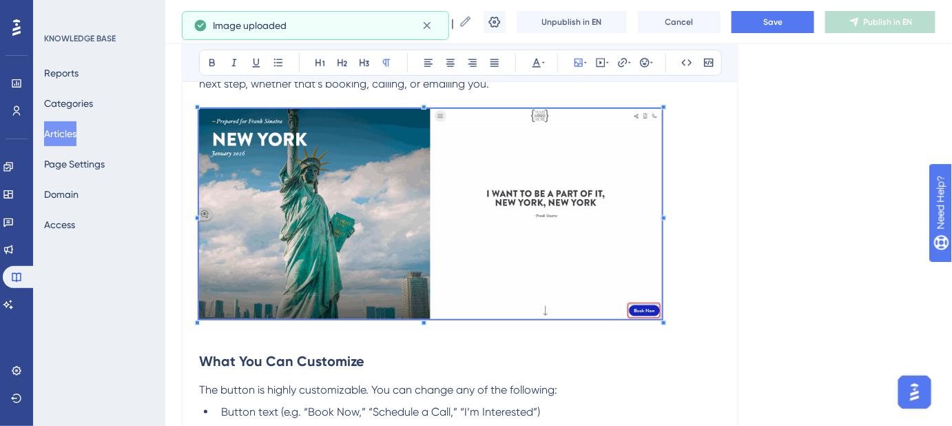
click at [255, 132] on span at bounding box center [430, 216] width 463 height 215
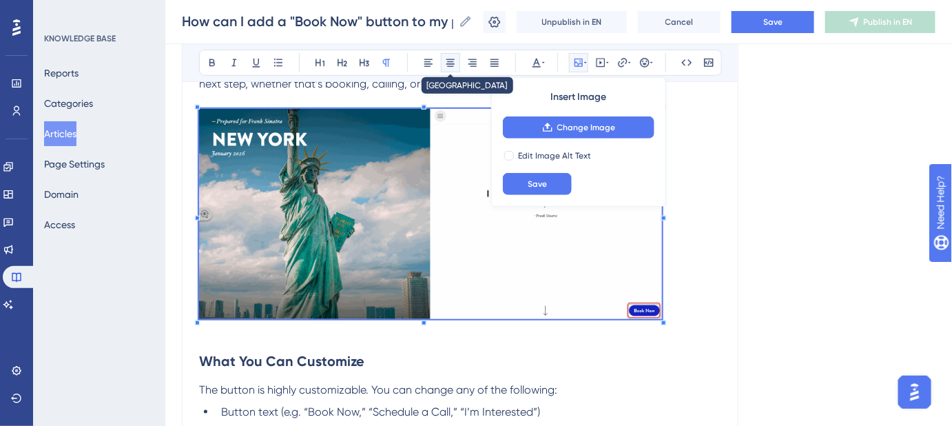
click at [450, 64] on icon at bounding box center [450, 62] width 11 height 11
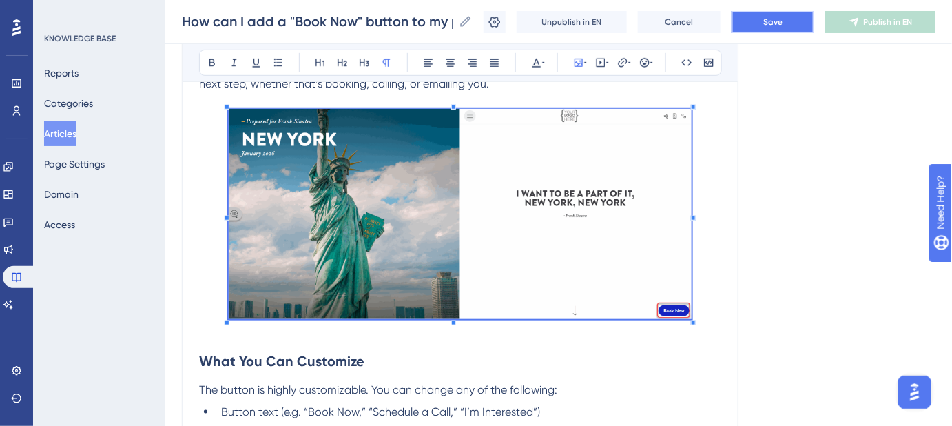
click at [781, 27] on button "Save" at bounding box center [773, 22] width 83 height 22
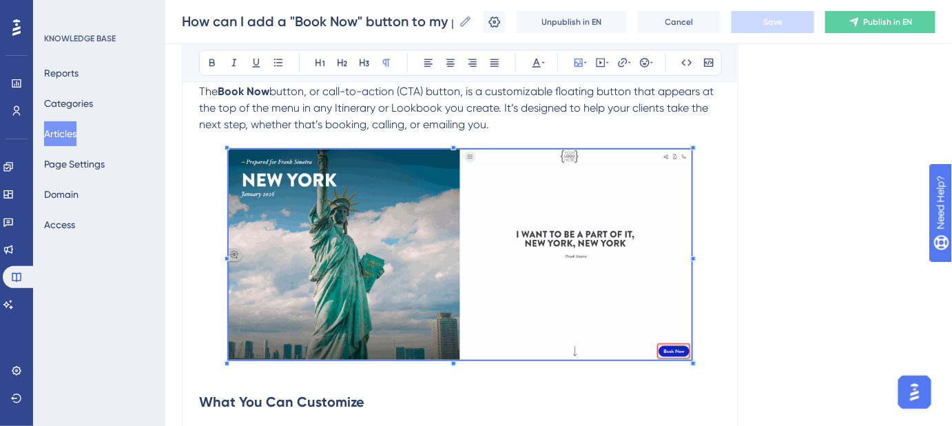
scroll to position [187, 0]
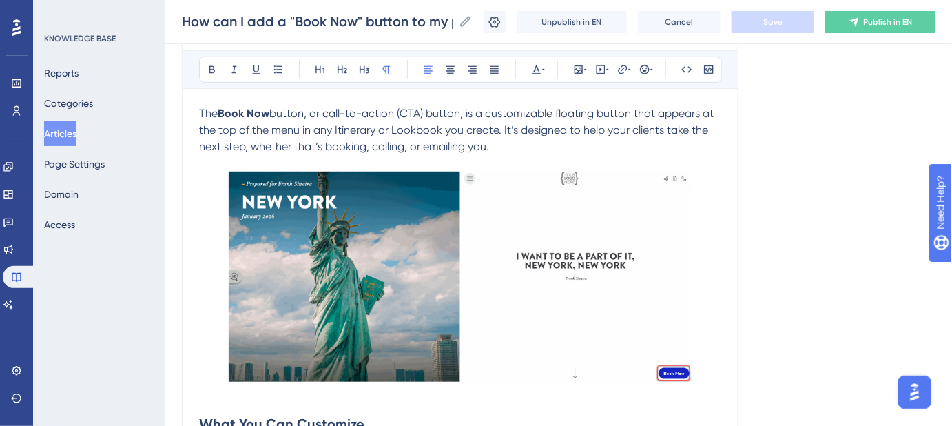
click at [222, 127] on span "button, or call-to-action (CTA) button, is a customizable floating button that …" at bounding box center [457, 130] width 517 height 46
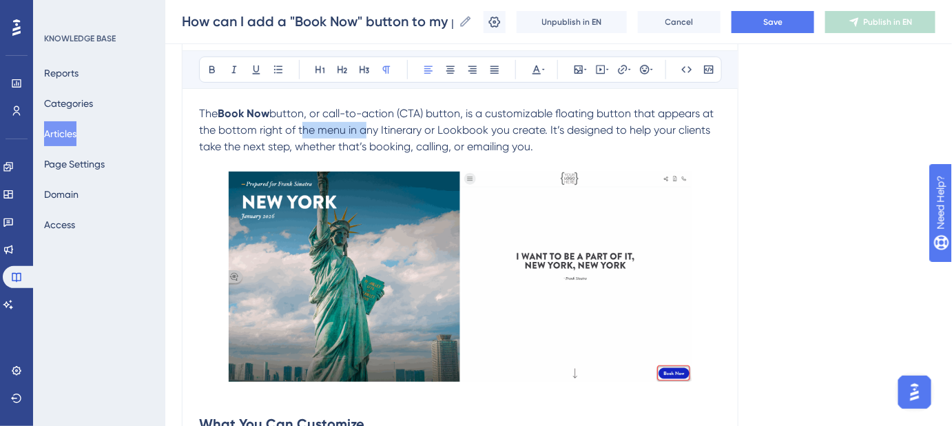
drag, startPoint x: 357, startPoint y: 122, endPoint x: 296, endPoint y: 132, distance: 61.4
click at [296, 132] on span "button, or call-to-action (CTA) button, is a customizable floating button that …" at bounding box center [457, 130] width 517 height 46
click at [788, 28] on button "Save" at bounding box center [773, 22] width 83 height 22
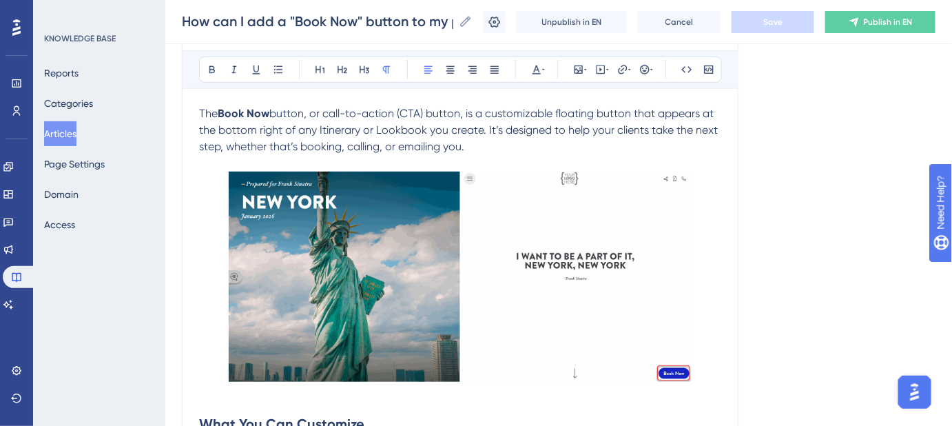
click at [340, 132] on span "button, or call-to-action (CTA) button, is a customizable floating button that …" at bounding box center [460, 130] width 522 height 46
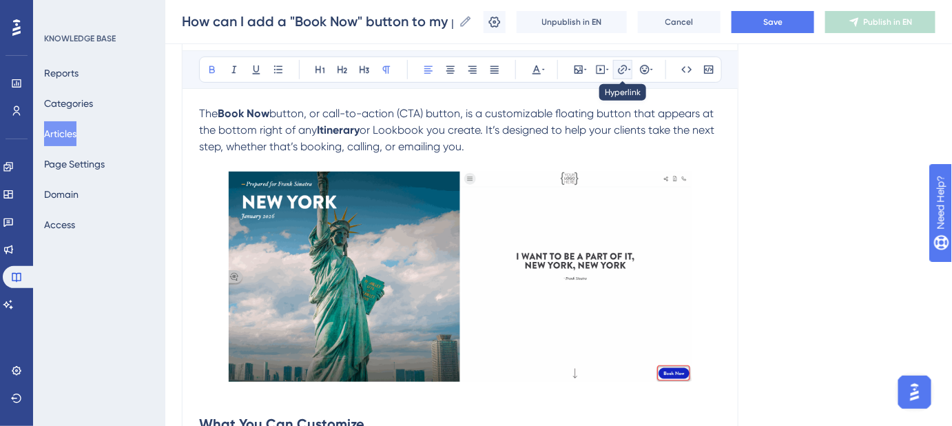
click at [628, 73] on icon at bounding box center [629, 69] width 3 height 11
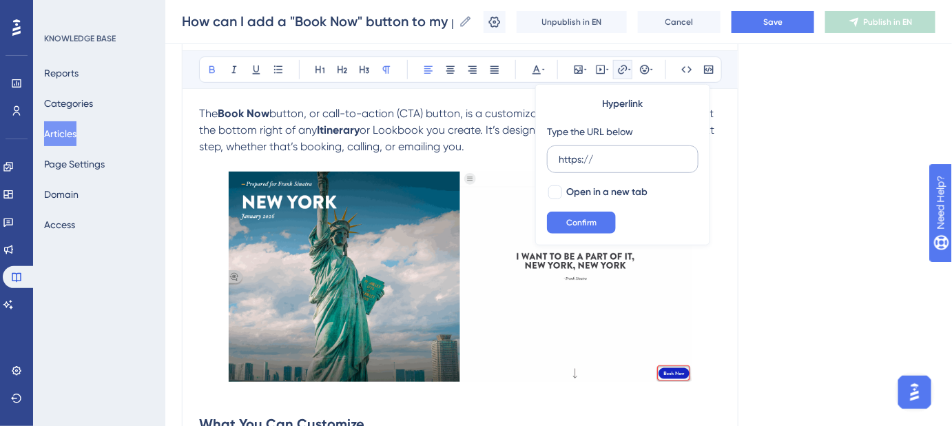
drag, startPoint x: 613, startPoint y: 154, endPoint x: 555, endPoint y: 157, distance: 58.6
click at [555, 157] on label "https://" at bounding box center [623, 159] width 152 height 28
click at [559, 157] on input "https://" at bounding box center [623, 159] width 128 height 15
type input "https://help.safariportal.app/en/articles/5662--itineraries"
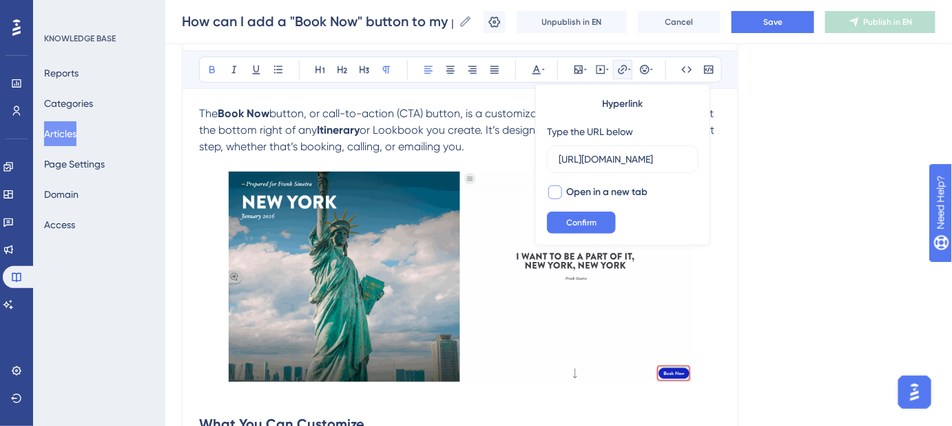
click at [560, 190] on div at bounding box center [555, 192] width 14 height 14
checkbox input "true"
click at [571, 220] on span "Confirm" at bounding box center [581, 222] width 30 height 11
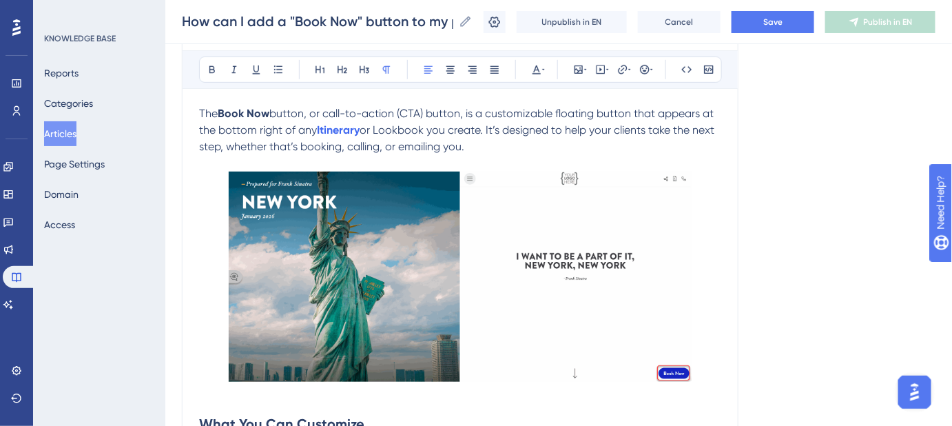
click at [400, 132] on span "or Lookbook you create. It’s designed to help your clients take the next step, …" at bounding box center [458, 138] width 518 height 30
click at [623, 71] on icon at bounding box center [622, 69] width 9 height 9
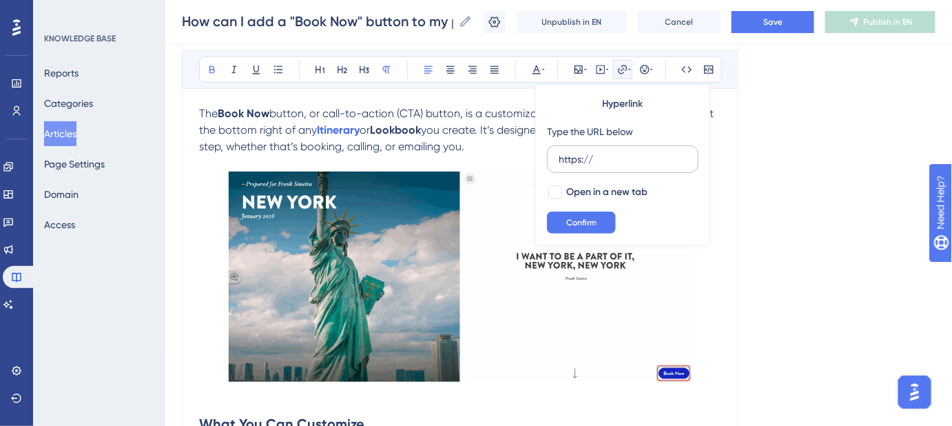
drag, startPoint x: 615, startPoint y: 158, endPoint x: 553, endPoint y: 158, distance: 62.7
click at [553, 158] on label "https://" at bounding box center [623, 159] width 152 height 28
click at [559, 158] on input "https://" at bounding box center [623, 159] width 128 height 15
type input "https://help.safariportal.app/en/articles/5647--lookbooks"
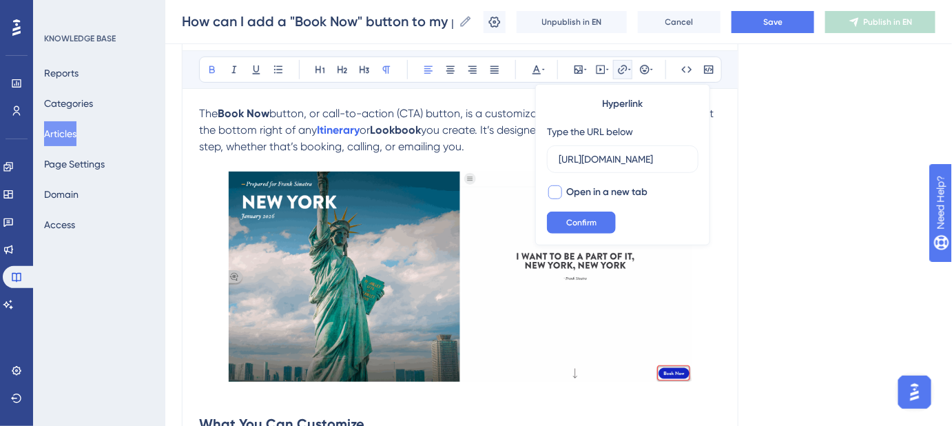
click at [555, 189] on div at bounding box center [555, 192] width 14 height 14
checkbox input "true"
click at [567, 220] on span "Confirm" at bounding box center [581, 222] width 30 height 11
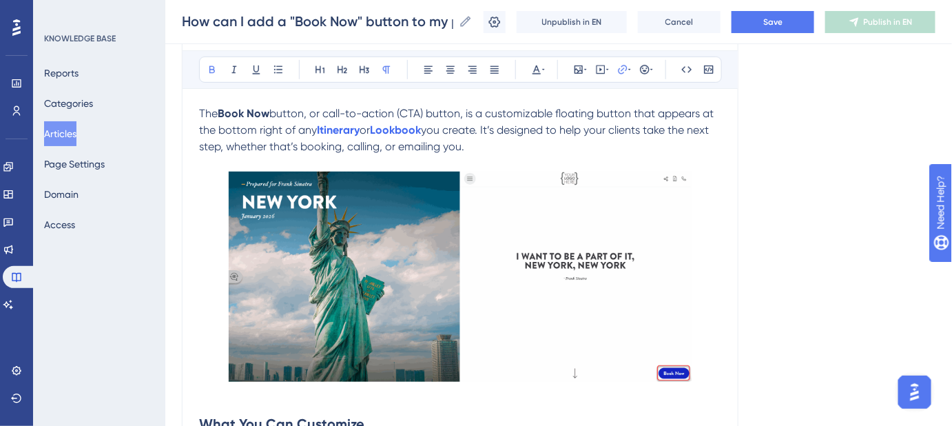
click at [766, 17] on button "Save" at bounding box center [773, 22] width 83 height 22
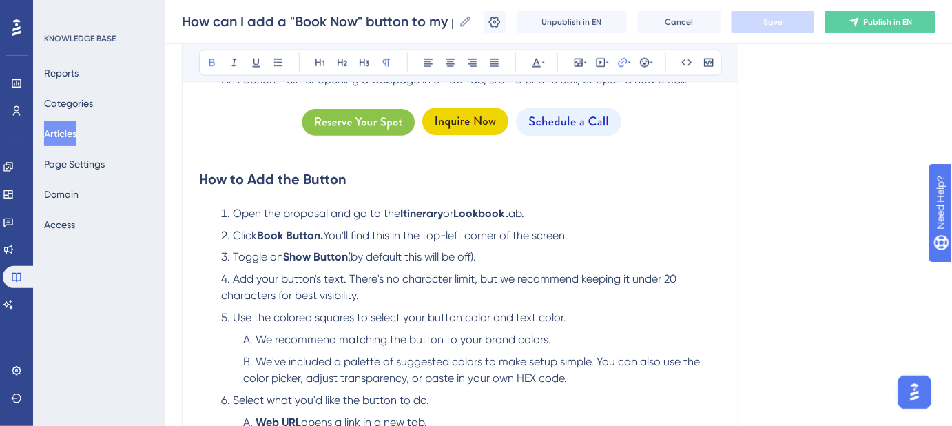
scroll to position [689, 0]
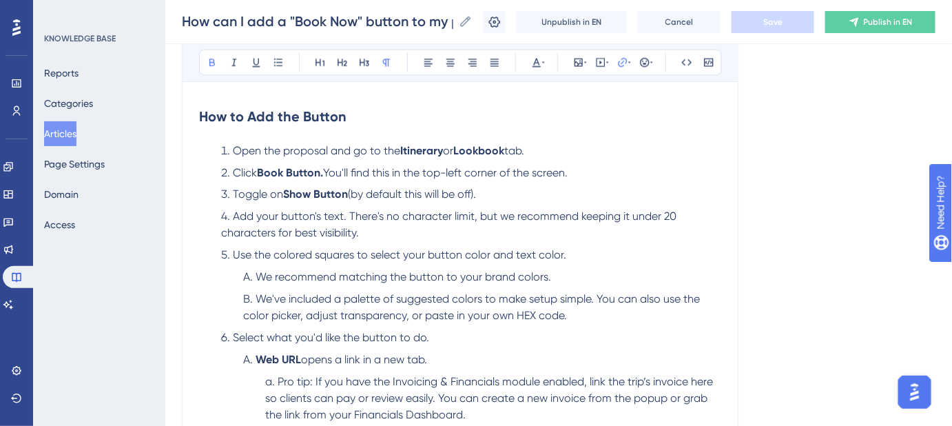
click at [351, 209] on li "Add your button's text. There's no character limit, but we recommend keeping it…" at bounding box center [469, 225] width 506 height 33
click at [349, 209] on li "Add your button's text. There's no character limit, but we recommend keeping it…" at bounding box center [469, 225] width 506 height 33
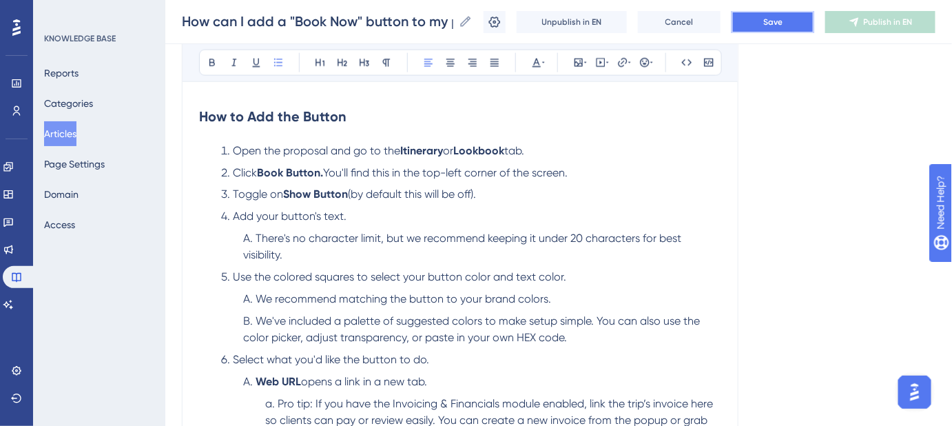
click at [780, 32] on button "Save" at bounding box center [773, 22] width 83 height 22
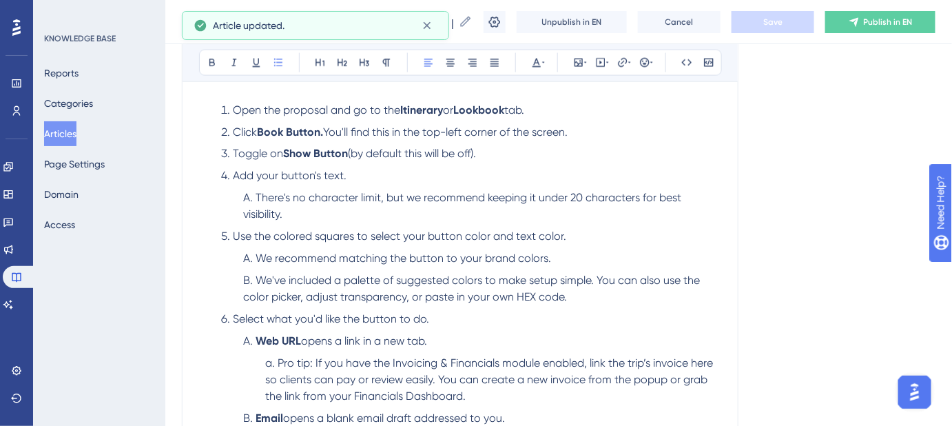
scroll to position [751, 0]
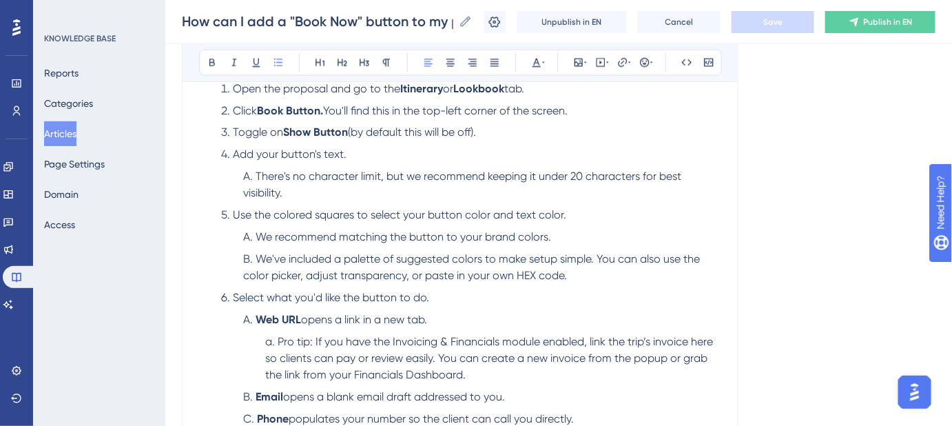
click at [349, 214] on span "Use the colored squares to select your button color and text color." at bounding box center [399, 215] width 333 height 13
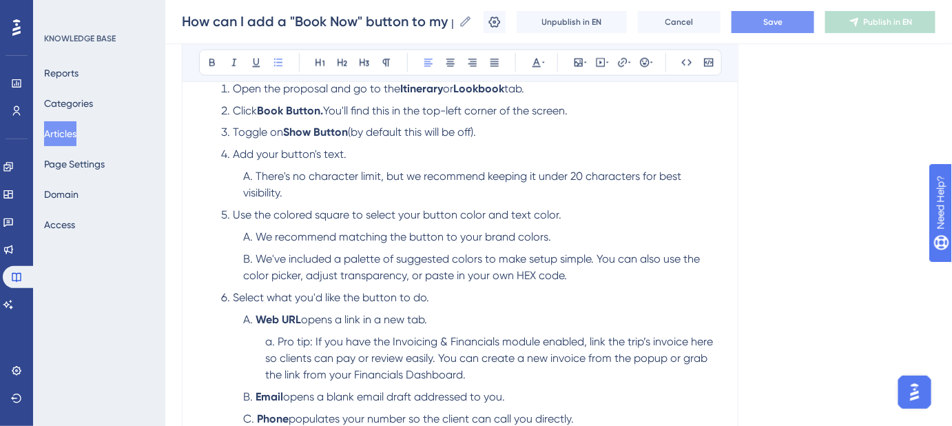
click at [783, 17] on span "Save" at bounding box center [772, 22] width 19 height 11
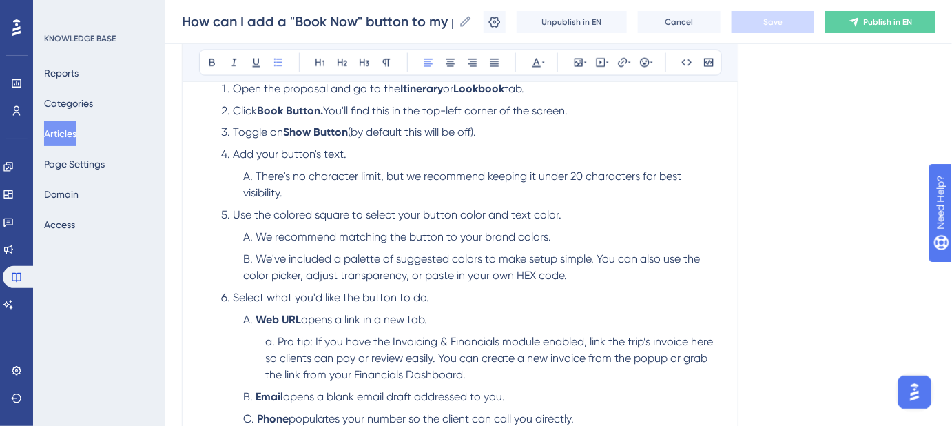
click at [345, 211] on span "Use the colored square to select your button color and text color." at bounding box center [397, 215] width 329 height 13
click at [350, 211] on span "Use the colored square to select your button color and text color." at bounding box center [397, 215] width 329 height 13
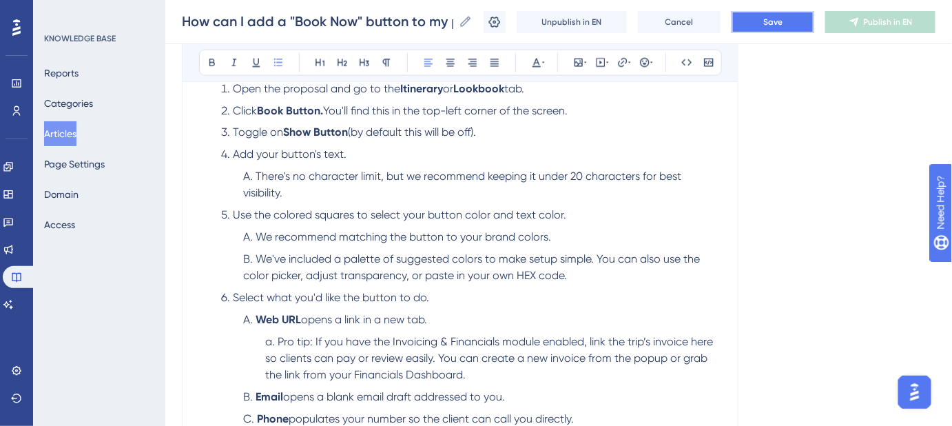
click at [783, 26] on span "Save" at bounding box center [772, 22] width 19 height 11
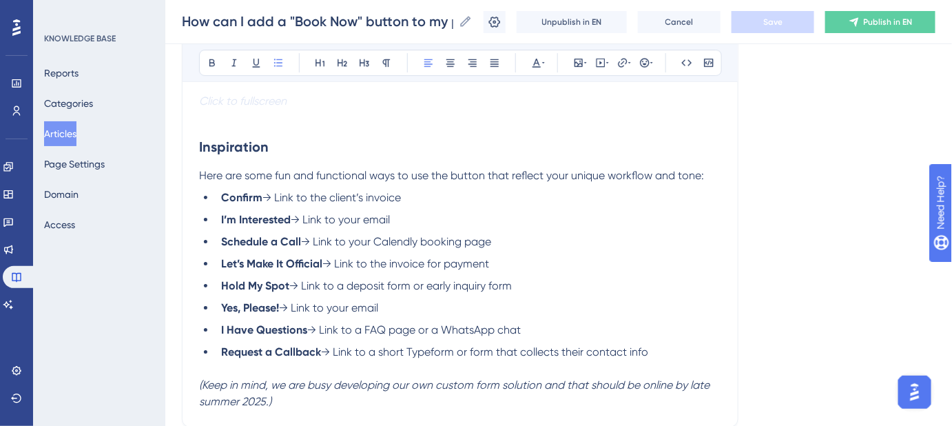
scroll to position [1503, 0]
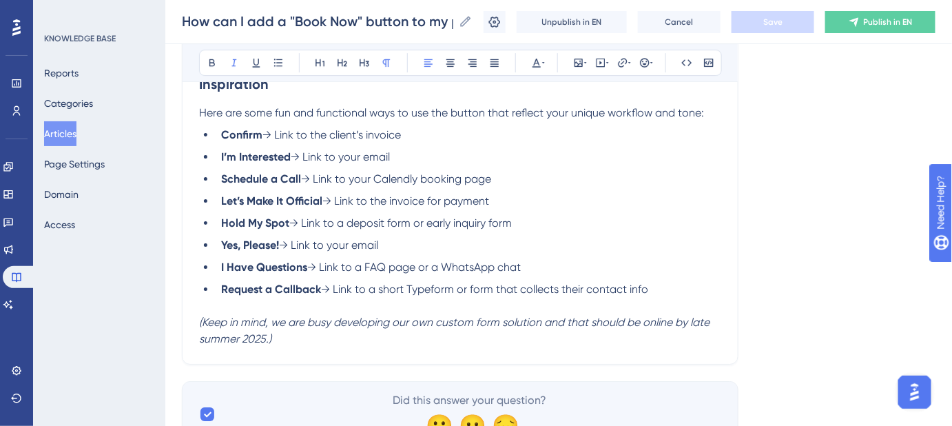
click at [309, 340] on p "(Keep in mind, we are busy developing our own custom form solution and that sho…" at bounding box center [460, 330] width 522 height 33
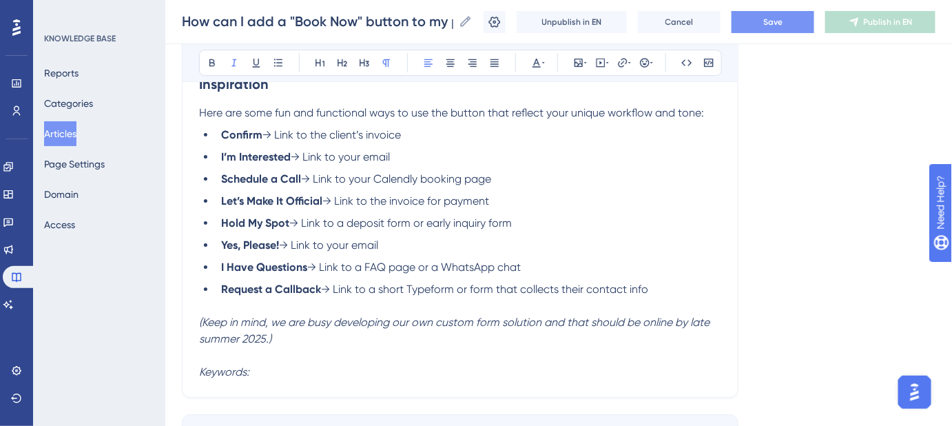
drag, startPoint x: 272, startPoint y: 378, endPoint x: 196, endPoint y: 376, distance: 76.5
click at [761, 19] on button "Save" at bounding box center [773, 22] width 83 height 22
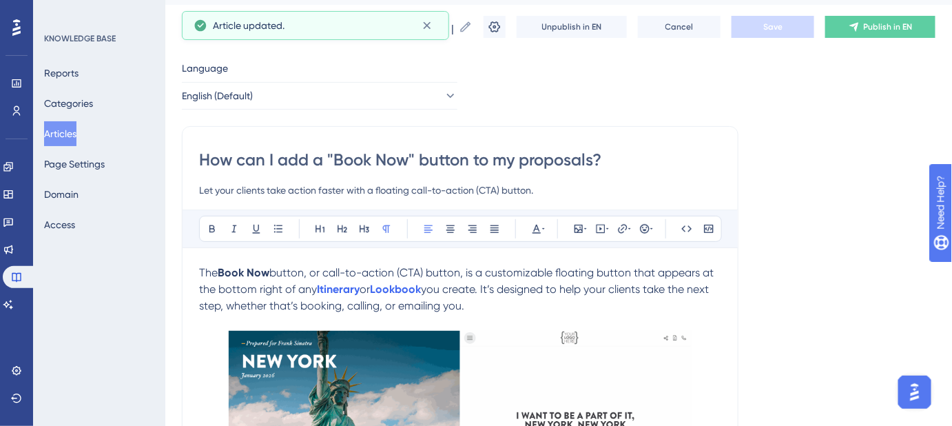
scroll to position [0, 0]
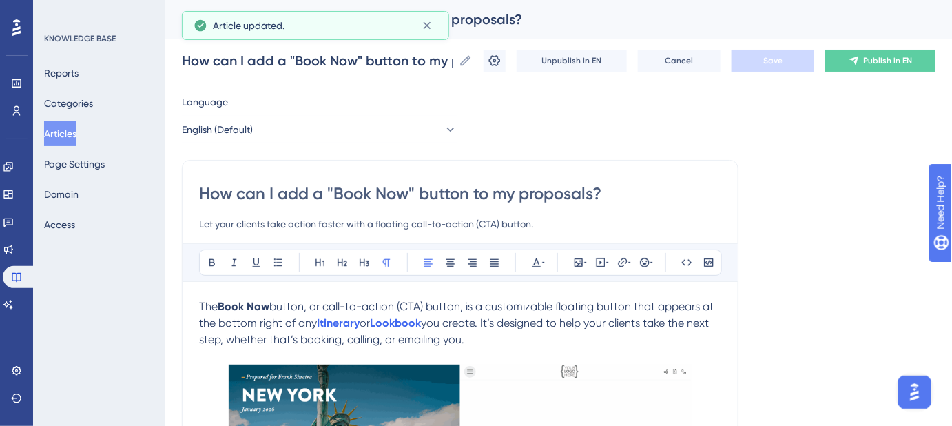
click at [387, 194] on input "How can I add a "Book Now" button to my proposals?" at bounding box center [460, 194] width 522 height 22
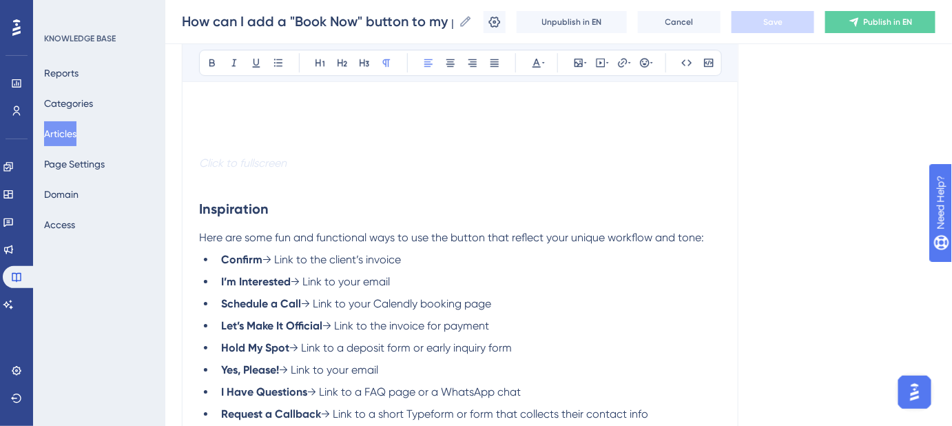
scroll to position [1599, 0]
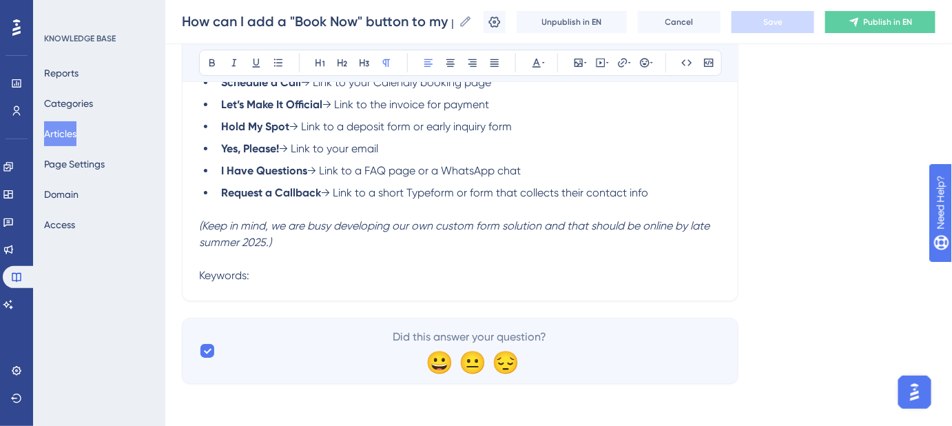
click at [282, 271] on p "Keywords:" at bounding box center [460, 275] width 522 height 17
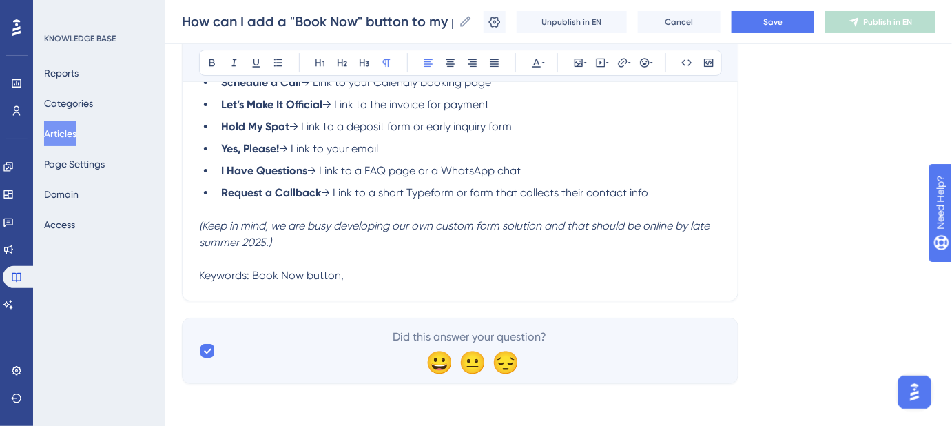
click at [471, 274] on p "Keywords: Book Now button, add Book Now button," at bounding box center [460, 275] width 522 height 17
click at [564, 279] on span "Keywords: Book Now button, add Book Now button, booking button in proposals" at bounding box center [402, 275] width 407 height 13
click at [575, 272] on p "Keywords: Book Now button, add Book Now button, booking button," at bounding box center [460, 275] width 522 height 17
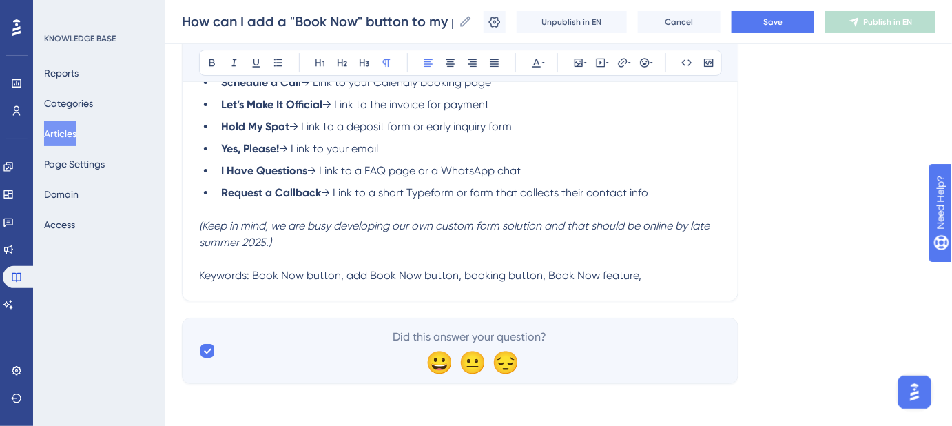
click at [671, 273] on p "Keywords: Book Now button, add Book Now button, booking button, Book Now featur…" at bounding box center [460, 275] width 522 height 17
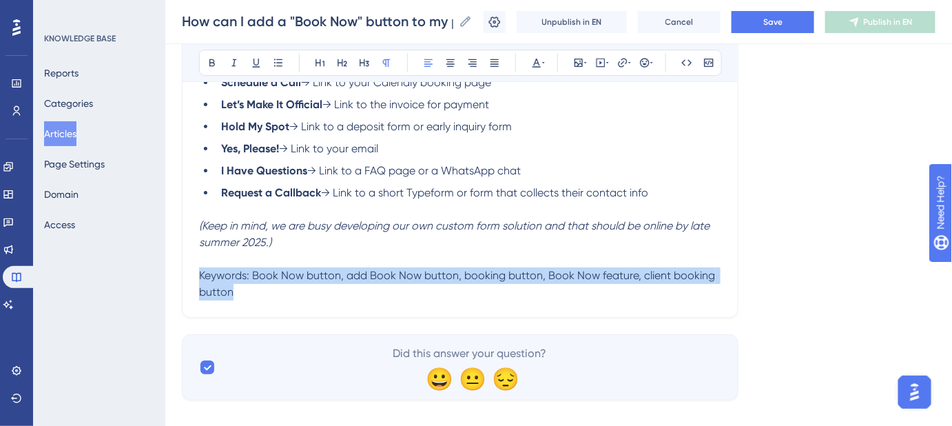
drag, startPoint x: 256, startPoint y: 297, endPoint x: 194, endPoint y: 278, distance: 64.9
click at [542, 65] on icon at bounding box center [543, 62] width 3 height 11
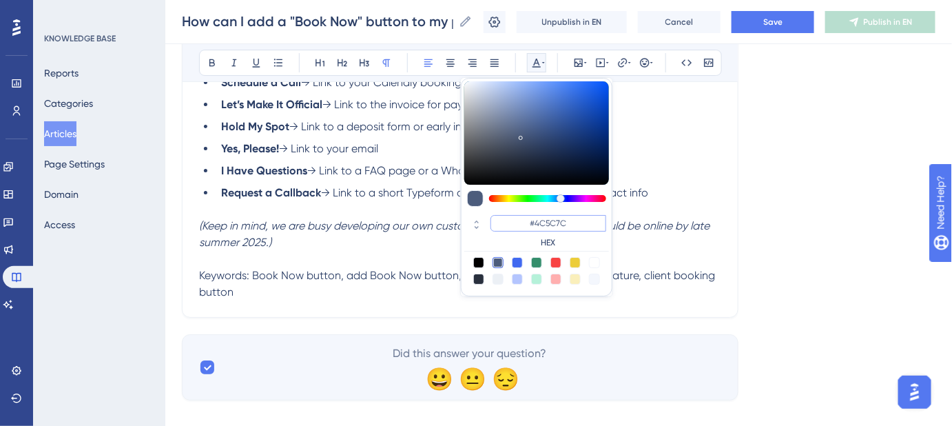
drag, startPoint x: 566, startPoint y: 225, endPoint x: 537, endPoint y: 227, distance: 29.0
click at [537, 227] on input "#4C5C7C" at bounding box center [549, 223] width 116 height 17
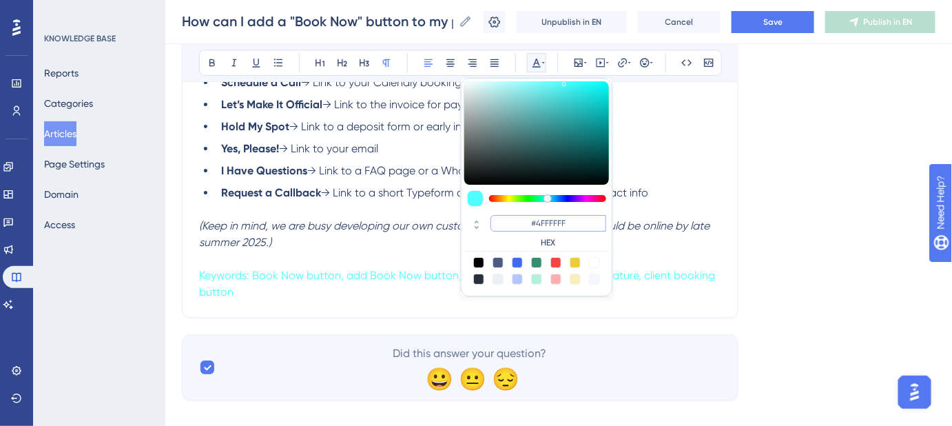
click at [541, 221] on input "#4FFFFFF" at bounding box center [549, 223] width 116 height 17
type input "#FFFFFF"
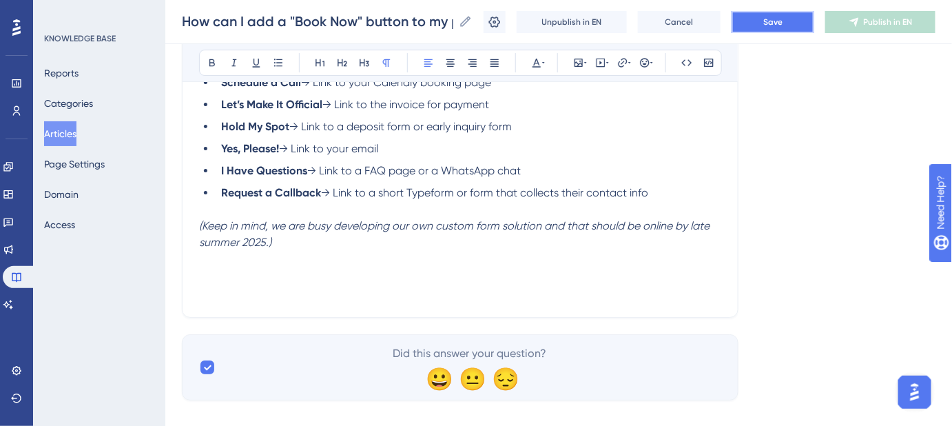
click at [770, 30] on button "Save" at bounding box center [773, 22] width 83 height 22
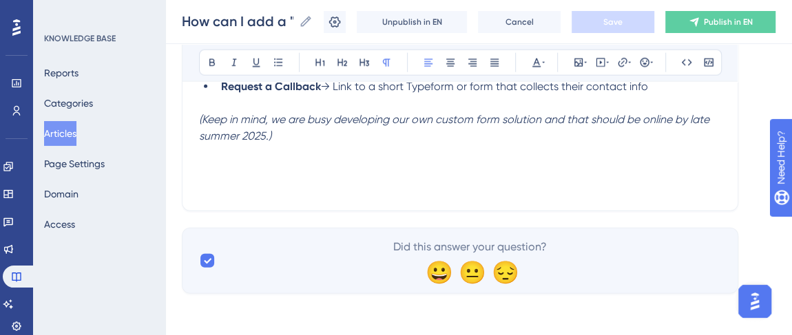
scroll to position [1706, 0]
click at [259, 174] on p "Keywords: Book Now button, add Book Now button, booking button, Book Now featur…" at bounding box center [460, 177] width 522 height 33
click at [223, 176] on span "Keywords: Book Now button, add Book Now button, booking button, Book Now featur…" at bounding box center [458, 177] width 519 height 30
click at [291, 140] on p "(Keep in mind, we are busy developing our own custom form solution and that sho…" at bounding box center [460, 127] width 522 height 33
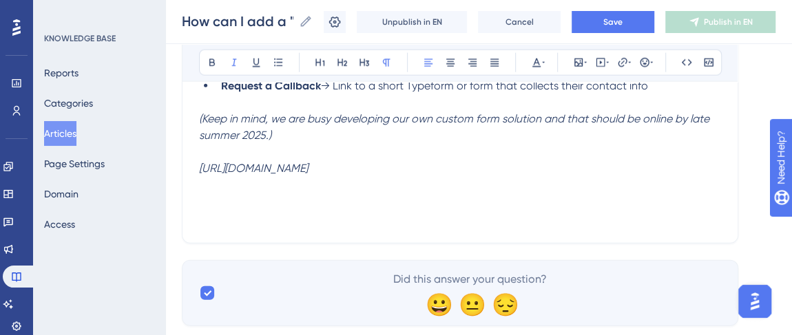
drag, startPoint x: 347, startPoint y: 169, endPoint x: 199, endPoint y: 173, distance: 148.2
click at [199, 173] on p "https://enrichedtravels.com" at bounding box center [460, 169] width 522 height 17
copy em "https://enrichedtravels.com"
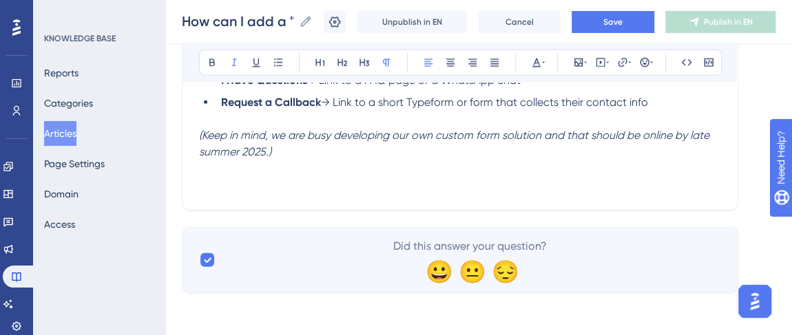
scroll to position [1673, 0]
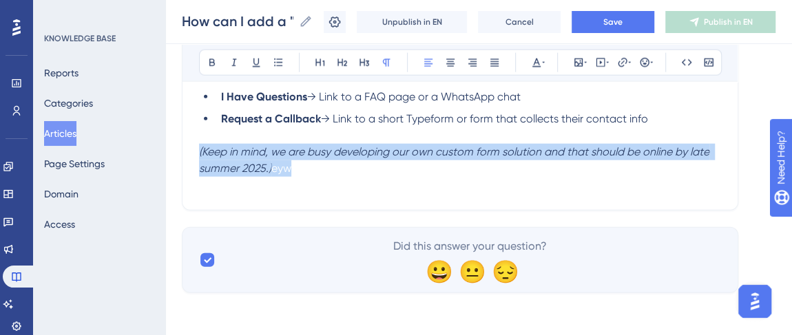
drag, startPoint x: 289, startPoint y: 167, endPoint x: 192, endPoint y: 154, distance: 98.0
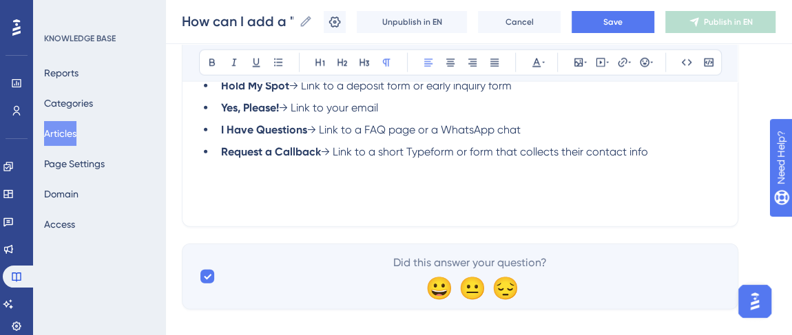
scroll to position [1623, 0]
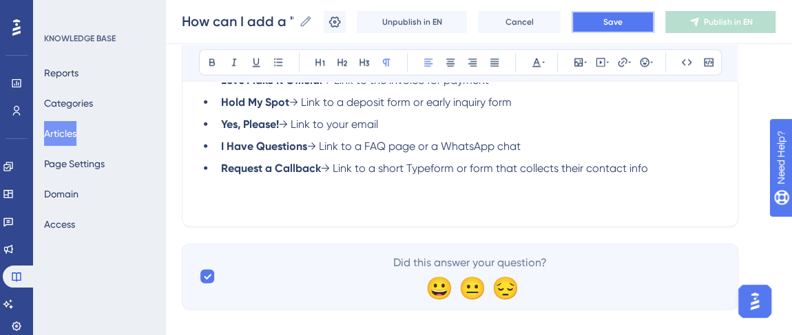
click at [593, 17] on button "Save" at bounding box center [613, 22] width 83 height 22
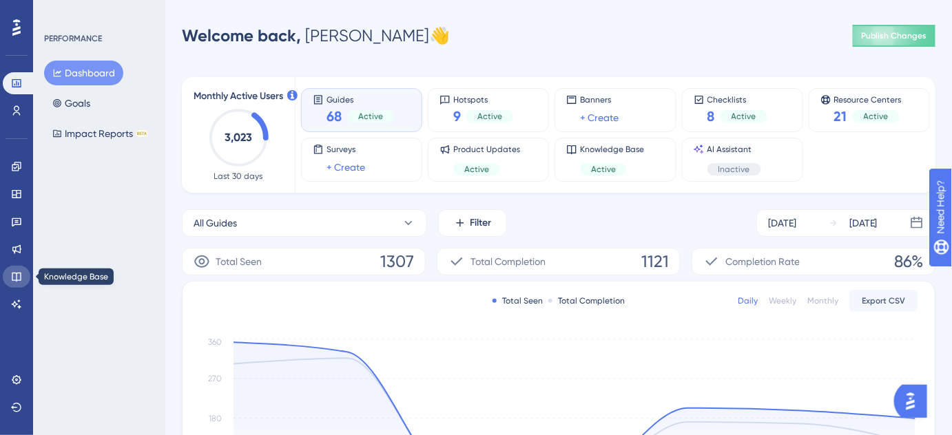
click at [14, 282] on icon at bounding box center [16, 276] width 11 height 11
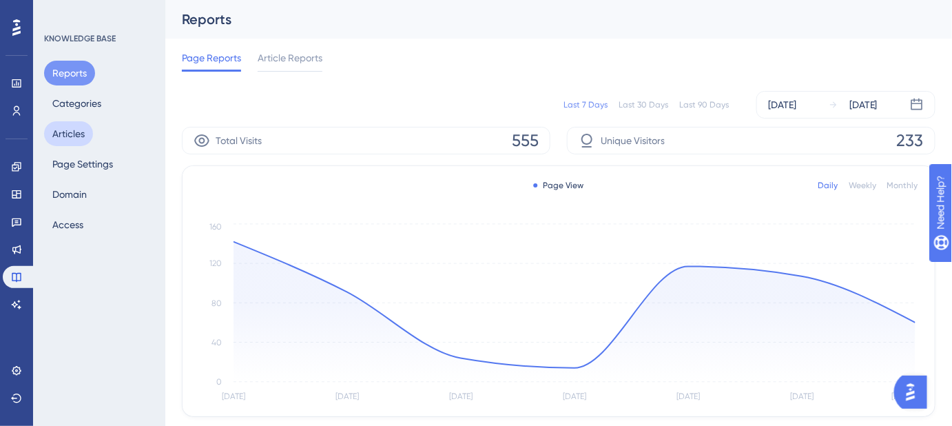
click at [75, 139] on button "Articles" at bounding box center [68, 133] width 49 height 25
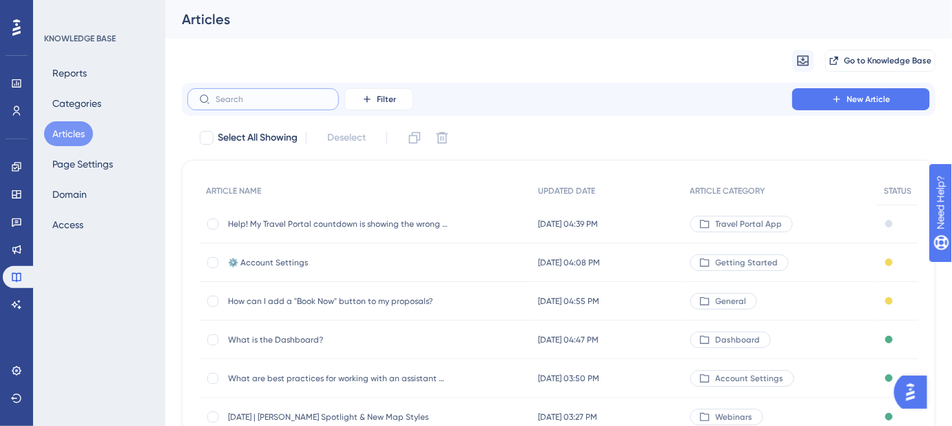
click at [256, 96] on input "text" at bounding box center [272, 99] width 112 height 10
paste input "What instructions should I give my clients on how to download the Travel Portal…"
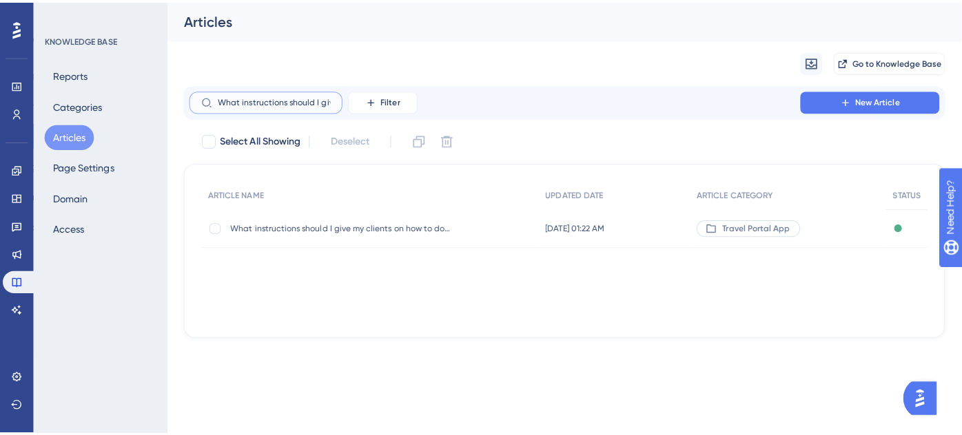
scroll to position [0, 208]
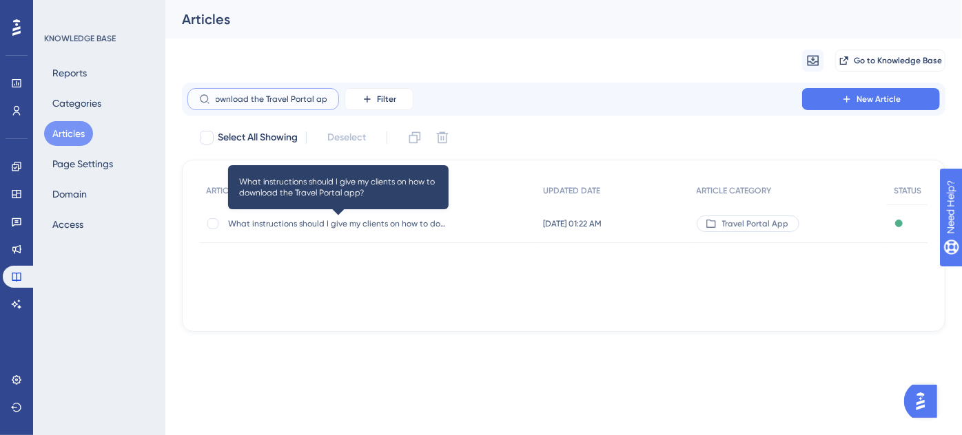
type input "What instructions should I give my clients on how to download the Travel Portal…"
click at [306, 222] on span "What instructions should I give my clients on how to download the Travel Portal…" at bounding box center [338, 223] width 220 height 11
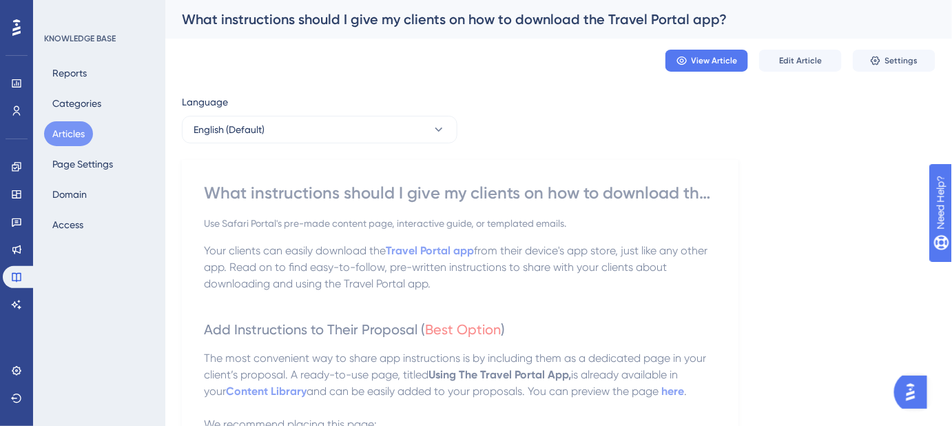
click at [680, 269] on p "Your clients can easily download the Travel Portal app from their device's app …" at bounding box center [460, 267] width 513 height 50
click at [797, 61] on span "Edit Article" at bounding box center [800, 60] width 43 height 11
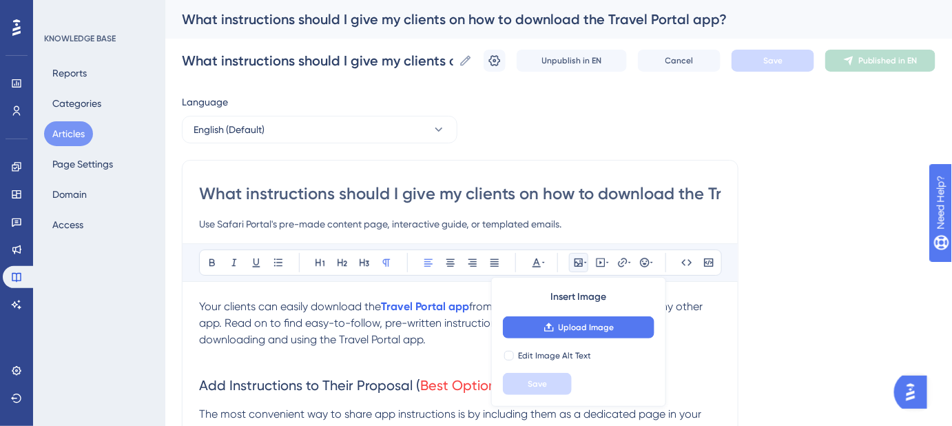
scroll to position [1616, 0]
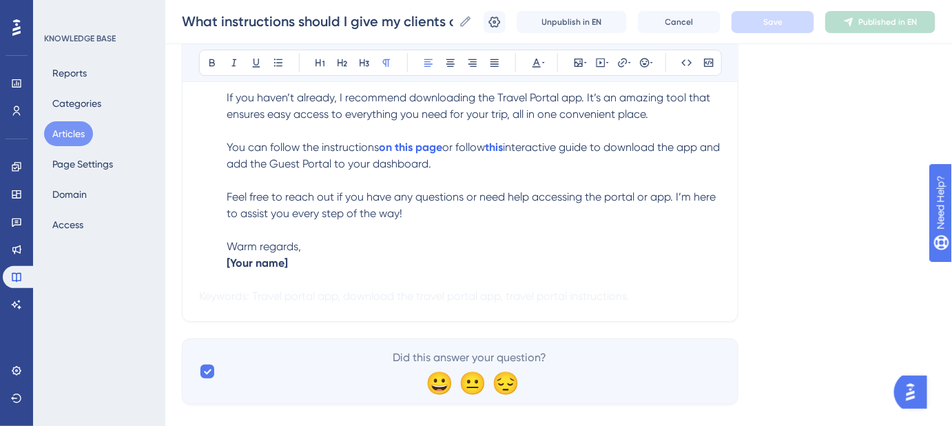
scroll to position [1766, 0]
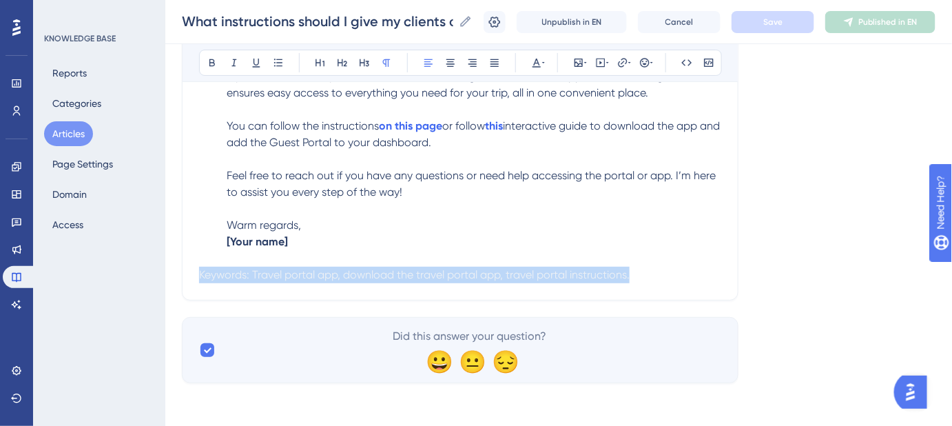
drag, startPoint x: 657, startPoint y: 275, endPoint x: 197, endPoint y: 265, distance: 459.6
click at [544, 64] on icon at bounding box center [543, 62] width 3 height 11
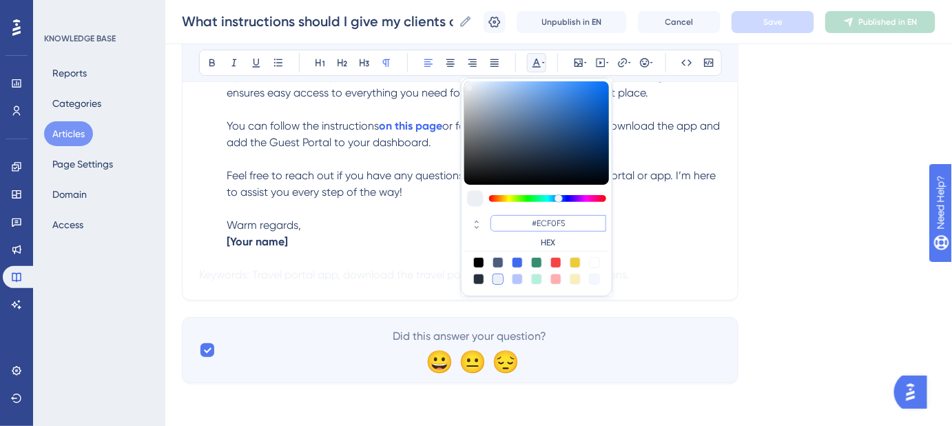
drag, startPoint x: 575, startPoint y: 218, endPoint x: 538, endPoint y: 225, distance: 38.0
click at [538, 225] on input "#ECF0F5" at bounding box center [549, 223] width 116 height 17
type input "#FFFFFF"
drag, startPoint x: 786, startPoint y: 225, endPoint x: 783, endPoint y: 78, distance: 147.5
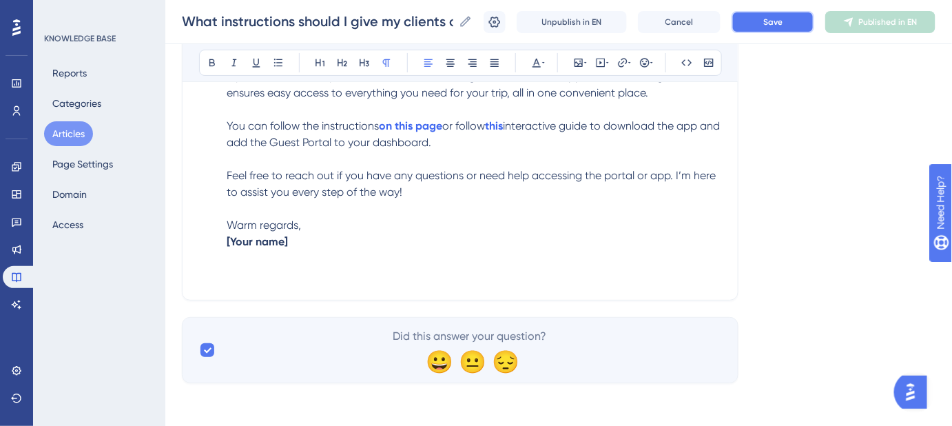
click at [781, 24] on span "Save" at bounding box center [772, 22] width 19 height 11
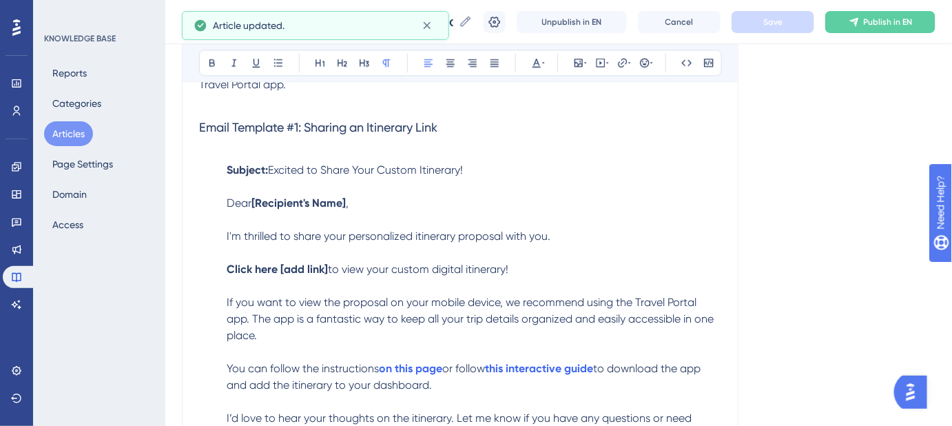
scroll to position [1077, 0]
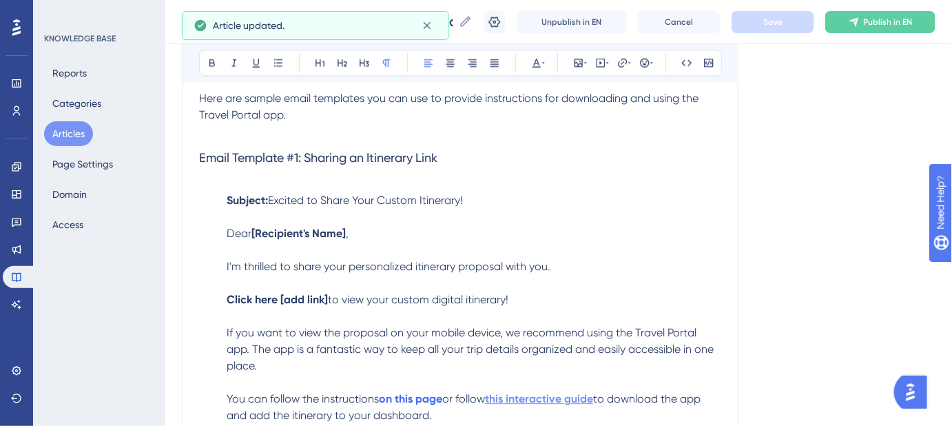
click at [570, 398] on strong "this interactive guide" at bounding box center [539, 398] width 108 height 13
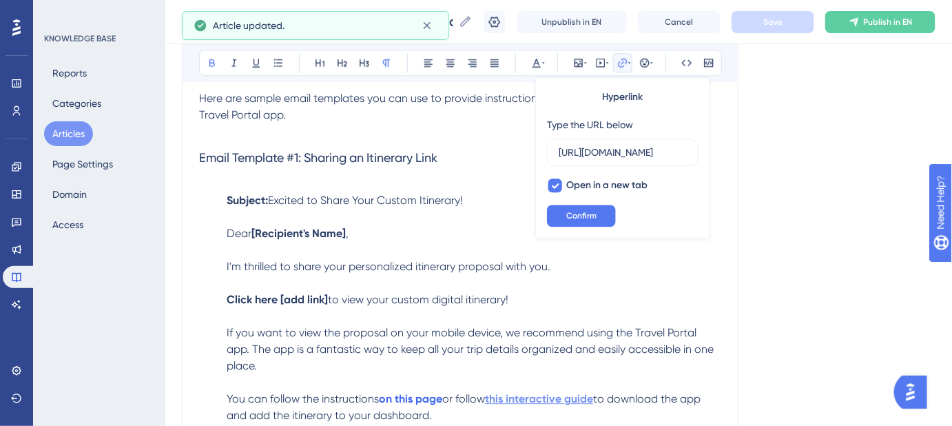
scroll to position [0, 211]
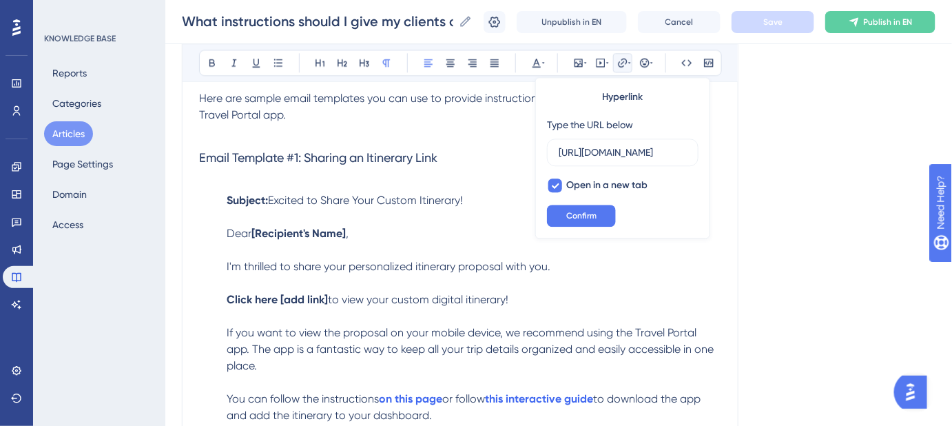
click at [547, 353] on span "If you want to view the proposal on your mobile device, we recommend using the …" at bounding box center [472, 349] width 490 height 46
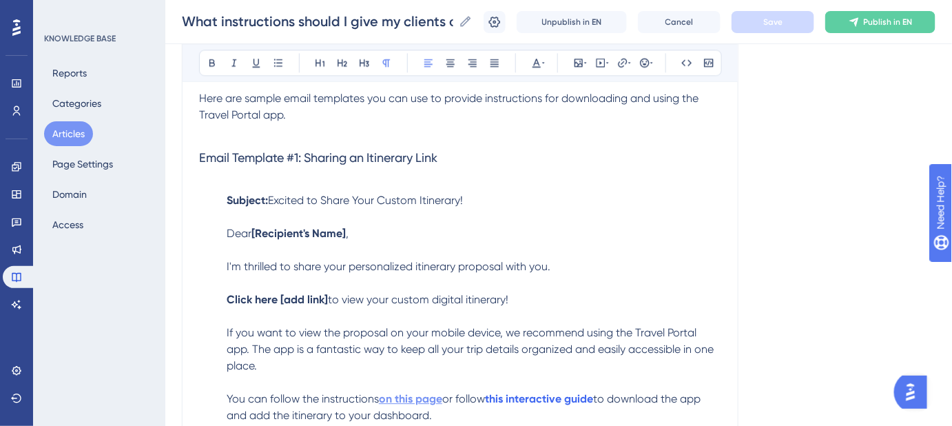
click at [401, 399] on strong "on this page" at bounding box center [410, 398] width 63 height 13
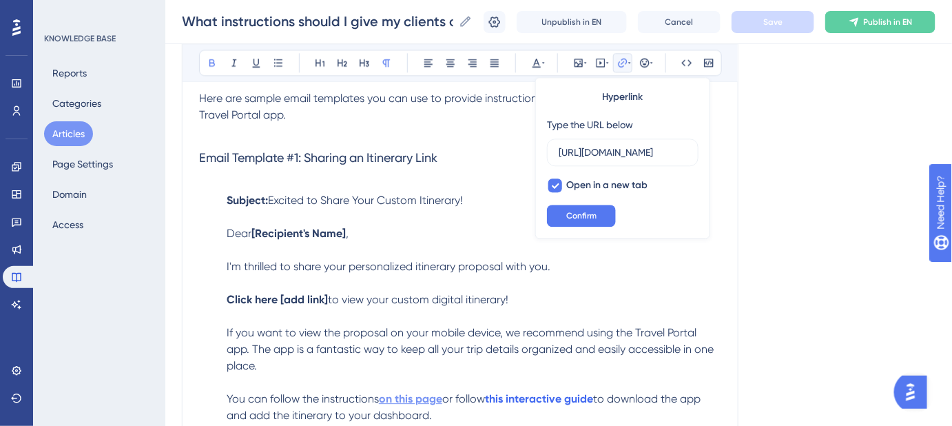
scroll to position [0, 498]
click at [535, 338] on span "If you want to view the proposal on your mobile device, we recommend using the …" at bounding box center [472, 349] width 490 height 46
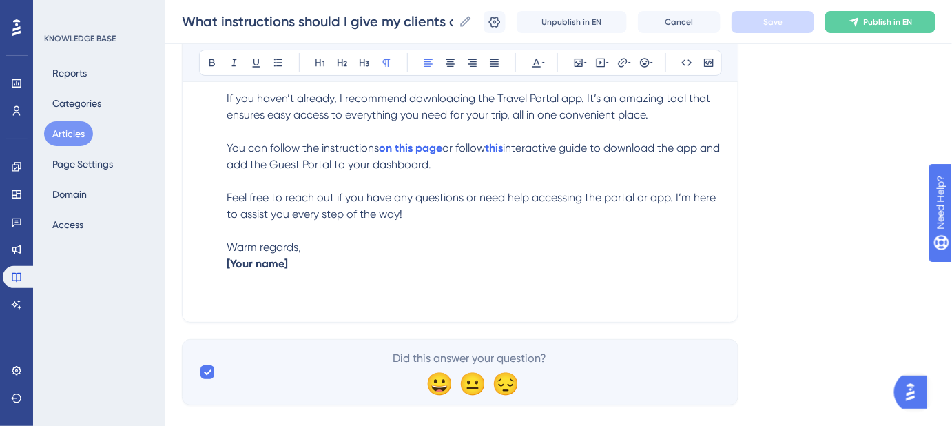
scroll to position [1766, 0]
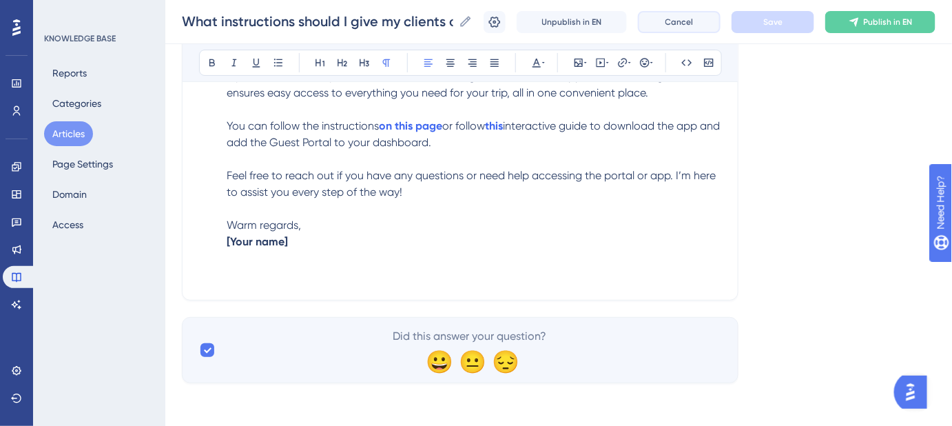
click at [694, 21] on span "Cancel" at bounding box center [679, 22] width 28 height 11
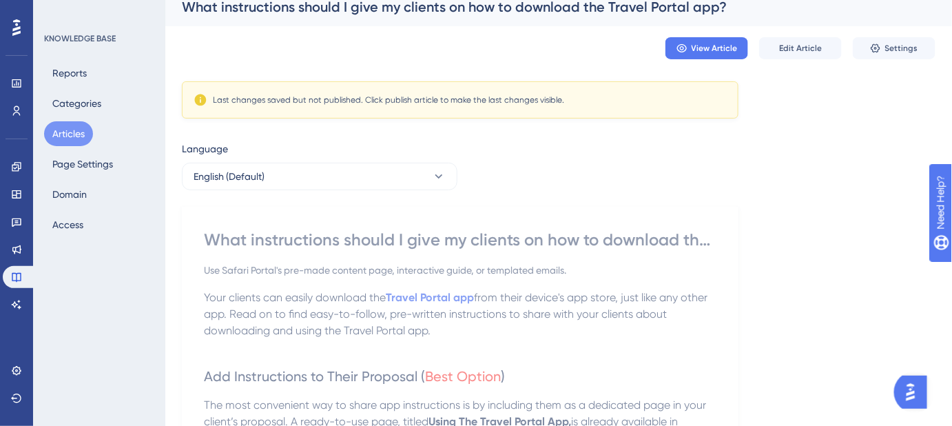
scroll to position [0, 0]
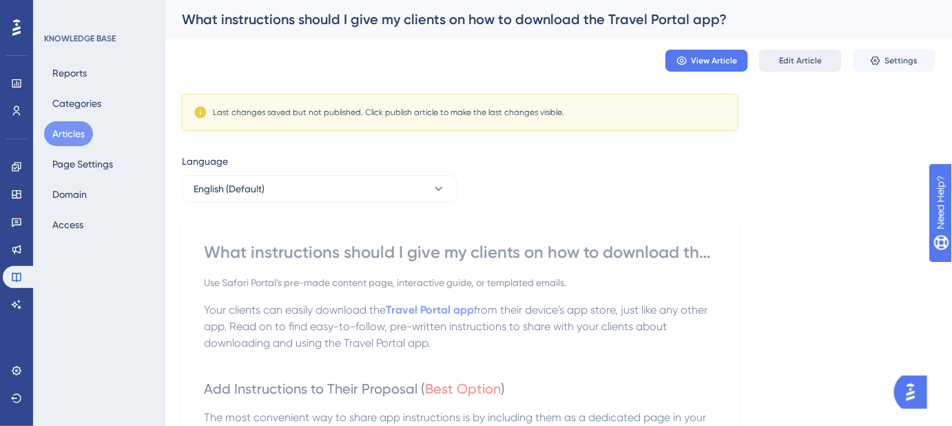
click at [812, 58] on span "Edit Article" at bounding box center [800, 60] width 43 height 11
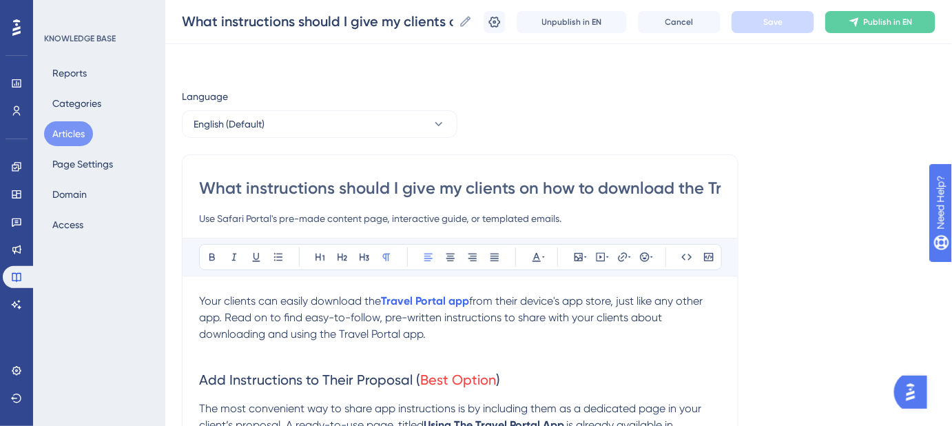
scroll to position [1616, 0]
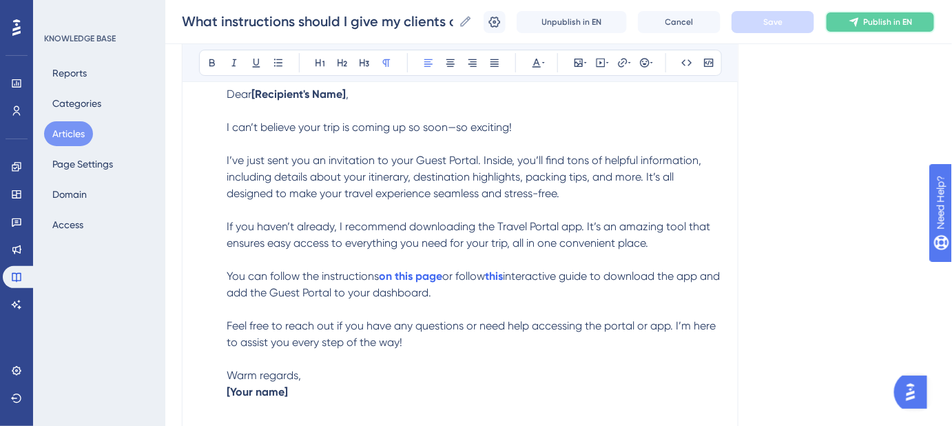
click at [898, 29] on button "Publish in EN" at bounding box center [880, 22] width 110 height 22
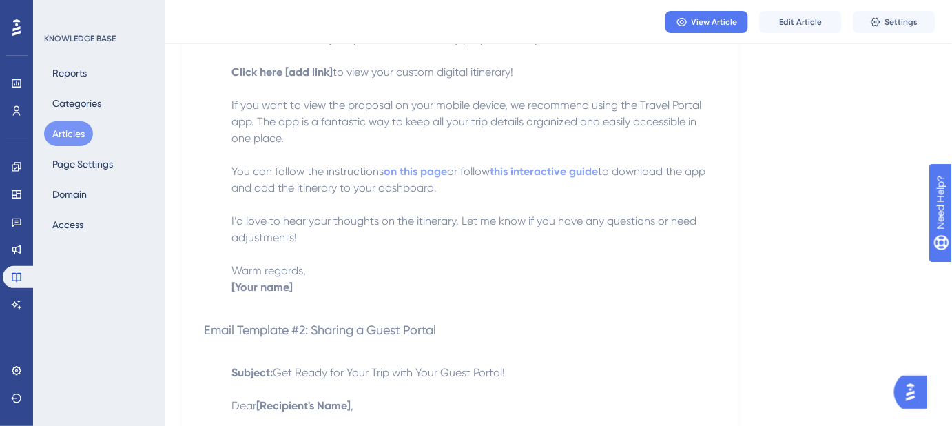
scroll to position [1241, 0]
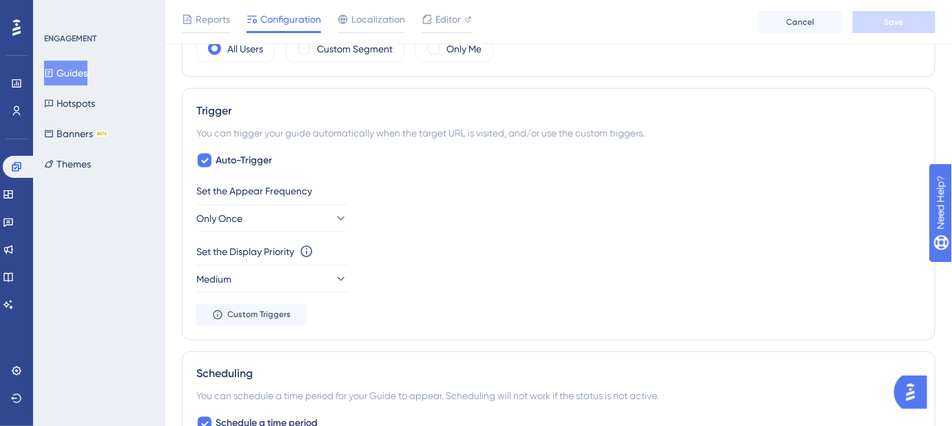
scroll to position [751, 0]
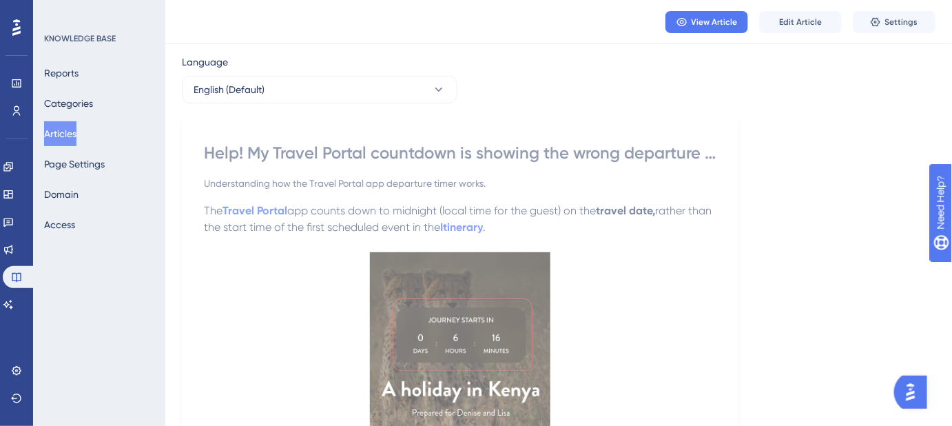
scroll to position [5, 0]
